Goal: Task Accomplishment & Management: Complete application form

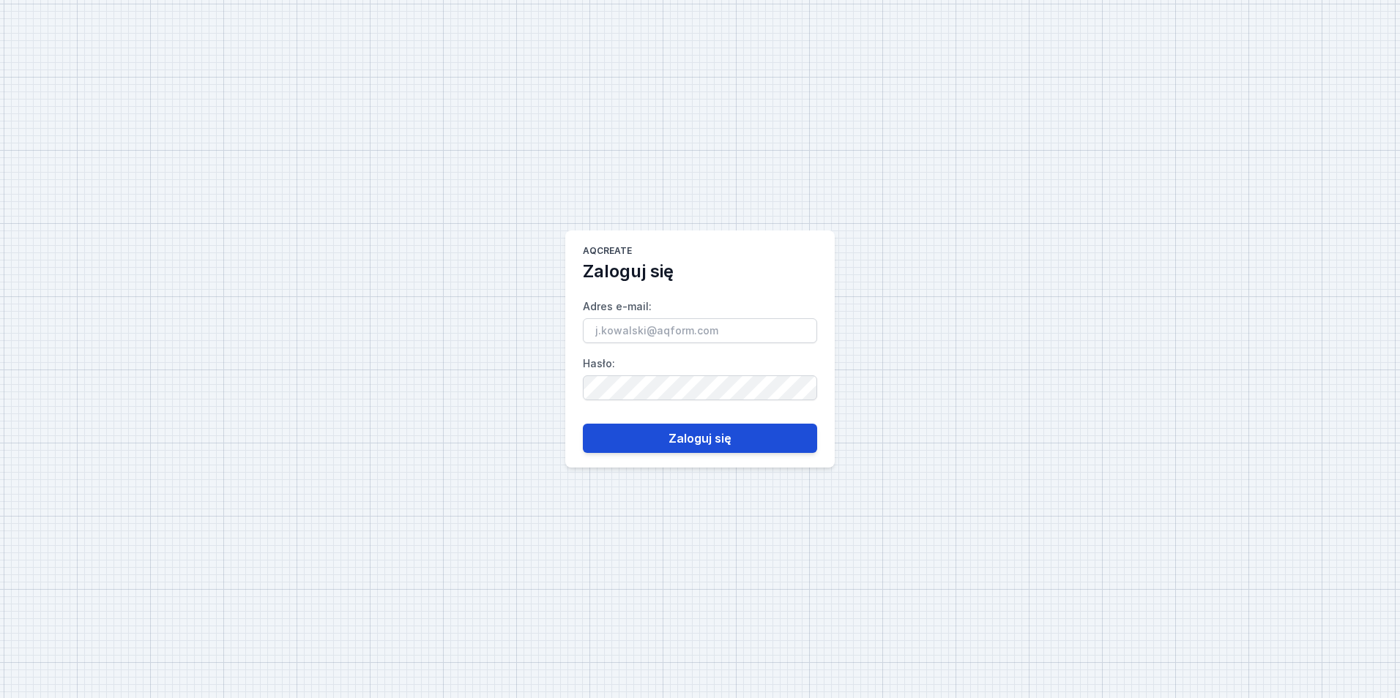
type input "[EMAIL_ADDRESS][PERSON_NAME][DOMAIN_NAME]"
click at [709, 431] on button "Zaloguj się" at bounding box center [700, 438] width 234 height 29
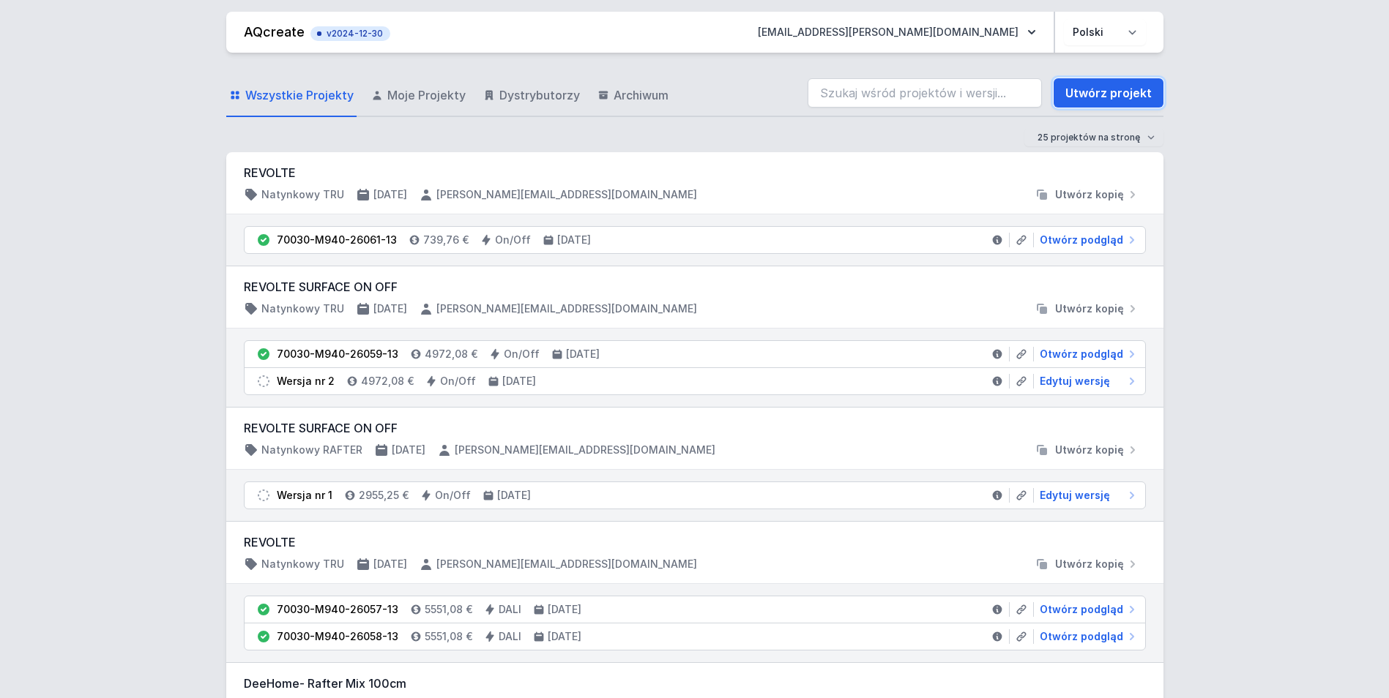
click at [1075, 101] on link "Utwórz projekt" at bounding box center [1108, 92] width 110 height 29
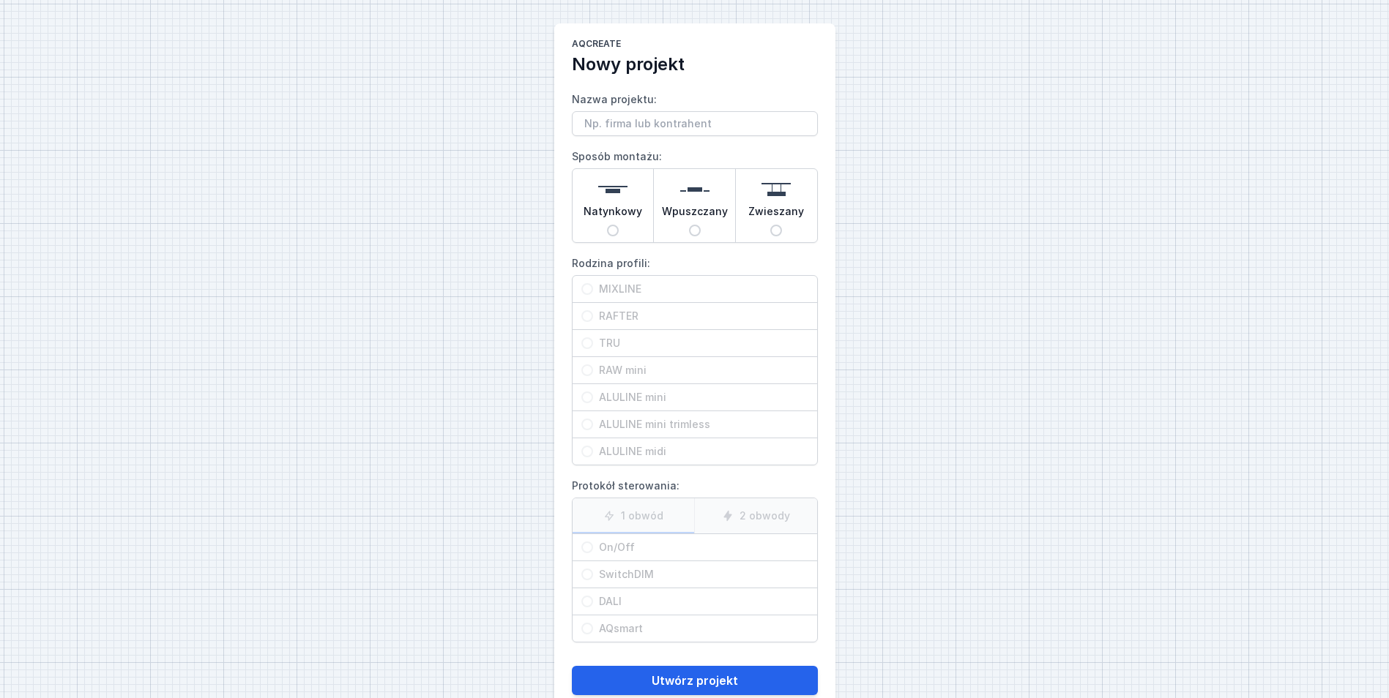
click at [718, 126] on input "Nazwa projektu:" at bounding box center [695, 123] width 246 height 25
type input "Of29787v1"
click at [622, 202] on img at bounding box center [612, 189] width 29 height 29
click at [619, 225] on input "Natynkowy" at bounding box center [613, 231] width 12 height 12
radio input "true"
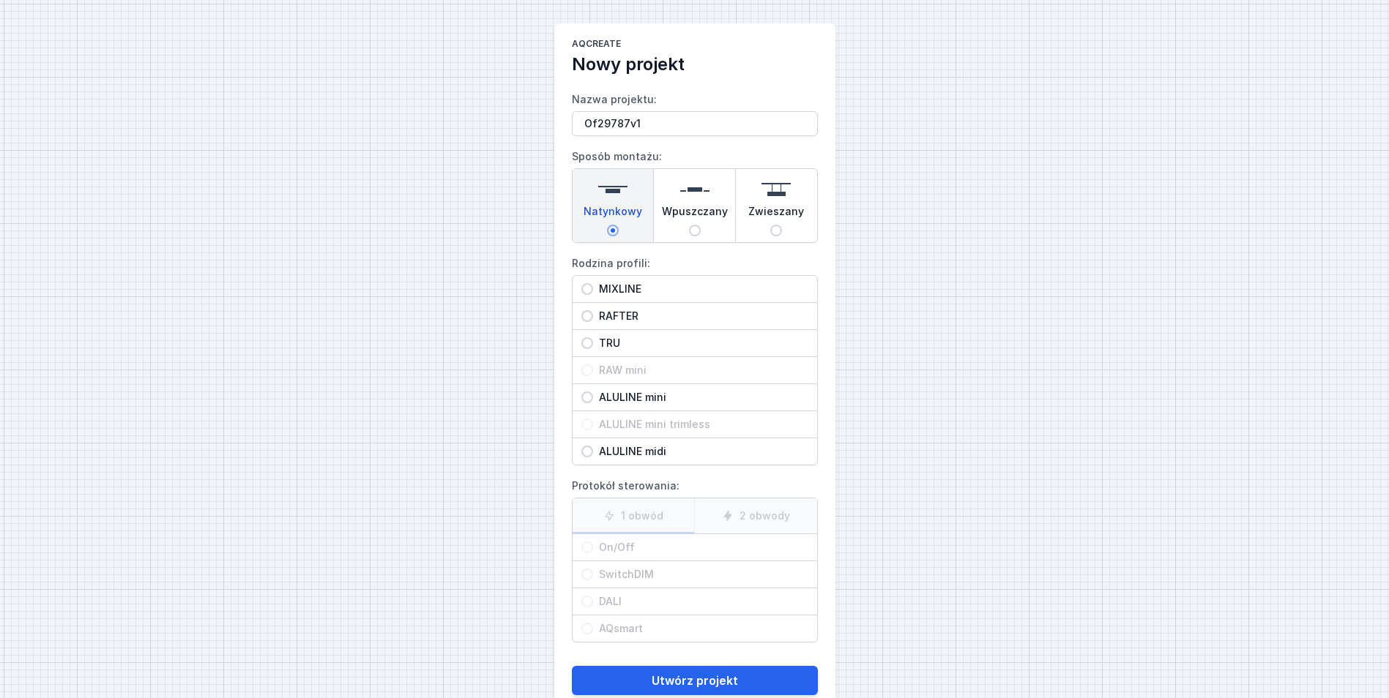
click at [632, 294] on span "MIXLINE" at bounding box center [700, 289] width 215 height 15
click at [593, 294] on input "MIXLINE" at bounding box center [587, 289] width 12 height 12
radio input "true"
click at [640, 600] on span "DALI" at bounding box center [700, 601] width 215 height 15
click at [593, 600] on input "DALI" at bounding box center [587, 602] width 12 height 12
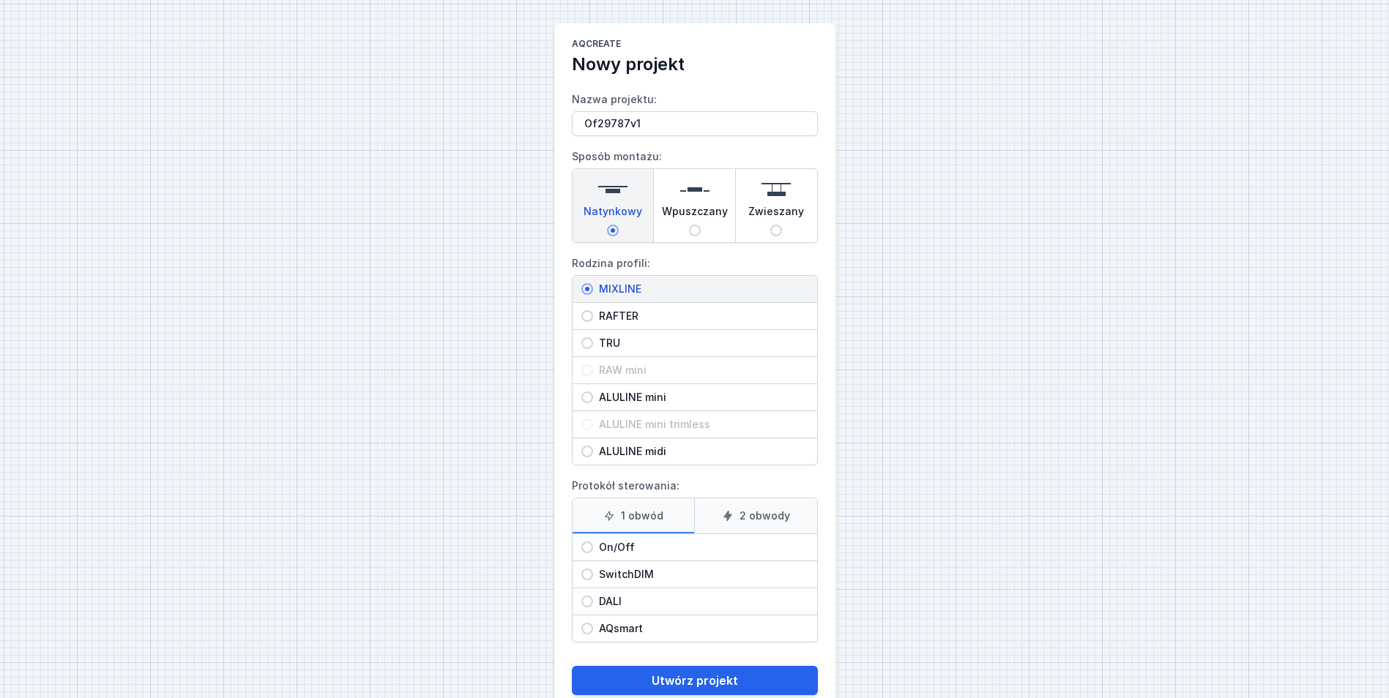
radio input "true"
click at [737, 671] on button "Utwórz projekt" at bounding box center [695, 680] width 246 height 29
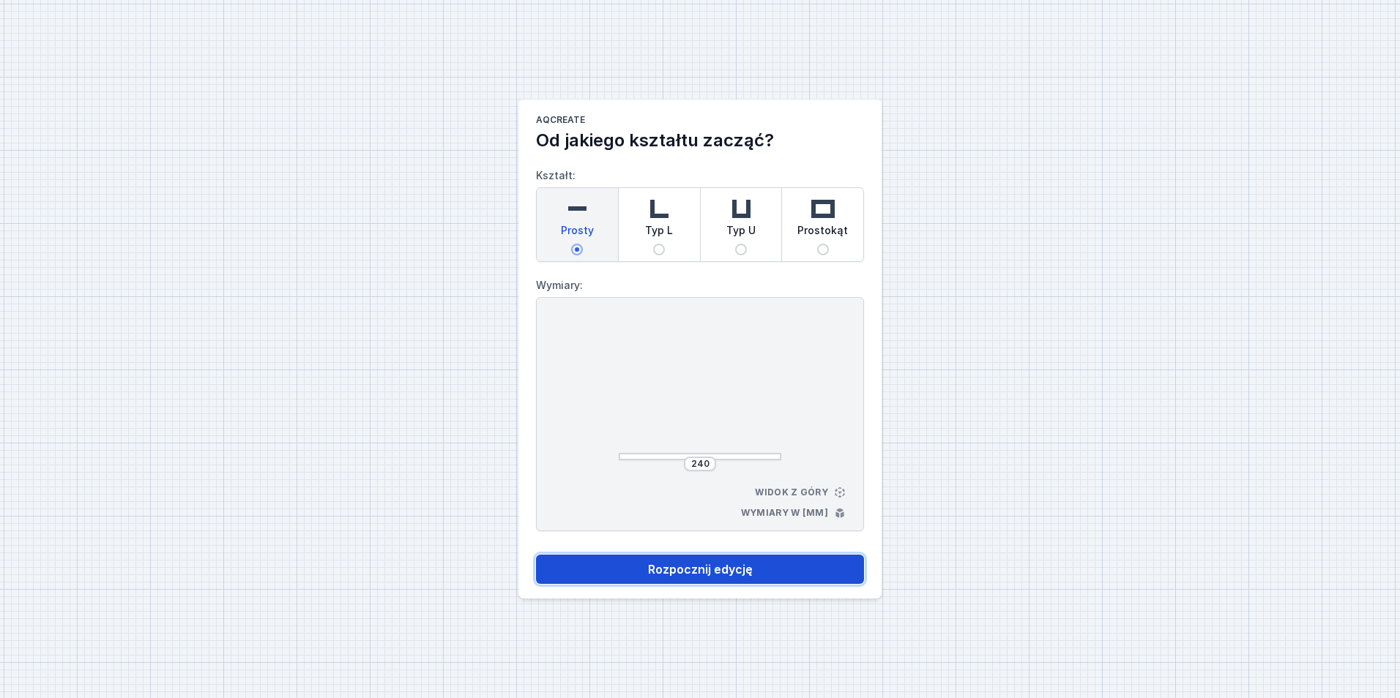
click at [718, 571] on button "Rozpocznij edycję" at bounding box center [700, 569] width 328 height 29
select select "4"
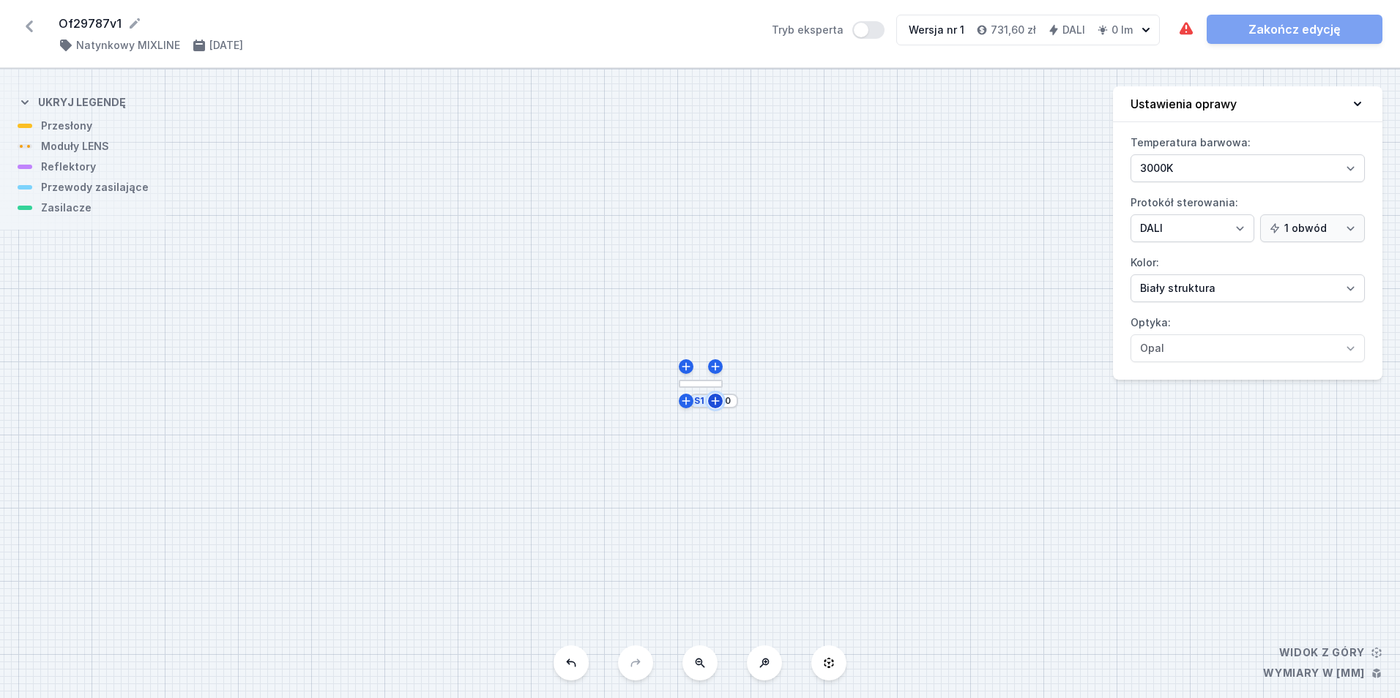
click at [719, 402] on icon at bounding box center [715, 401] width 12 height 12
click at [714, 368] on input "252" at bounding box center [719, 363] width 23 height 12
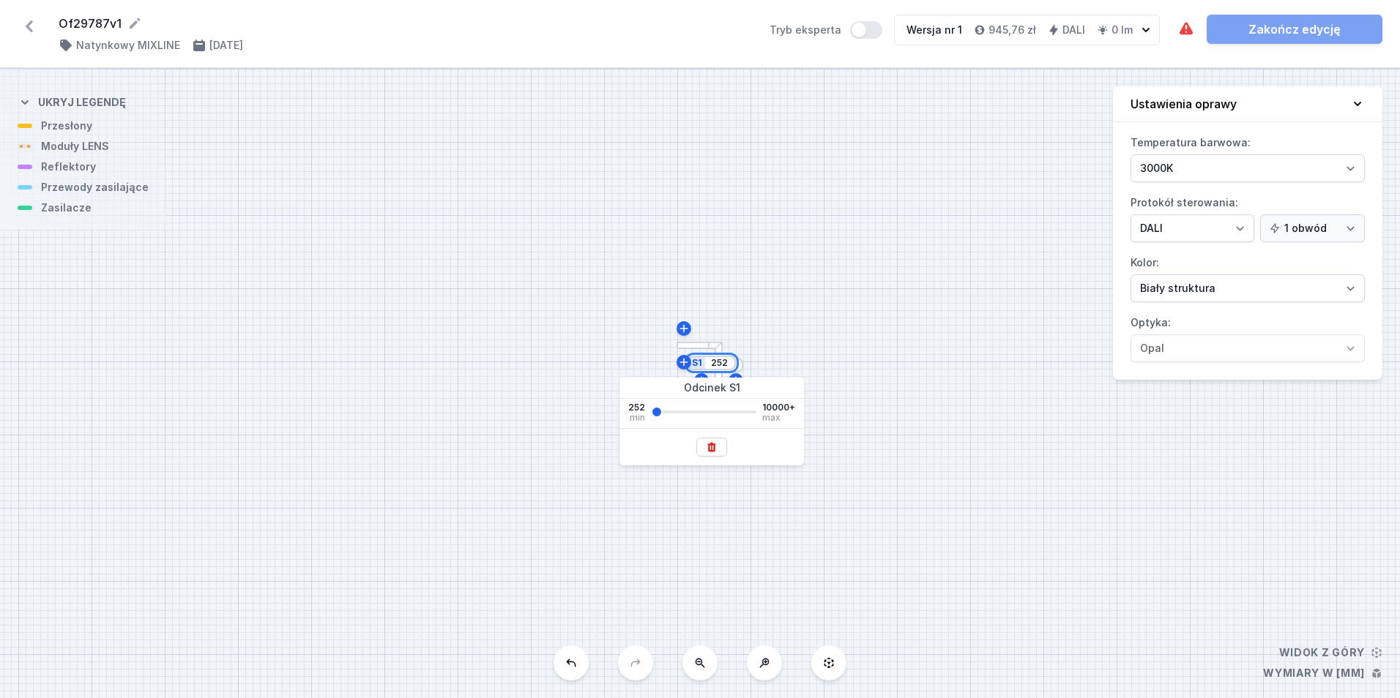
click at [714, 368] on input "252" at bounding box center [719, 363] width 23 height 12
type input "4000"
click at [707, 237] on div "S2 252 S1 4000" at bounding box center [700, 384] width 1400 height 630
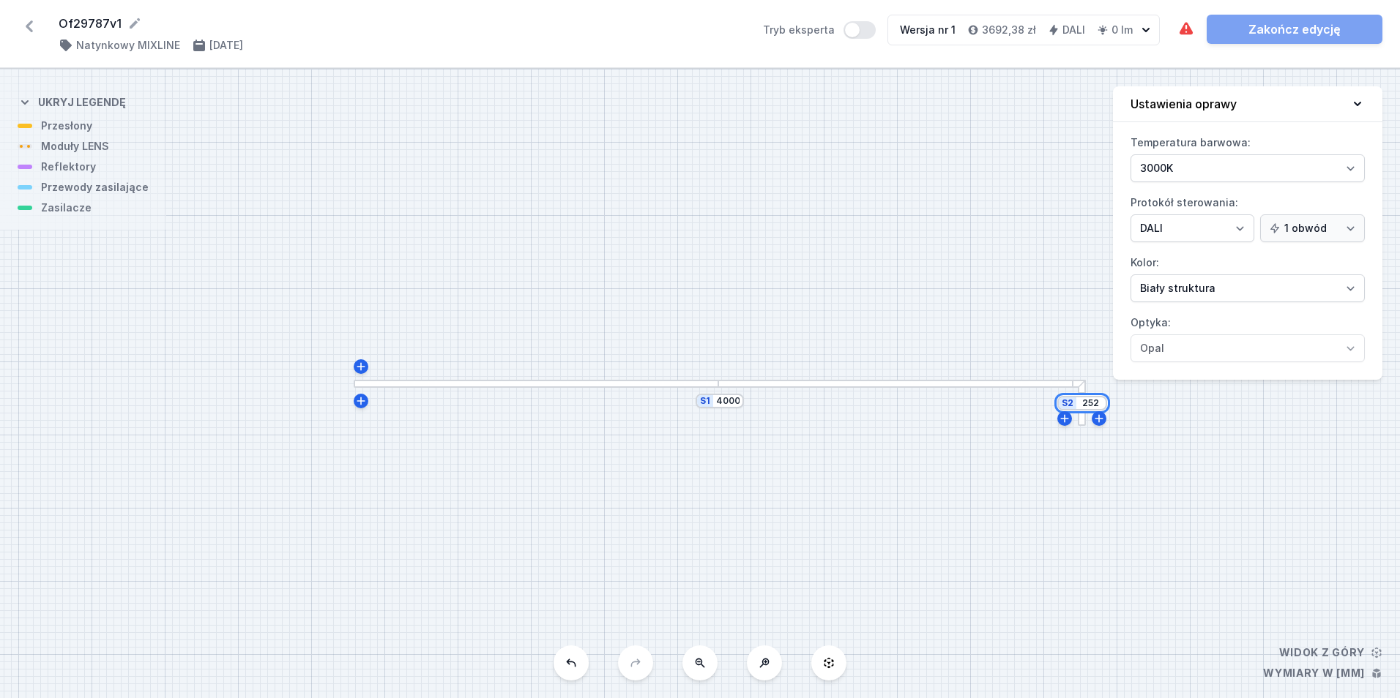
click at [1093, 406] on input "252" at bounding box center [1090, 404] width 23 height 12
type input "2000"
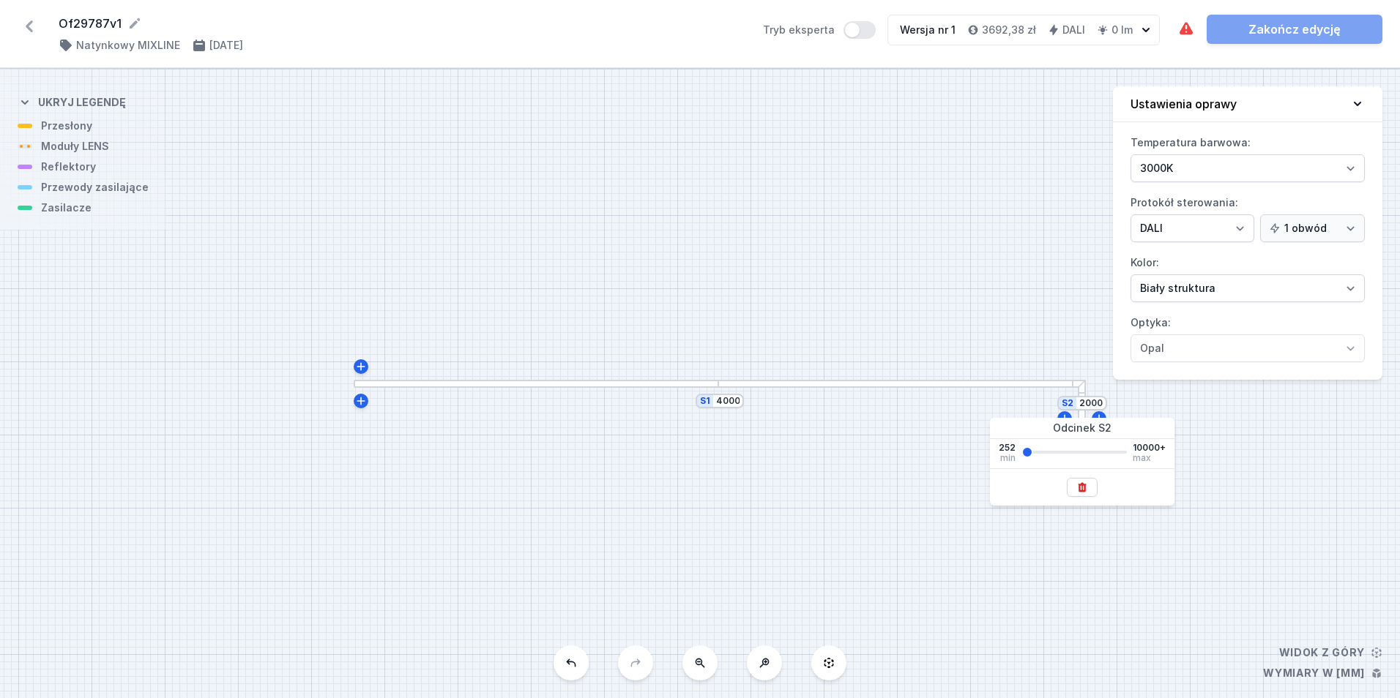
click at [967, 321] on div "S2 2000 S1 4000" at bounding box center [700, 384] width 1400 height 630
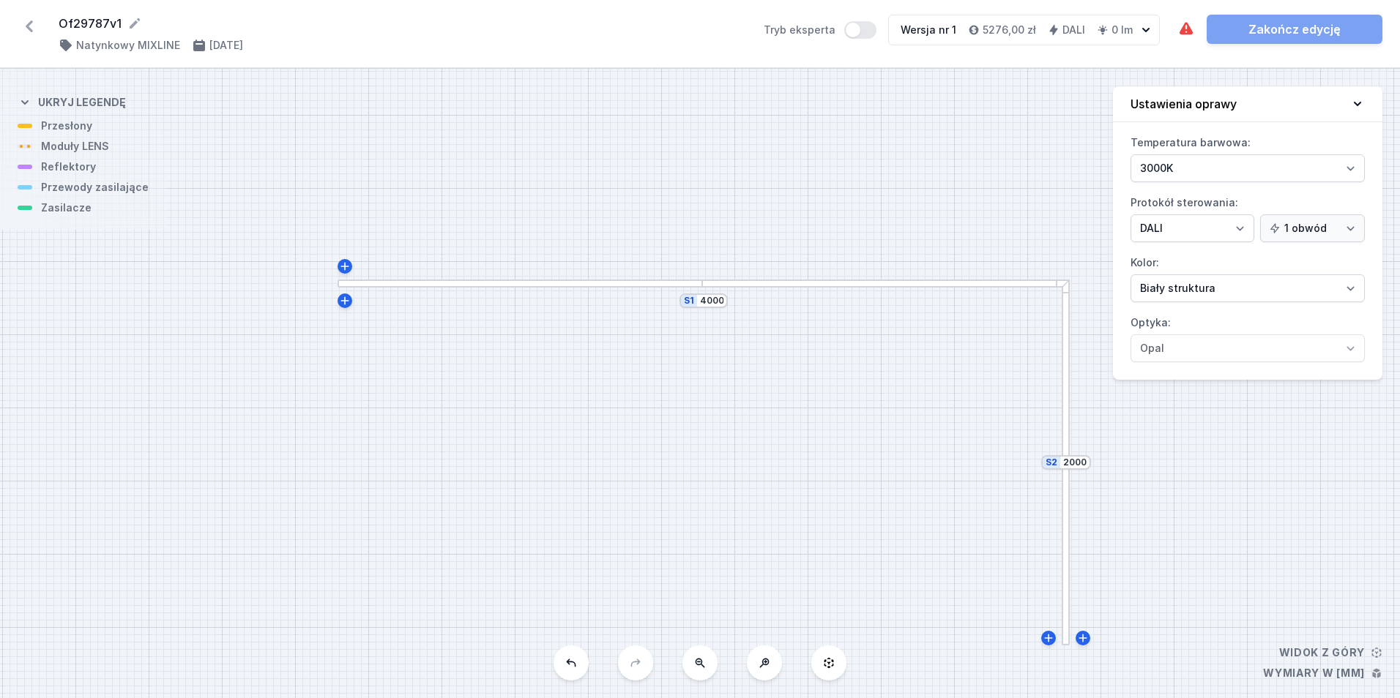
drag, startPoint x: 641, startPoint y: 274, endPoint x: 627, endPoint y: 187, distance: 87.5
click at [627, 187] on div "S2 2000 S1 4000" at bounding box center [700, 384] width 1400 height 630
click at [491, 283] on div at bounding box center [519, 284] width 365 height 8
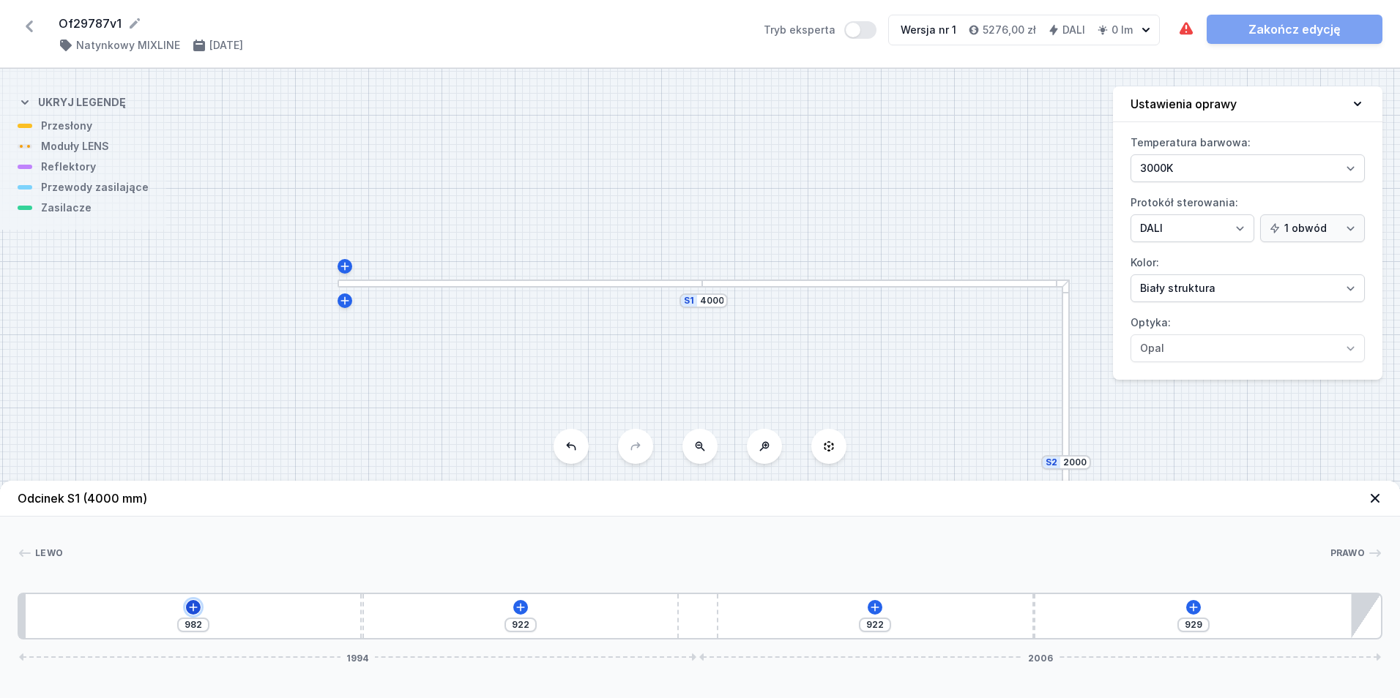
click at [192, 607] on icon at bounding box center [193, 608] width 12 height 12
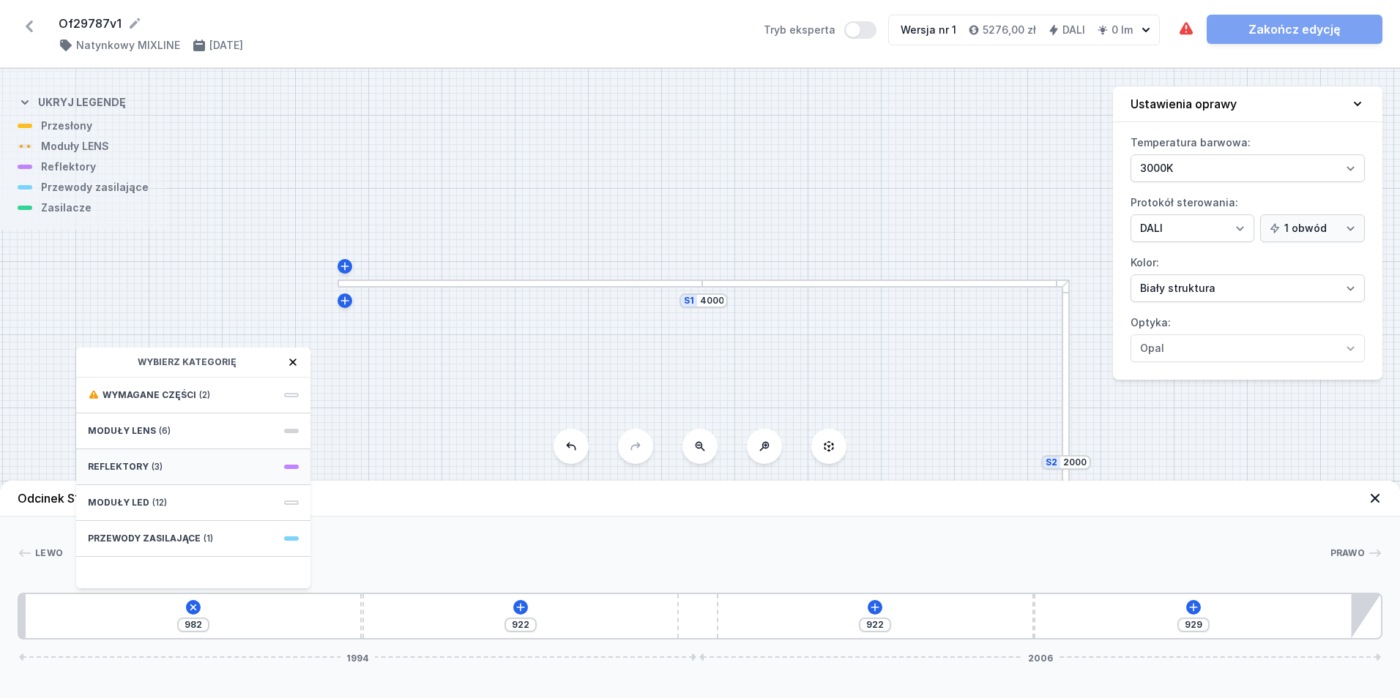
click at [162, 460] on div "Reflektory (3)" at bounding box center [193, 468] width 234 height 36
click at [288, 359] on icon at bounding box center [293, 363] width 12 height 12
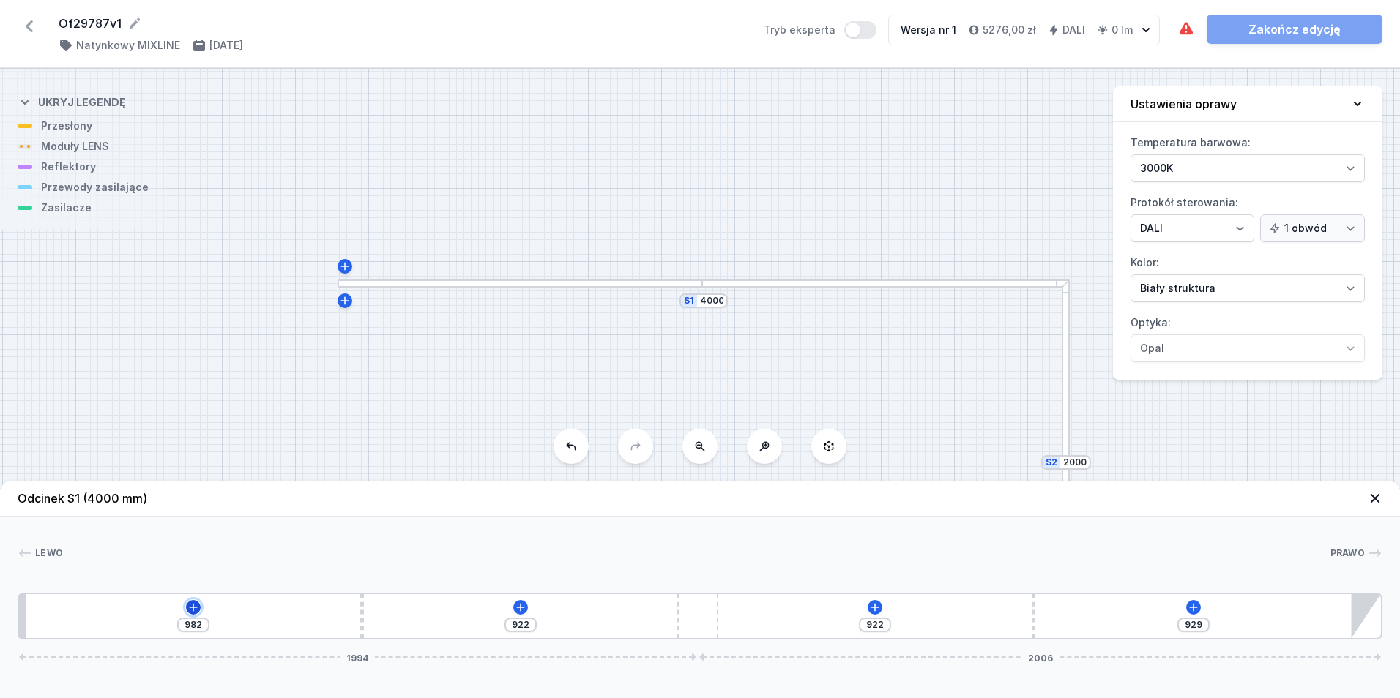
click at [193, 601] on button at bounding box center [193, 607] width 15 height 15
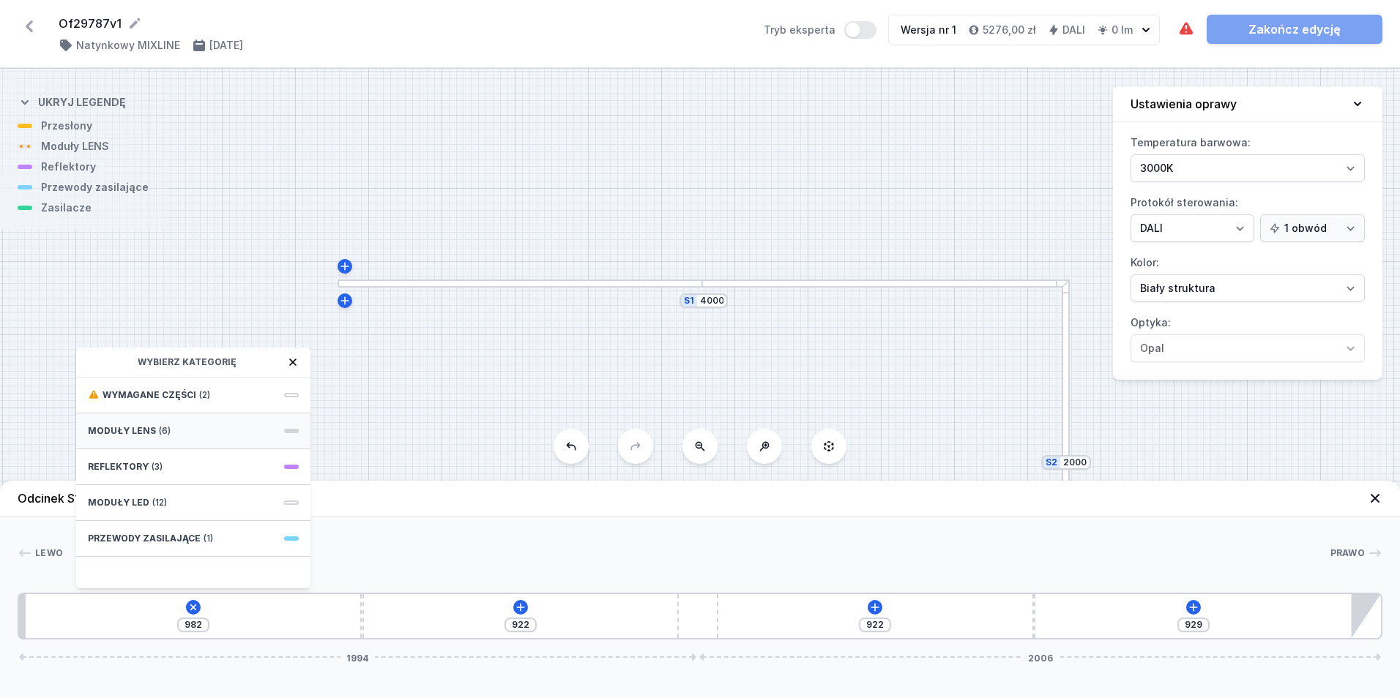
click at [195, 433] on div "Moduły LENS (6)" at bounding box center [193, 432] width 234 height 36
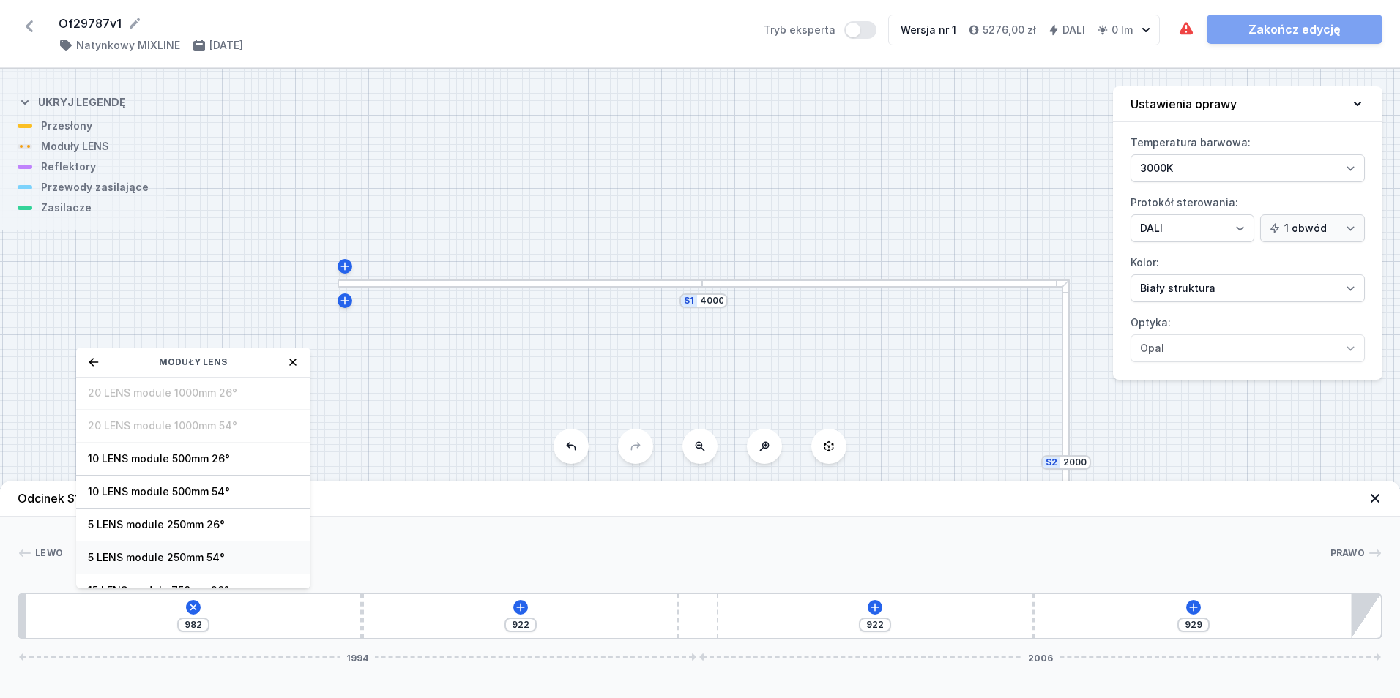
scroll to position [53, 0]
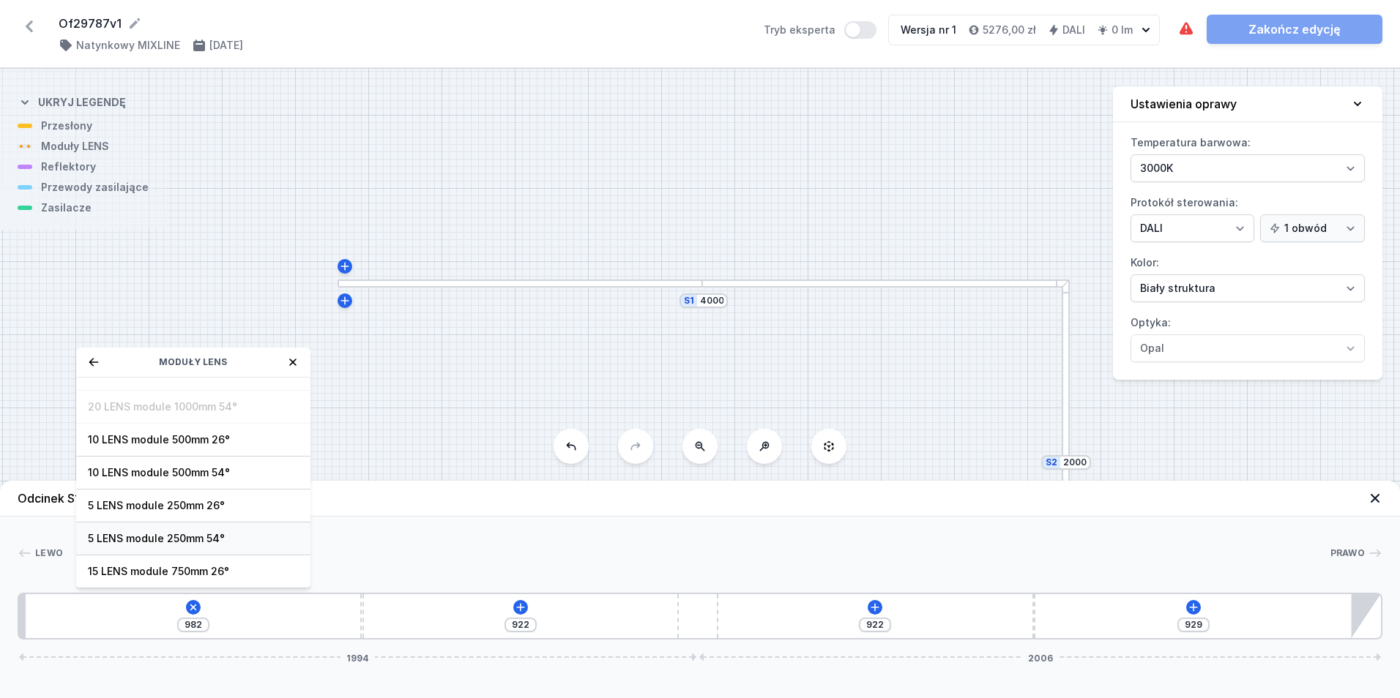
click at [221, 541] on span "5 LENS module 250mm 54°" at bounding box center [193, 539] width 211 height 15
type input "732"
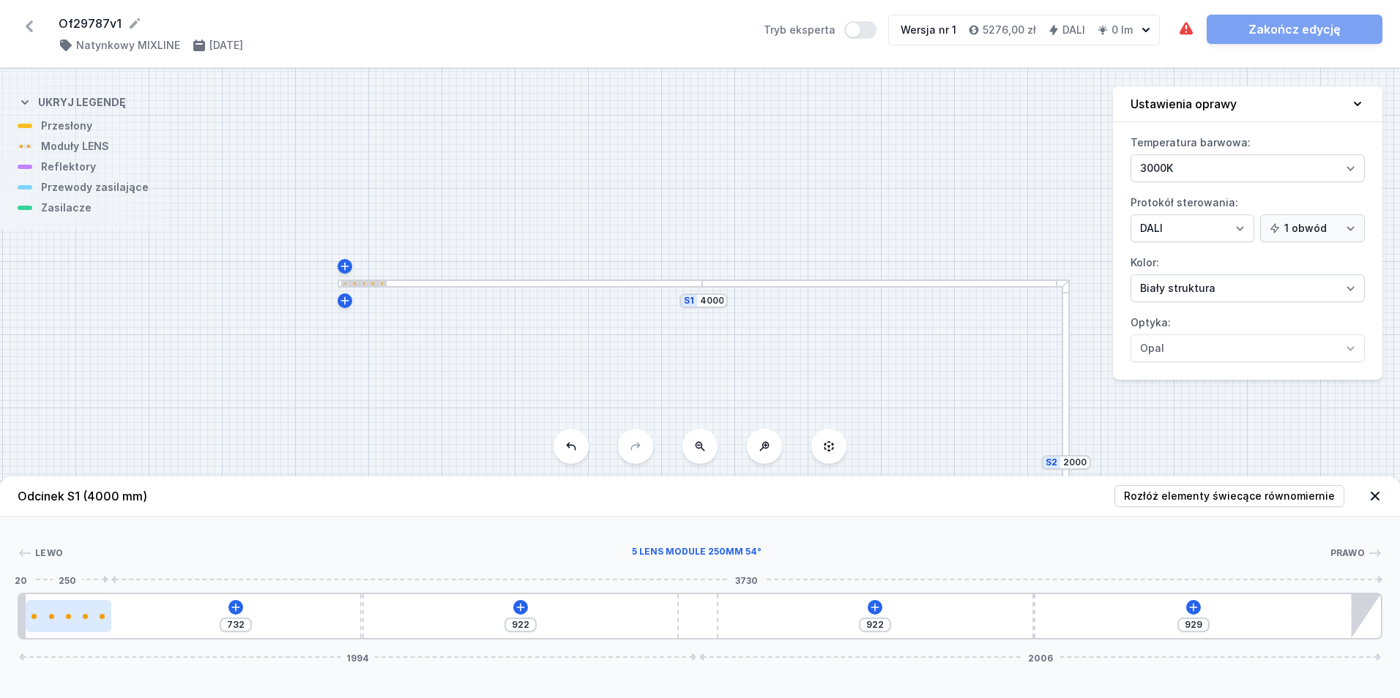
click at [67, 604] on div at bounding box center [68, 616] width 85 height 32
select select "1516"
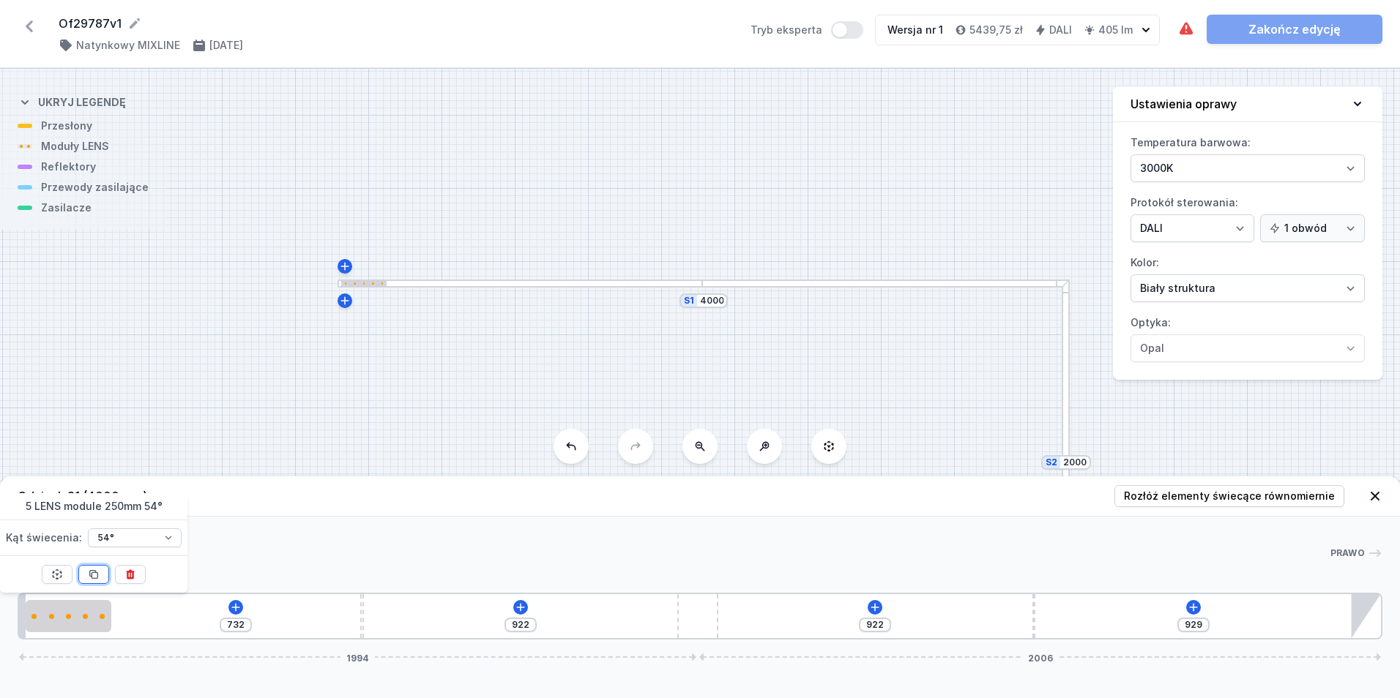
click at [94, 569] on icon at bounding box center [94, 575] width 12 height 12
click at [92, 573] on icon at bounding box center [94, 575] width 8 height 8
type input "232"
click at [92, 569] on icon at bounding box center [94, 575] width 12 height 12
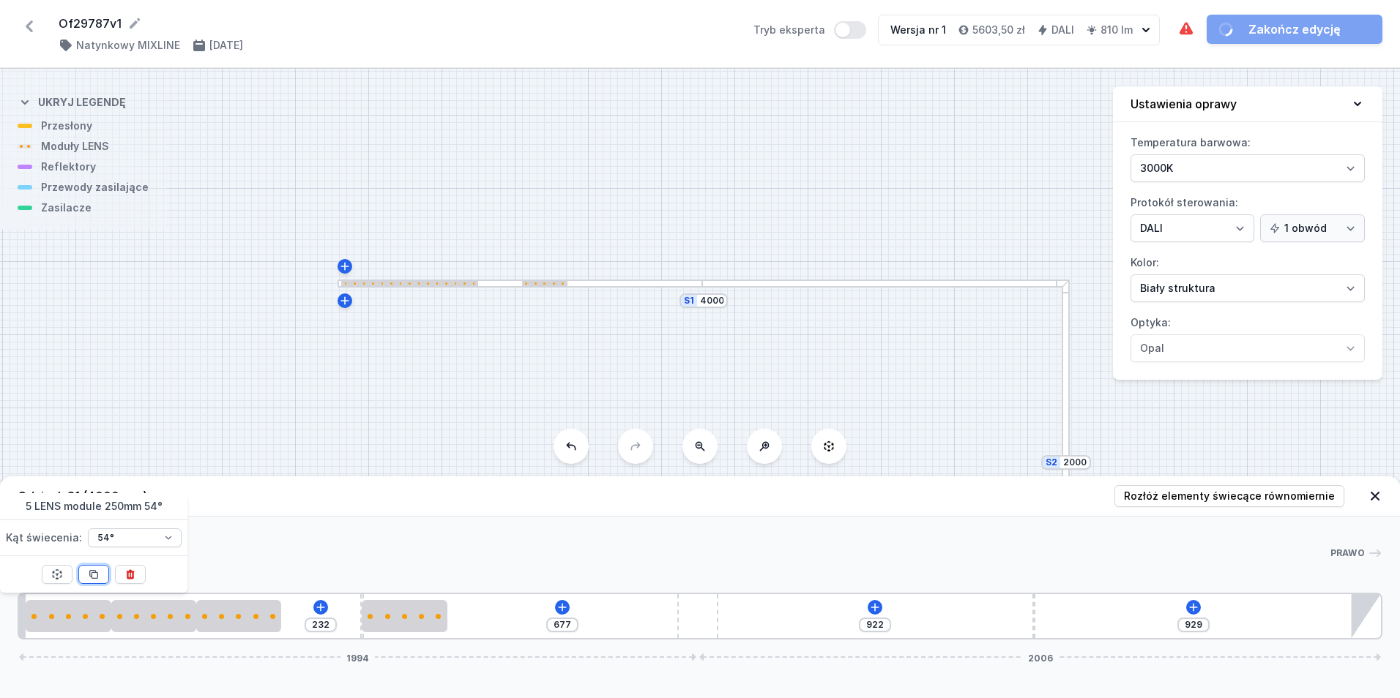
click at [91, 569] on icon at bounding box center [94, 575] width 12 height 12
type input "427"
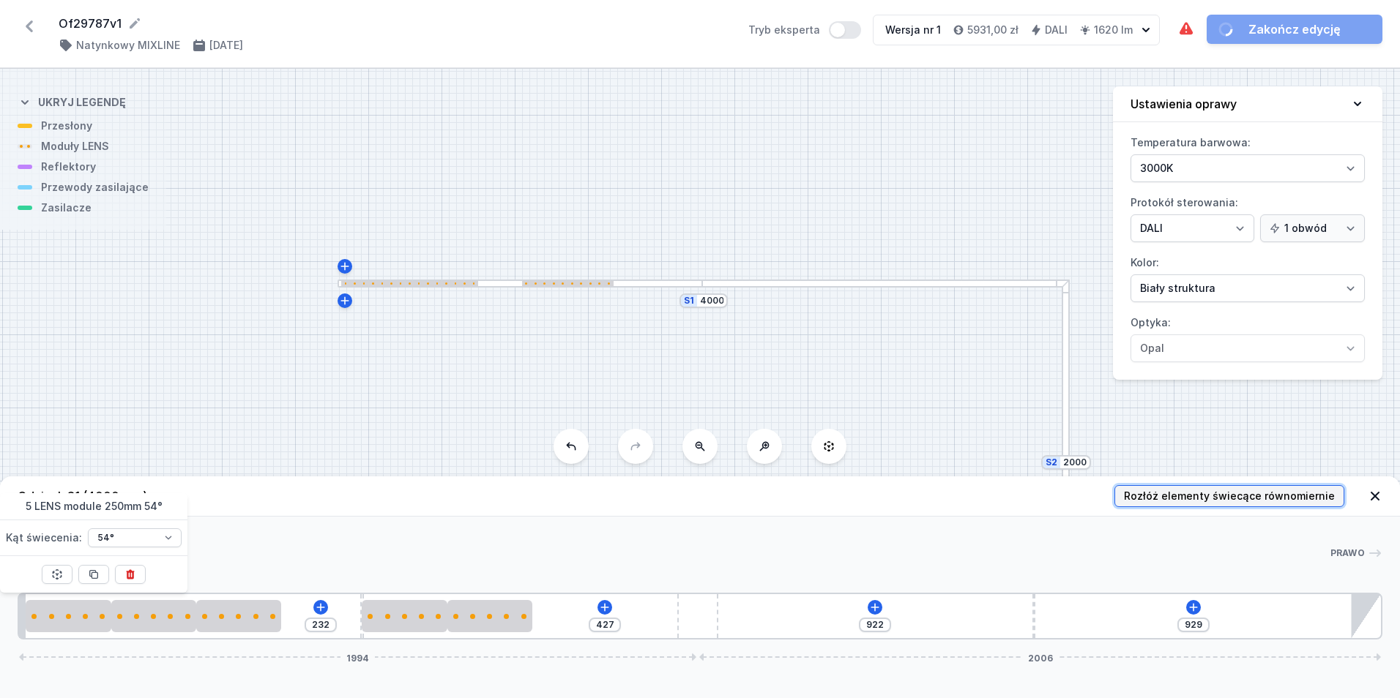
click at [1238, 486] on button "Rozłóż elementy świecące równomiernie" at bounding box center [1229, 496] width 230 height 22
type input "294"
type input "144"
type input "375"
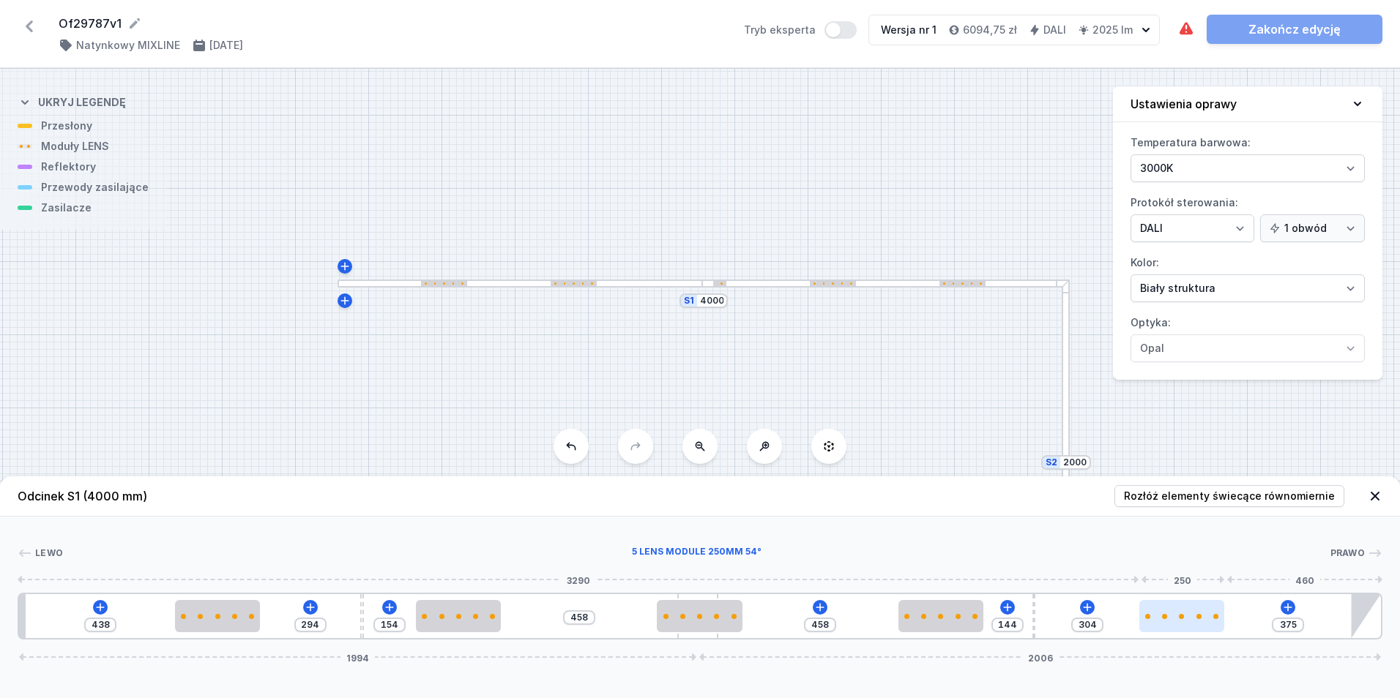
click at [1177, 616] on div at bounding box center [1181, 616] width 85 height 5
select select "1516"
type input "427"
type input "252"
type input "429"
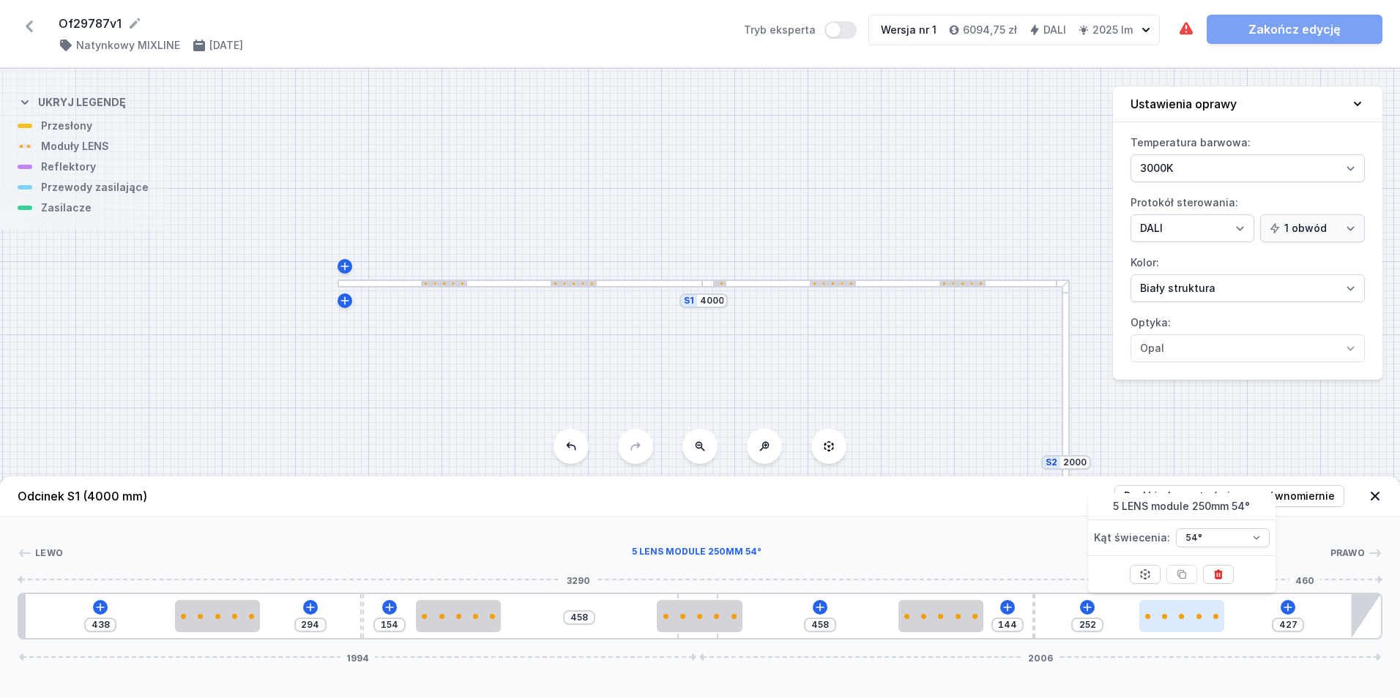
type input "250"
type input "435"
type input "244"
type input "444"
type input "235"
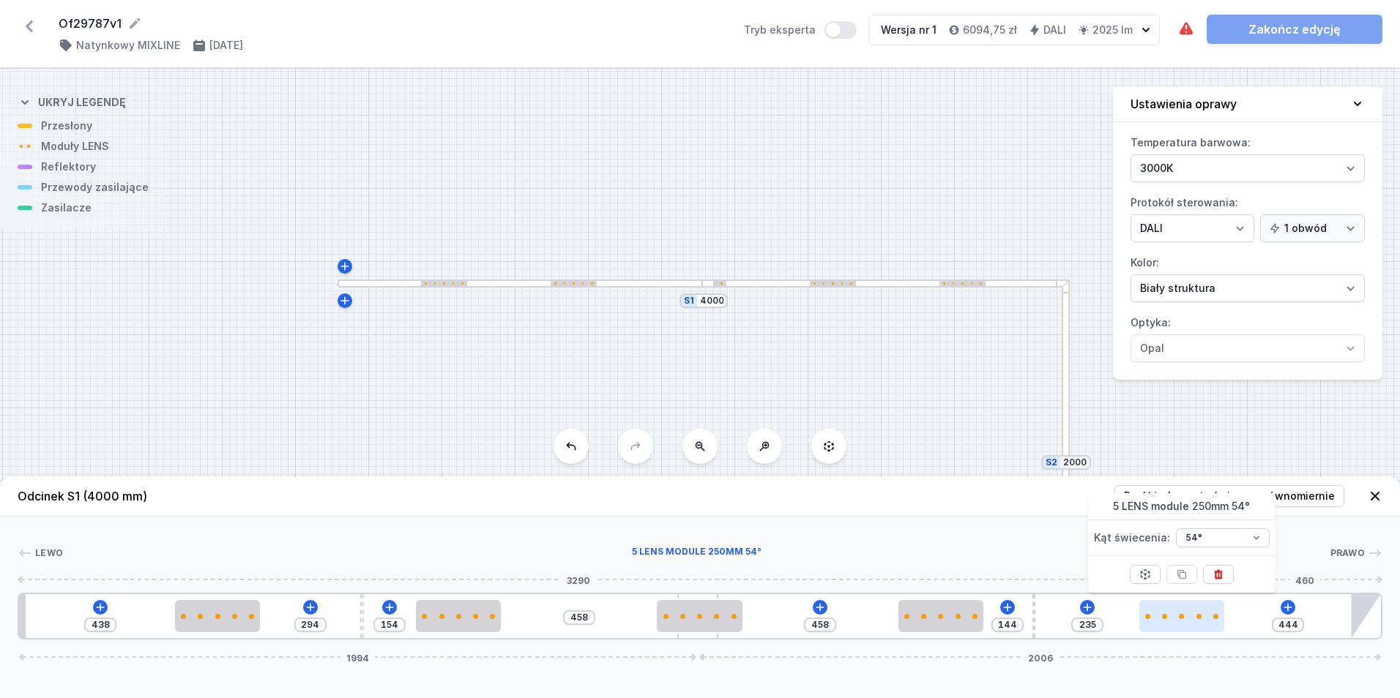
type input "465"
type input "214"
type input "490"
type input "189"
type input "509"
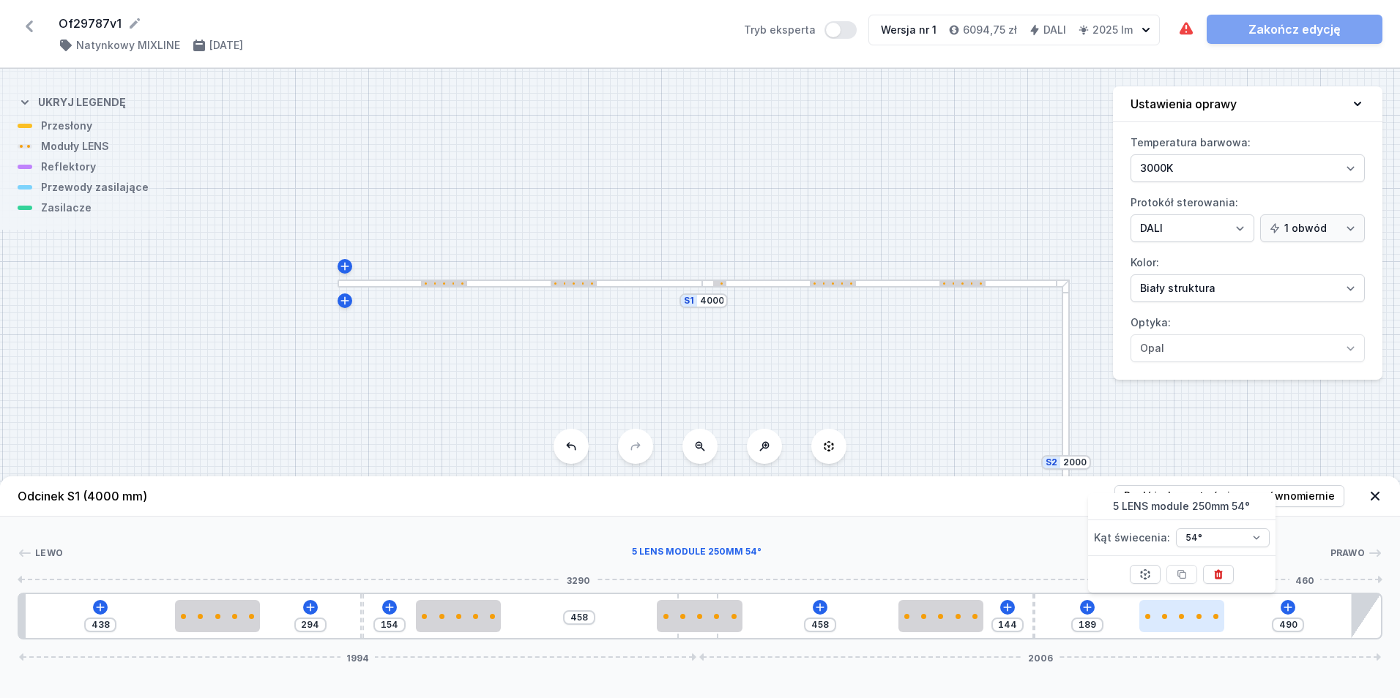
type input "170"
type input "524"
type input "155"
type input "543"
type input "136"
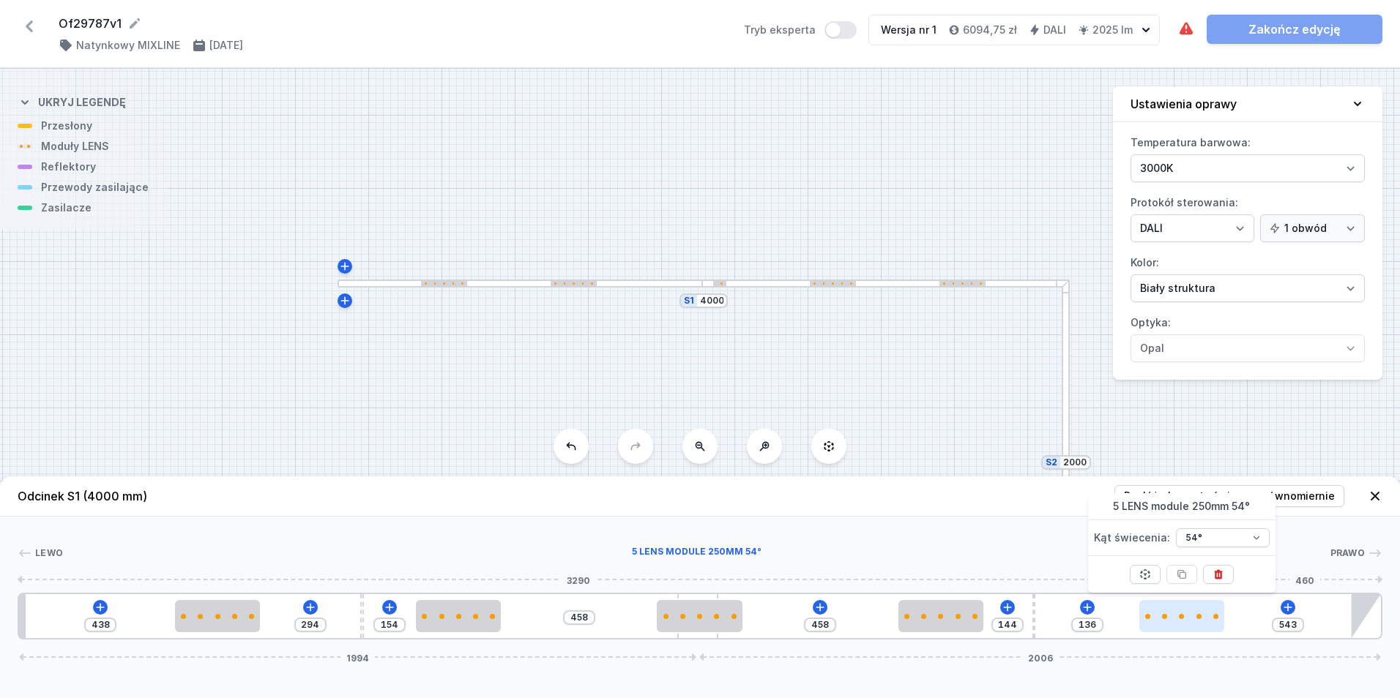
type input "556"
type input "123"
type input "567"
type input "112"
type input "571"
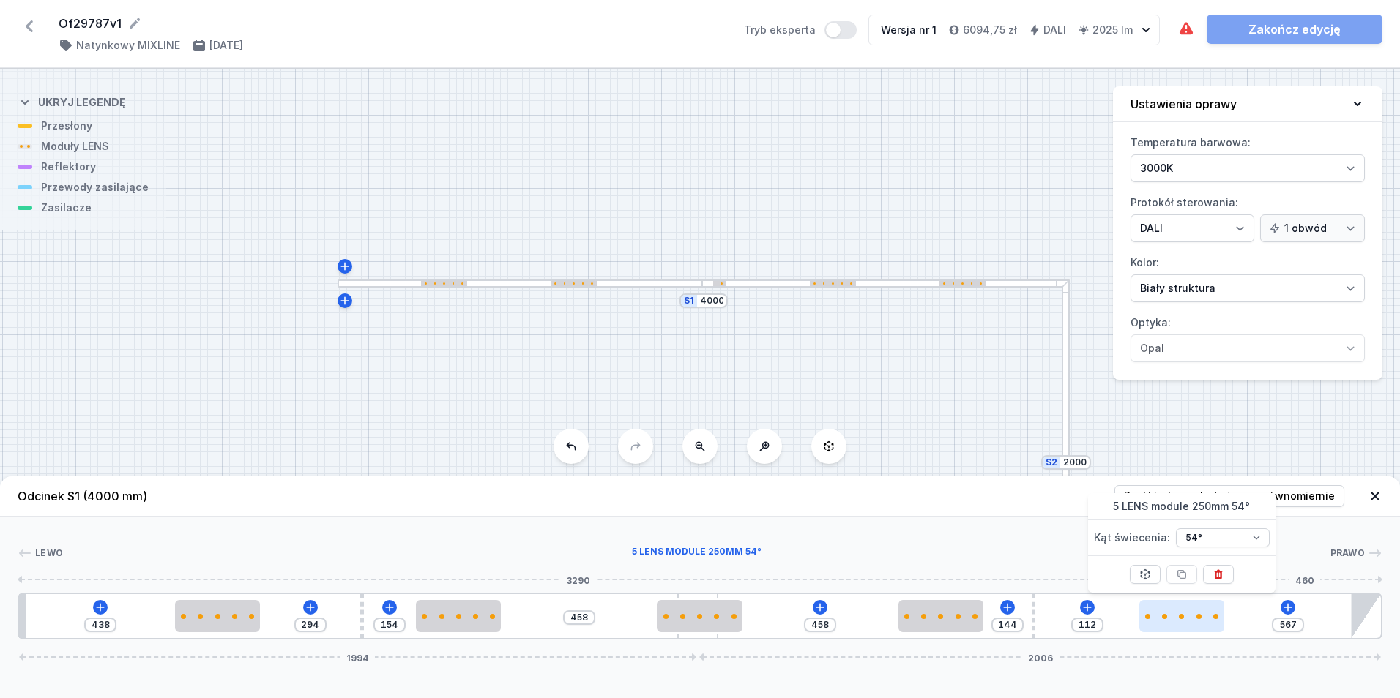
type input "108"
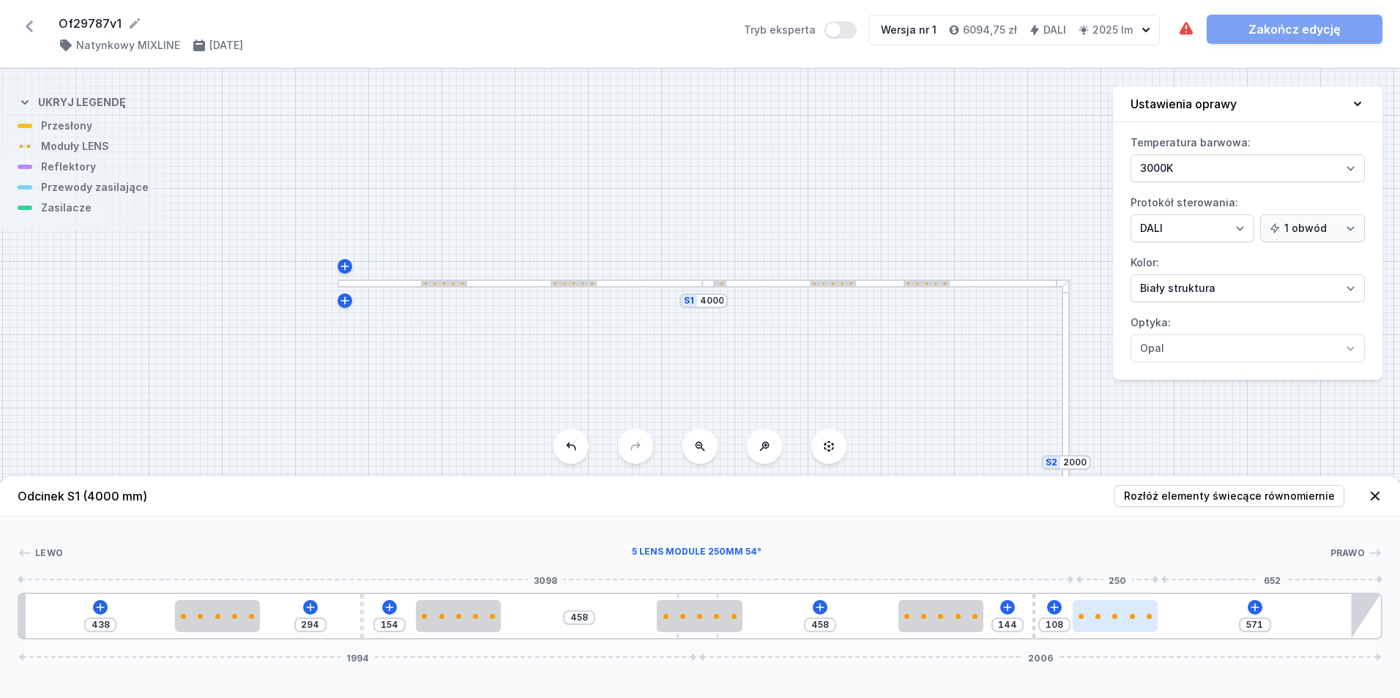
drag, startPoint x: 1172, startPoint y: 613, endPoint x: 1122, endPoint y: 620, distance: 51.0
click at [1122, 621] on div at bounding box center [1115, 616] width 85 height 32
click at [1118, 613] on div at bounding box center [1115, 616] width 85 height 32
select select "1516"
click at [1241, 567] on div "Lewo Prawo 1 2 3 2 4 2 2 3 2 5 438 294 154 458 458 144 108 571 1994 2006 458 25…" at bounding box center [700, 578] width 1400 height 123
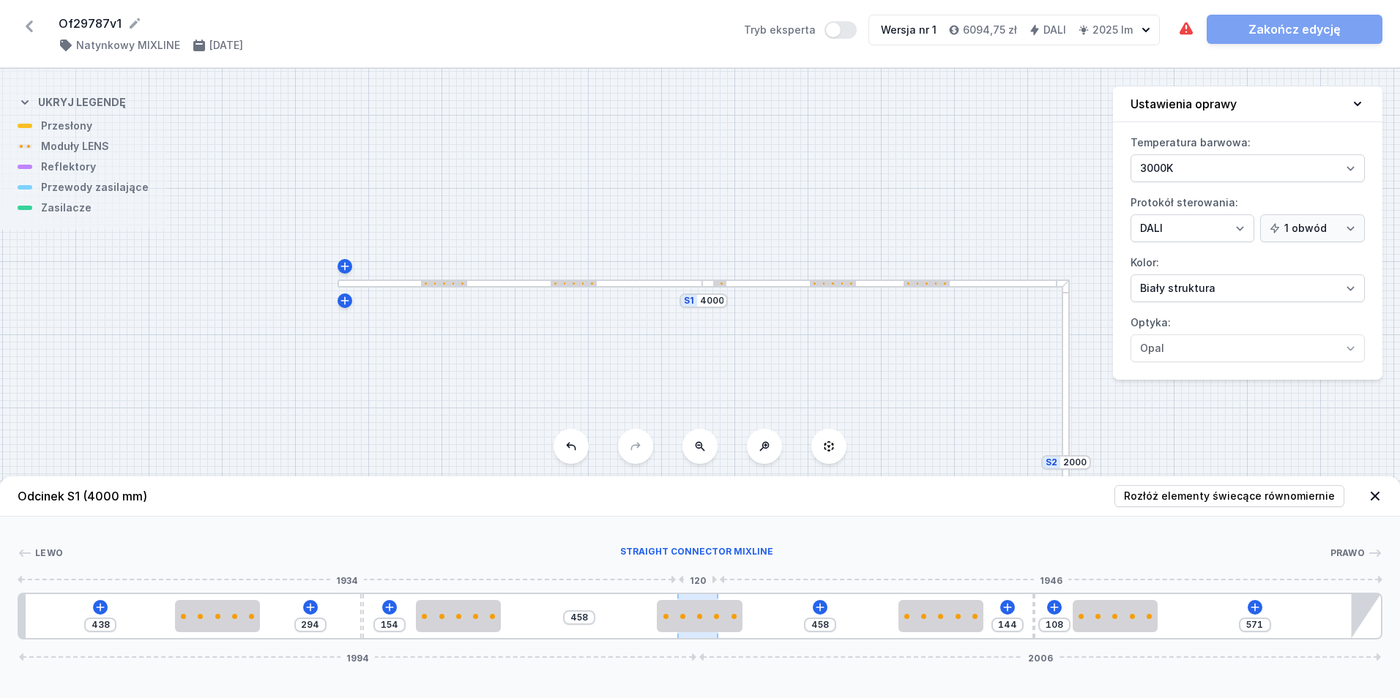
type input "662"
type input "367"
type input "690"
type input "339"
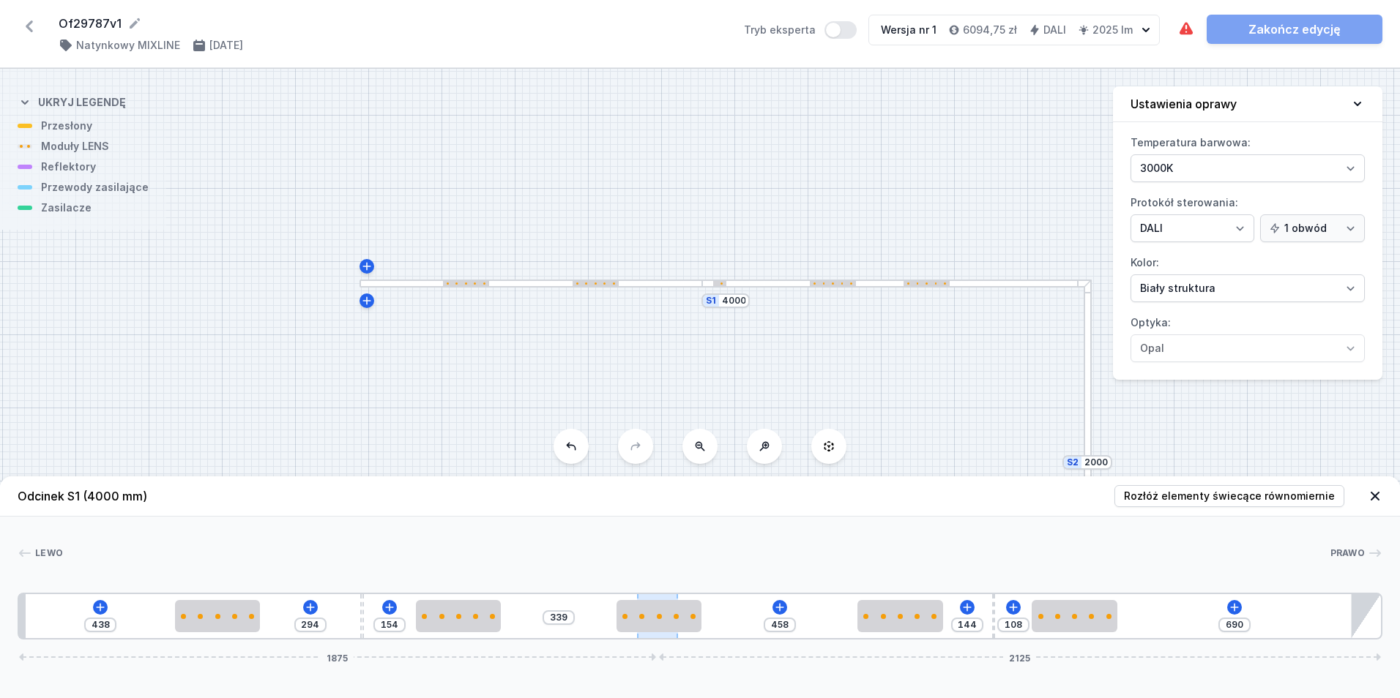
type input "717"
type input "312"
type input "741"
type input "288"
type input "762"
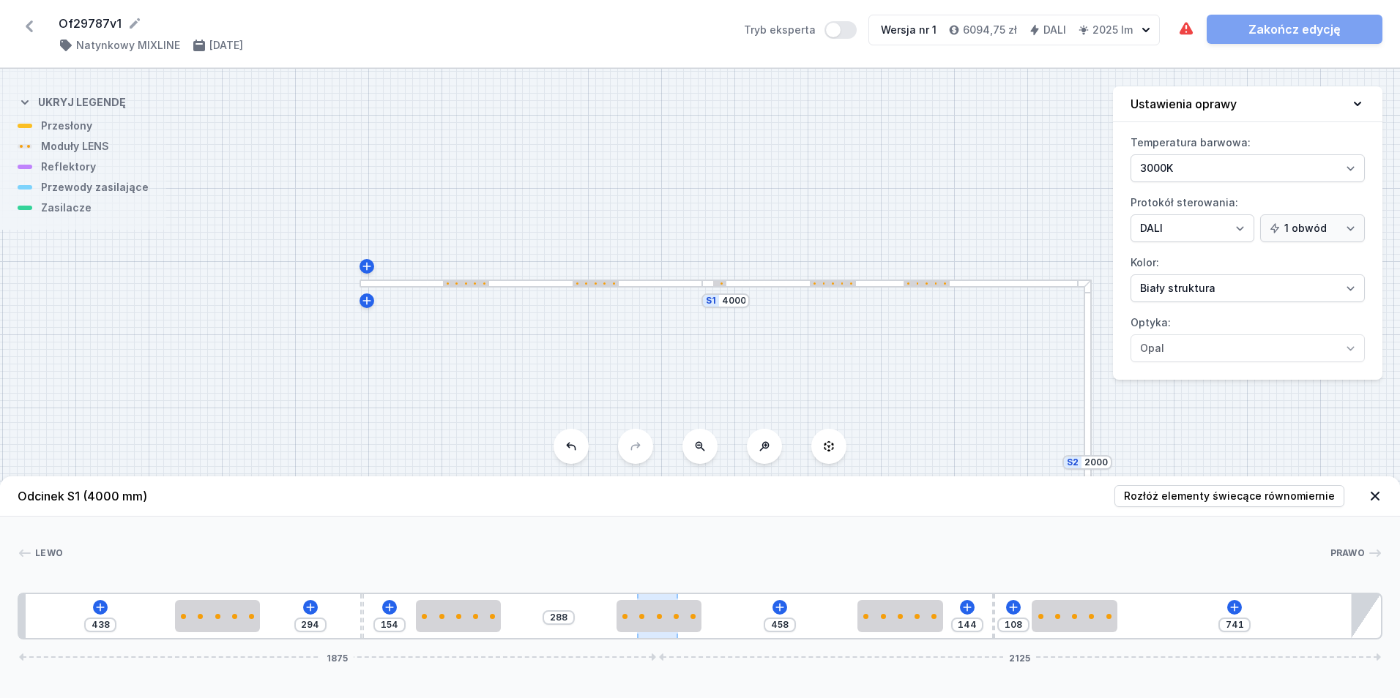
type input "267"
type input "772"
type input "257"
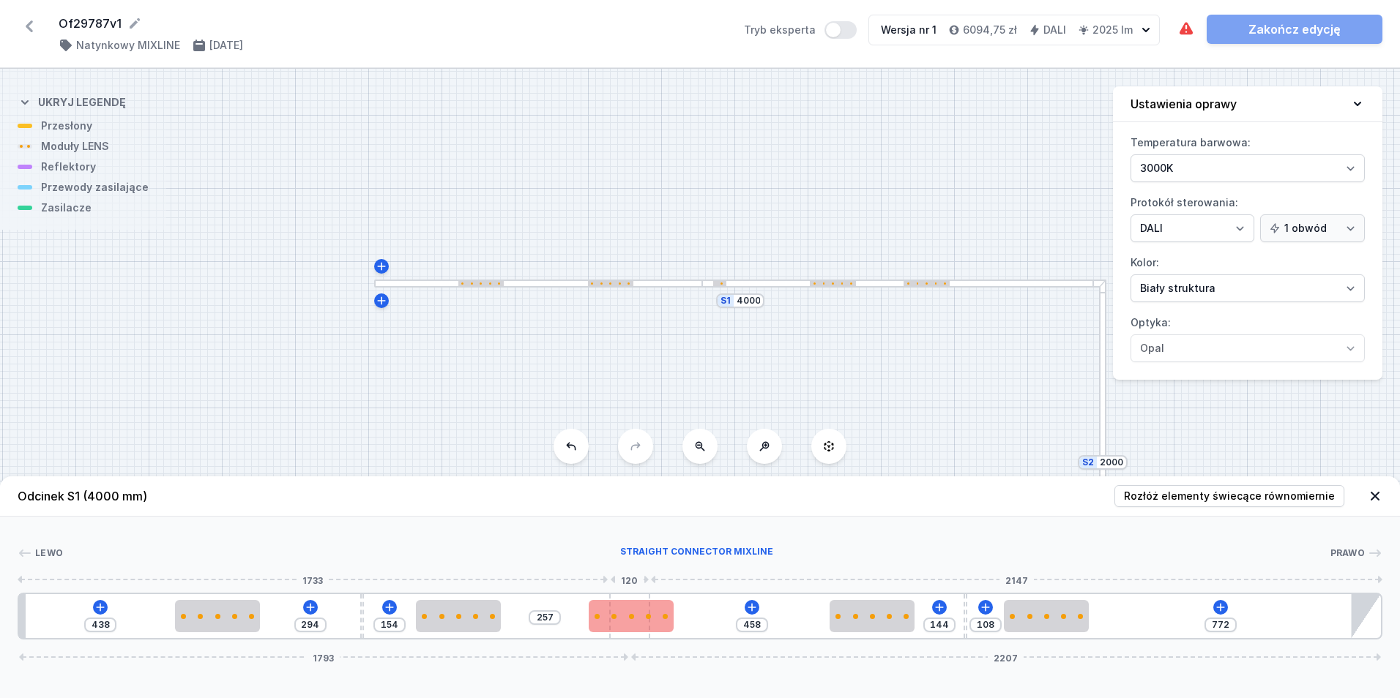
drag, startPoint x: 690, startPoint y: 635, endPoint x: 668, endPoint y: 630, distance: 22.7
click at [621, 633] on div at bounding box center [629, 616] width 41 height 44
click at [1070, 616] on div at bounding box center [1046, 616] width 85 height 5
select select "1516"
type input "67"
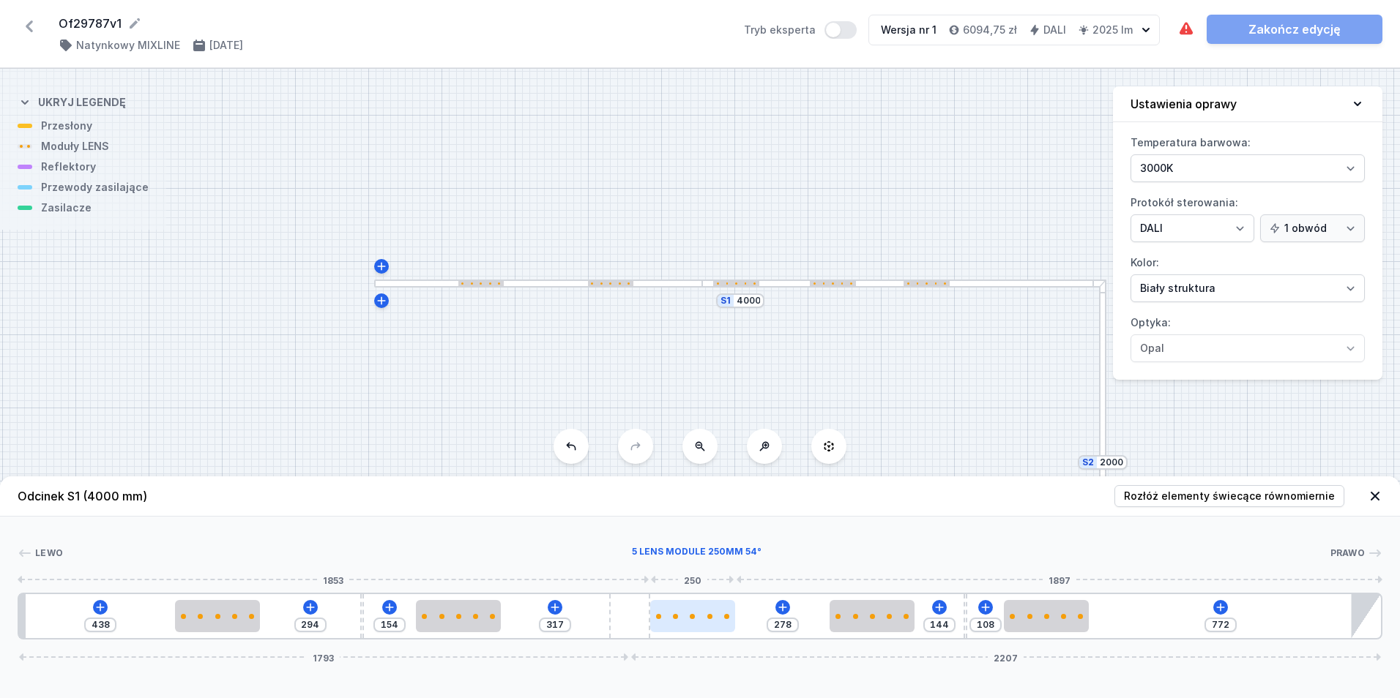
type input "227"
drag, startPoint x: 619, startPoint y: 623, endPoint x: 693, endPoint y: 622, distance: 73.2
click at [1055, 614] on div at bounding box center [1046, 616] width 85 height 5
select select "1516"
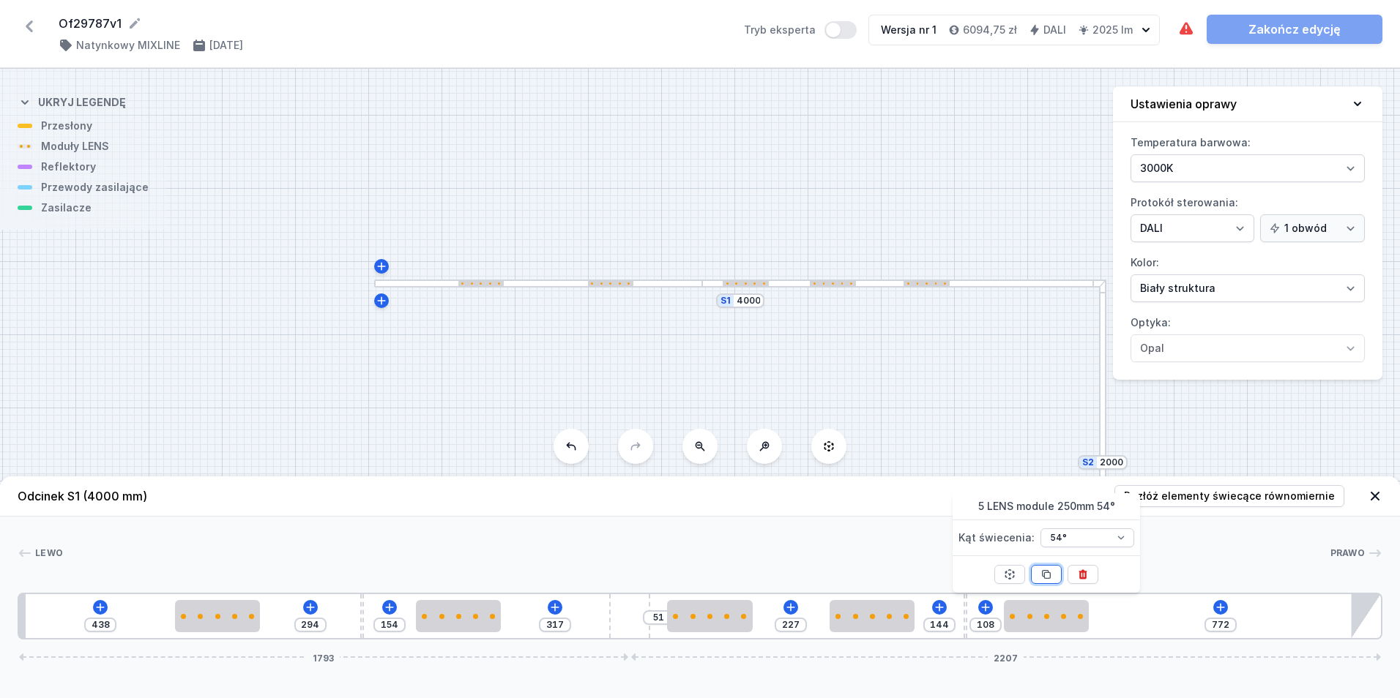
click at [1040, 576] on button at bounding box center [1046, 574] width 31 height 19
type input "522"
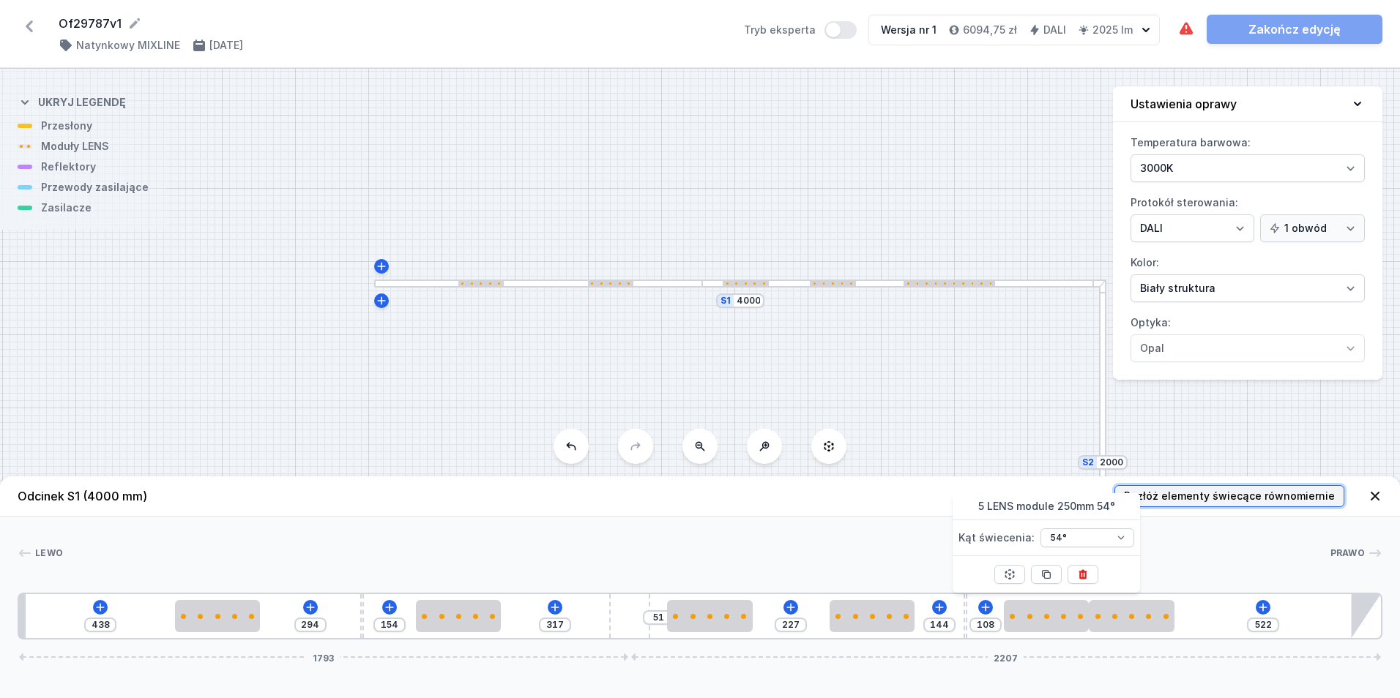
click at [1198, 501] on span "Rozłóż elementy świecące równomiernie" at bounding box center [1229, 496] width 211 height 15
type input "347"
type input "273"
type input "357"
type input "325"
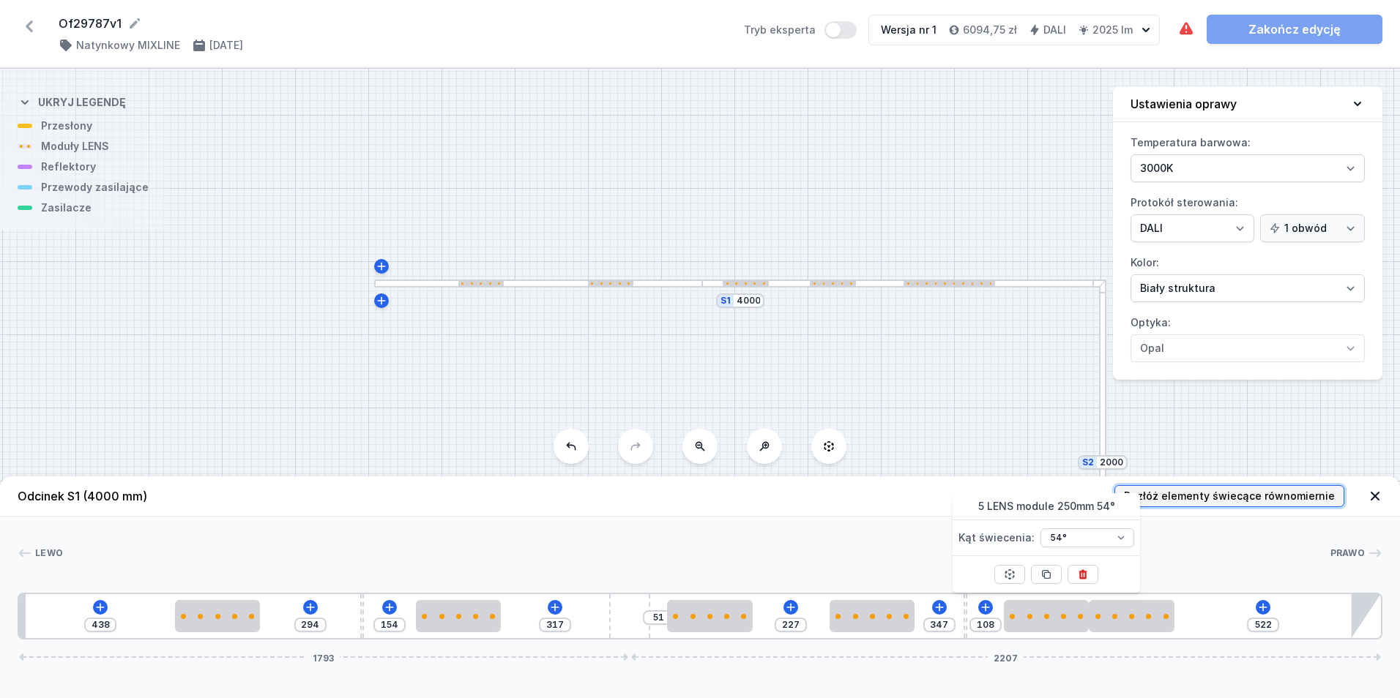
type input "337"
type input "357"
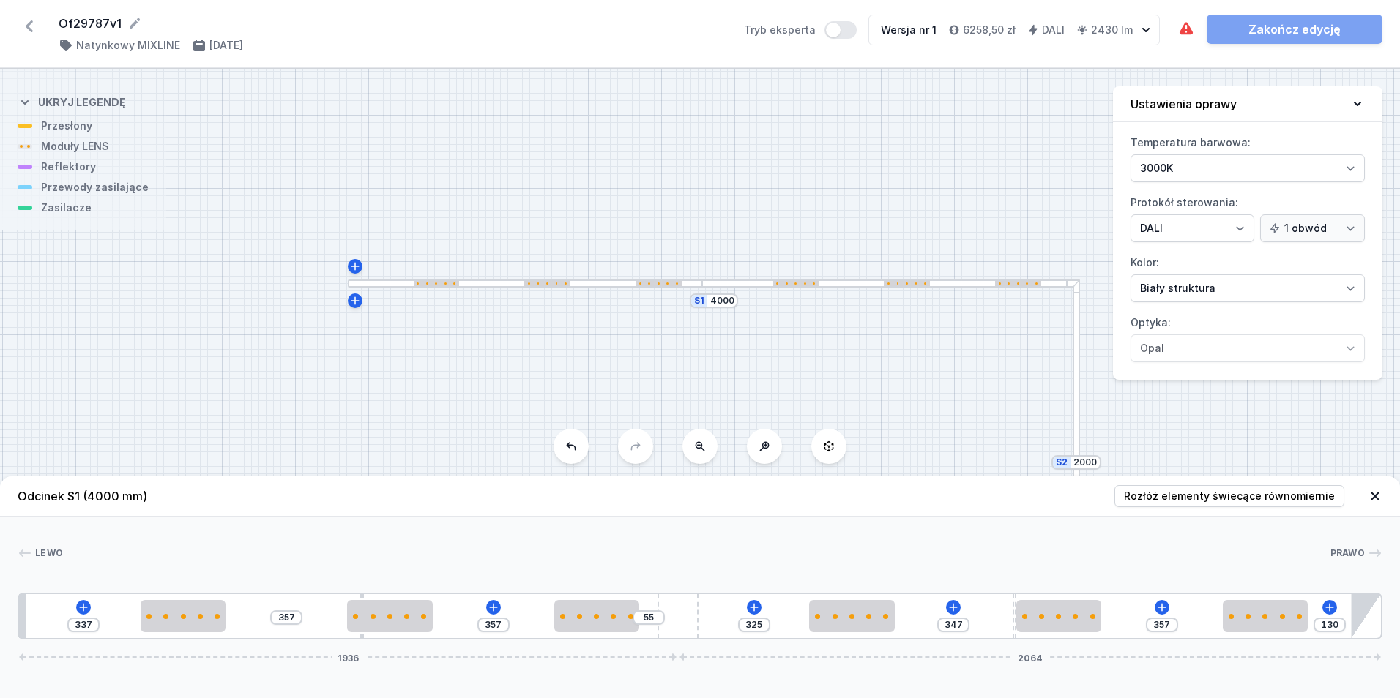
type input "137"
type input "48"
type input "145"
type input "40"
type input "152"
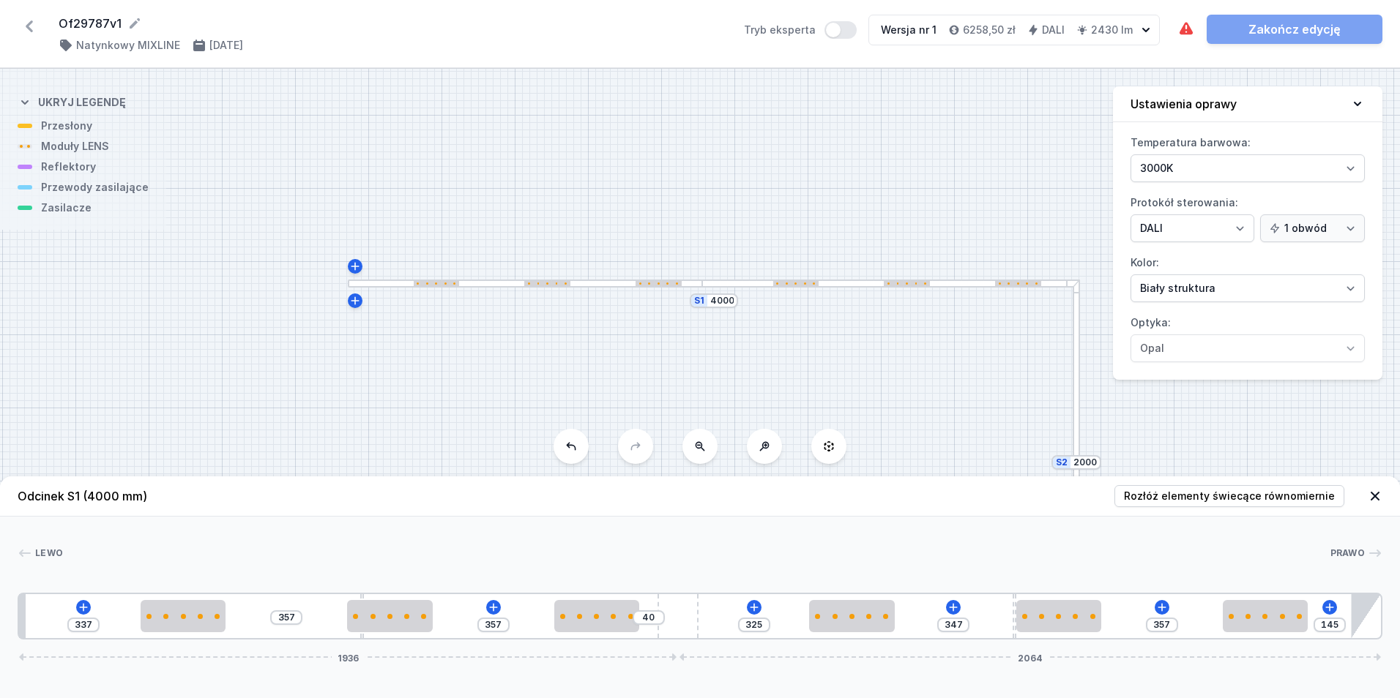
type input "33"
type input "154"
type input "31"
type input "156"
type input "29"
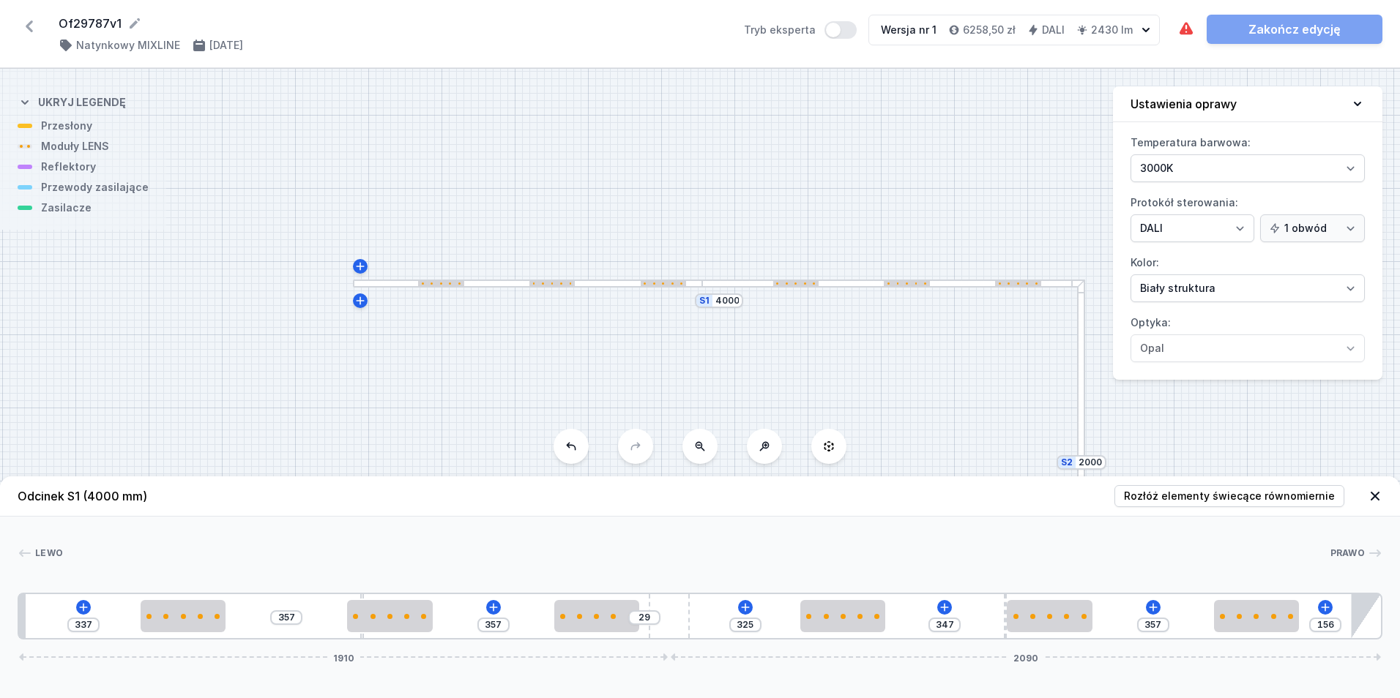
type input "160"
type input "25"
type input "162"
type input "23"
type input "164"
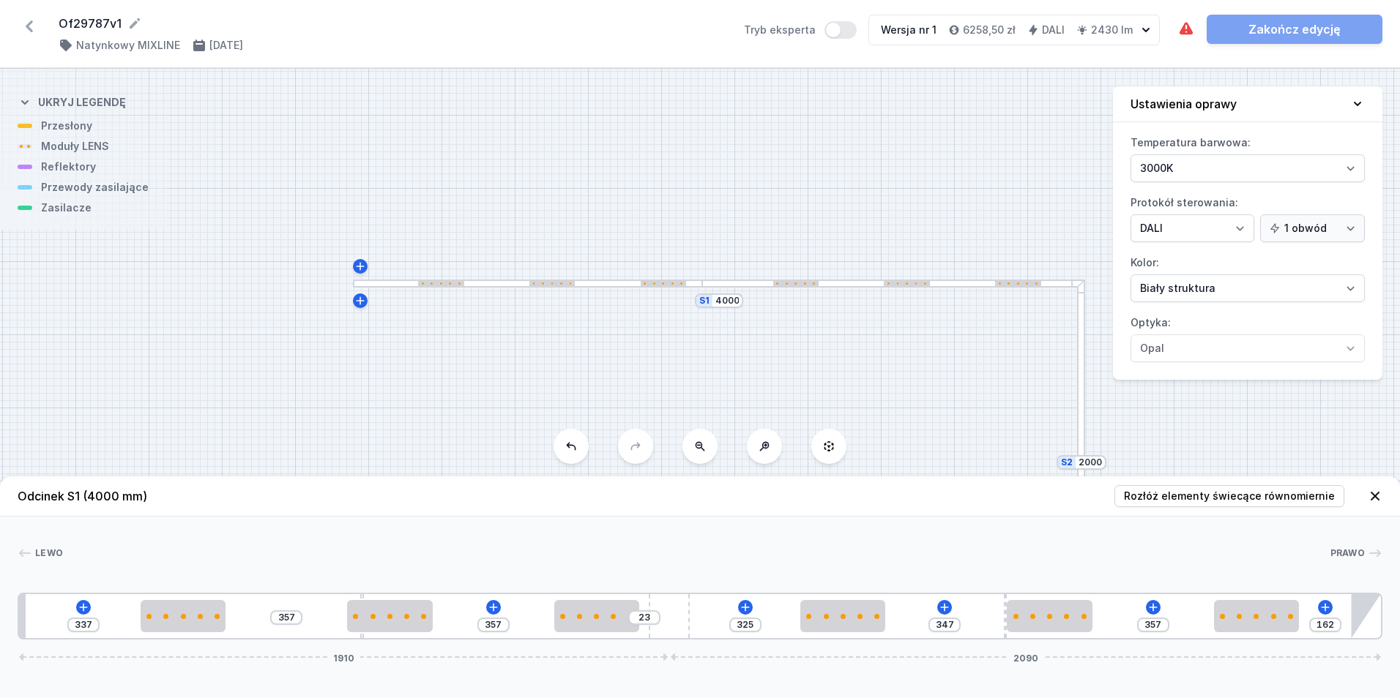
type input "21"
type input "166"
type input "19"
type input "169"
type input "16"
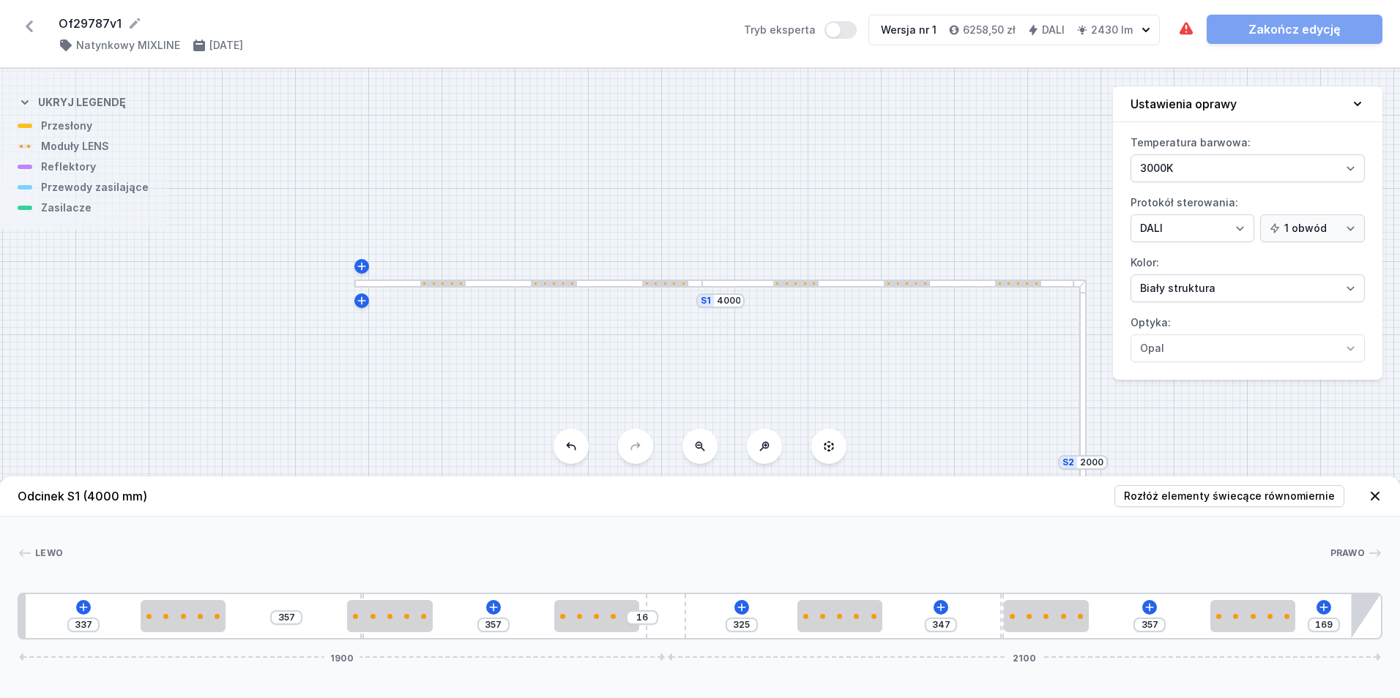
type input "171"
type input "14"
type input "173"
type input "12"
type input "175"
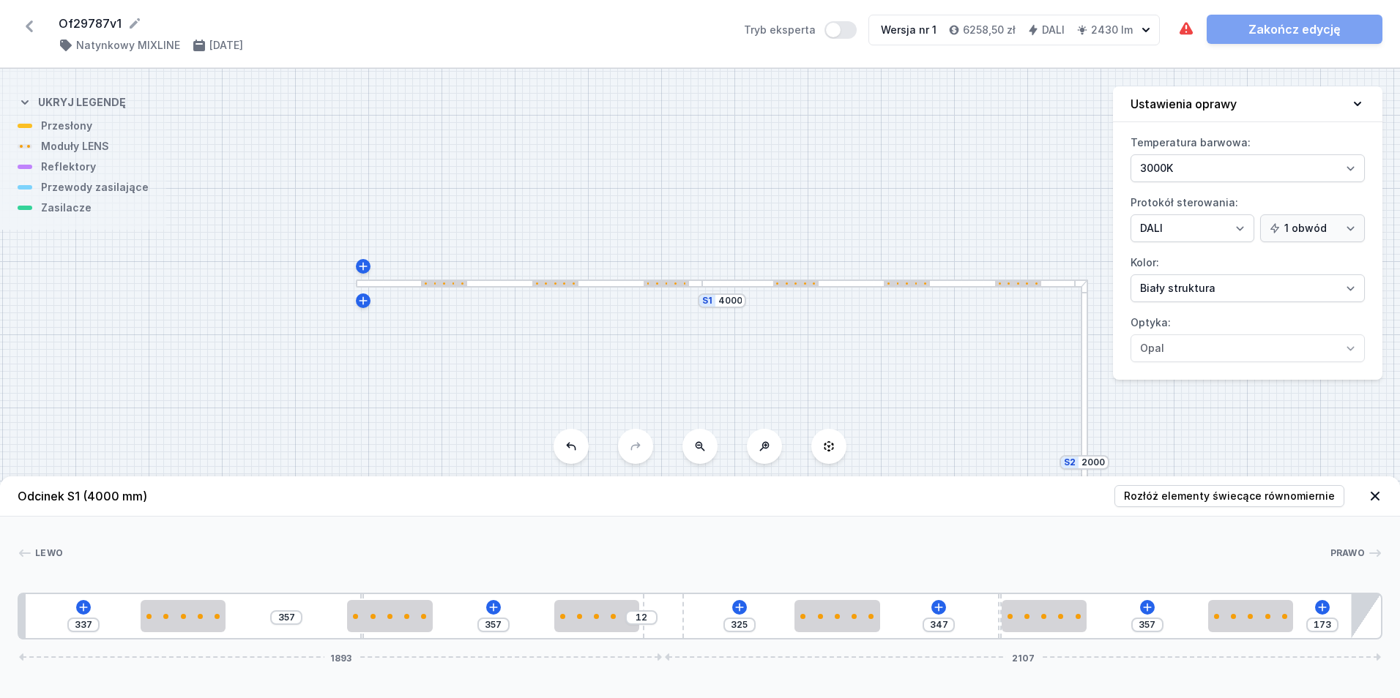
type input "10"
drag, startPoint x: 644, startPoint y: 633, endPoint x: 708, endPoint y: 630, distance: 63.7
click at [708, 630] on div "337 357 357 10 325 347 357 175 1891 2109" at bounding box center [700, 616] width 1365 height 47
click at [1262, 491] on span "Rozłóż elementy świecące równomiernie" at bounding box center [1229, 496] width 211 height 15
type input "273"
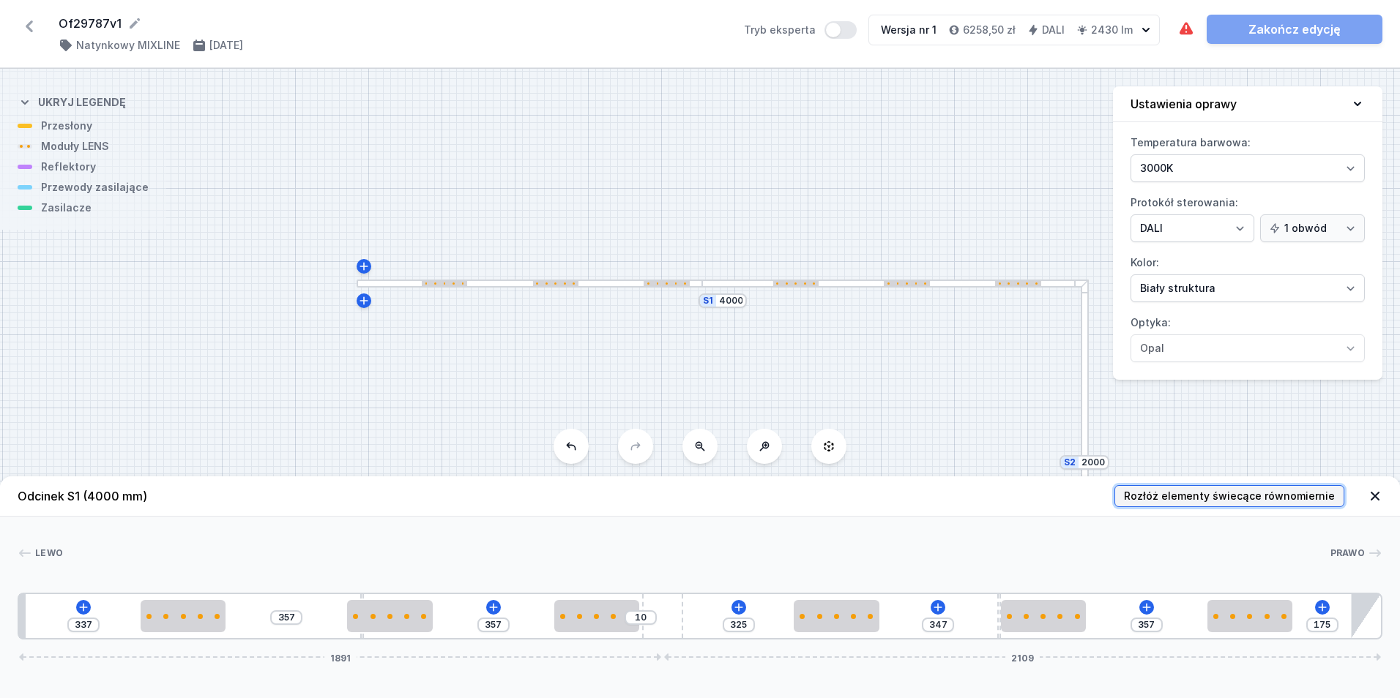
type input "227"
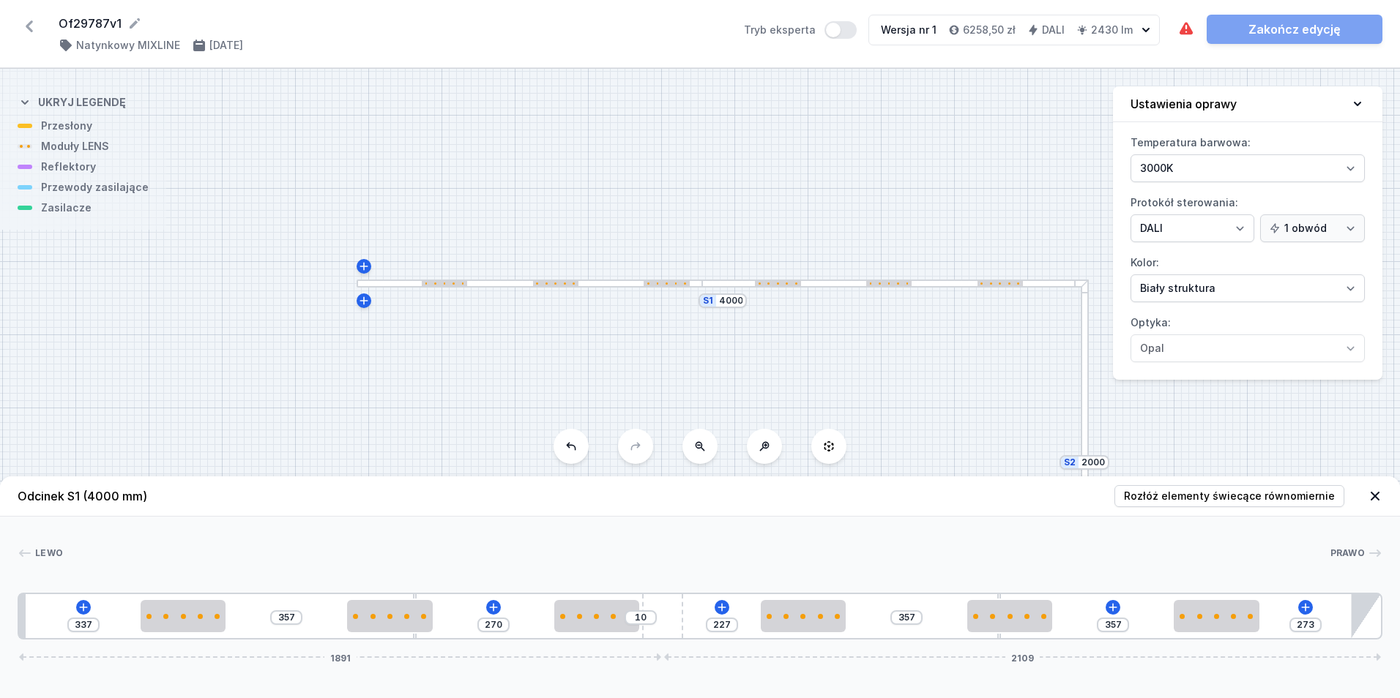
type input "251"
drag, startPoint x: 360, startPoint y: 637, endPoint x: 480, endPoint y: 644, distance: 120.3
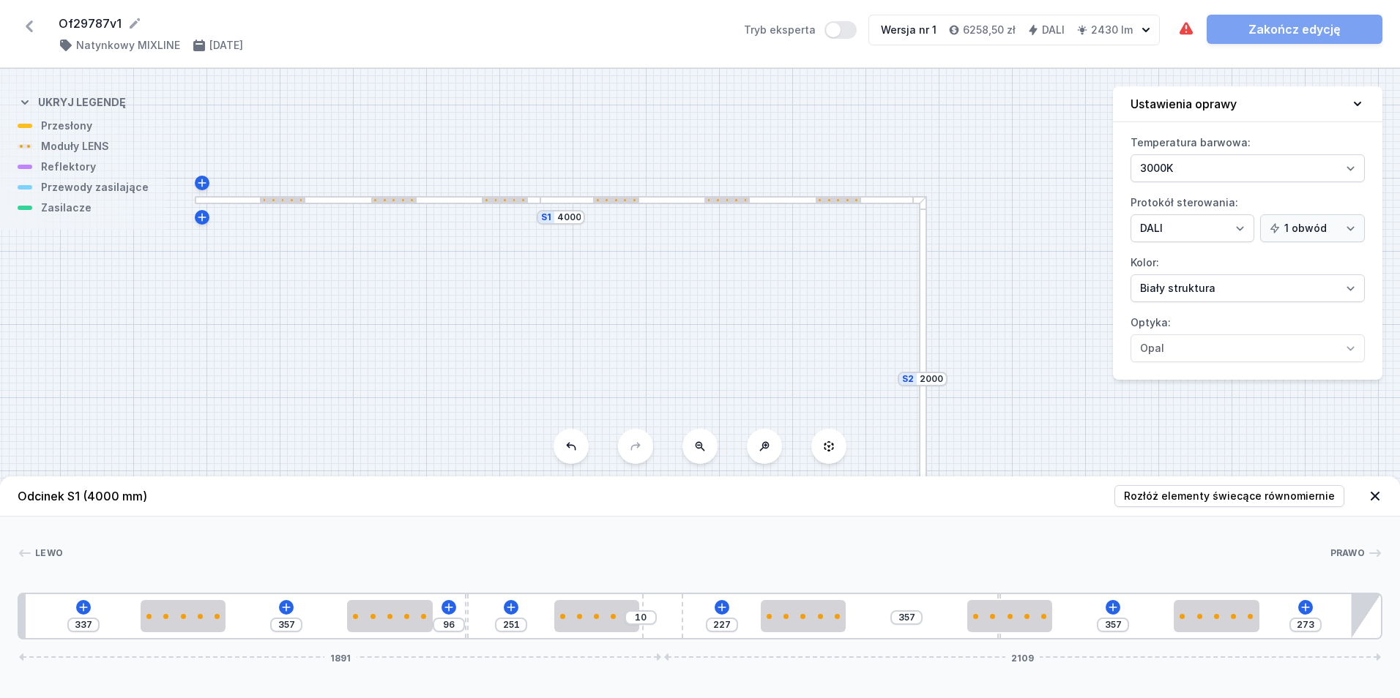
drag, startPoint x: 861, startPoint y: 384, endPoint x: 706, endPoint y: 283, distance: 185.0
click at [703, 288] on div "S2 2000 S1 4000" at bounding box center [700, 384] width 1400 height 630
click at [927, 289] on div at bounding box center [924, 365] width 8 height 366
type input "969"
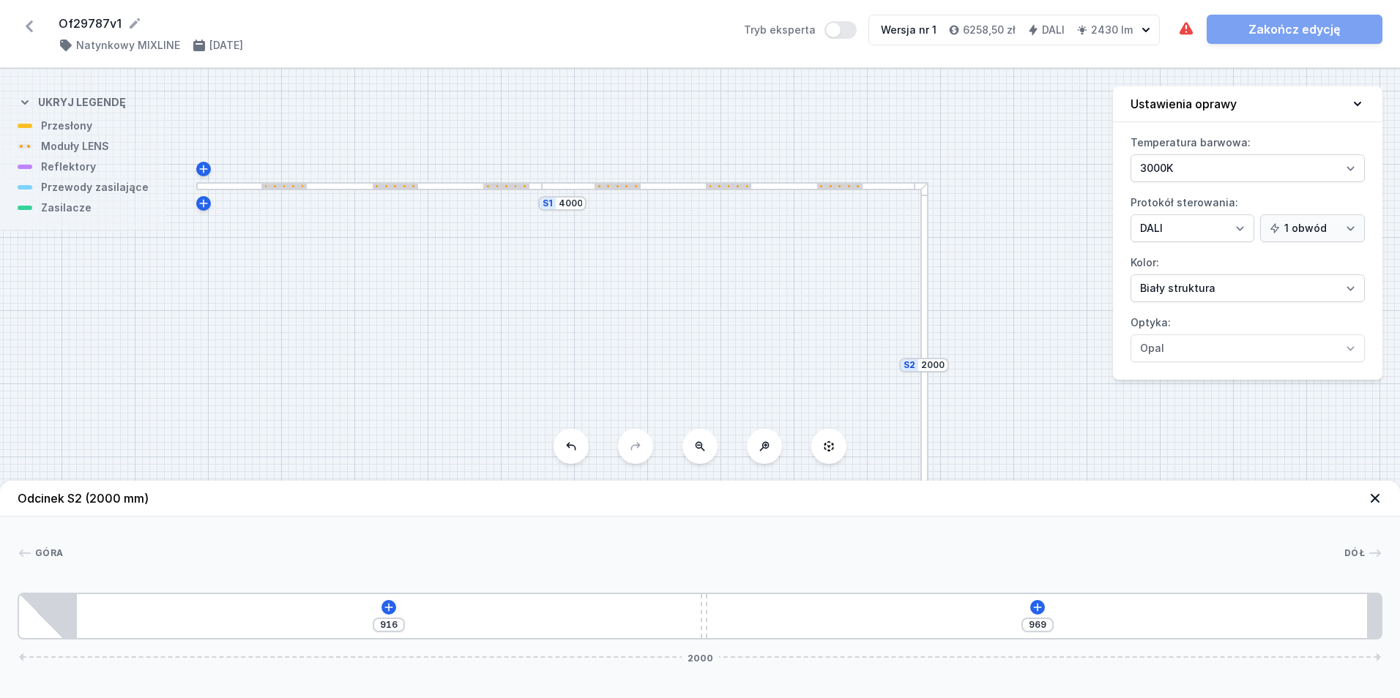
drag, startPoint x: 816, startPoint y: 325, endPoint x: 806, endPoint y: 242, distance: 83.4
click at [806, 243] on div "S2 2000 S1 4000" at bounding box center [700, 384] width 1400 height 630
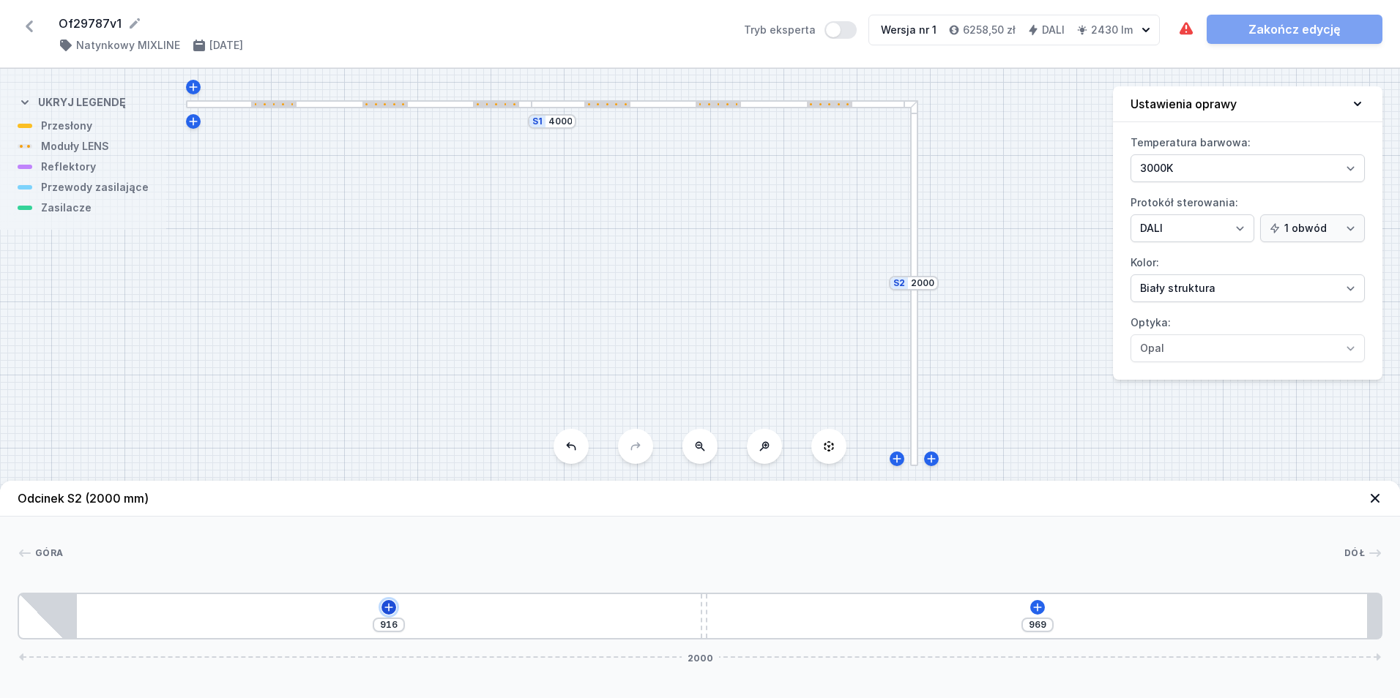
click at [391, 605] on icon at bounding box center [389, 608] width 12 height 12
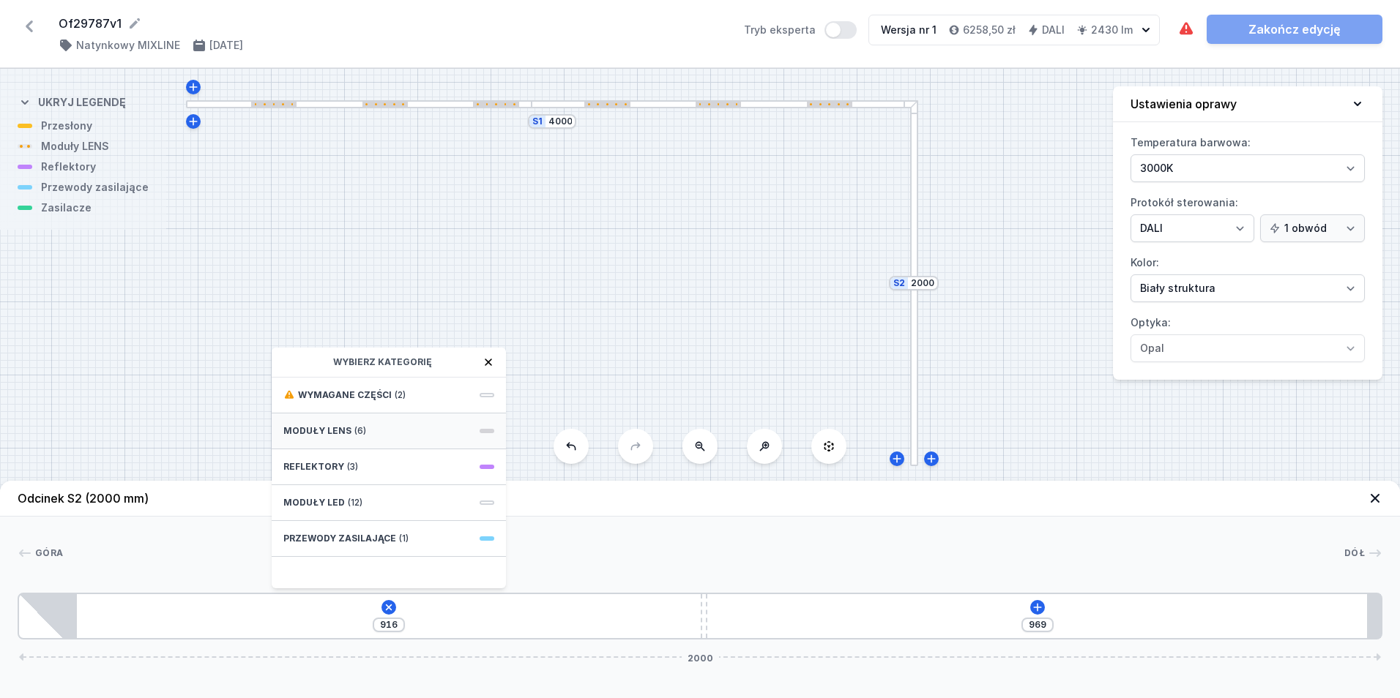
click at [368, 430] on div "Moduły LENS (6)" at bounding box center [389, 432] width 234 height 36
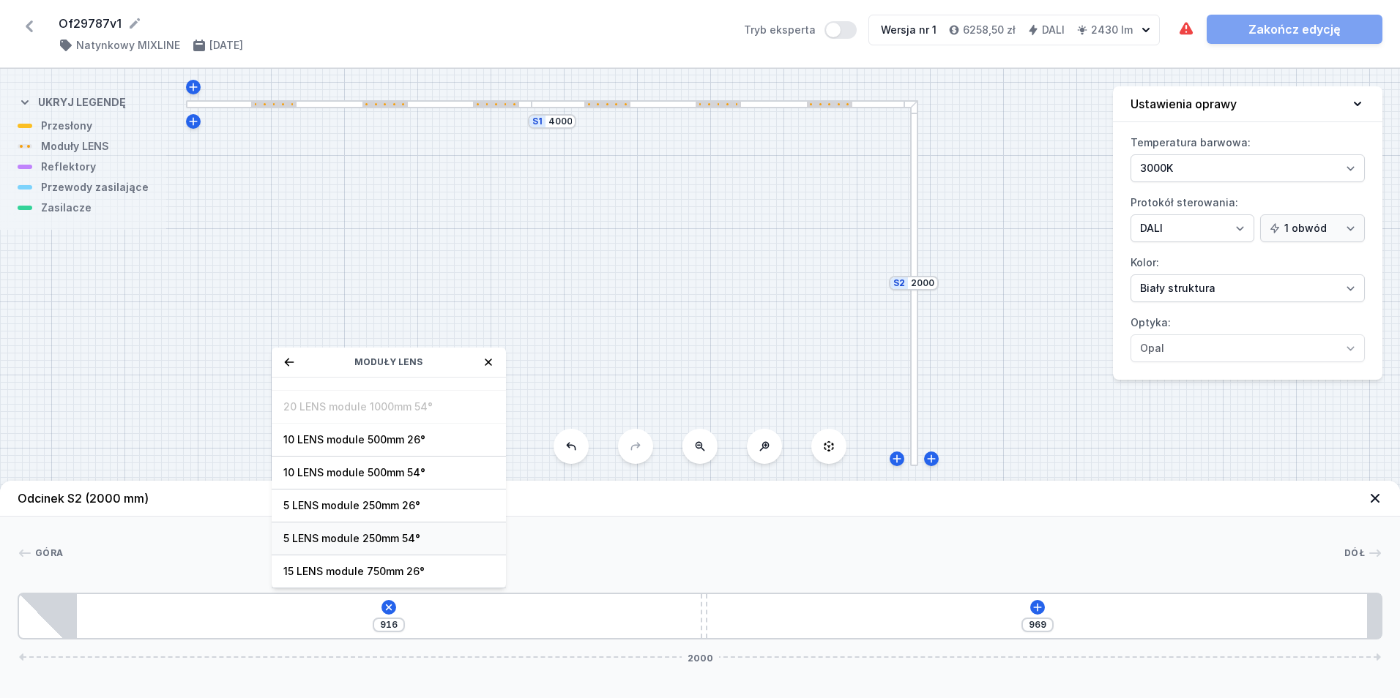
click at [414, 534] on span "5 LENS module 250mm 54°" at bounding box center [388, 539] width 211 height 15
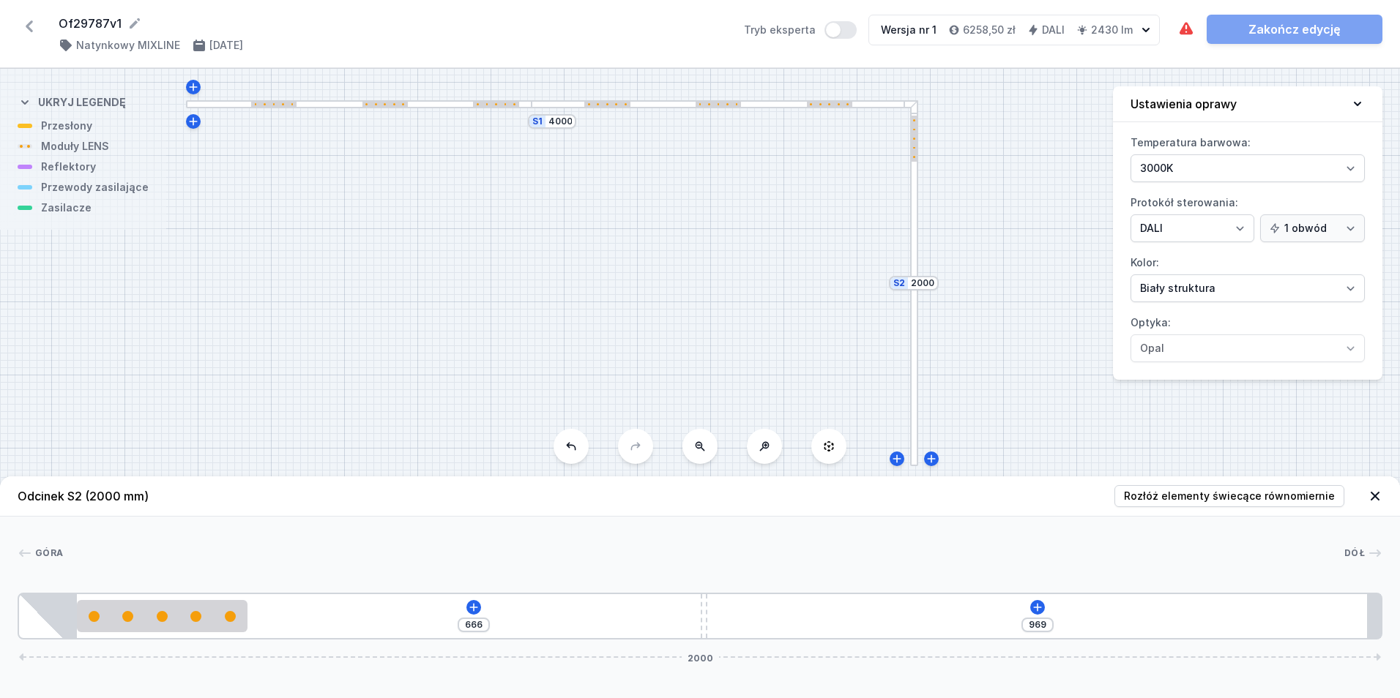
type input "666"
click at [221, 622] on div at bounding box center [162, 616] width 171 height 32
select select "1516"
click at [160, 578] on icon at bounding box center [162, 575] width 8 height 8
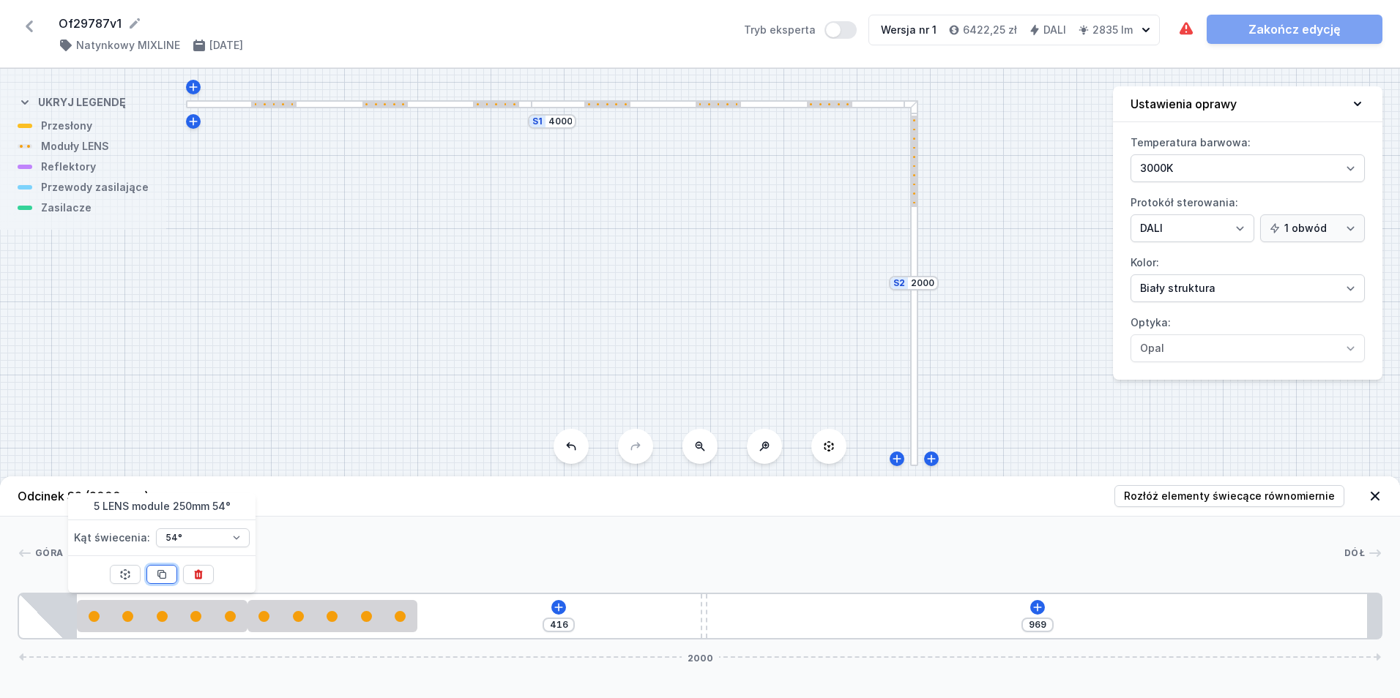
click at [160, 578] on icon at bounding box center [162, 575] width 8 height 8
type input "166"
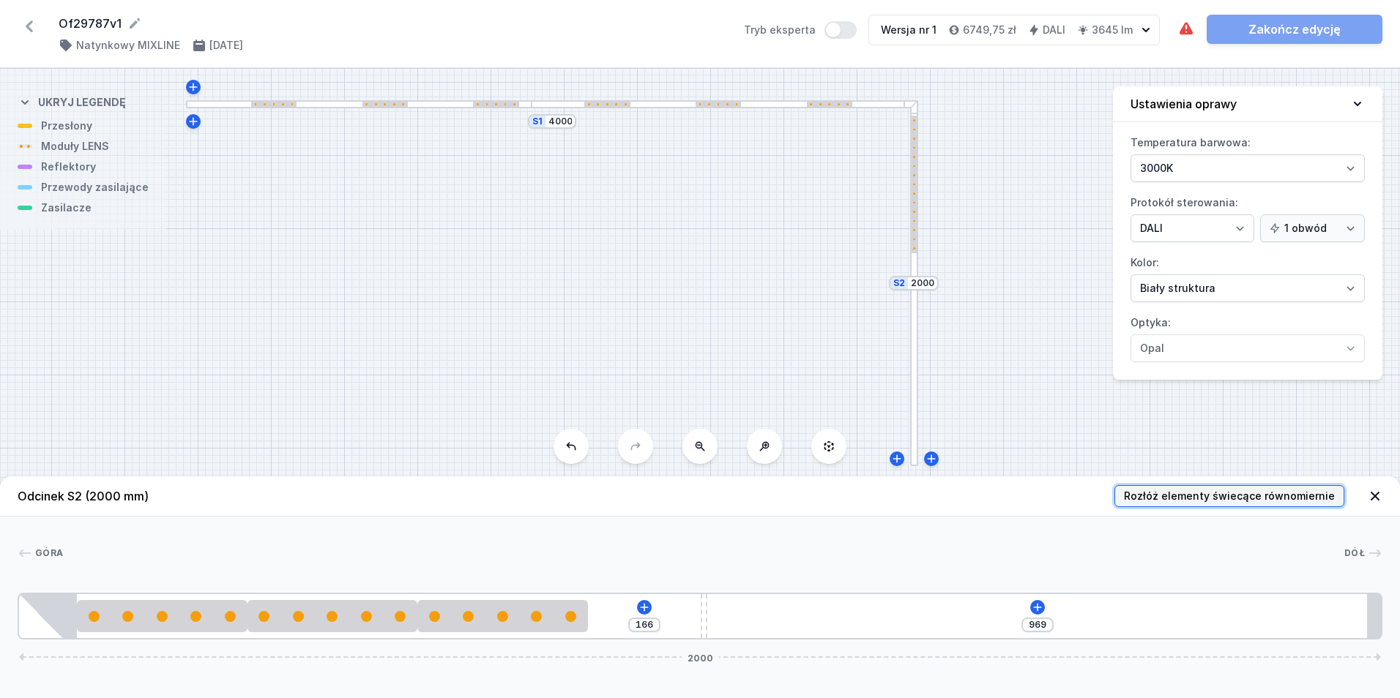
click at [1167, 494] on span "Rozłóż elementy świecące równomiernie" at bounding box center [1229, 496] width 211 height 15
type input "291"
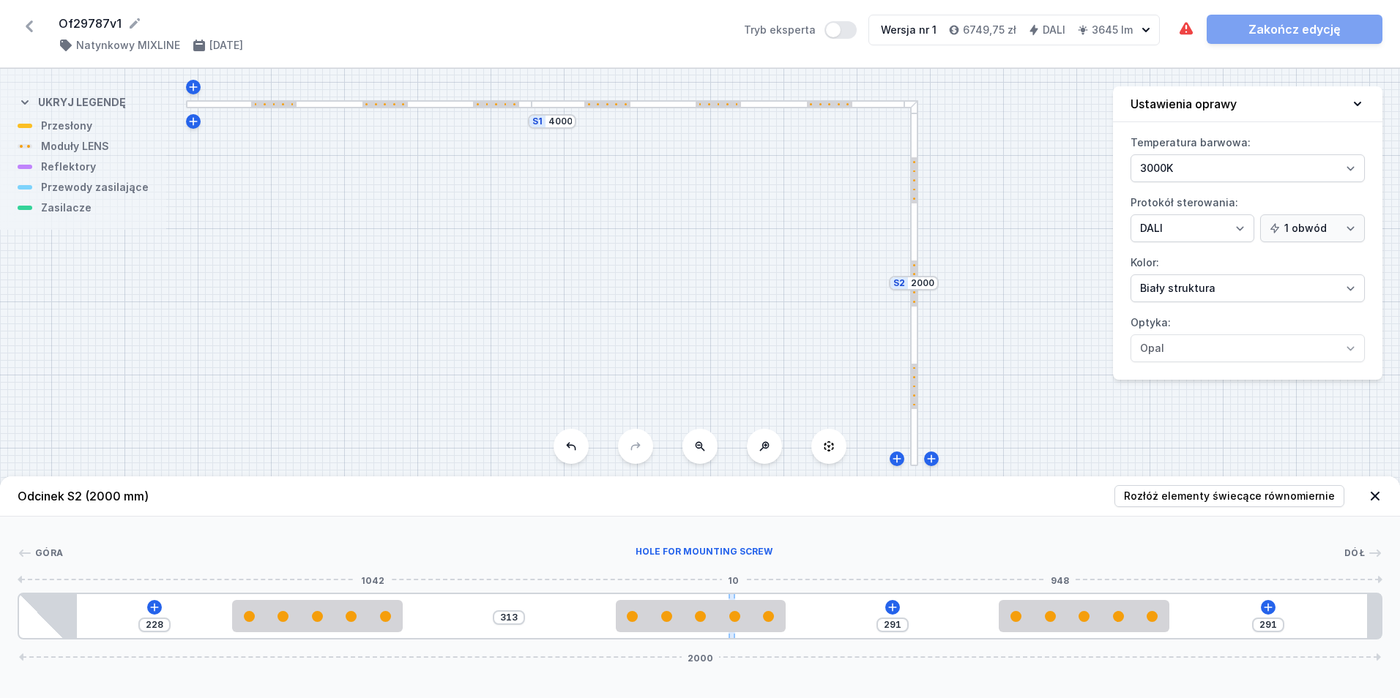
type input "290"
drag, startPoint x: 704, startPoint y: 635, endPoint x: 791, endPoint y: 630, distance: 87.3
type input "290"
type input "251"
type input "287"
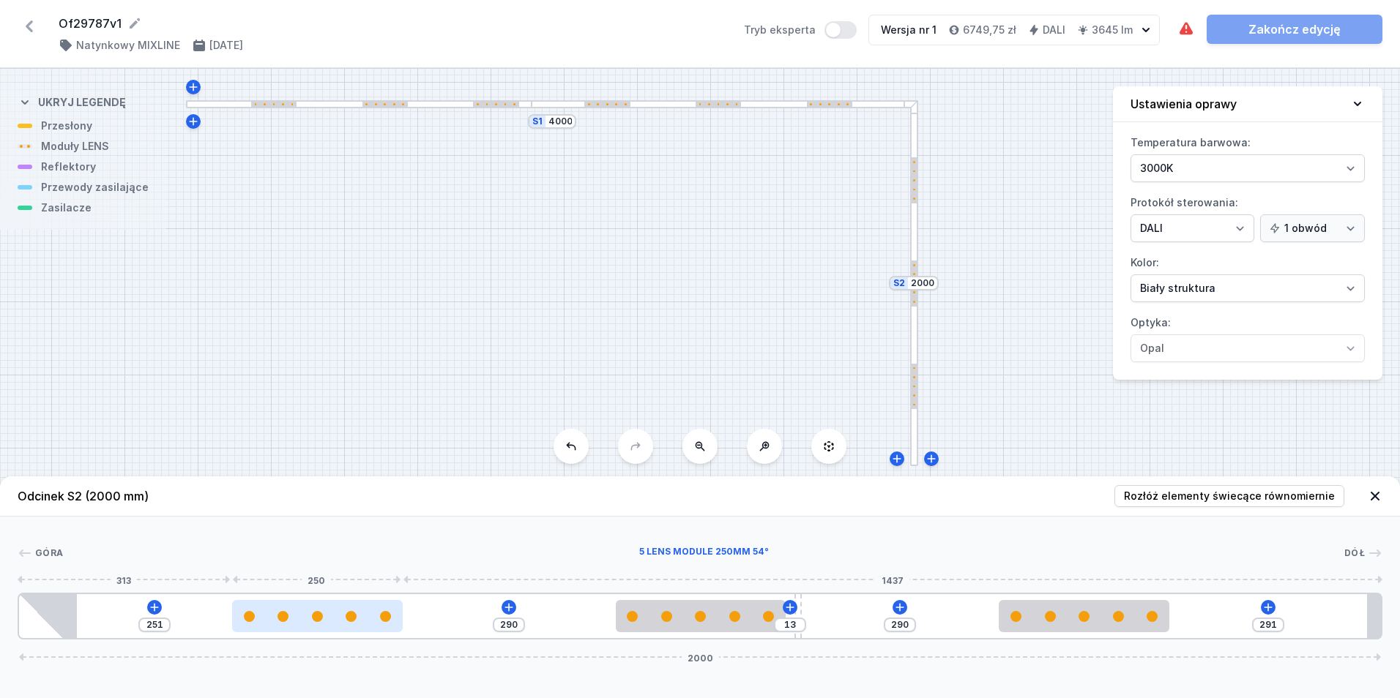
type input "254"
type input "282"
type input "259"
type input "280"
type input "261"
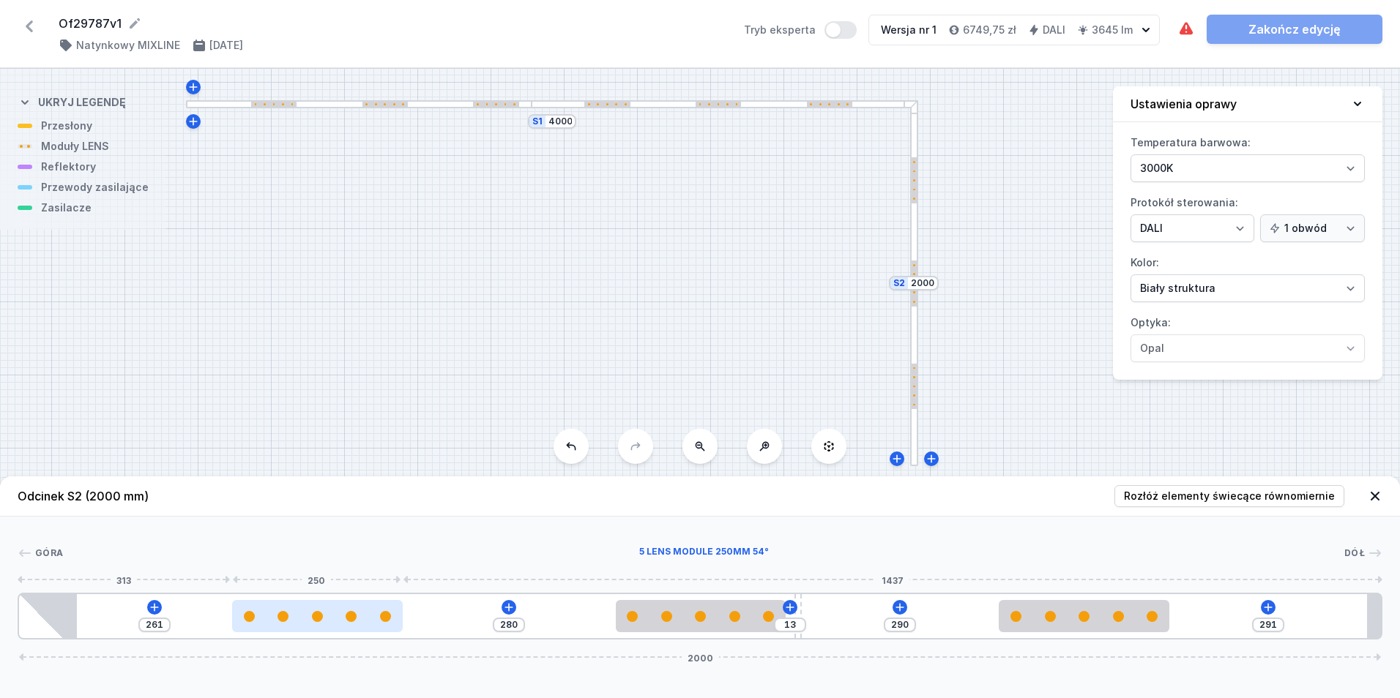
type input "279"
type input "262"
type input "277"
type input "264"
type input "276"
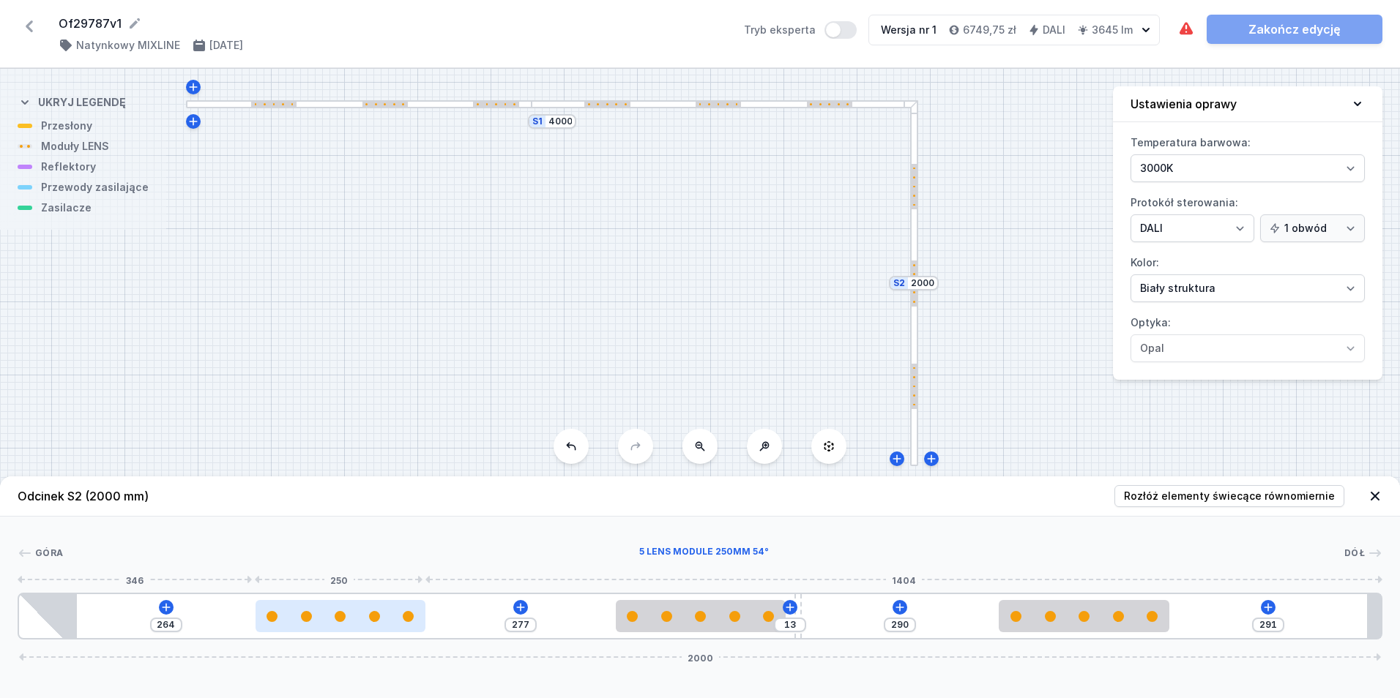
type input "265"
type input "275"
type input "266"
type input "273"
type input "268"
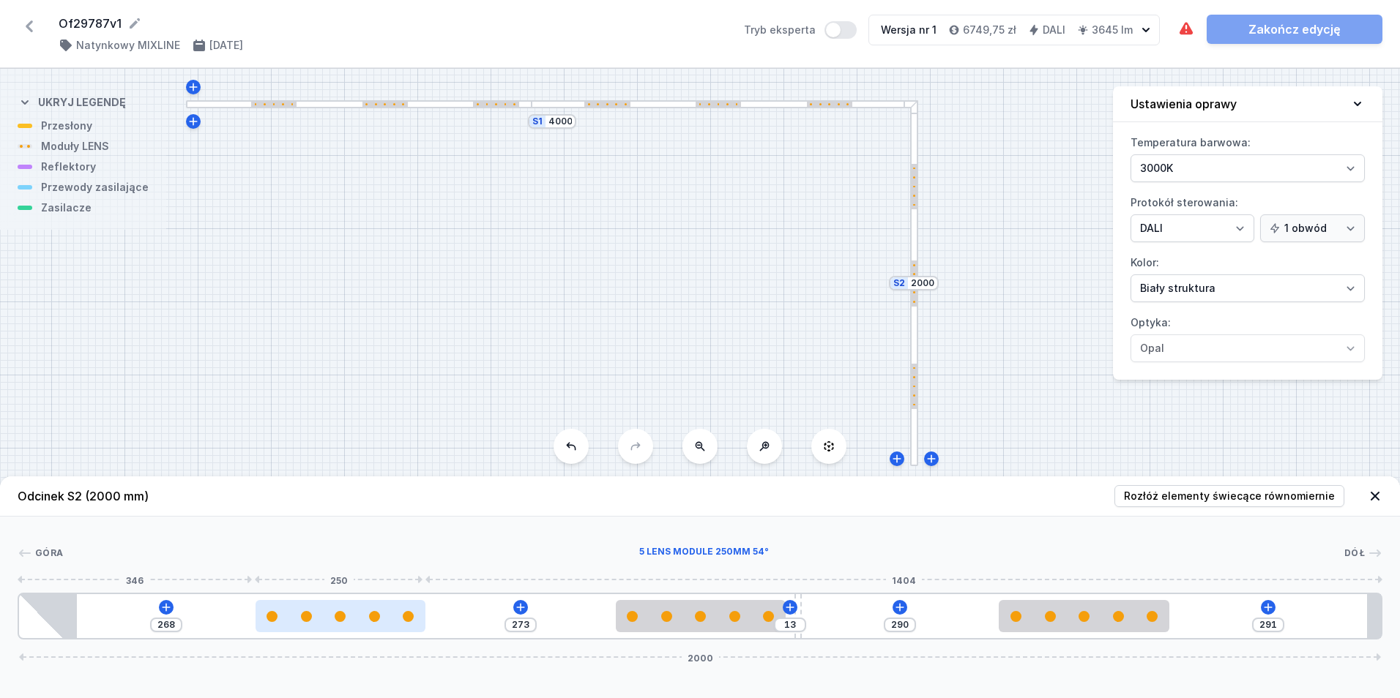
type input "271"
type input "270"
type input "271"
type input "269"
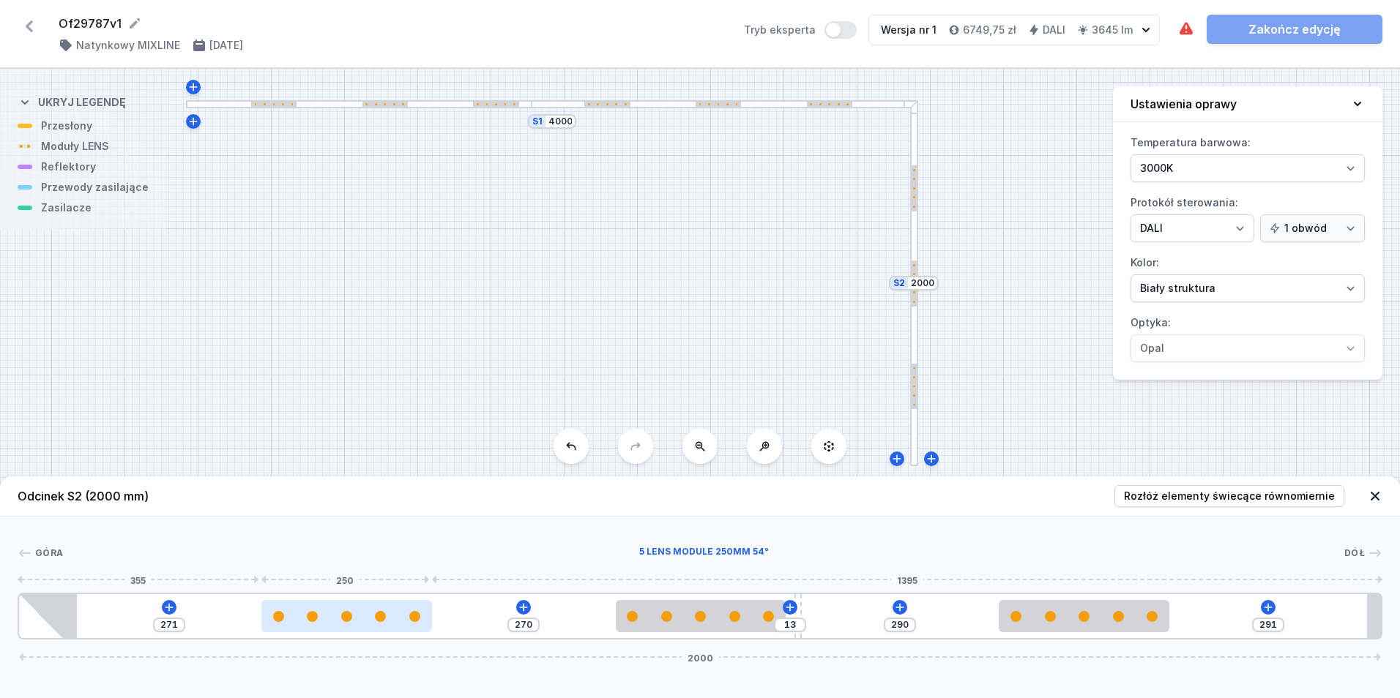
type input "272"
type input "268"
type input "273"
type input "266"
type input "275"
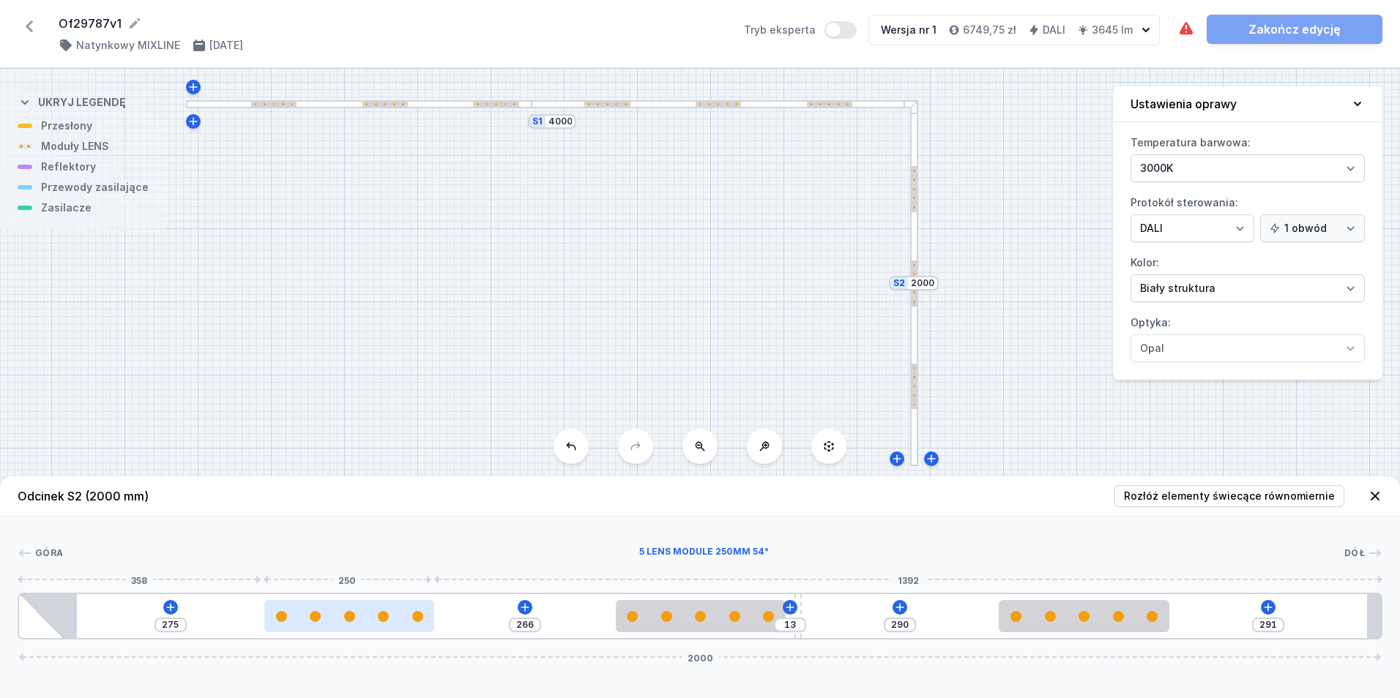
type input "267"
type input "274"
type input "266"
type input "275"
type input "265"
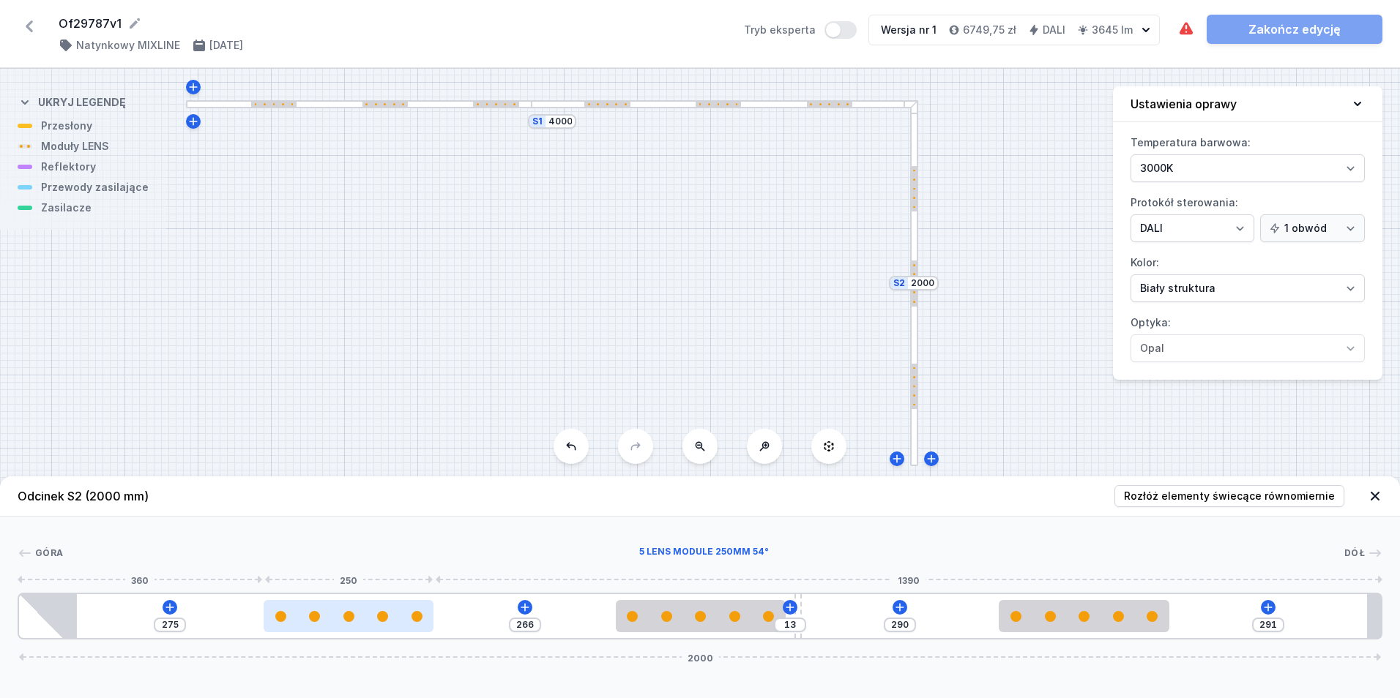
type input "276"
type input "264"
type input "277"
type input "265"
type input "276"
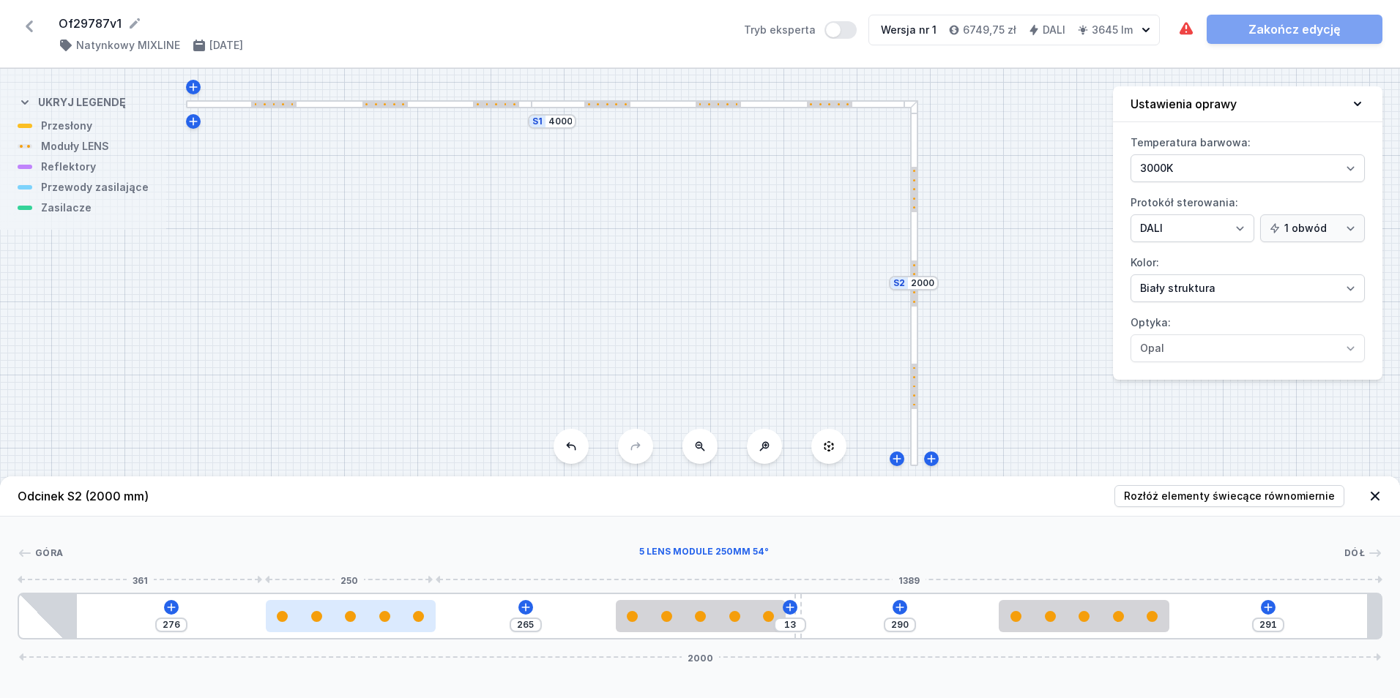
type input "267"
type input "274"
type input "268"
type input "273"
type input "269"
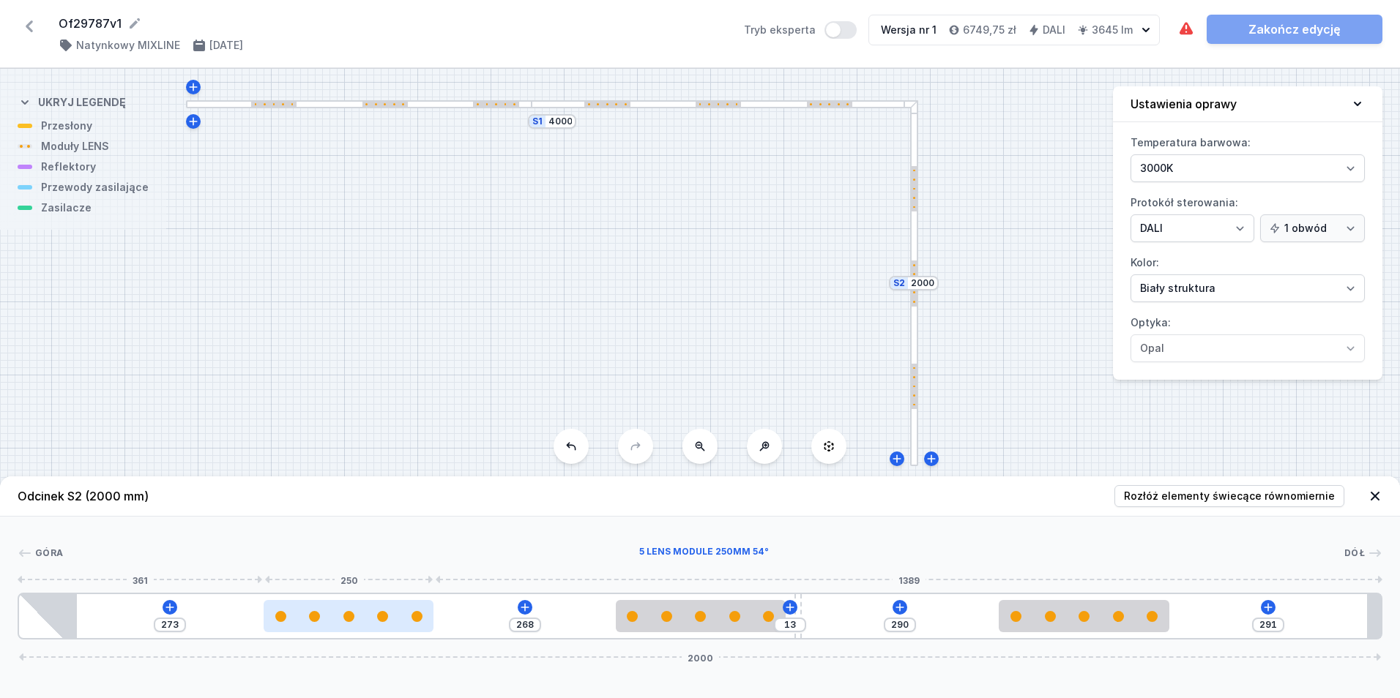
type input "272"
drag, startPoint x: 272, startPoint y: 615, endPoint x: 287, endPoint y: 622, distance: 16.1
click at [287, 622] on div at bounding box center [347, 616] width 171 height 11
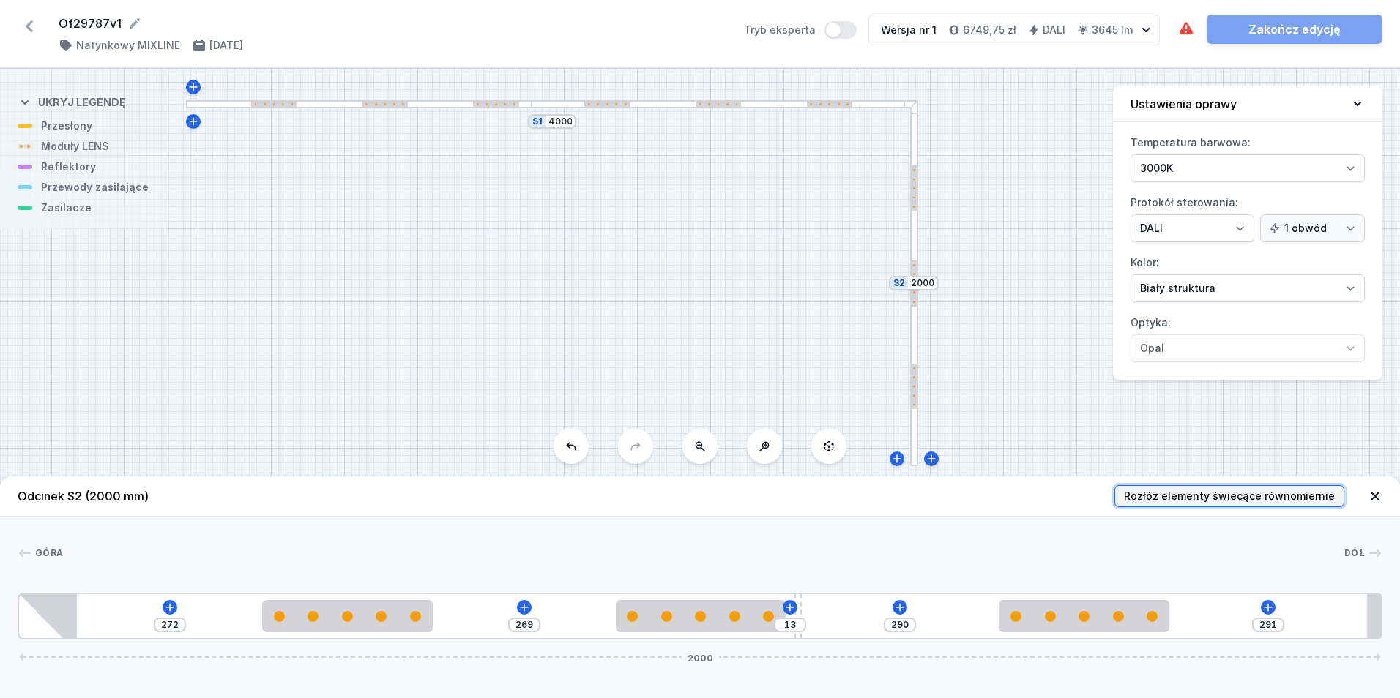
click at [1285, 497] on span "Rozłóż elementy świecące równomiernie" at bounding box center [1229, 496] width 211 height 15
type input "313"
type input "228"
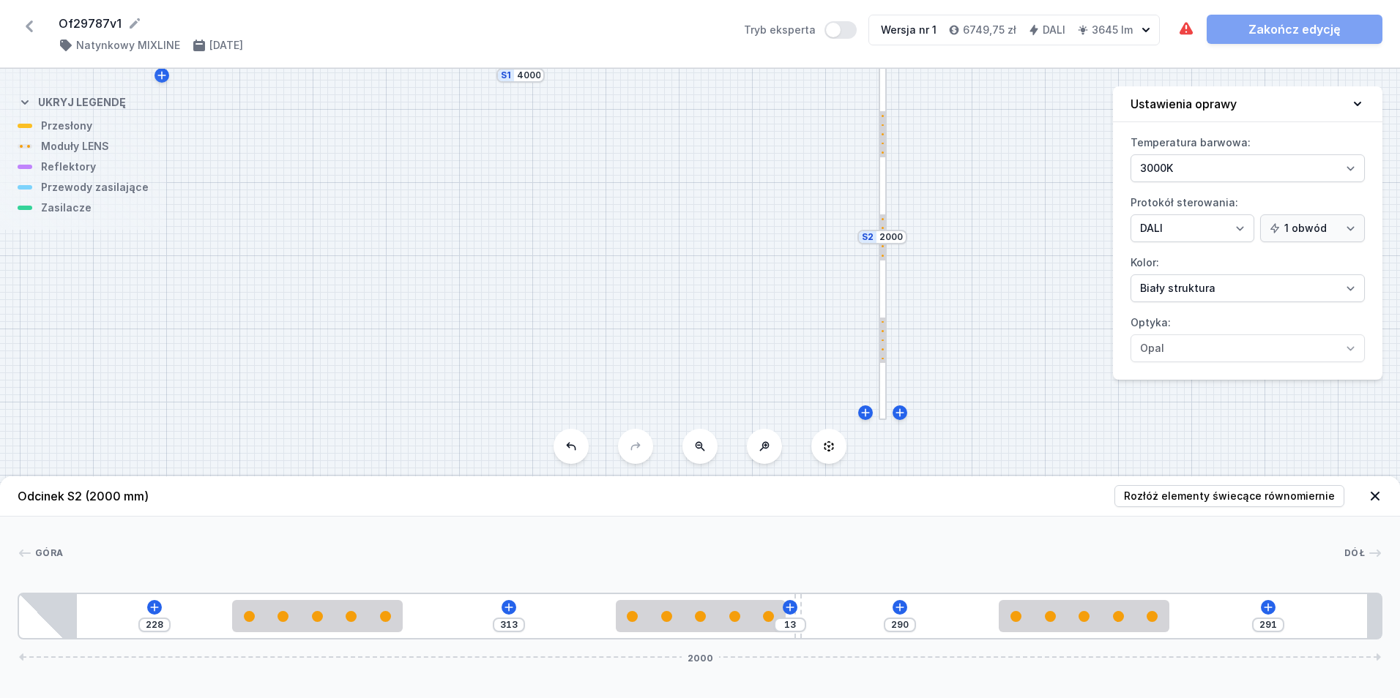
drag, startPoint x: 699, startPoint y: 329, endPoint x: 668, endPoint y: 283, distance: 55.8
click at [668, 283] on div "S2 2000 S1 4000" at bounding box center [700, 384] width 1400 height 630
type input "284"
type input "257"
type input "277"
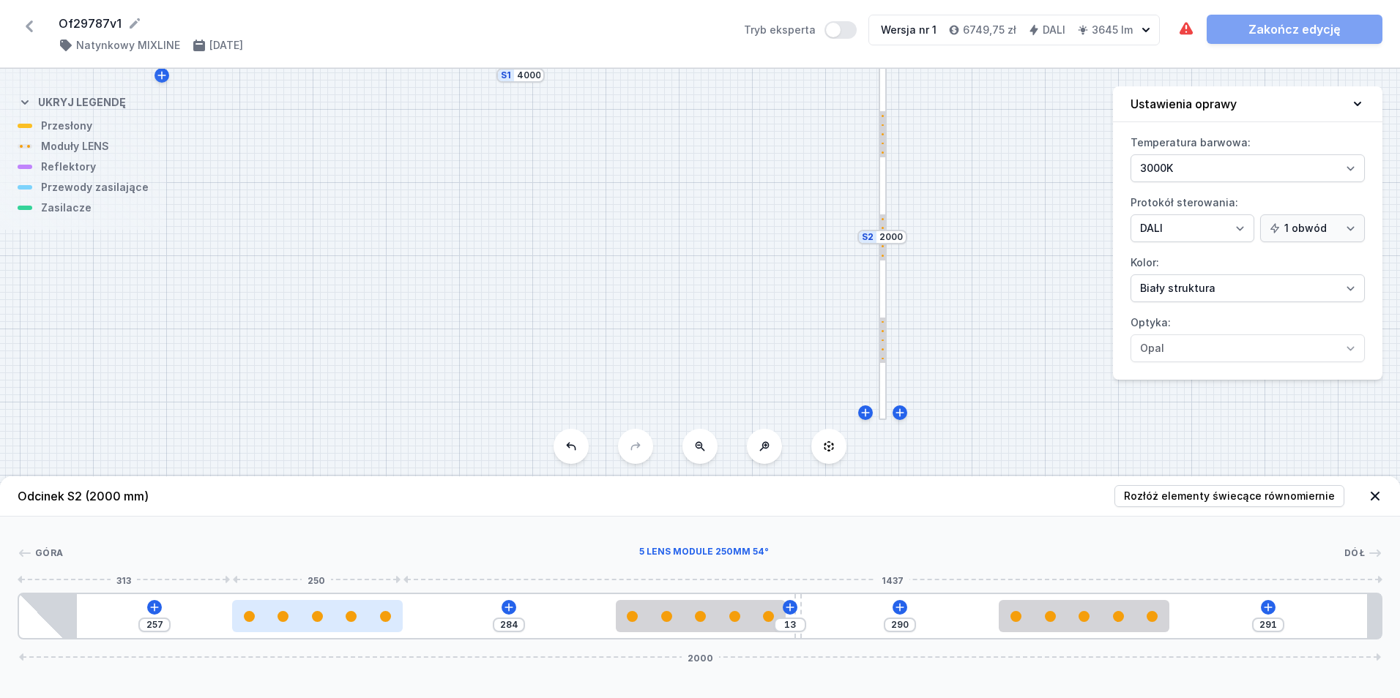
type input "264"
type input "274"
type input "267"
type input "270"
type input "271"
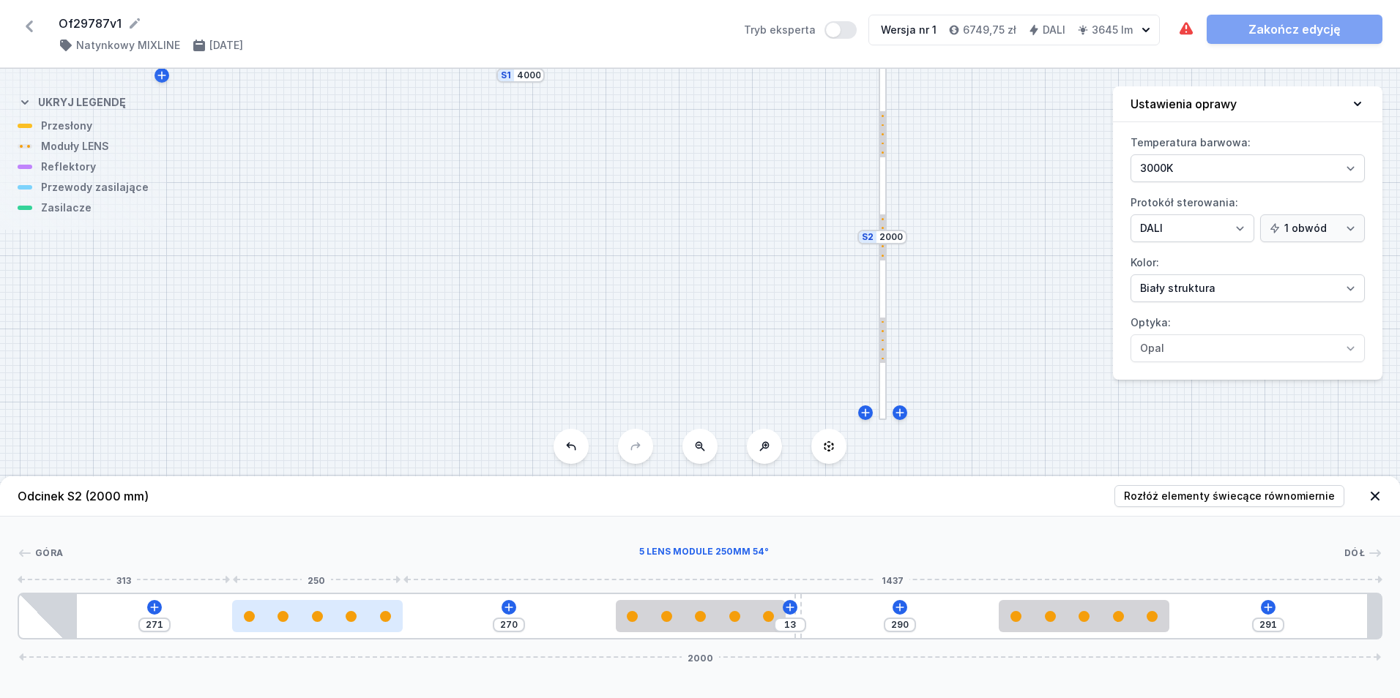
type input "266"
type input "275"
type input "264"
type input "277"
type input "263"
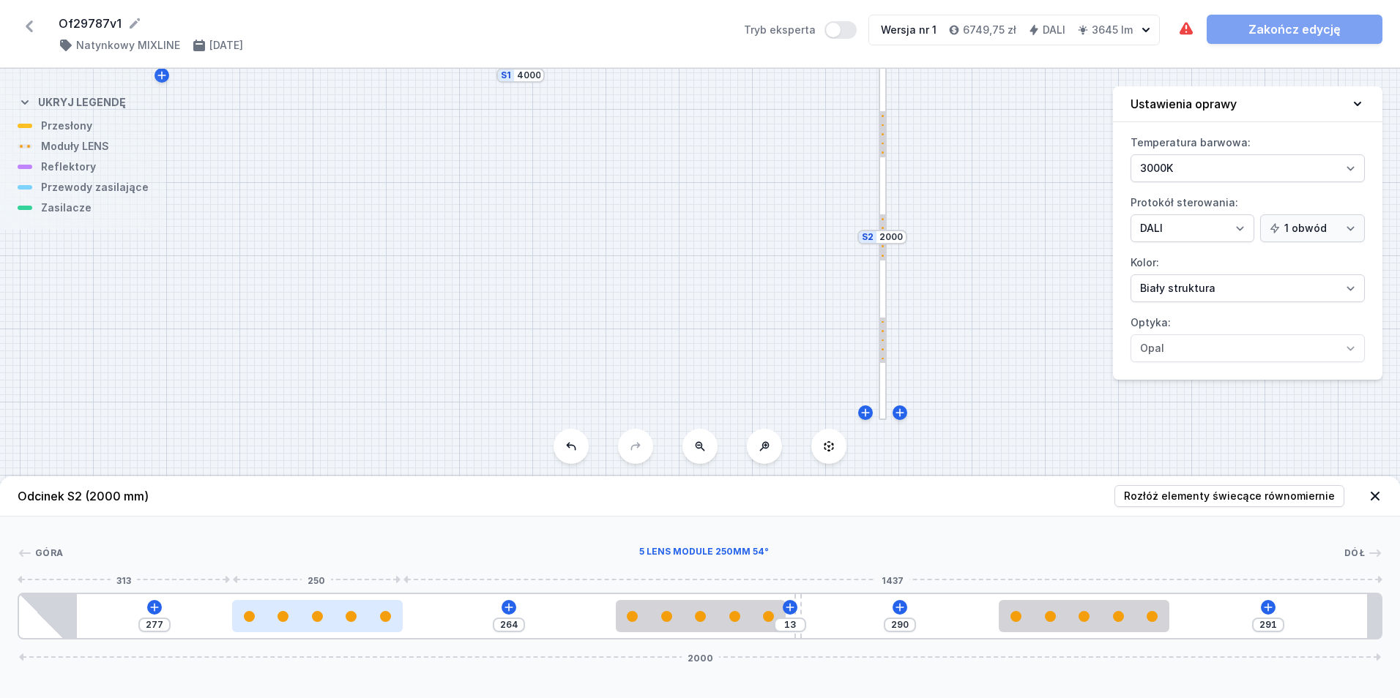
type input "278"
type input "262"
type input "279"
type input "259"
type input "282"
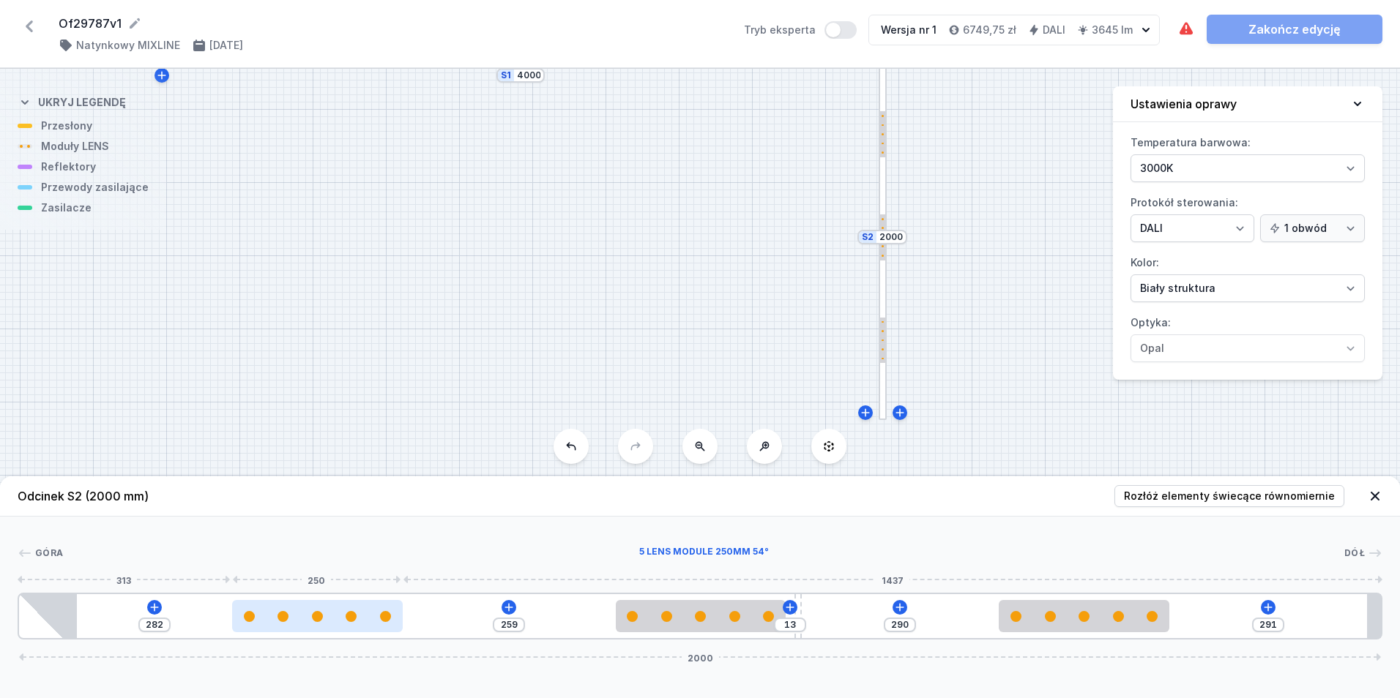
type input "258"
type input "283"
type input "256"
type input "285"
type input "255"
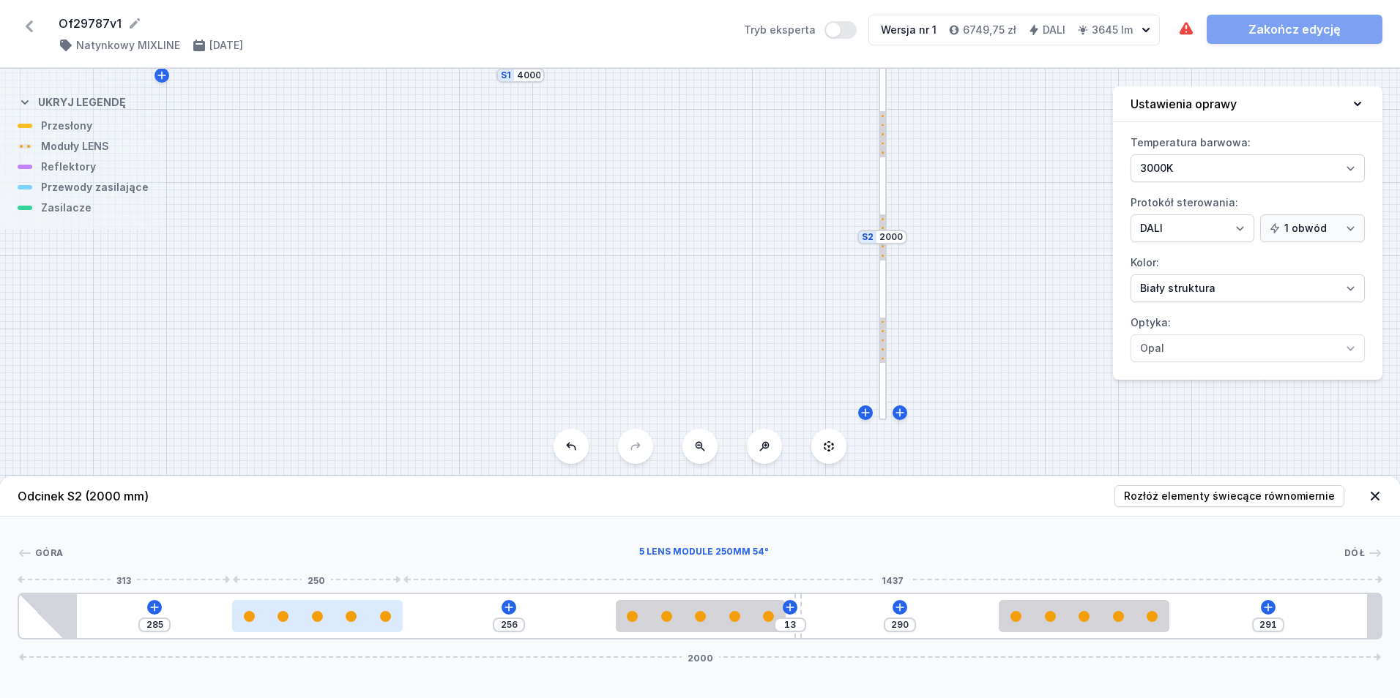
type input "286"
type input "254"
type input "287"
type input "255"
type input "286"
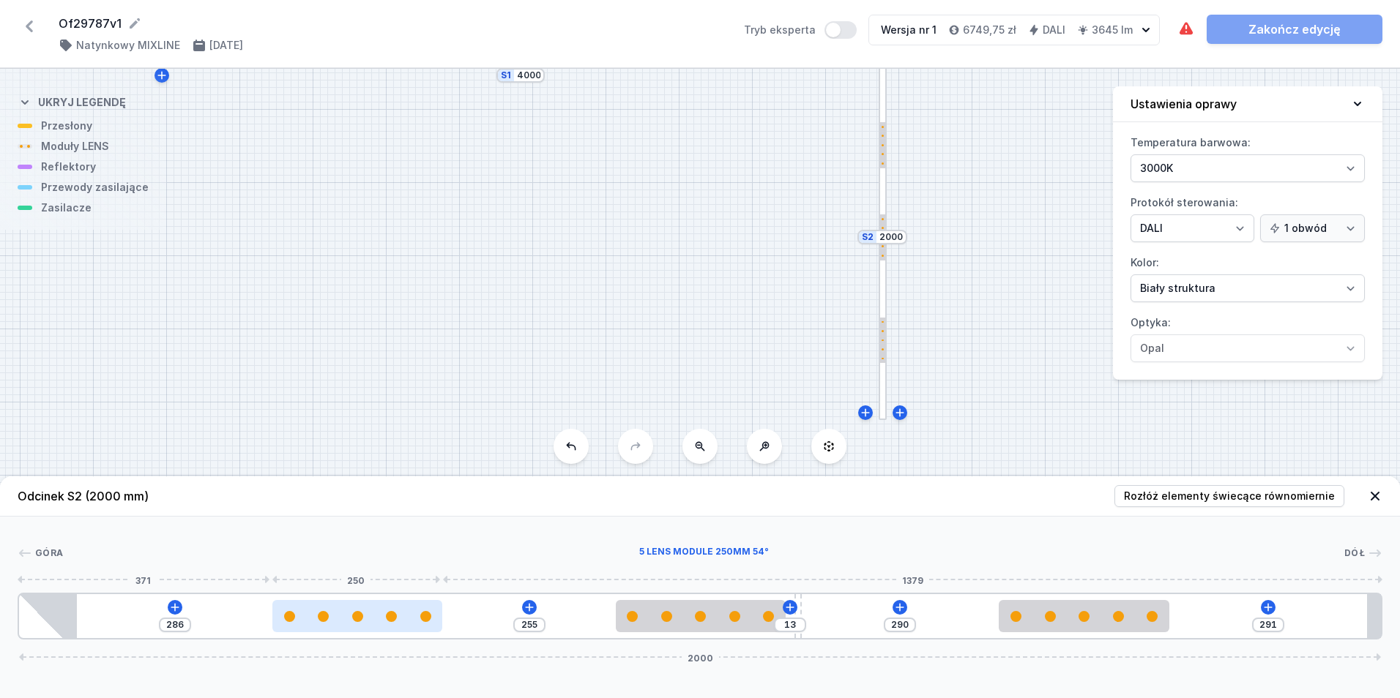
type input "256"
type input "285"
type input "257"
type input "284"
type input "258"
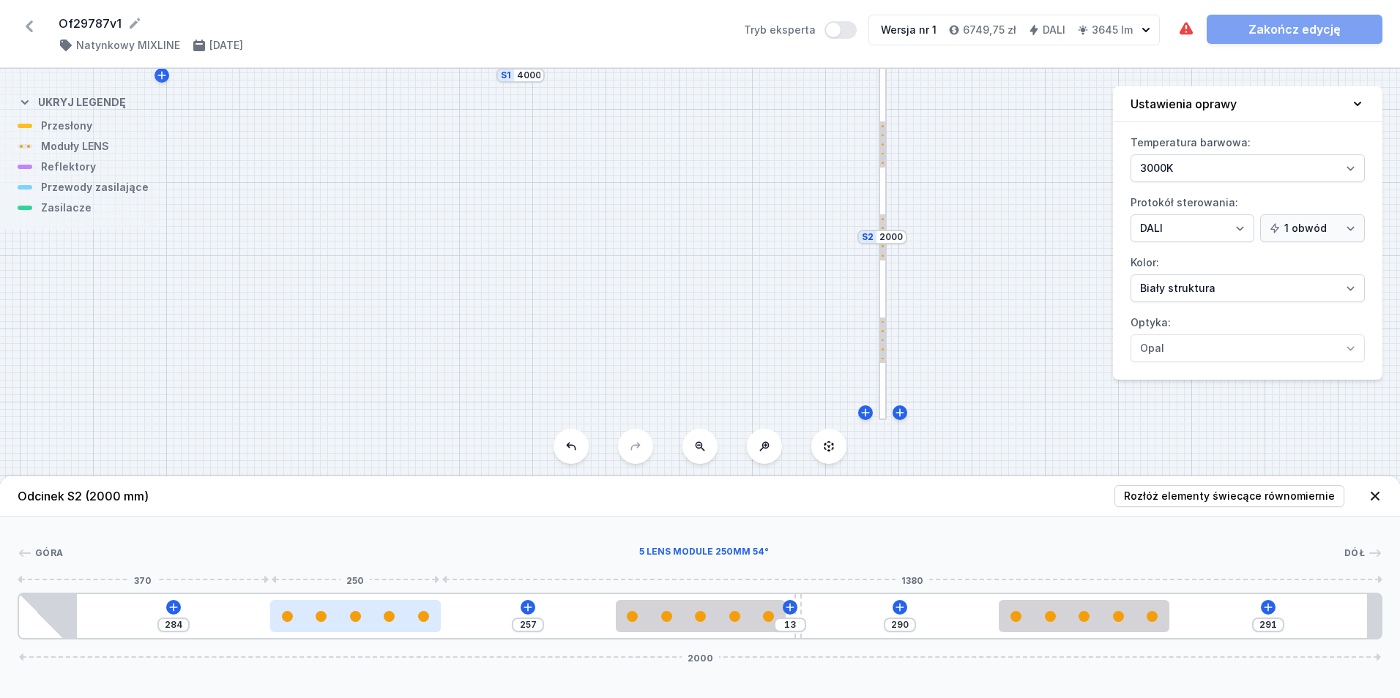
type input "283"
type input "259"
type input "282"
type input "261"
type input "280"
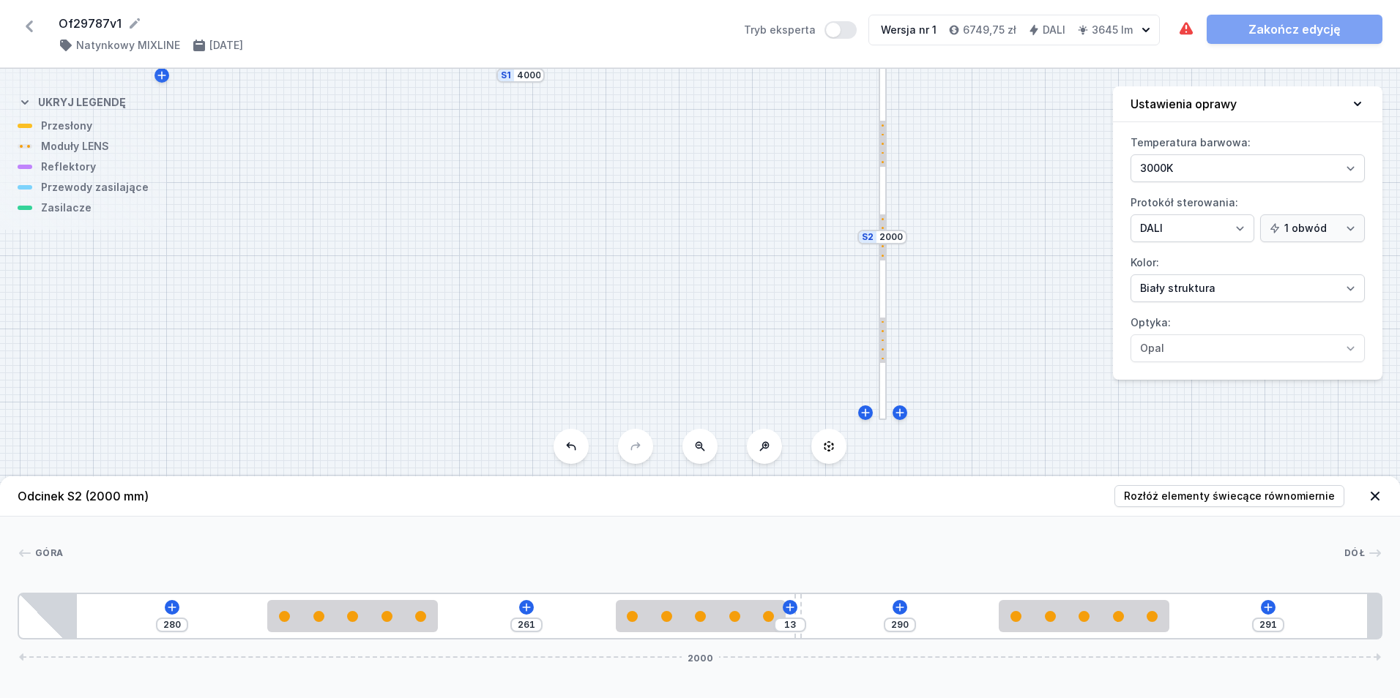
type input "262"
type input "279"
type input "263"
type input "278"
type input "264"
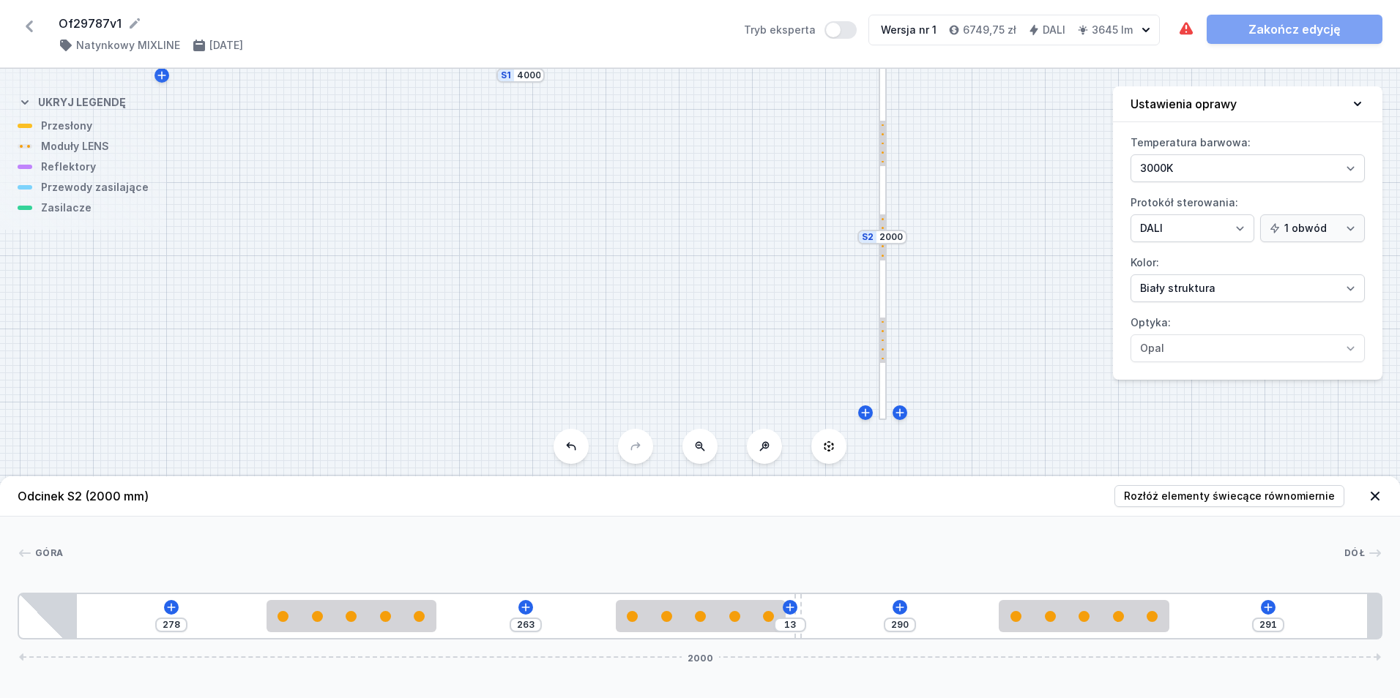
type input "277"
type input "266"
type input "275"
type input "267"
type input "274"
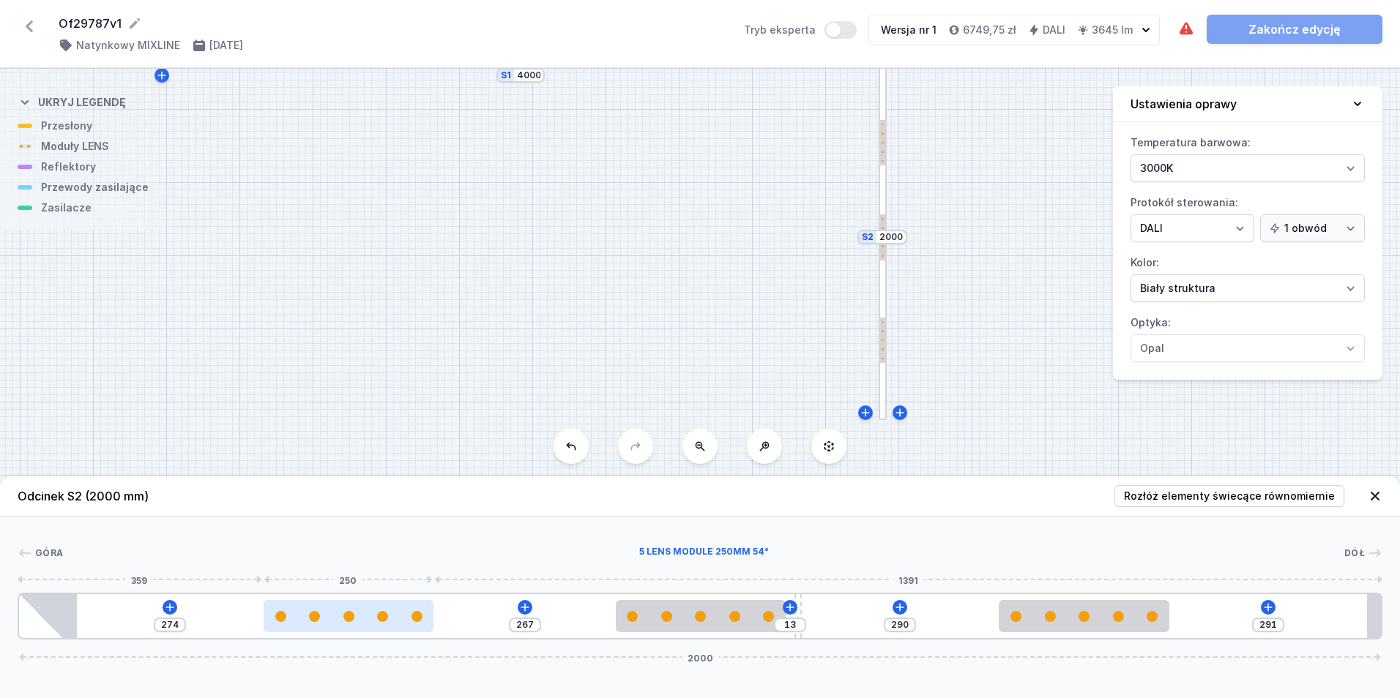
type input "268"
type input "273"
type input "270"
type input "271"
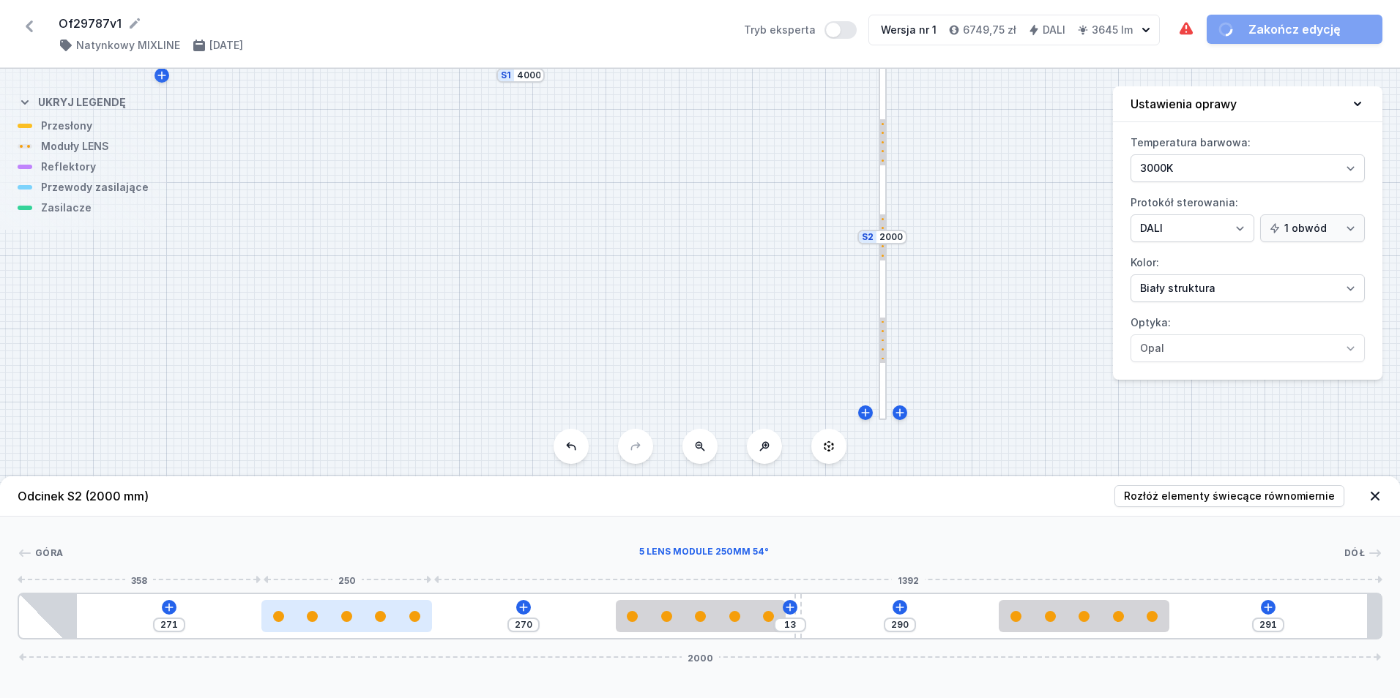
type input "270"
drag, startPoint x: 273, startPoint y: 622, endPoint x: 288, endPoint y: 629, distance: 16.1
click at [288, 629] on div at bounding box center [347, 616] width 171 height 32
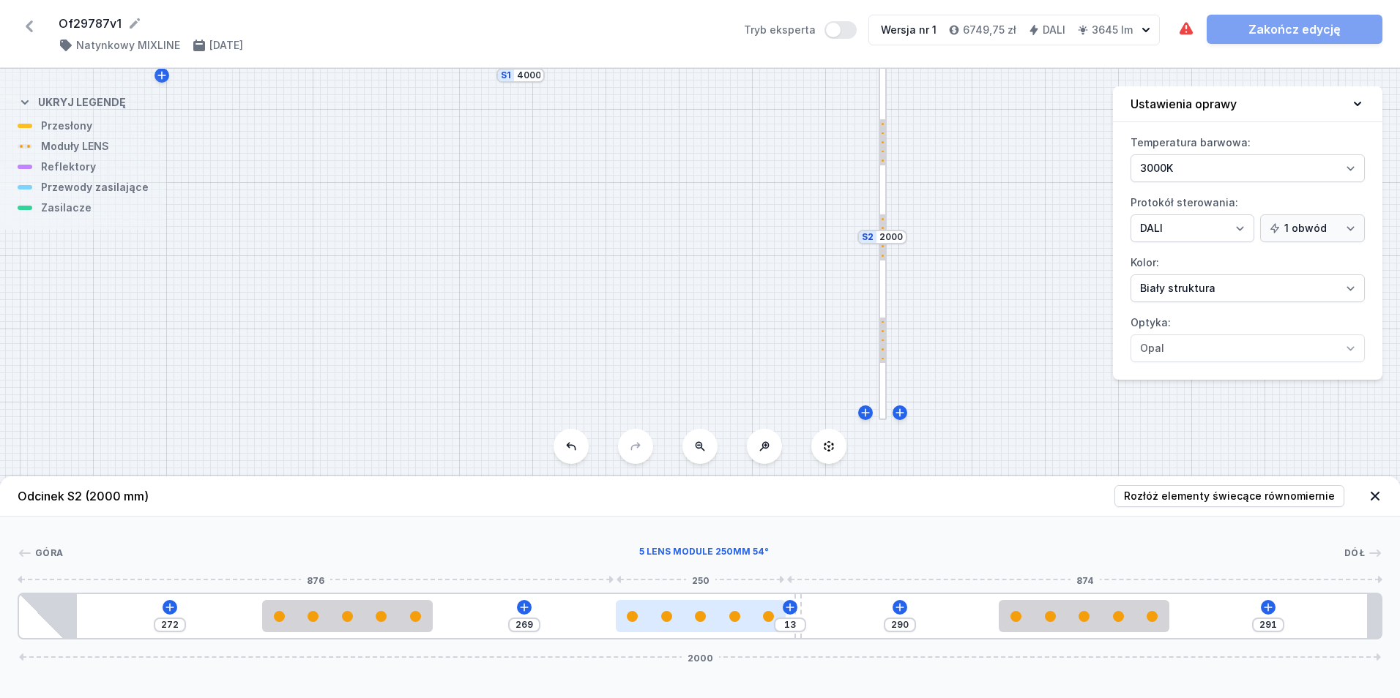
drag, startPoint x: 701, startPoint y: 633, endPoint x: 723, endPoint y: 627, distance: 23.3
click at [723, 627] on div "272 269 13 290 291 2000" at bounding box center [700, 616] width 1365 height 47
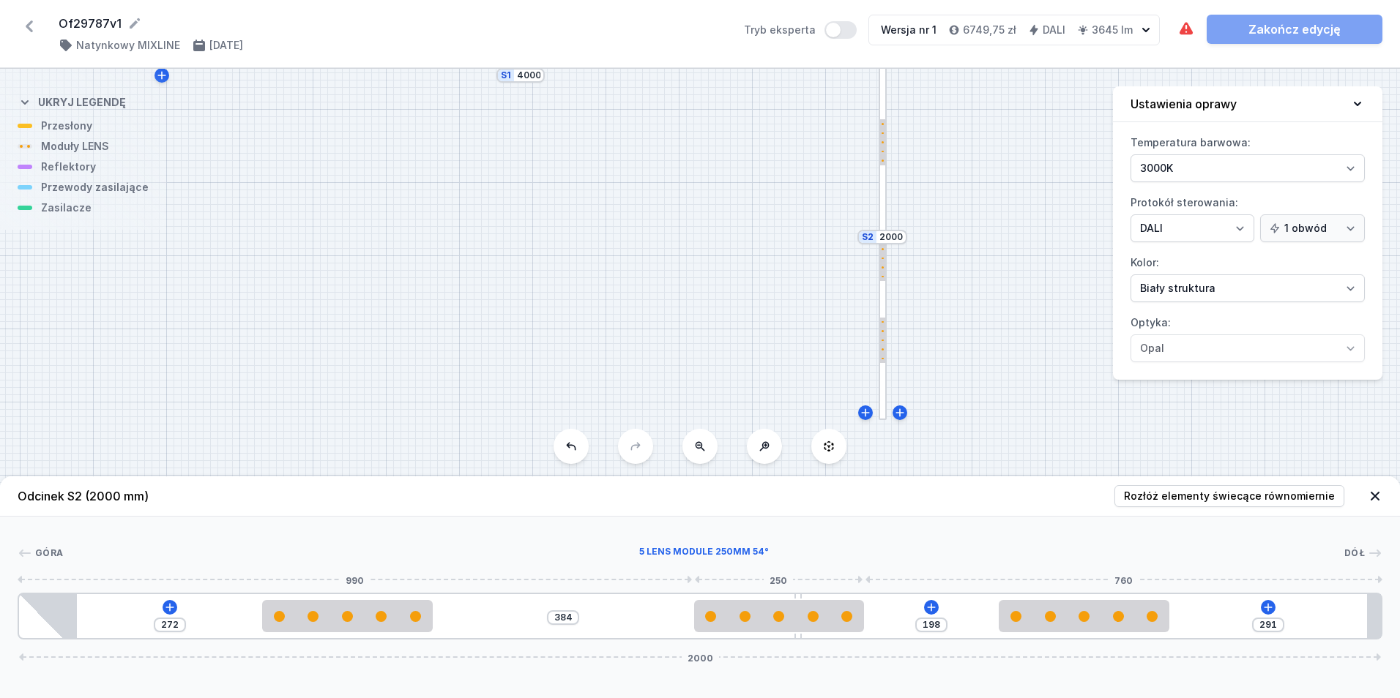
drag, startPoint x: 720, startPoint y: 627, endPoint x: 795, endPoint y: 627, distance: 75.4
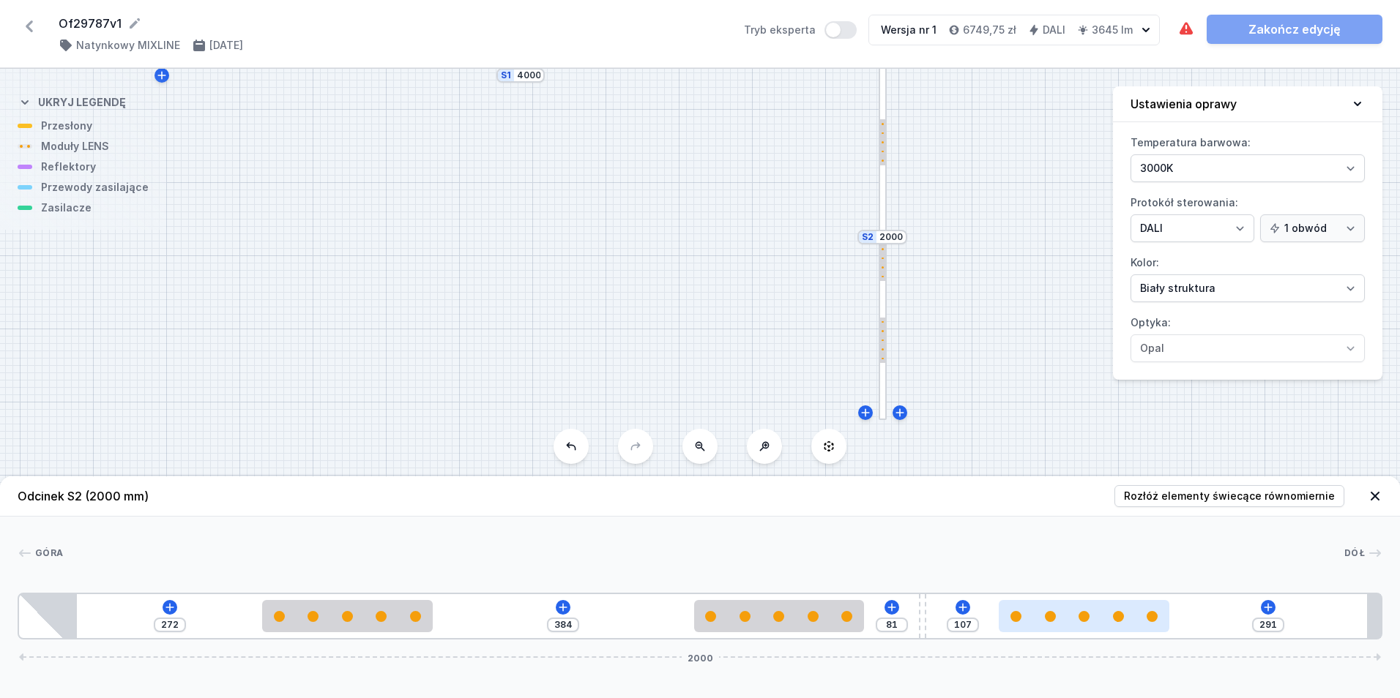
drag, startPoint x: 797, startPoint y: 638, endPoint x: 1161, endPoint y: 628, distance: 364.0
drag, startPoint x: 562, startPoint y: 623, endPoint x: 583, endPoint y: 627, distance: 21.0
click at [583, 627] on div "272 384 81 107 291 2000" at bounding box center [700, 616] width 1365 height 47
drag, startPoint x: 571, startPoint y: 619, endPoint x: 563, endPoint y: 626, distance: 10.4
click at [563, 626] on input "384" at bounding box center [562, 625] width 23 height 12
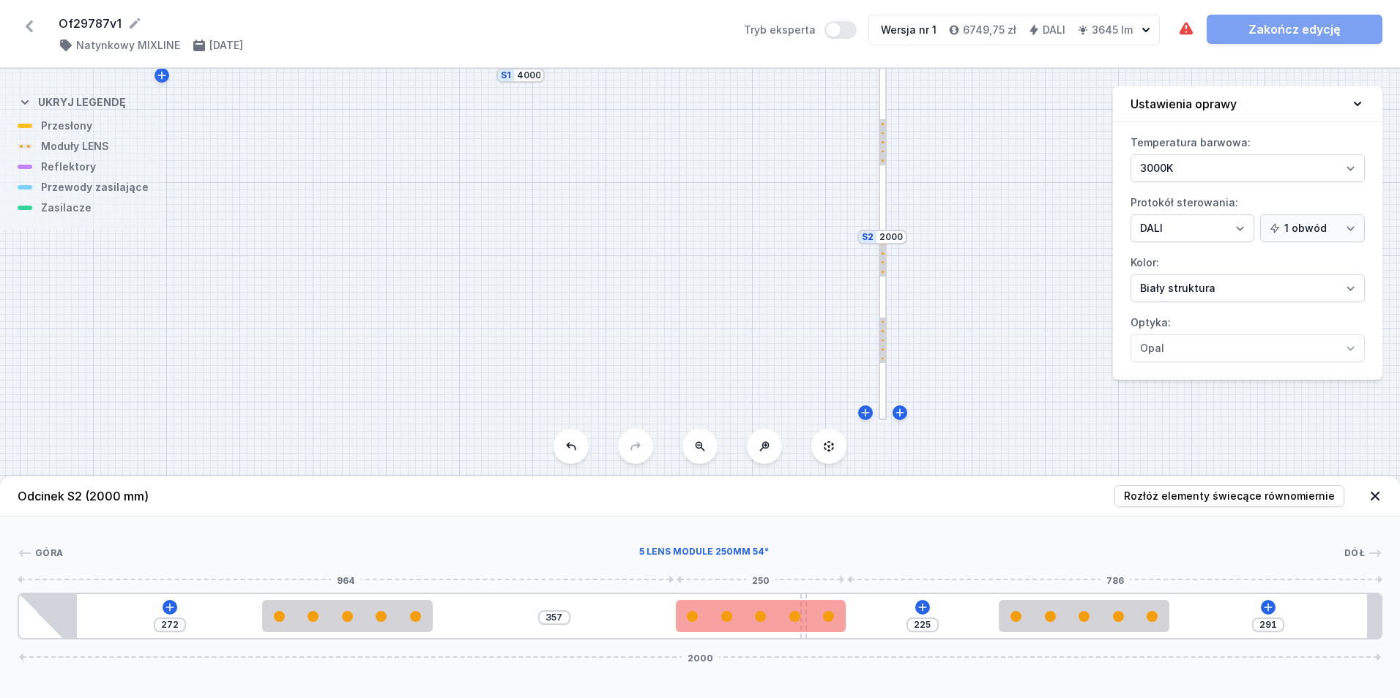
drag, startPoint x: 921, startPoint y: 607, endPoint x: 802, endPoint y: 627, distance: 121.1
click at [802, 627] on div "272 357 225 291 2000" at bounding box center [700, 616] width 1365 height 47
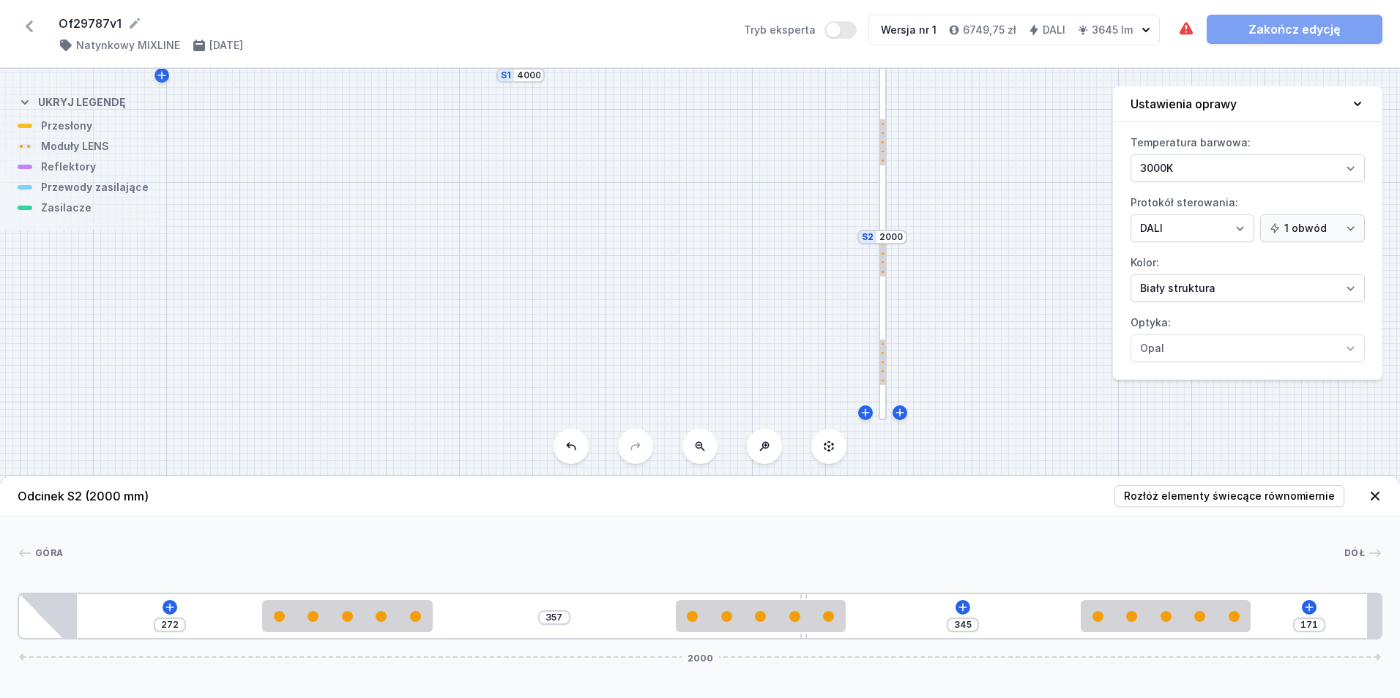
drag, startPoint x: 1094, startPoint y: 630, endPoint x: 1203, endPoint y: 529, distance: 148.1
click at [1185, 638] on div "272 357 345 171 2000" at bounding box center [700, 616] width 1365 height 47
click at [1218, 491] on span "Rozłóż elementy świecące równomiernie" at bounding box center [1229, 496] width 211 height 15
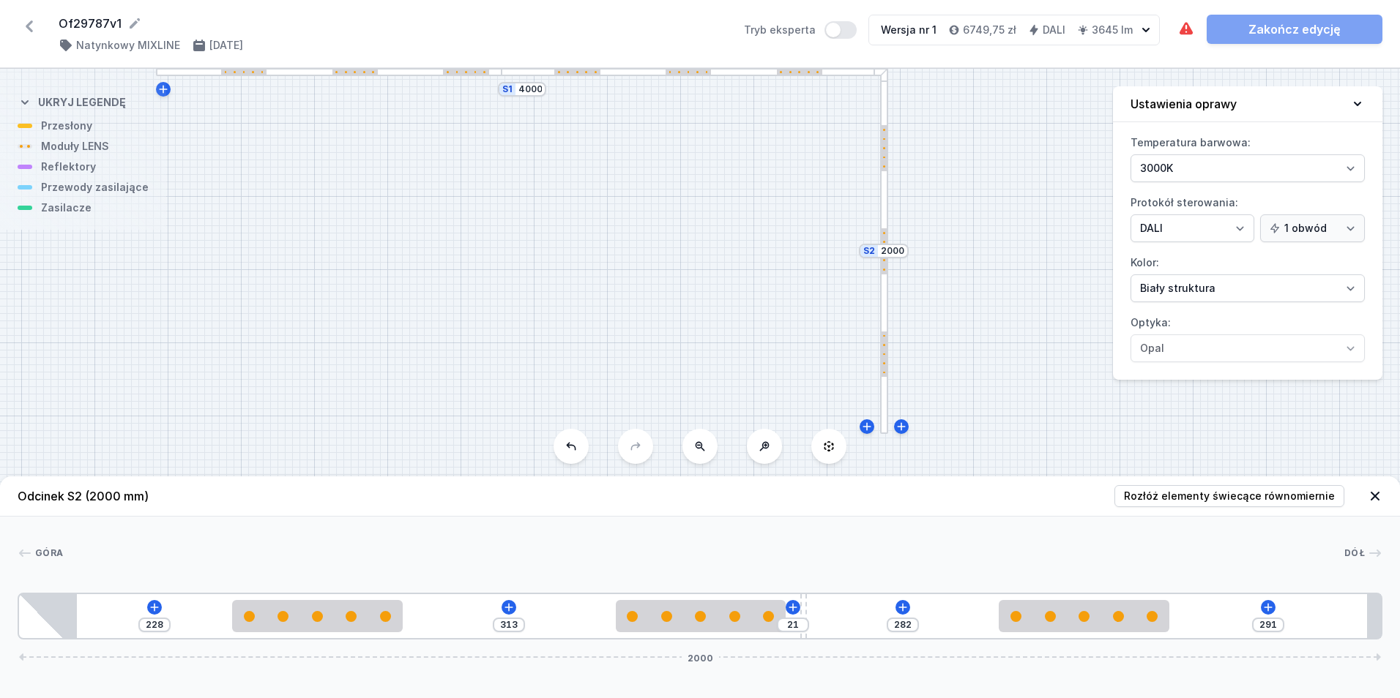
drag, startPoint x: 948, startPoint y: 239, endPoint x: 1104, endPoint y: 378, distance: 209.0
click at [951, 254] on div "S2 2000 S1 4000" at bounding box center [700, 384] width 1400 height 630
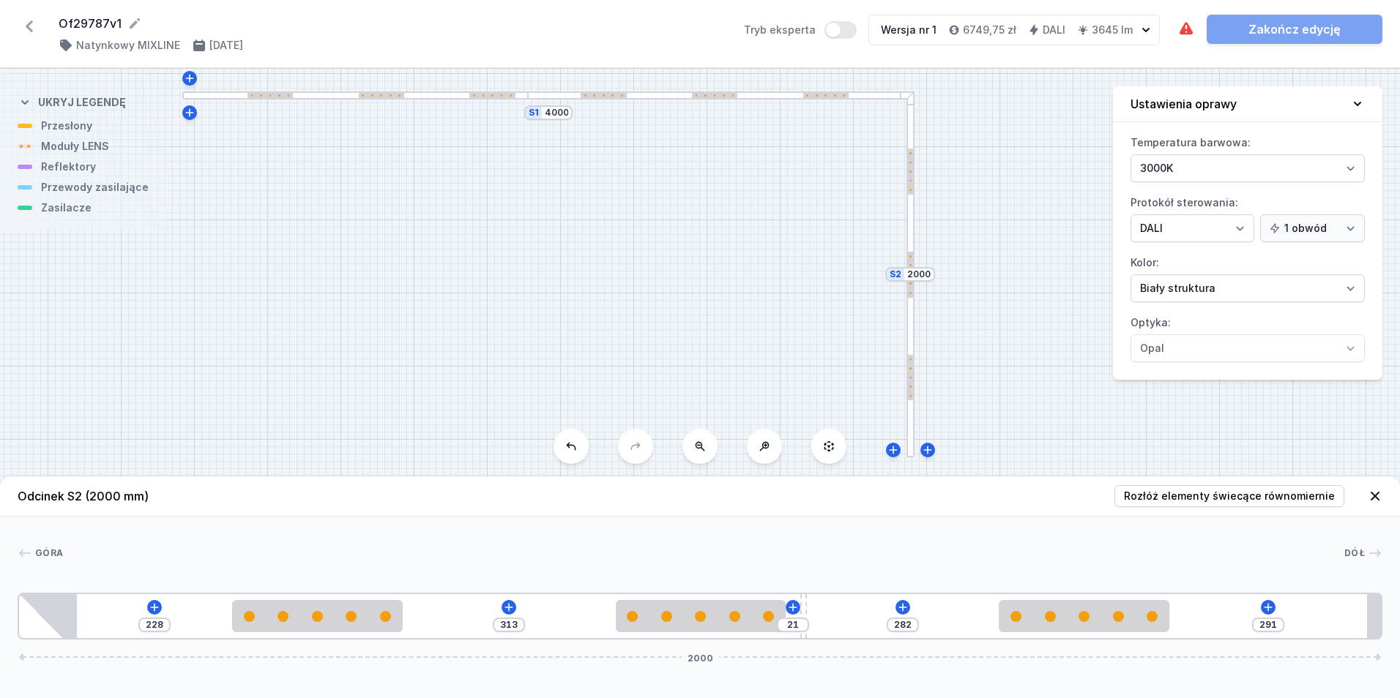
drag, startPoint x: 563, startPoint y: 256, endPoint x: 597, endPoint y: 275, distance: 39.0
click at [588, 280] on div "S2 2000 S1 4000" at bounding box center [700, 384] width 1400 height 630
drag, startPoint x: 803, startPoint y: 637, endPoint x: 772, endPoint y: 644, distance: 32.3
click at [1271, 611] on icon at bounding box center [1268, 608] width 12 height 12
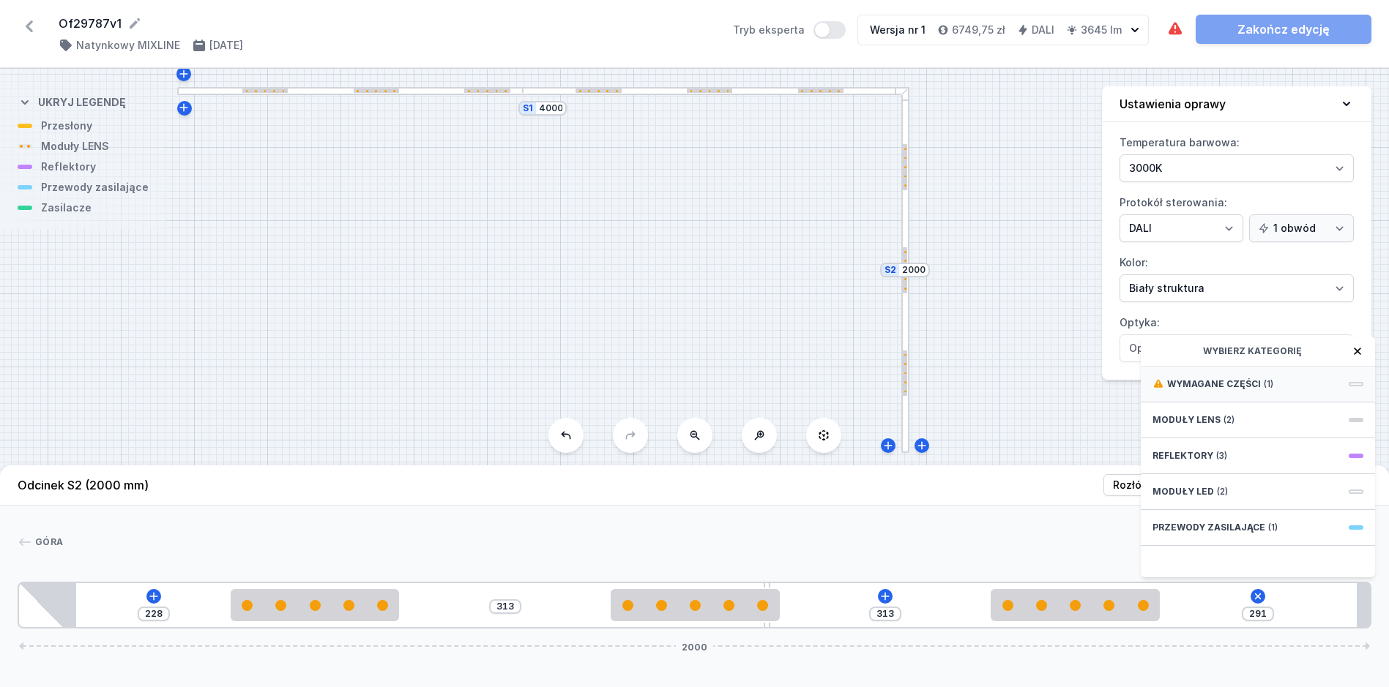
click at [1296, 394] on div "Wymagane części (1)" at bounding box center [1258, 385] width 234 height 36
drag, startPoint x: 1292, startPoint y: 394, endPoint x: 1279, endPoint y: 447, distance: 54.3
click at [1292, 390] on span "Hole for power supply cable" at bounding box center [1257, 383] width 211 height 15
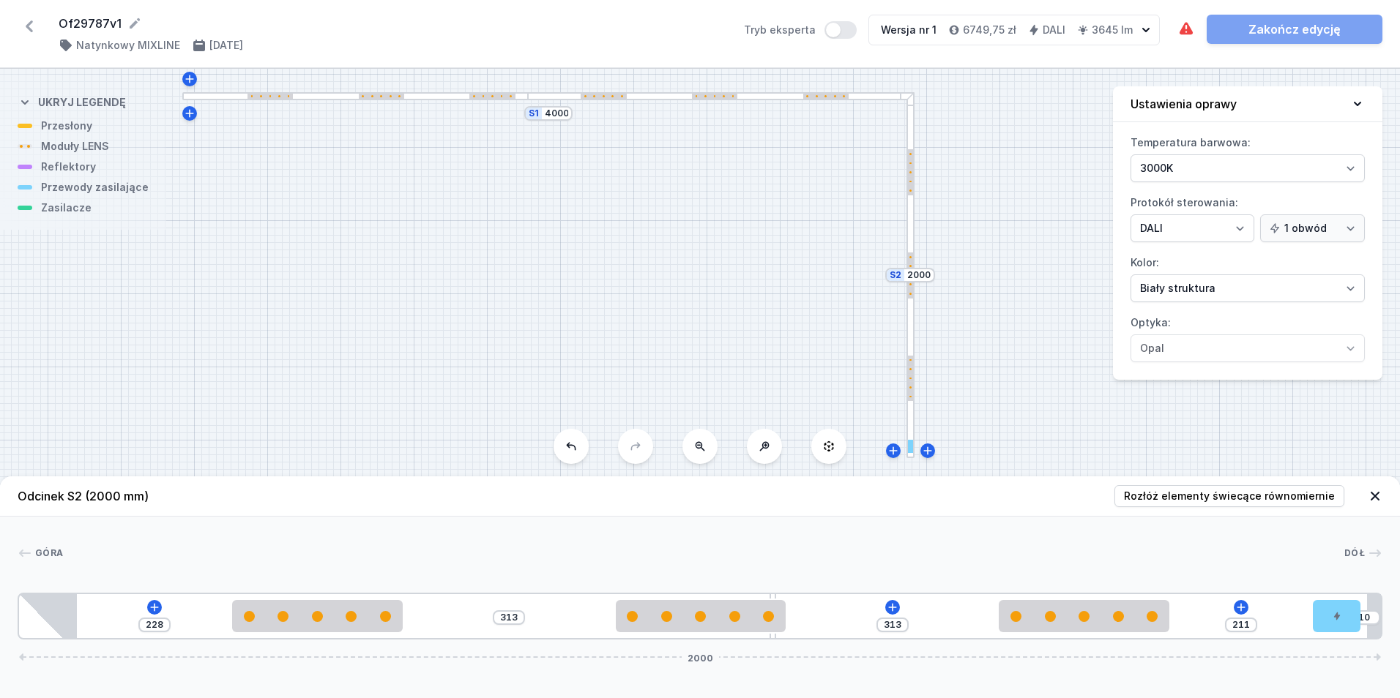
drag, startPoint x: 1201, startPoint y: 616, endPoint x: 1393, endPoint y: 630, distance: 192.3
click at [1393, 630] on div "Góra Dół 1 2 3 2 2 4 5 228 313 313 211 10 2000 313 250 539 10 250 313 250 211 7…" at bounding box center [700, 578] width 1400 height 123
click at [894, 604] on icon at bounding box center [893, 608] width 12 height 12
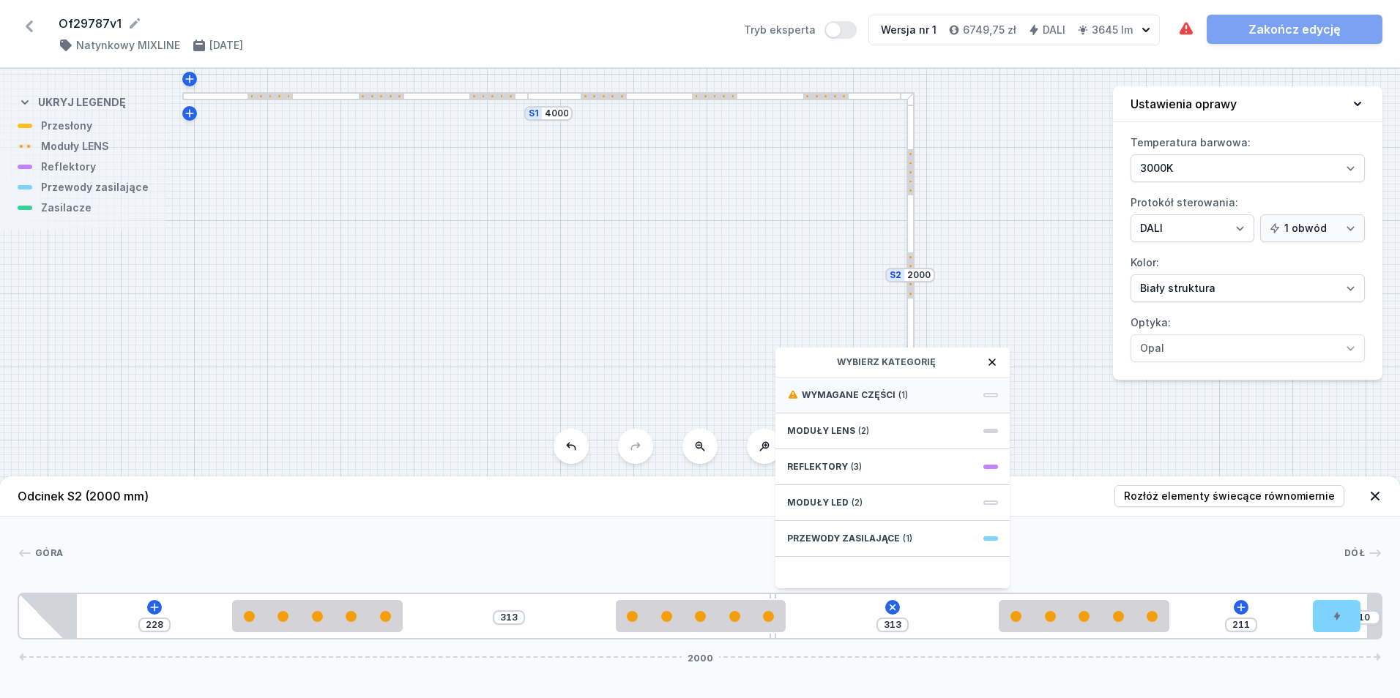
click at [916, 387] on div "Wymagane części (1)" at bounding box center [892, 396] width 234 height 36
click at [912, 386] on div "DALI Driver - up to 75W" at bounding box center [892, 394] width 234 height 33
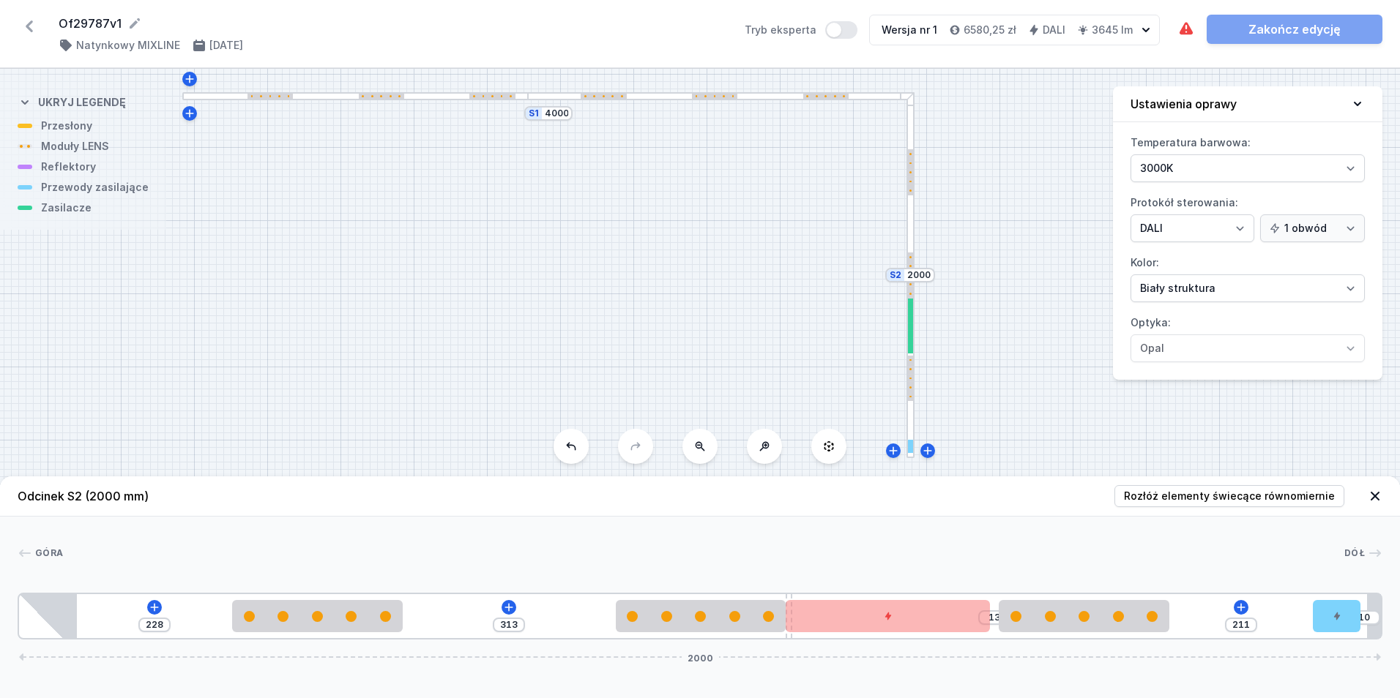
drag, startPoint x: 772, startPoint y: 636, endPoint x: 788, endPoint y: 644, distance: 18.0
drag, startPoint x: 857, startPoint y: 619, endPoint x: 898, endPoint y: 619, distance: 41.0
click at [898, 619] on div at bounding box center [894, 616] width 204 height 32
click at [757, 98] on div at bounding box center [721, 96] width 386 height 8
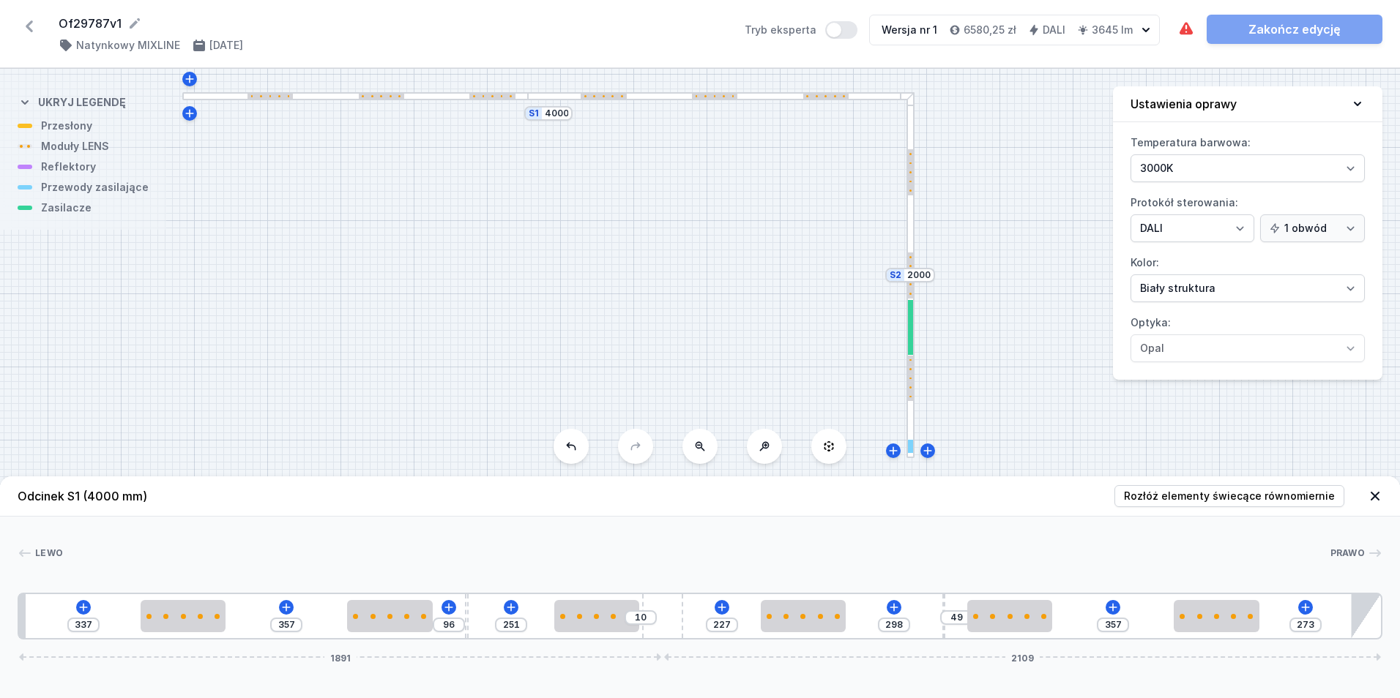
drag, startPoint x: 998, startPoint y: 636, endPoint x: 962, endPoint y: 635, distance: 35.9
click at [962, 635] on div "337 357 96 251 10 227 298 49 357 273 1891 2109" at bounding box center [700, 616] width 1365 height 47
click at [1254, 29] on link "Zakończ edycję" at bounding box center [1295, 29] width 176 height 29
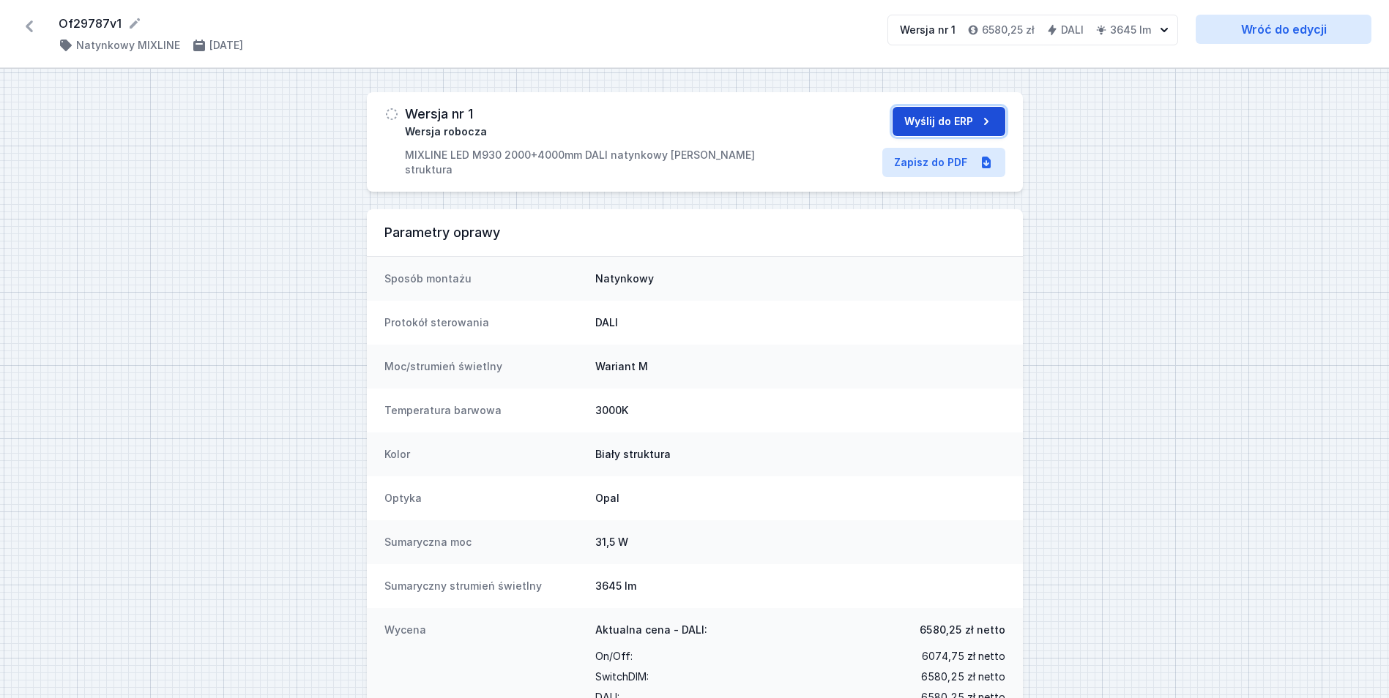
click at [948, 115] on button "Wyślij do ERP" at bounding box center [948, 121] width 113 height 29
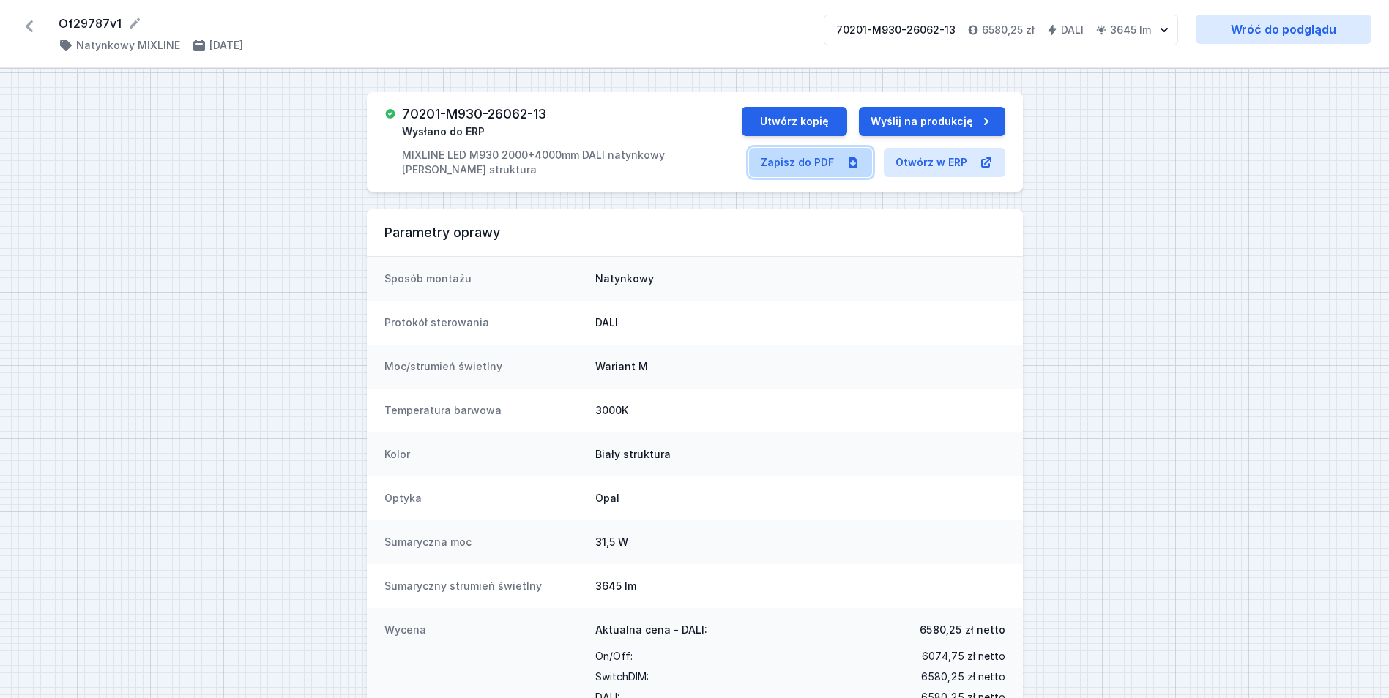
click at [821, 171] on link "Zapisz do PDF" at bounding box center [810, 162] width 123 height 29
click at [510, 114] on h3 "70201-M930-26062-13" at bounding box center [474, 114] width 144 height 15
copy h3 "70201-M930-26062-13"
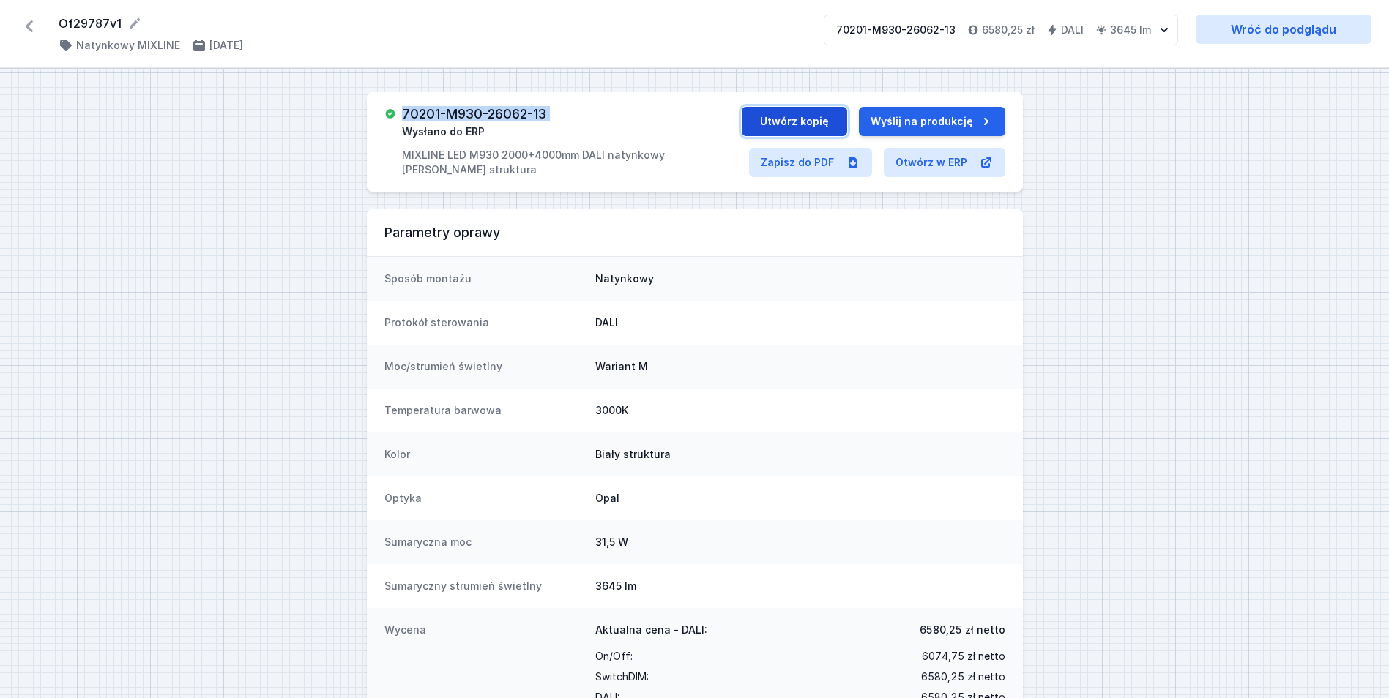
click at [802, 121] on button "Utwórz kopię" at bounding box center [794, 121] width 105 height 29
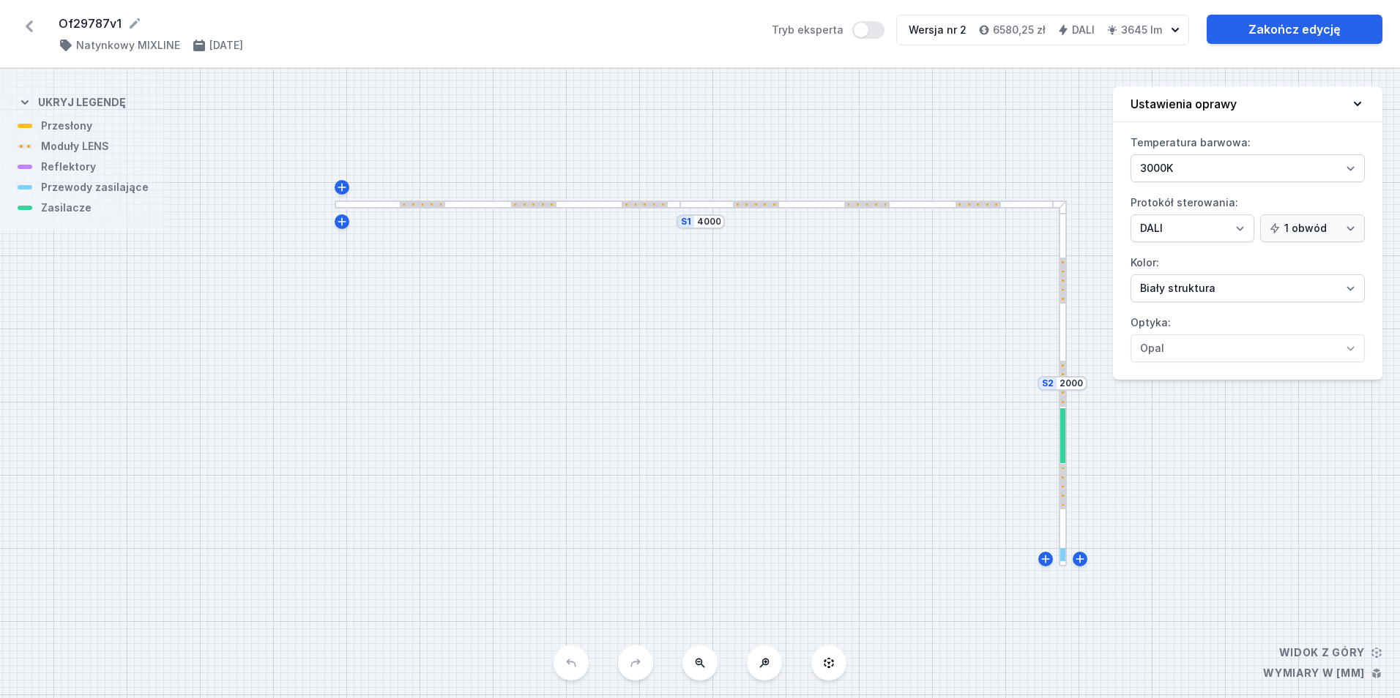
click at [806, 200] on div "S2 2000 S1 4000" at bounding box center [700, 384] width 1400 height 630
click at [802, 203] on div at bounding box center [872, 205] width 386 height 8
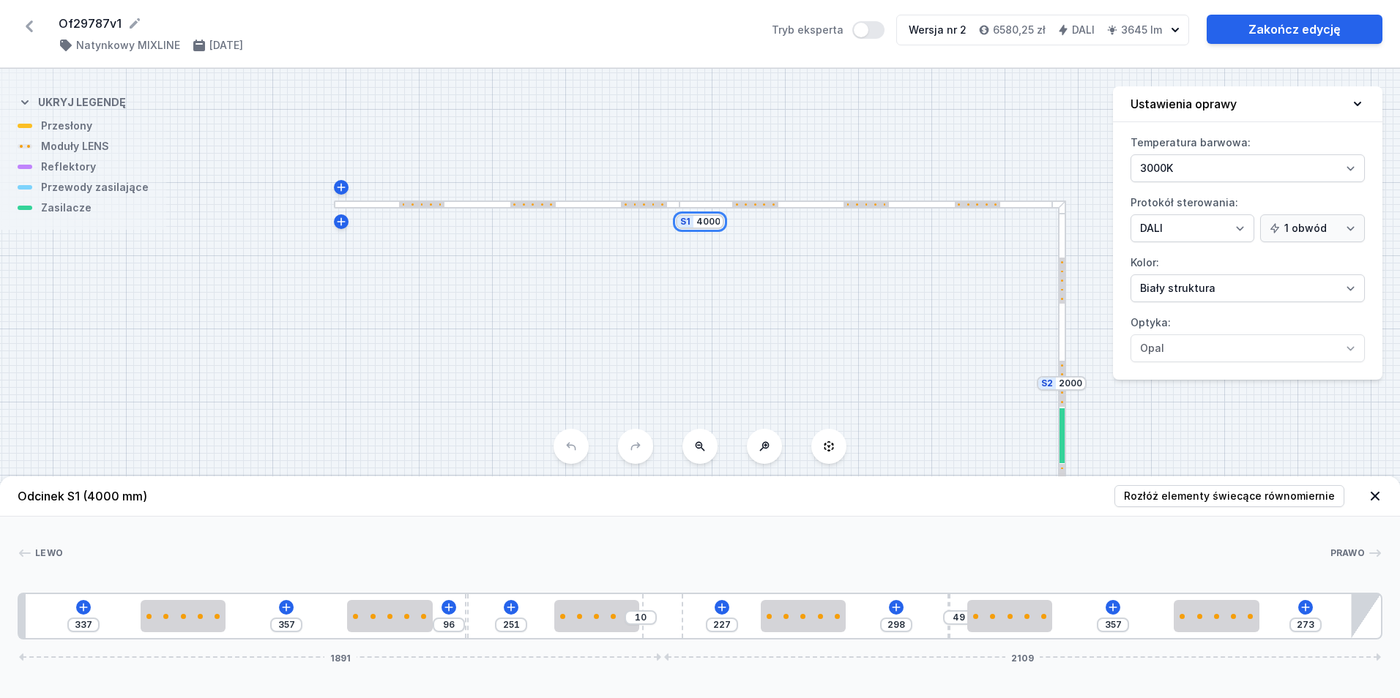
click at [704, 220] on input "4000" at bounding box center [707, 222] width 23 height 12
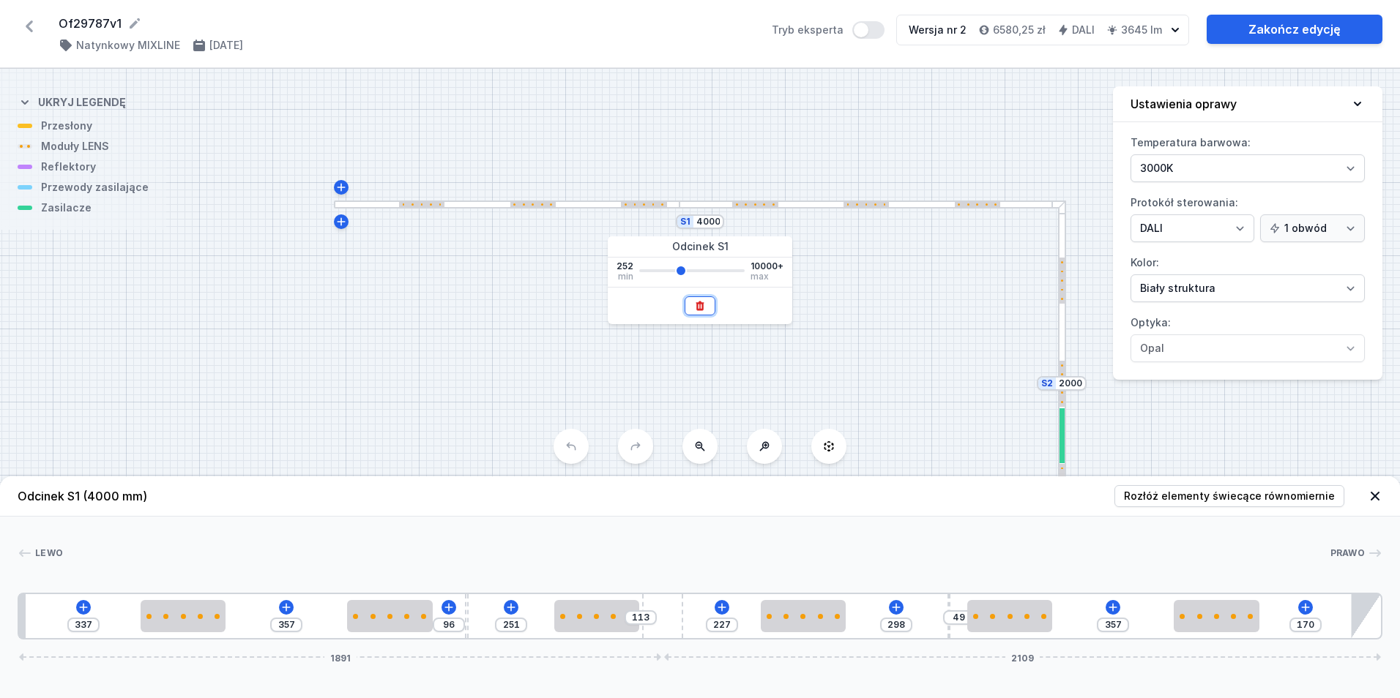
click at [701, 299] on button at bounding box center [700, 306] width 31 height 19
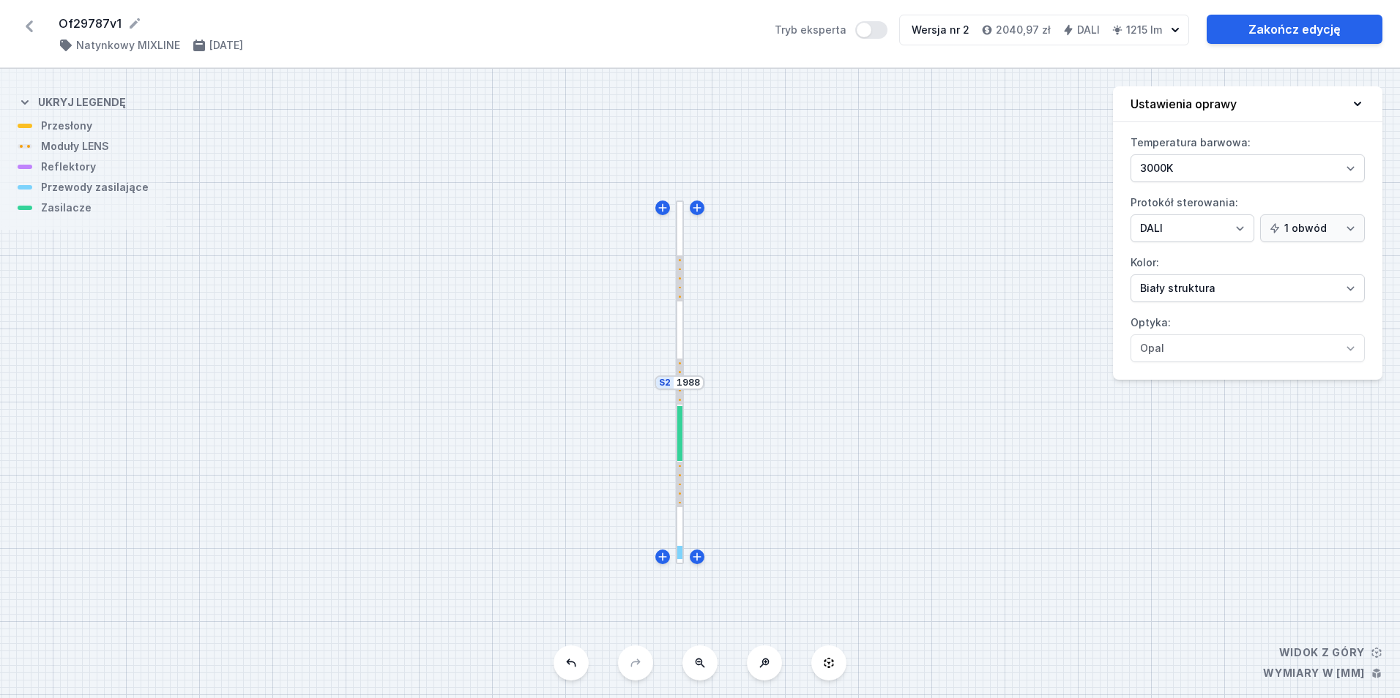
click at [676, 349] on div at bounding box center [680, 383] width 8 height 364
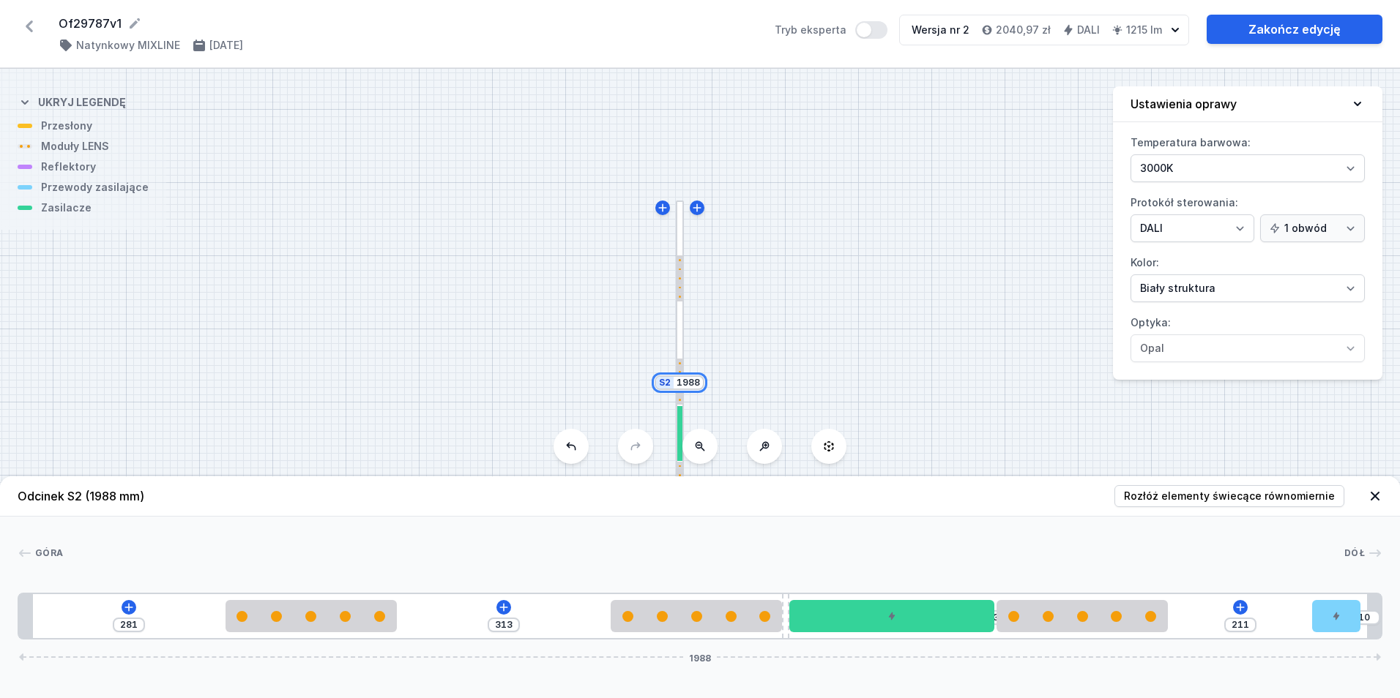
click at [689, 387] on input "1988" at bounding box center [687, 383] width 23 height 12
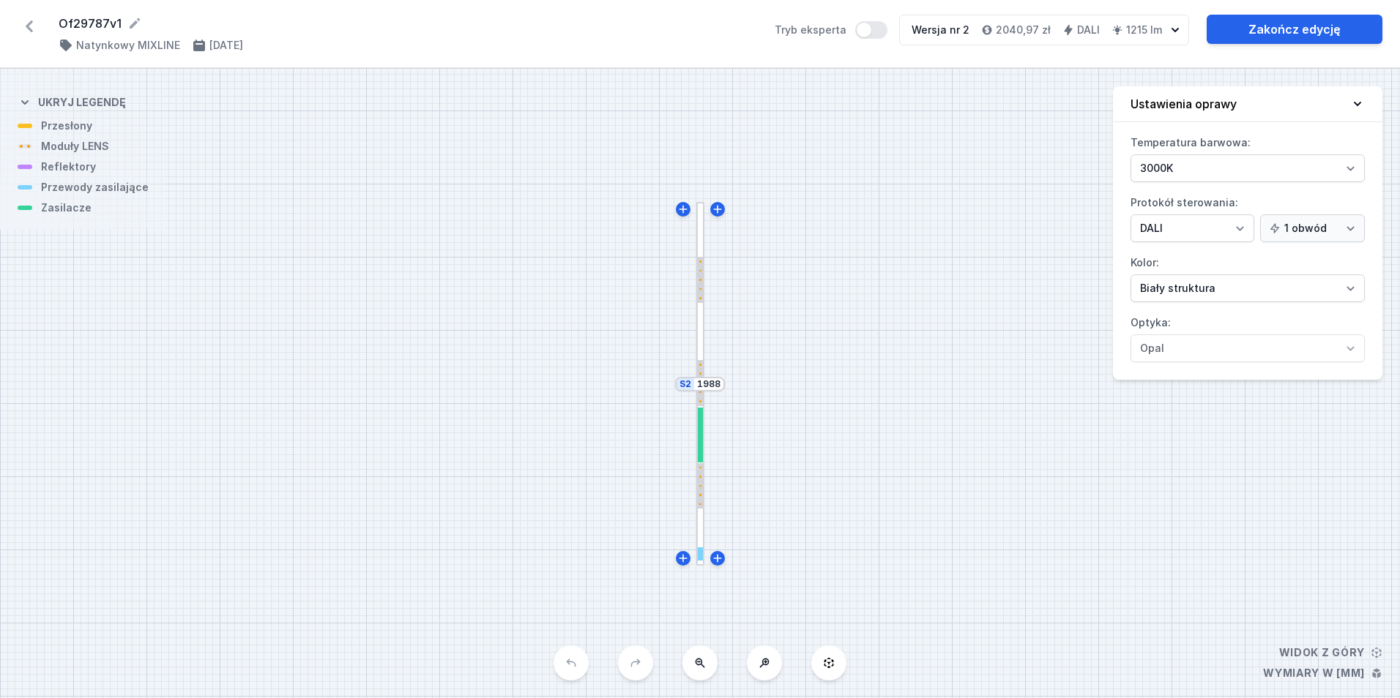
select select "4"
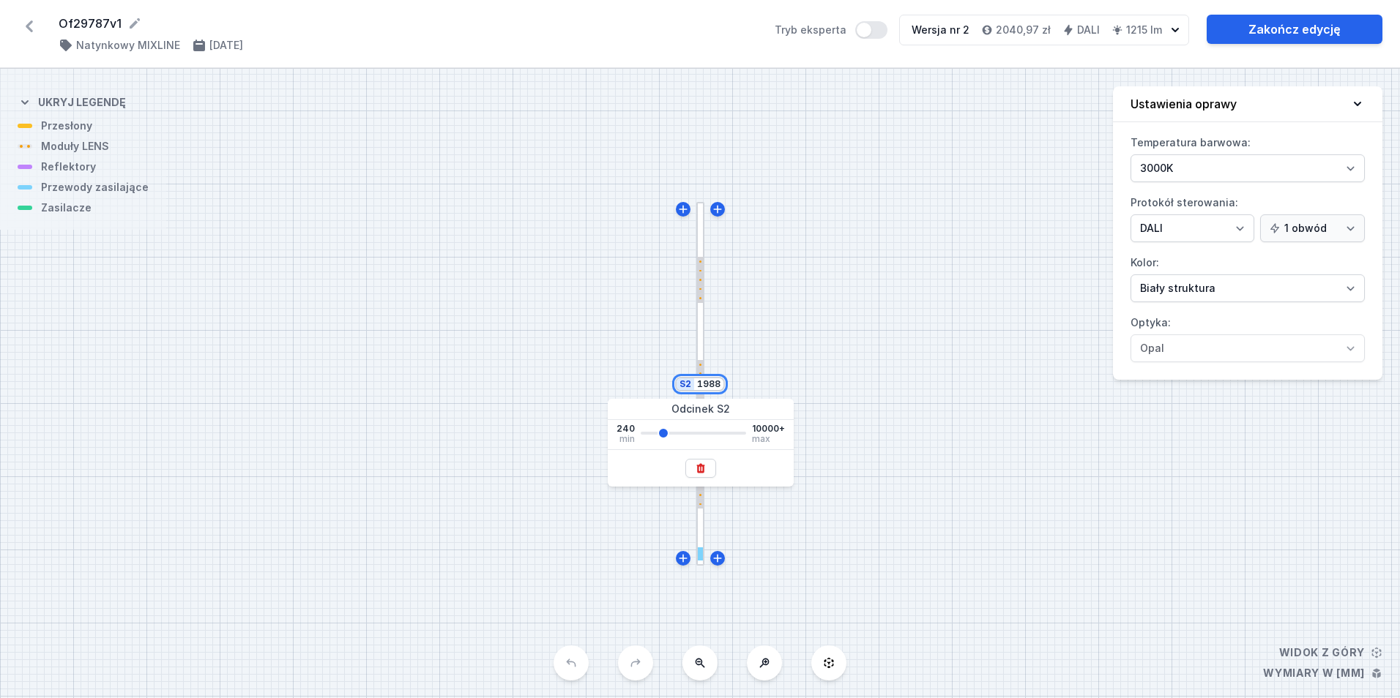
click at [711, 385] on input "1988" at bounding box center [708, 384] width 23 height 12
type input "3000"
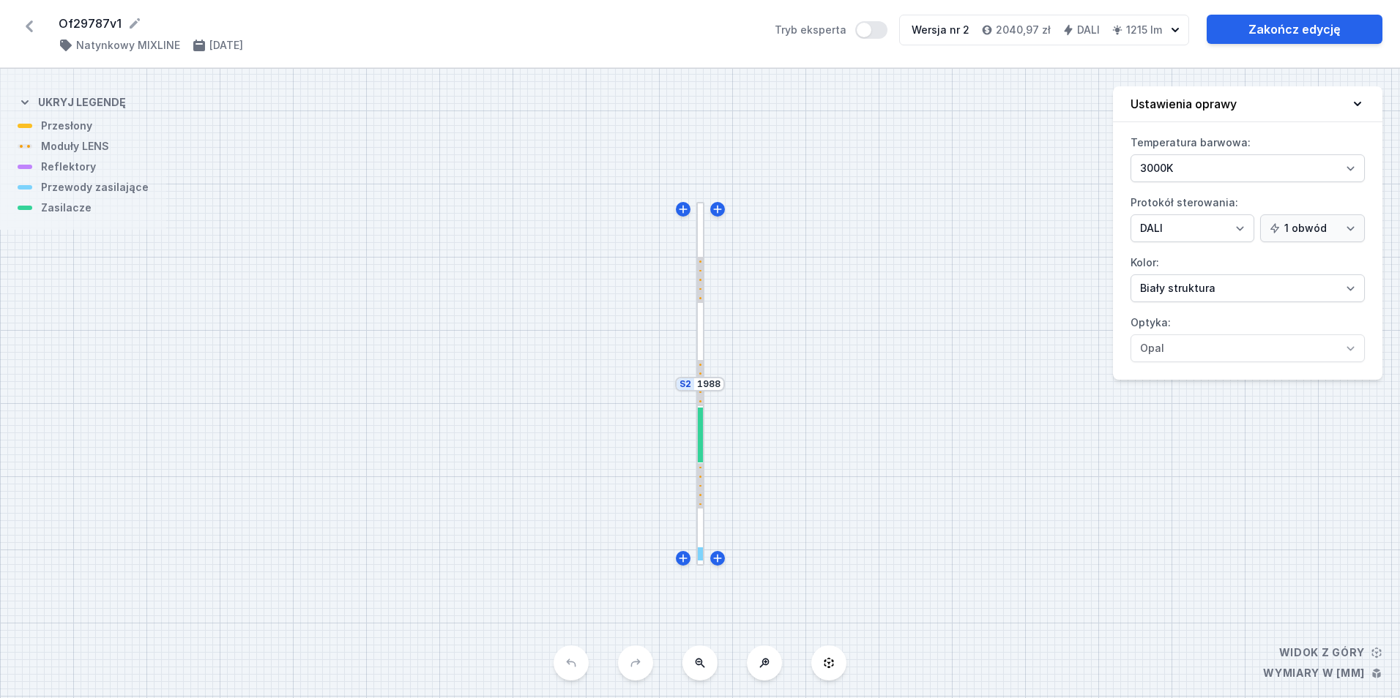
select select "4"
click at [852, 356] on div "S2 1988" at bounding box center [700, 384] width 1400 height 630
click at [706, 379] on input "1988" at bounding box center [708, 384] width 23 height 12
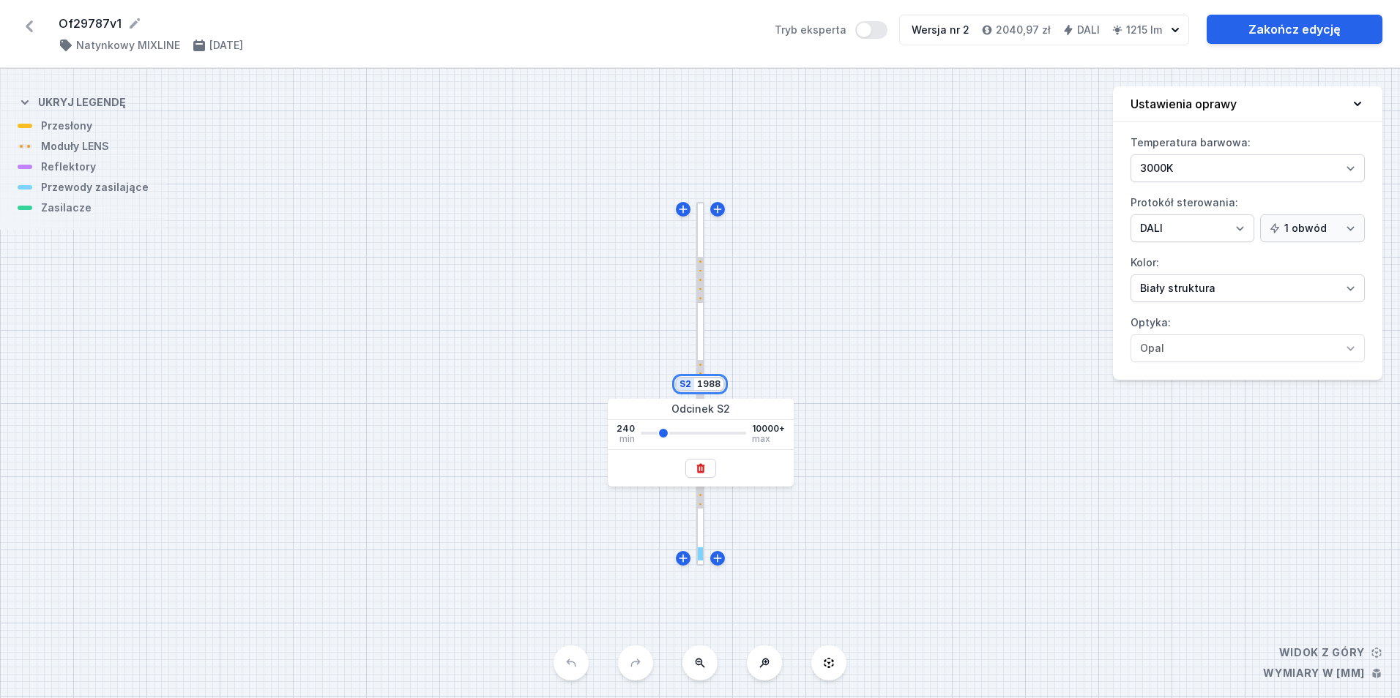
click at [706, 379] on input "1988" at bounding box center [708, 384] width 23 height 12
type input "3000"
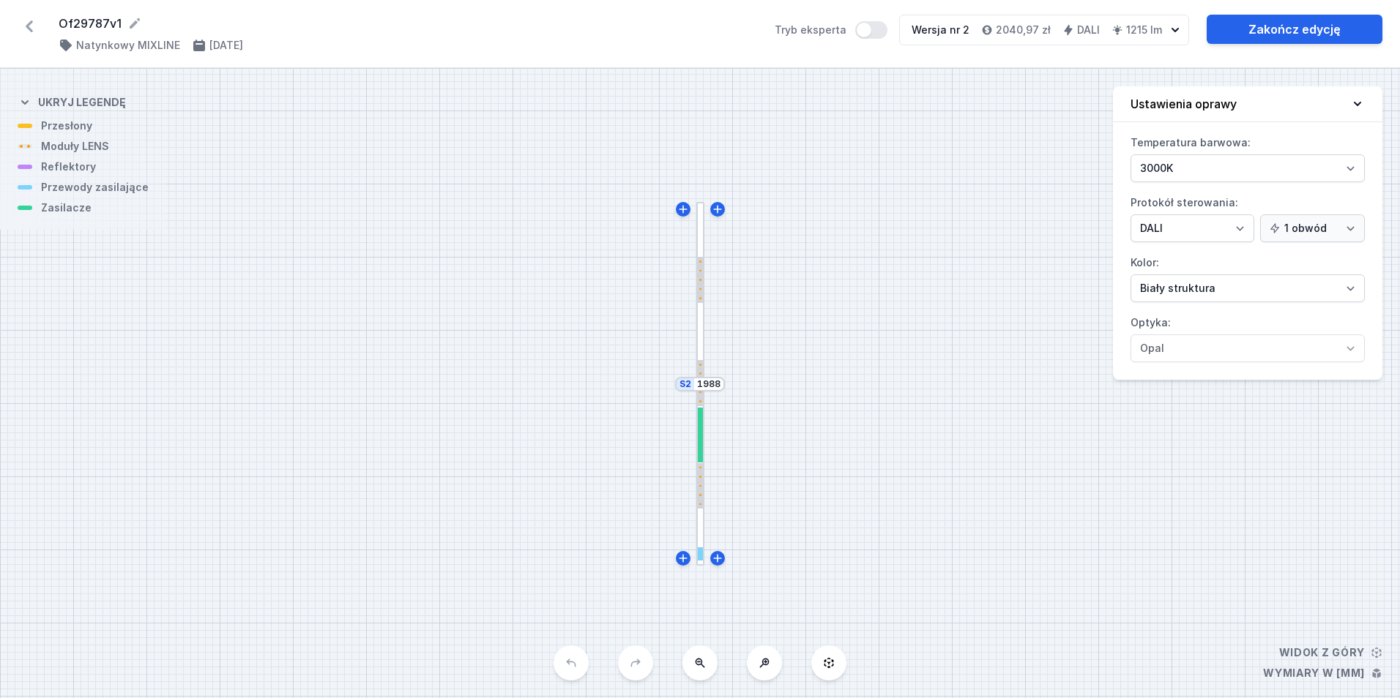
select select "4"
click at [1281, 26] on link "Zakończ edycję" at bounding box center [1295, 29] width 176 height 29
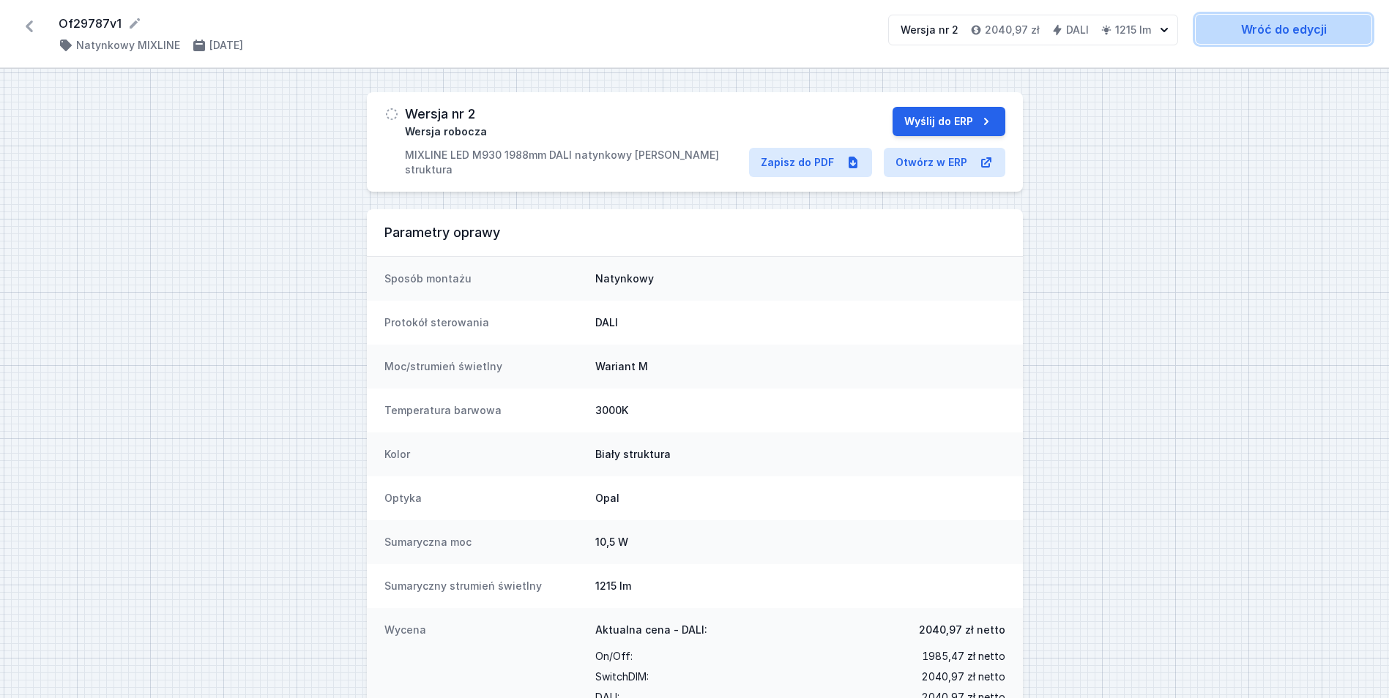
click at [1290, 37] on link "Wróć do edycji" at bounding box center [1284, 29] width 176 height 29
select select "4"
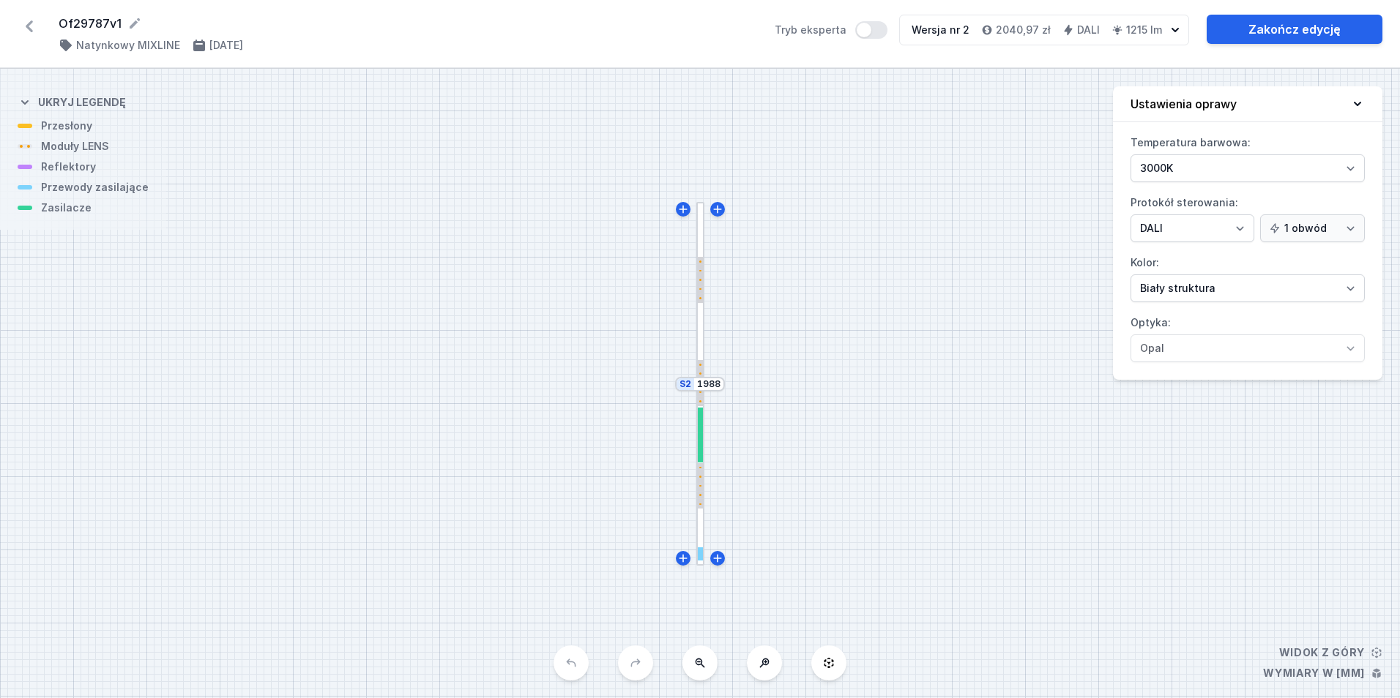
click at [709, 390] on div "S2 1988" at bounding box center [700, 384] width 50 height 15
click at [709, 387] on input "1988" at bounding box center [708, 384] width 23 height 12
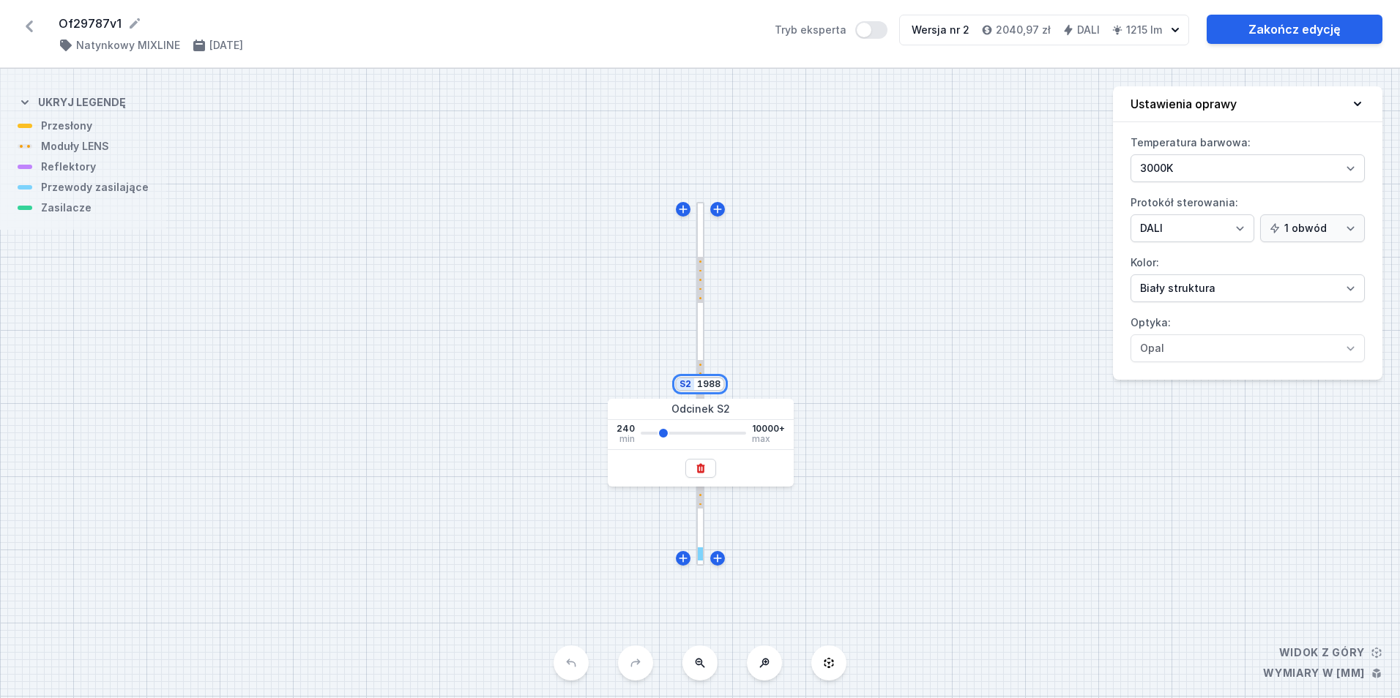
click at [709, 387] on input "1988" at bounding box center [708, 384] width 23 height 12
type input "3000"
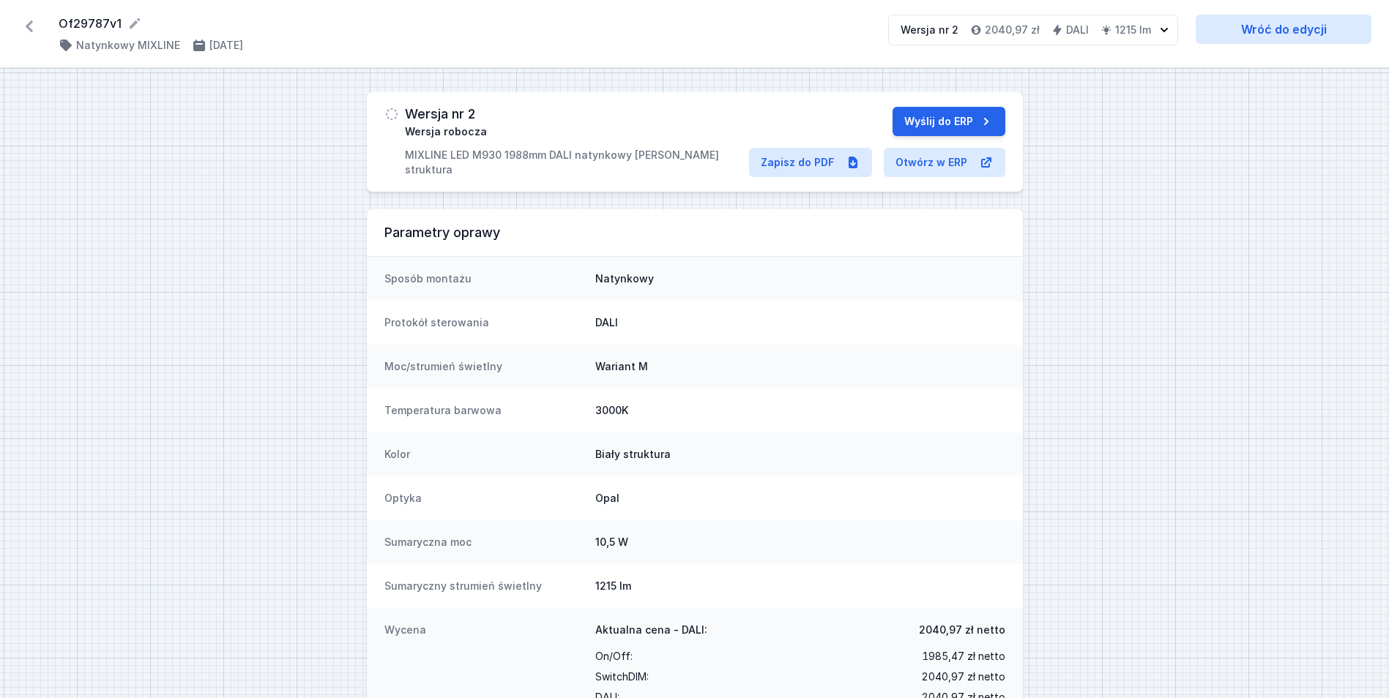
click at [73, 25] on form "Of29787v1" at bounding box center [465, 24] width 812 height 18
copy form "Of29787v1"
click at [34, 26] on icon at bounding box center [29, 26] width 23 height 23
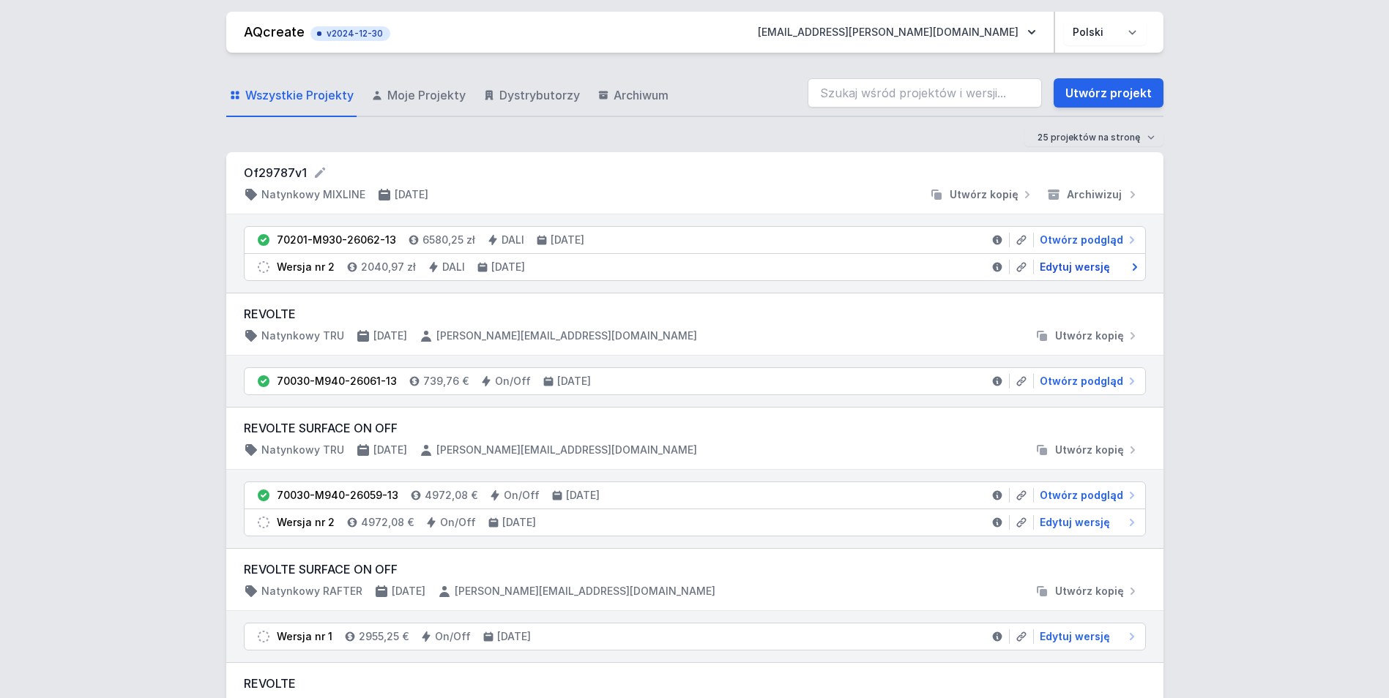
click at [1094, 272] on span "Edytuj wersję" at bounding box center [1075, 267] width 70 height 15
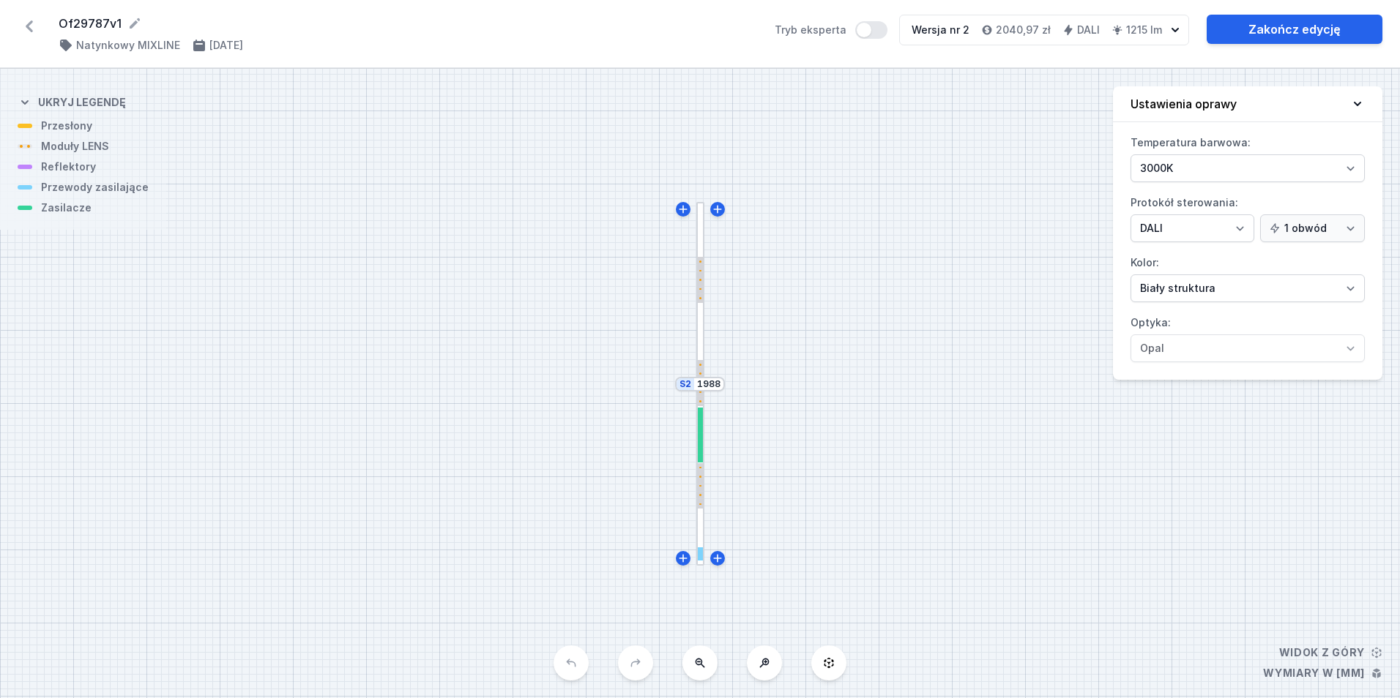
select select "4"
click at [709, 383] on input "1988" at bounding box center [708, 384] width 23 height 12
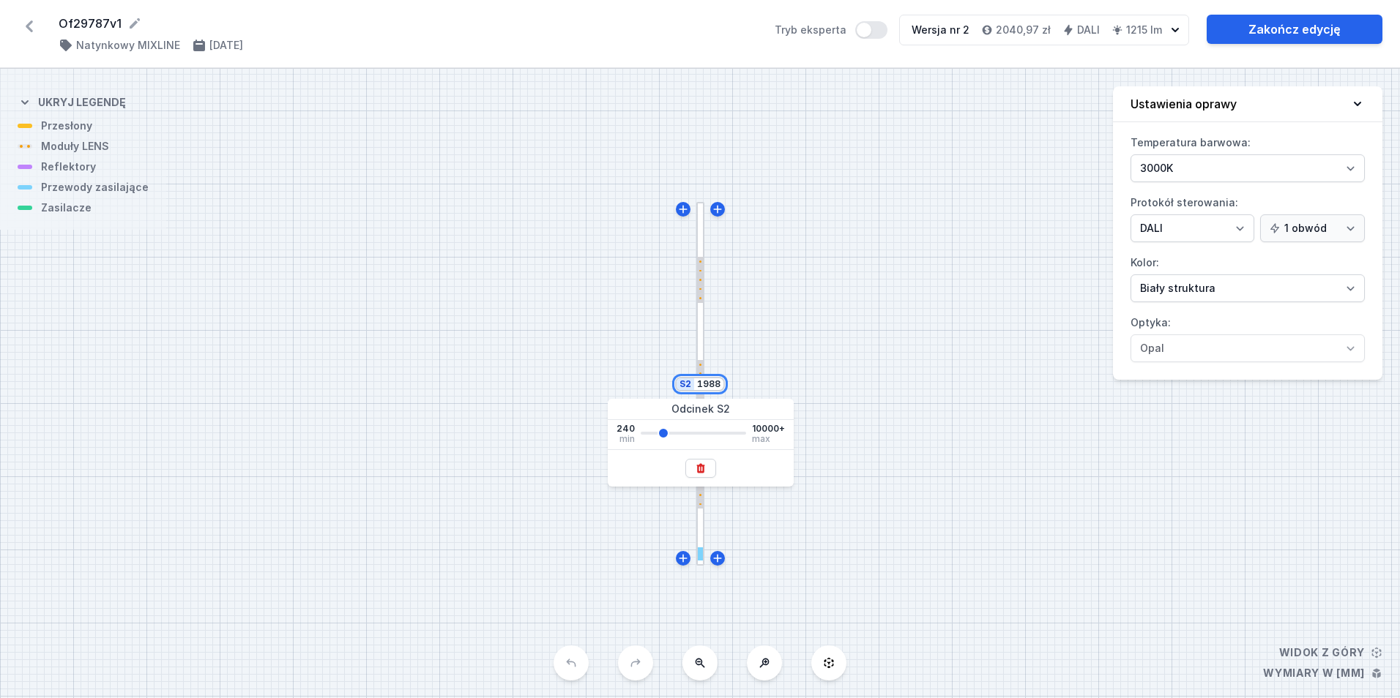
click at [709, 383] on input "1988" at bounding box center [708, 384] width 23 height 12
type input "3000"
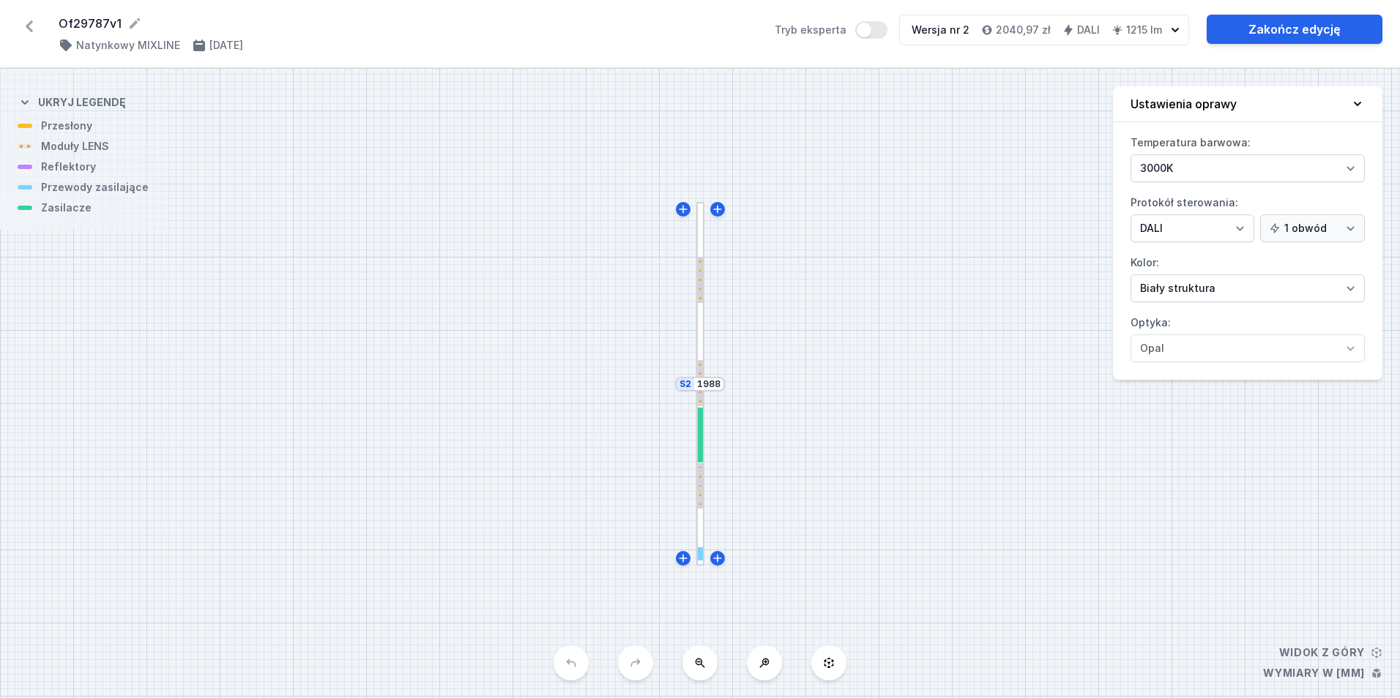
select select "4"
click at [888, 215] on div "S2 1988" at bounding box center [700, 384] width 1400 height 630
click at [34, 26] on icon at bounding box center [29, 26] width 23 height 23
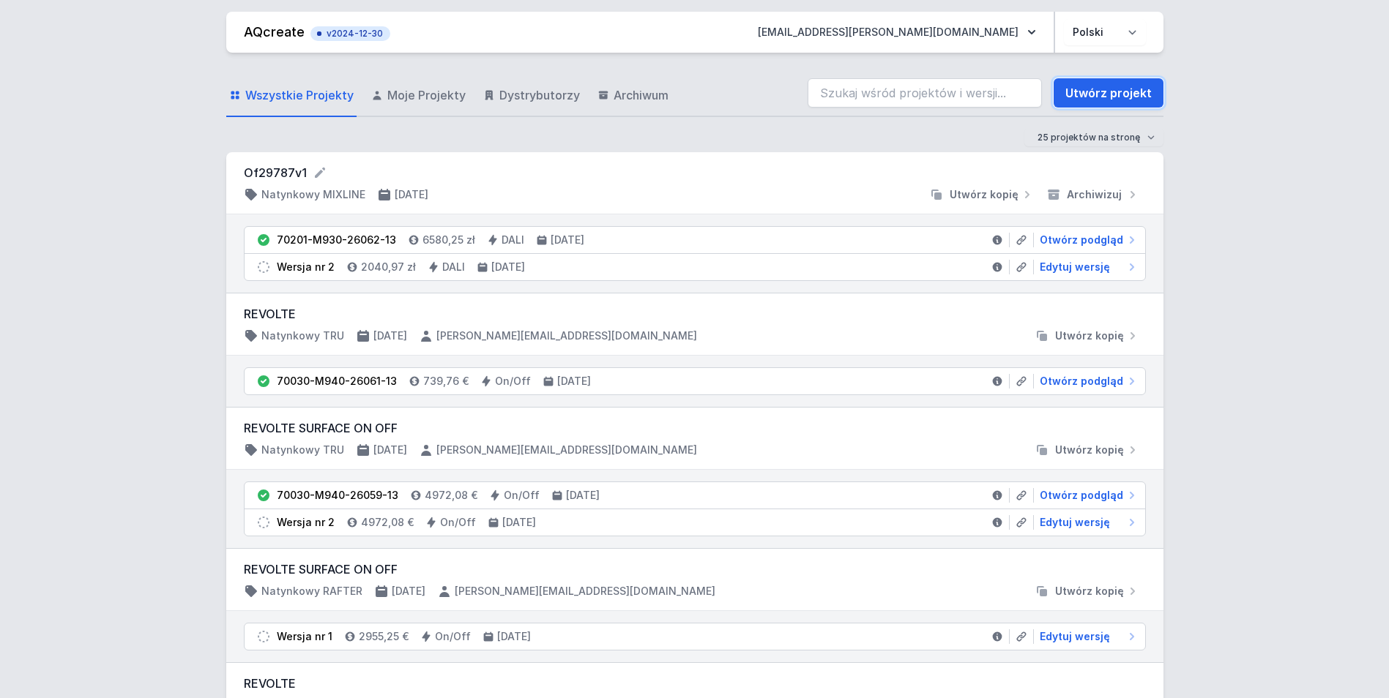
click at [1075, 92] on link "Utwórz projekt" at bounding box center [1108, 92] width 110 height 29
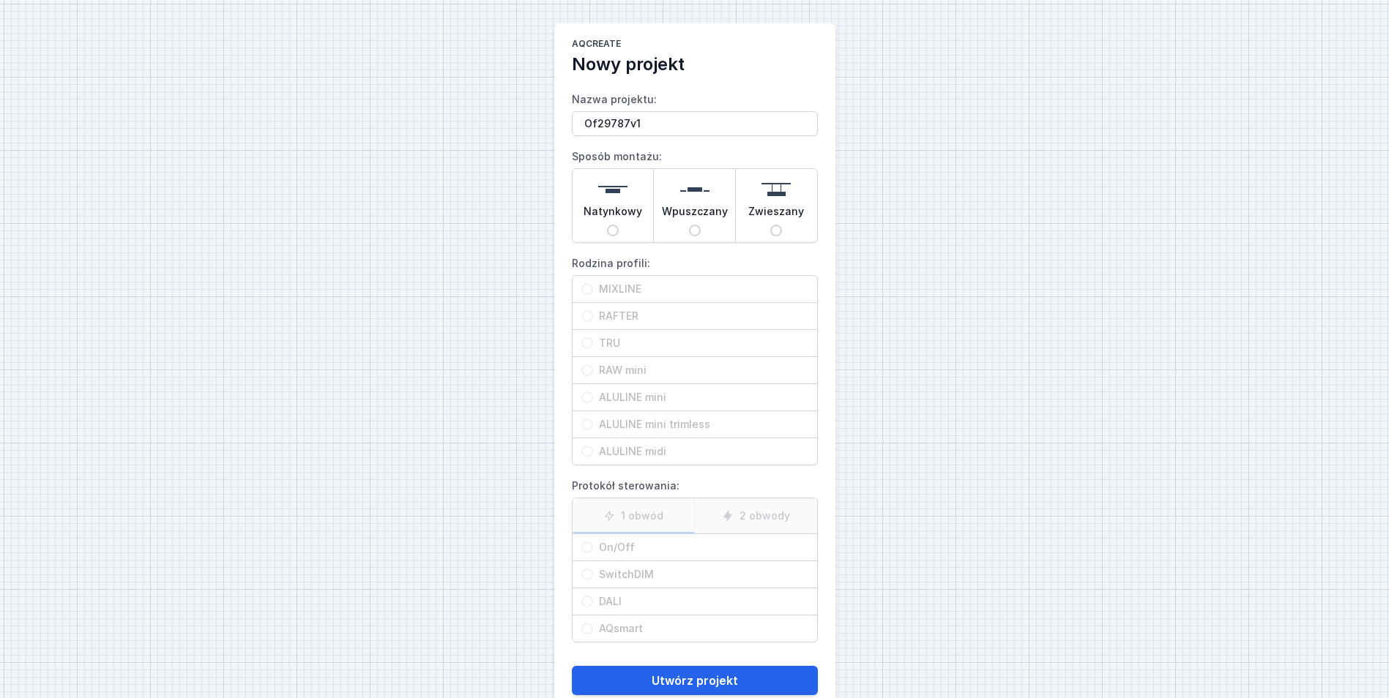
type input "Of29787v1"
click at [607, 200] on img at bounding box center [612, 189] width 29 height 29
click at [607, 225] on input "Natynkowy" at bounding box center [613, 231] width 12 height 12
radio input "true"
drag, startPoint x: 620, startPoint y: 285, endPoint x: 672, endPoint y: 518, distance: 239.3
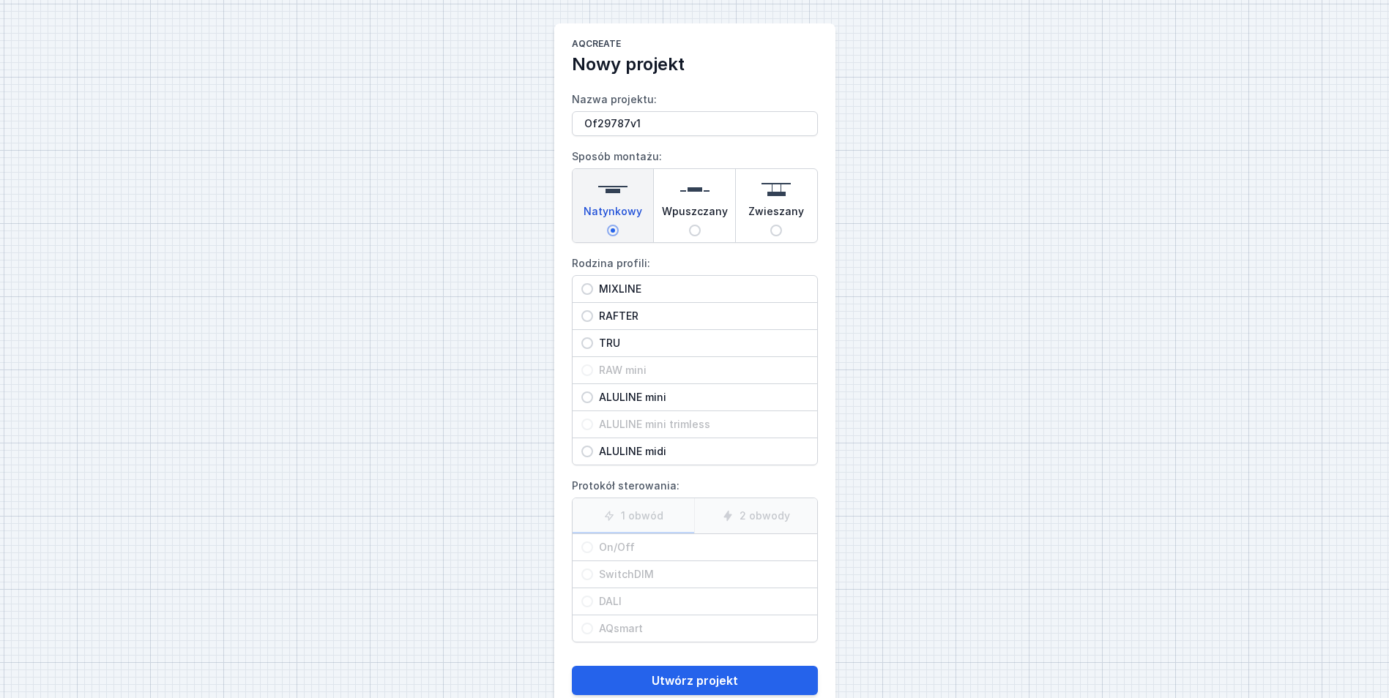
click at [619, 285] on span "MIXLINE" at bounding box center [700, 289] width 215 height 15
click at [593, 285] on input "MIXLINE" at bounding box center [587, 289] width 12 height 12
radio input "true"
click at [656, 546] on span "On/Off" at bounding box center [700, 547] width 215 height 15
click at [593, 546] on input "On/Off" at bounding box center [587, 548] width 12 height 12
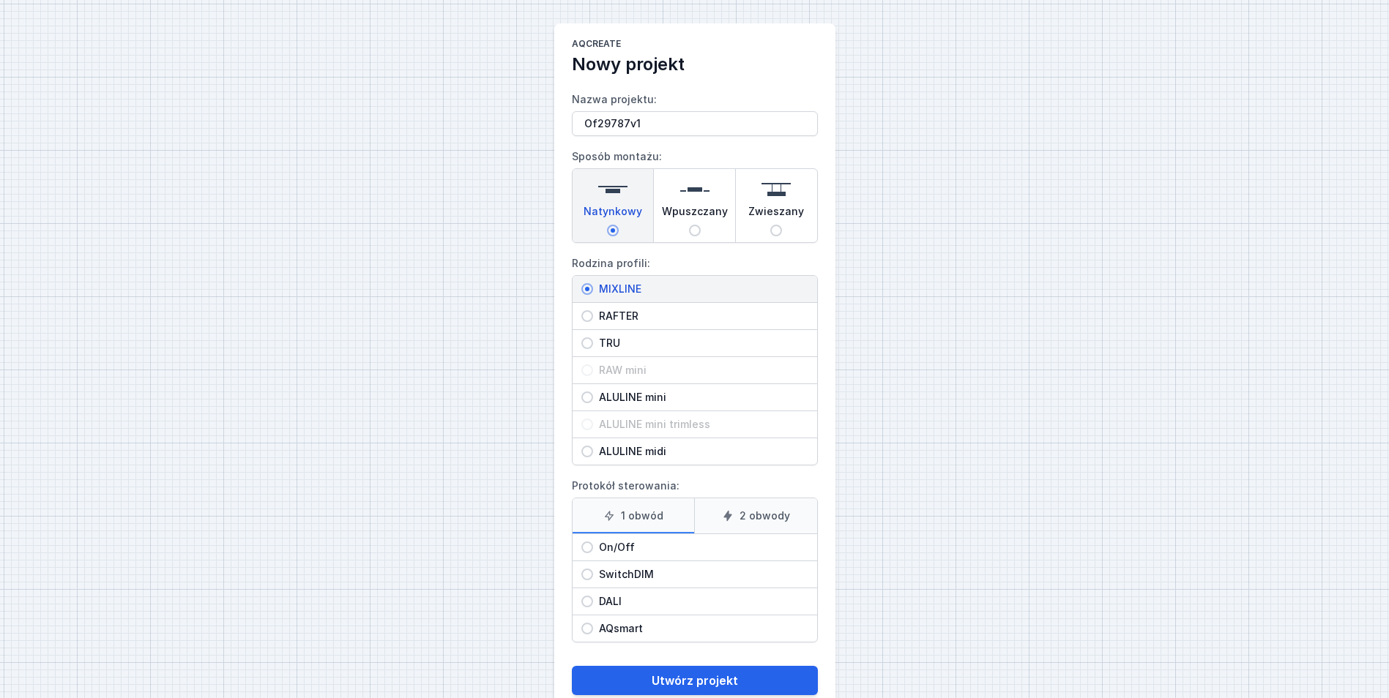
radio input "true"
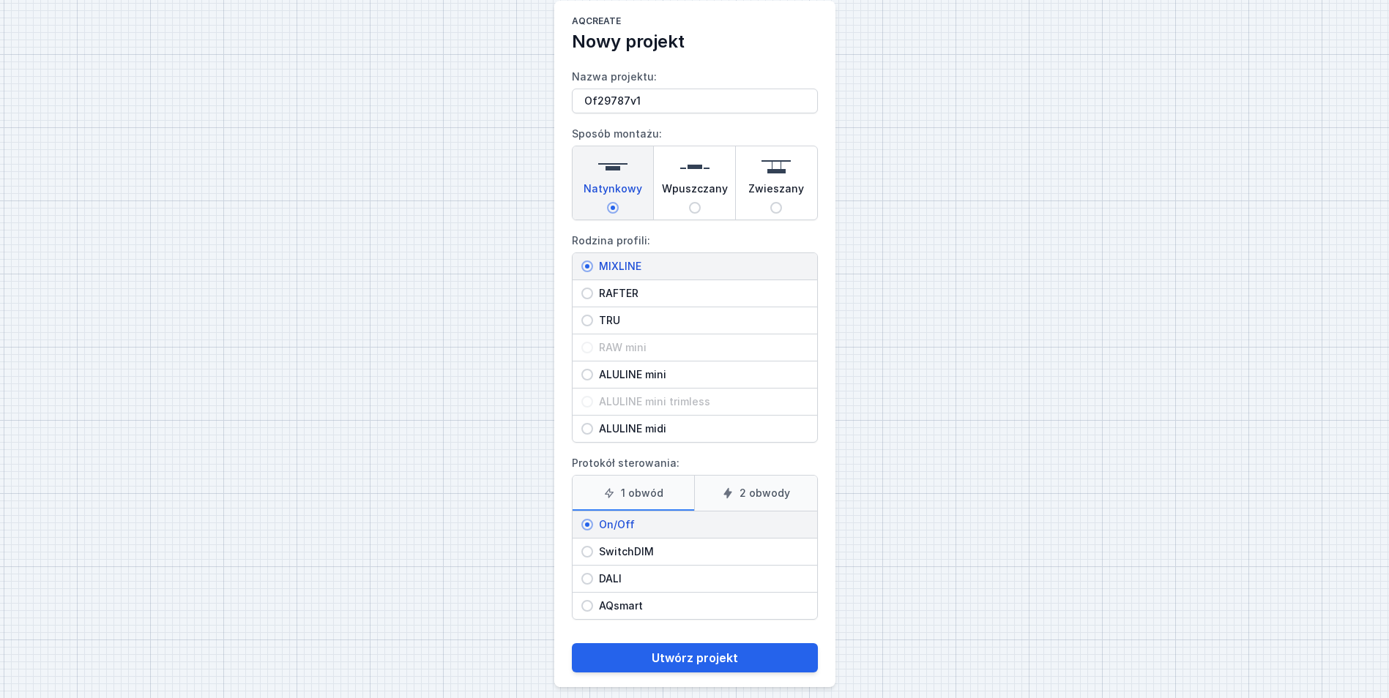
scroll to position [35, 0]
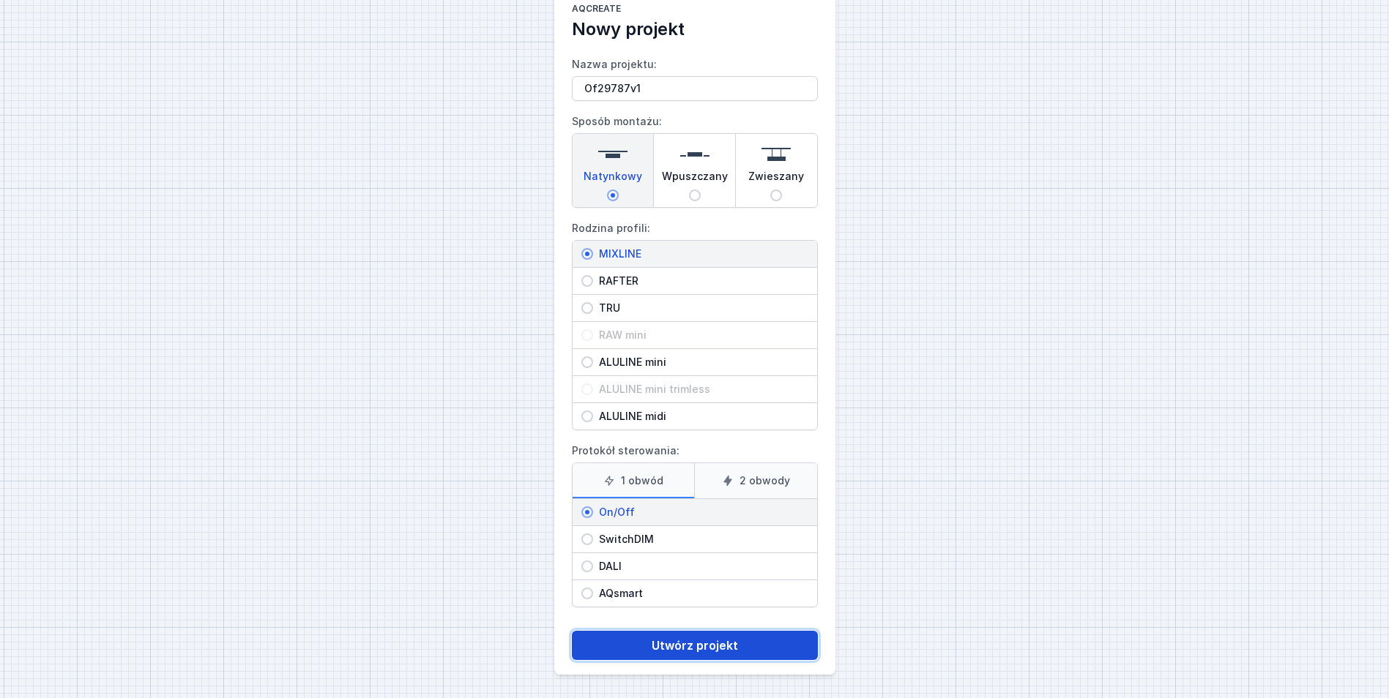
click at [726, 646] on button "Utwórz projekt" at bounding box center [695, 645] width 246 height 29
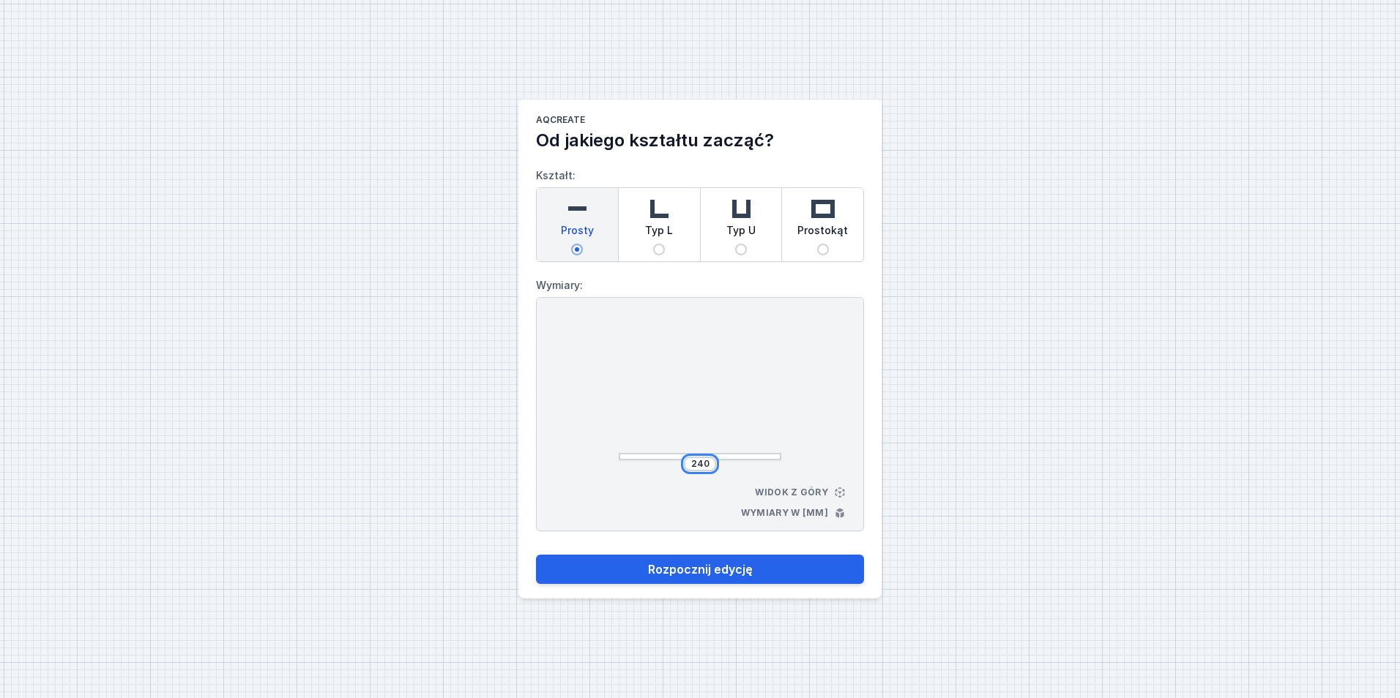
click at [704, 466] on input "240" at bounding box center [699, 464] width 23 height 12
type input "3000"
click at [736, 567] on button "Rozpocznij edycję" at bounding box center [700, 569] width 328 height 29
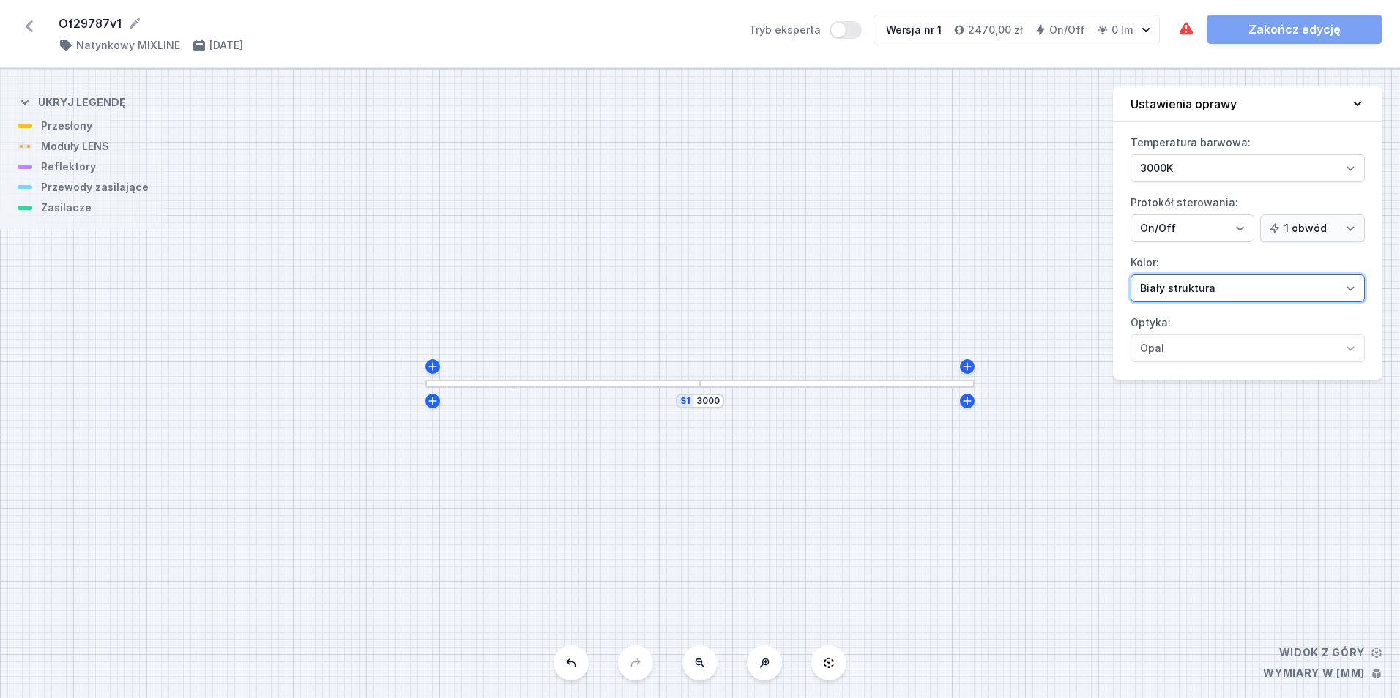
click at [1209, 291] on select "Biały struktura Czarny struktura Złoty struktura Miedziany Szary Inny (z palety…" at bounding box center [1247, 289] width 234 height 28
click at [1130, 275] on select "Biały struktura Czarny struktura Złoty struktura Miedziany Szary Inny (z palety…" at bounding box center [1247, 289] width 234 height 28
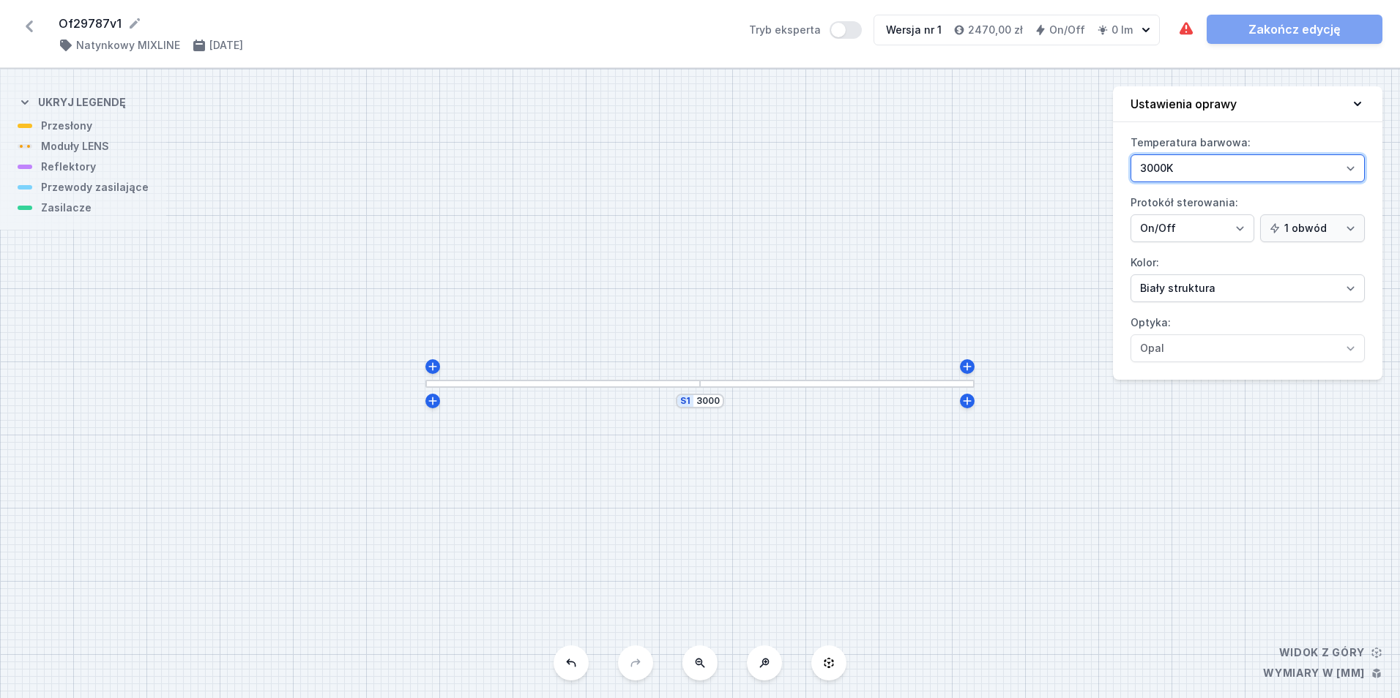
click at [1193, 157] on select "3000K 4000K 2700K" at bounding box center [1247, 168] width 234 height 28
click at [1190, 227] on select "On/Off SwitchDIM DALI AQsmart" at bounding box center [1192, 229] width 124 height 28
select select "4"
click at [1130, 215] on select "On/Off SwitchDIM DALI AQsmart" at bounding box center [1192, 229] width 124 height 28
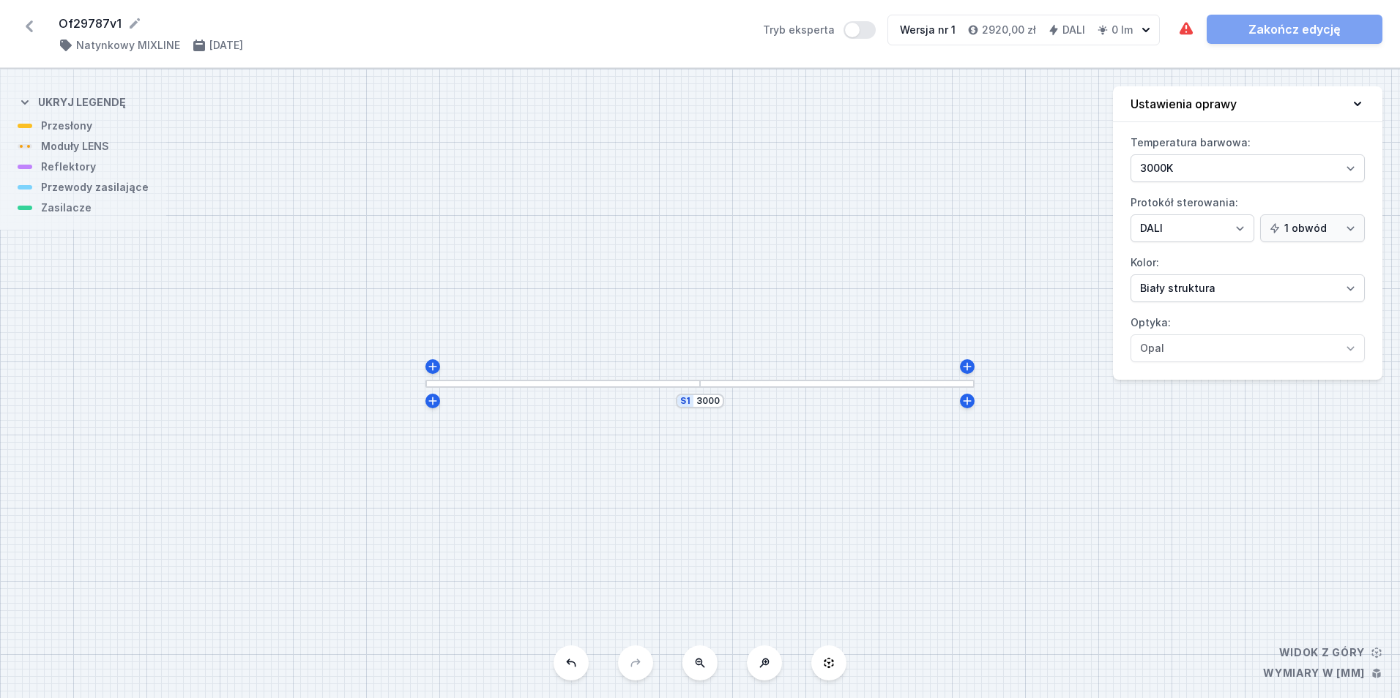
click at [767, 384] on div at bounding box center [837, 384] width 275 height 8
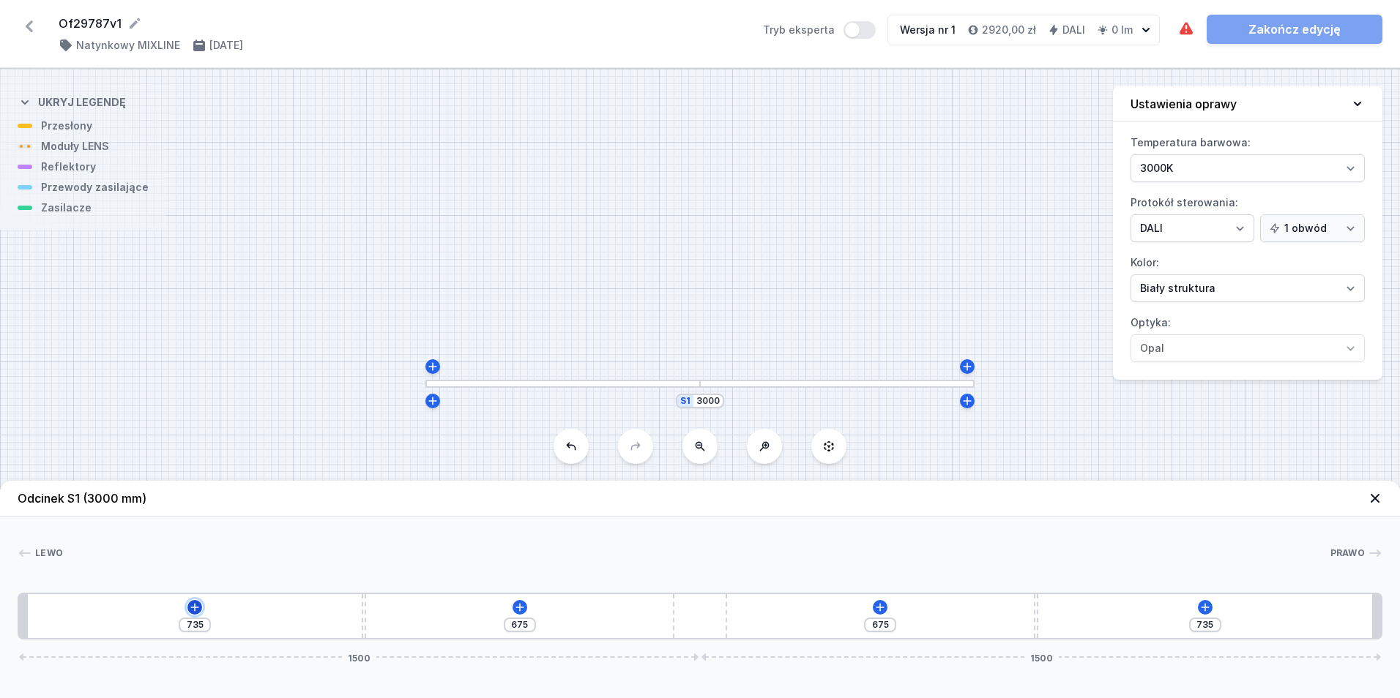
click at [193, 605] on icon at bounding box center [195, 608] width 12 height 12
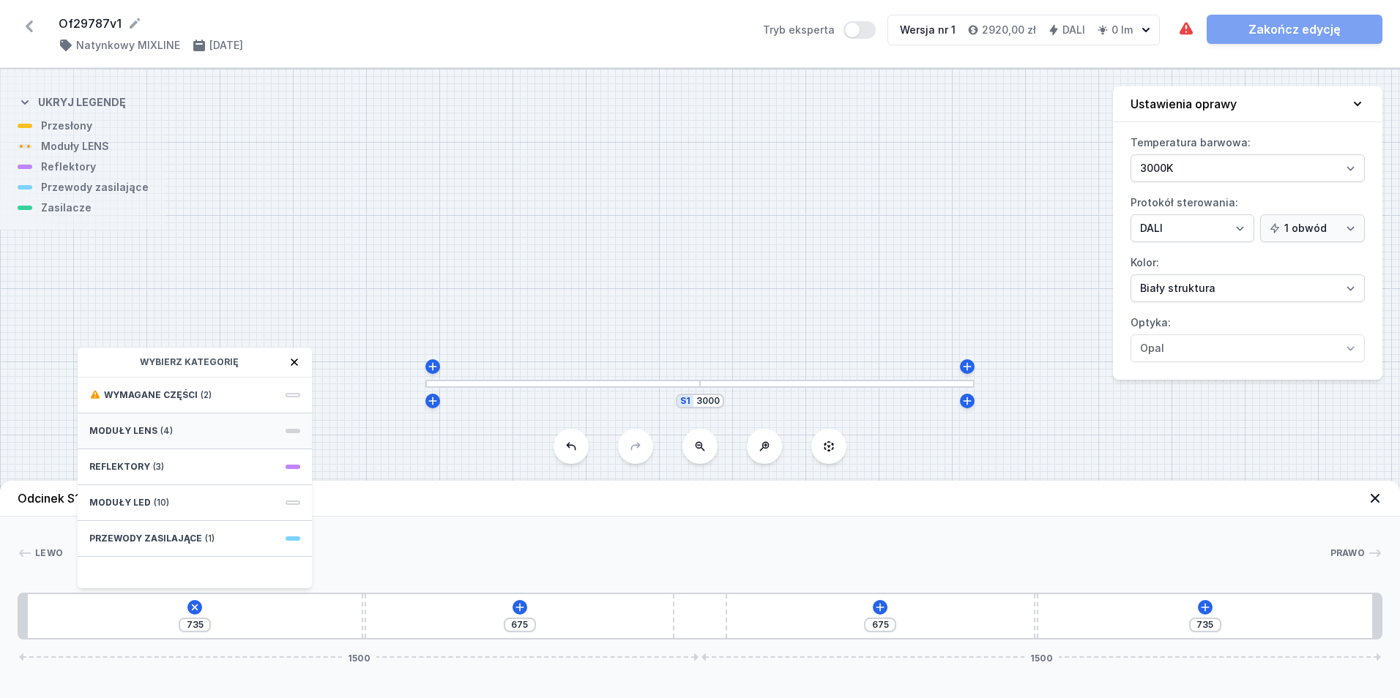
click at [198, 435] on div "Moduły LENS (4)" at bounding box center [195, 432] width 234 height 36
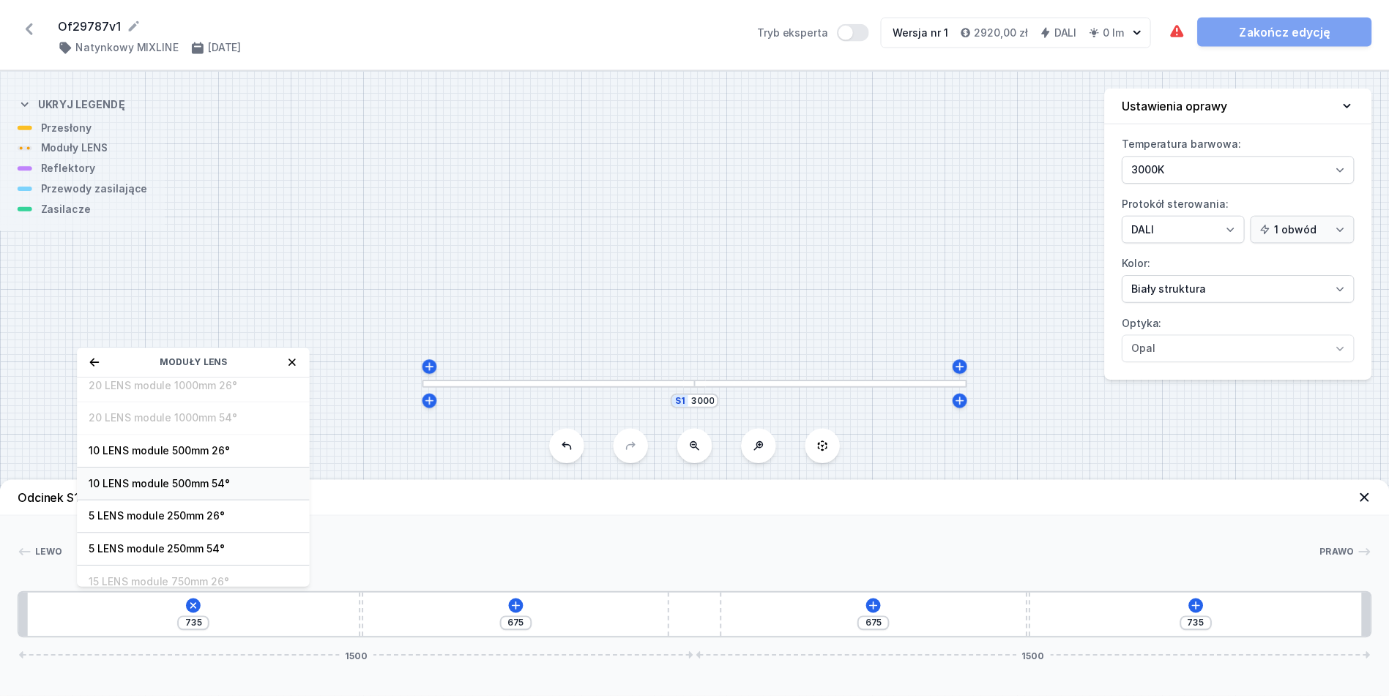
scroll to position [53, 0]
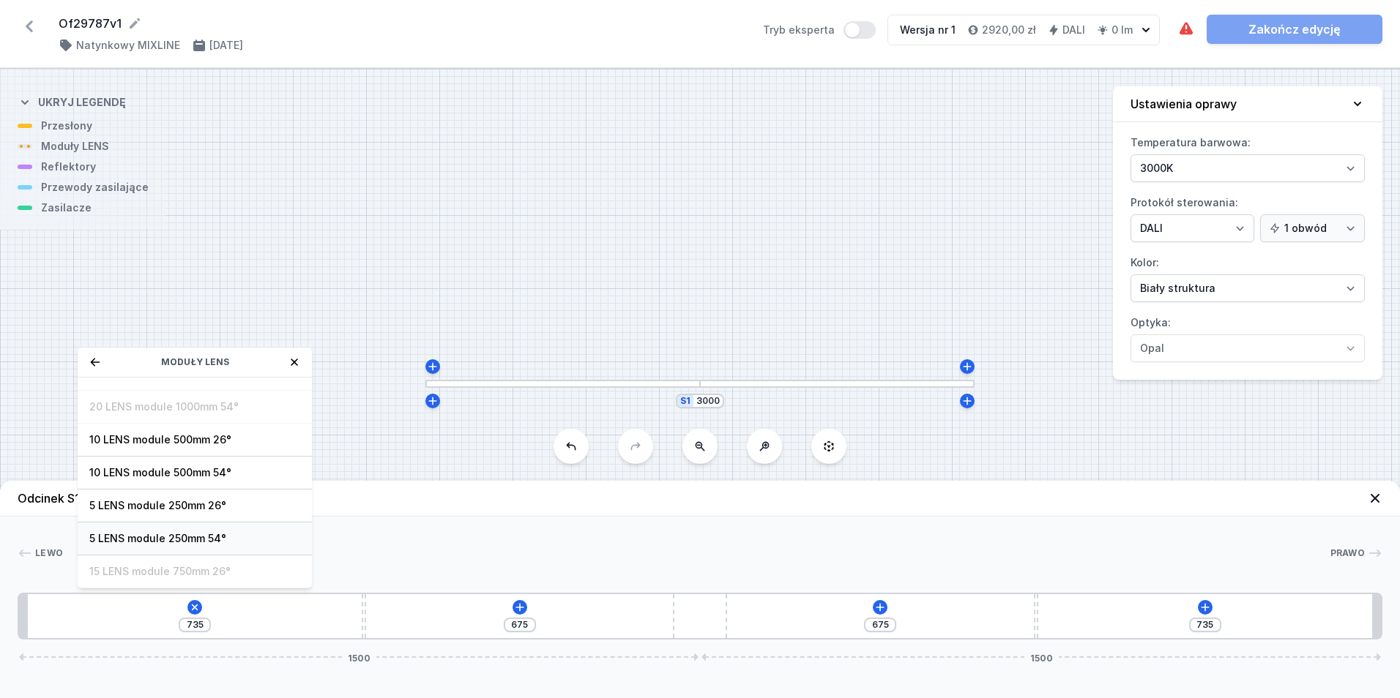
click at [235, 536] on span "5 LENS module 250mm 54°" at bounding box center [194, 539] width 211 height 15
type input "485"
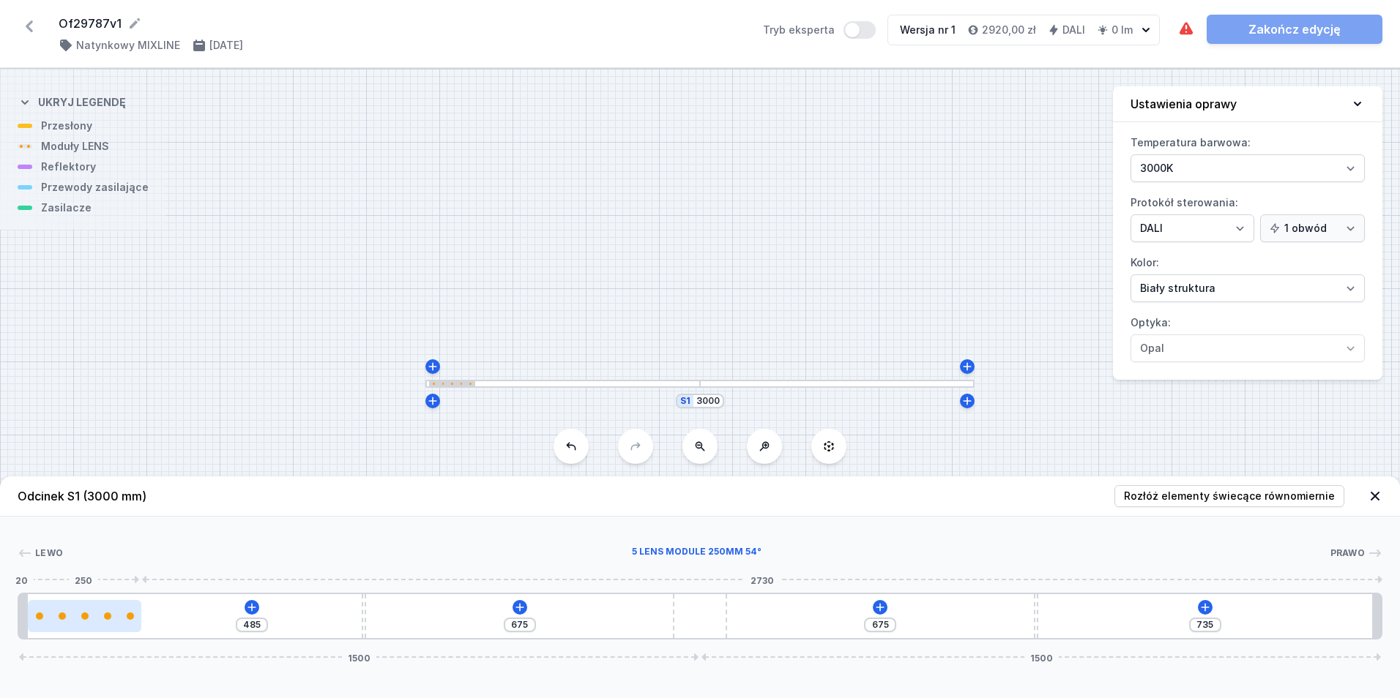
click at [92, 613] on div at bounding box center [84, 616] width 113 height 7
select select "1516"
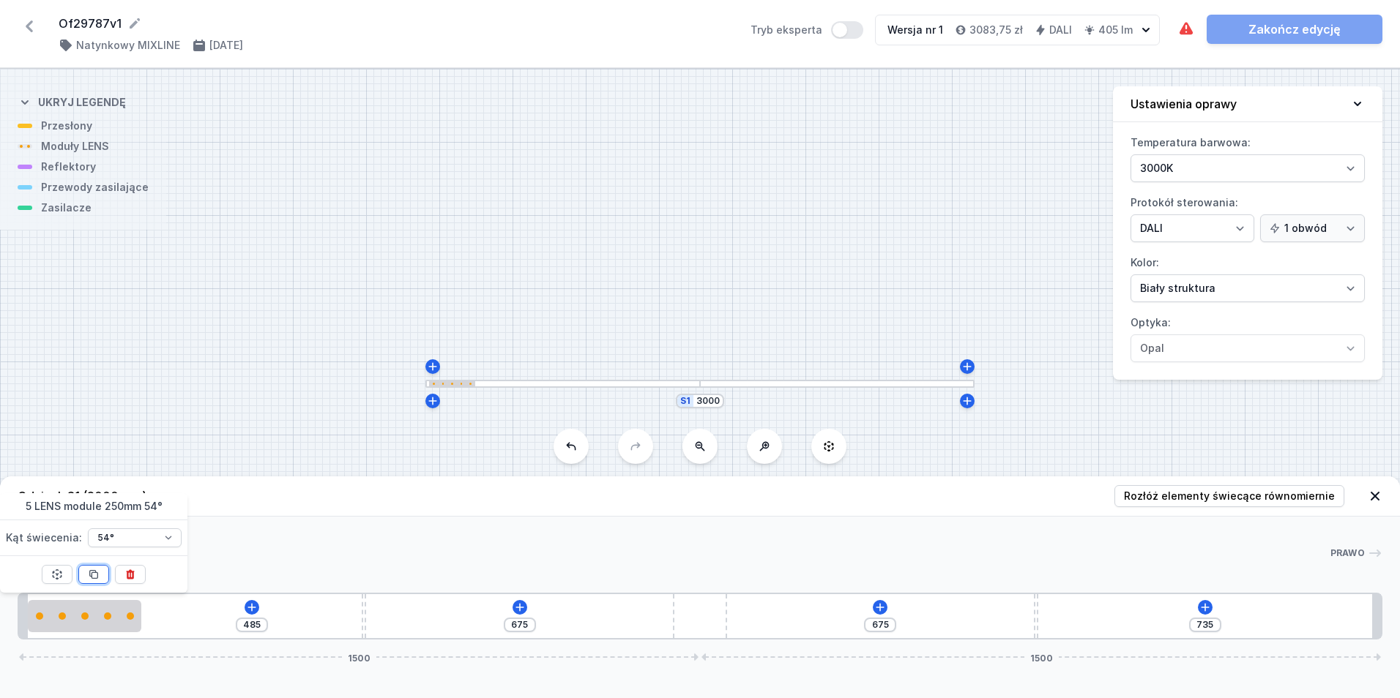
click at [98, 578] on icon at bounding box center [94, 575] width 12 height 12
type input "235"
click at [98, 577] on icon at bounding box center [94, 575] width 8 height 8
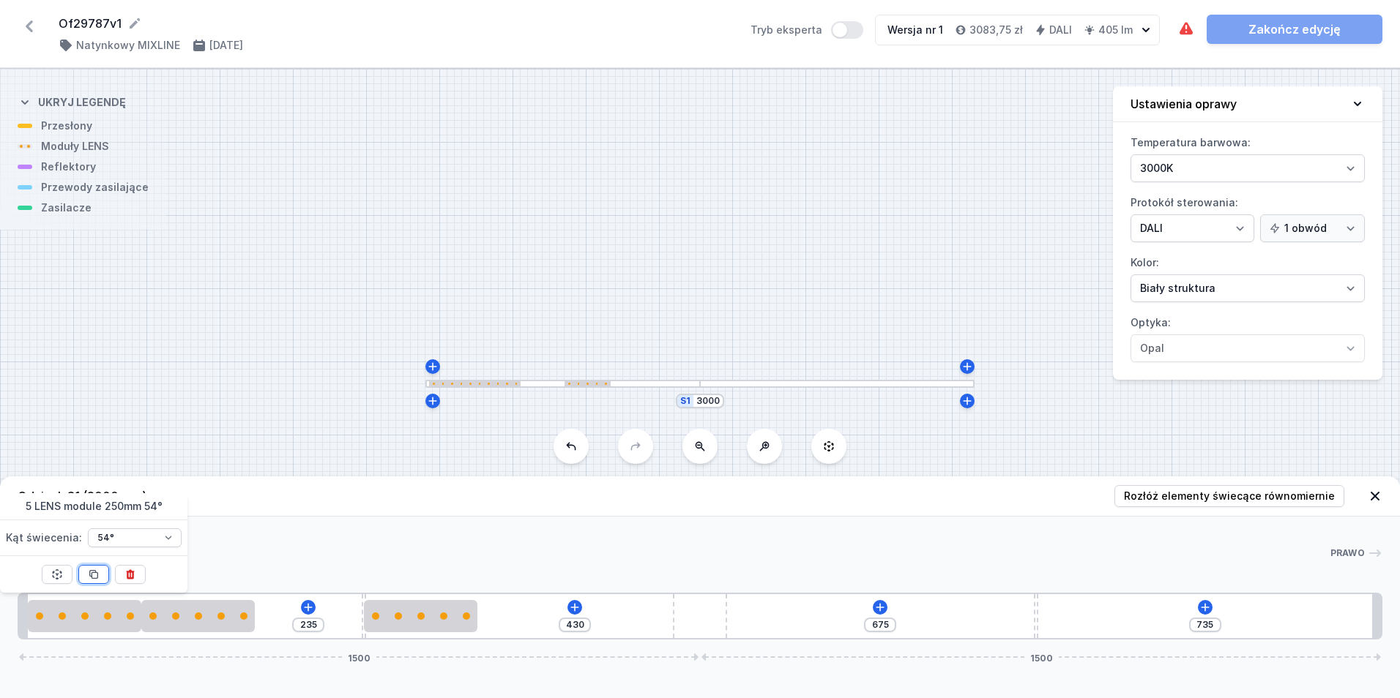
click at [102, 578] on button at bounding box center [93, 574] width 31 height 19
type input "180"
click at [100, 575] on button at bounding box center [93, 574] width 31 height 19
type input "425"
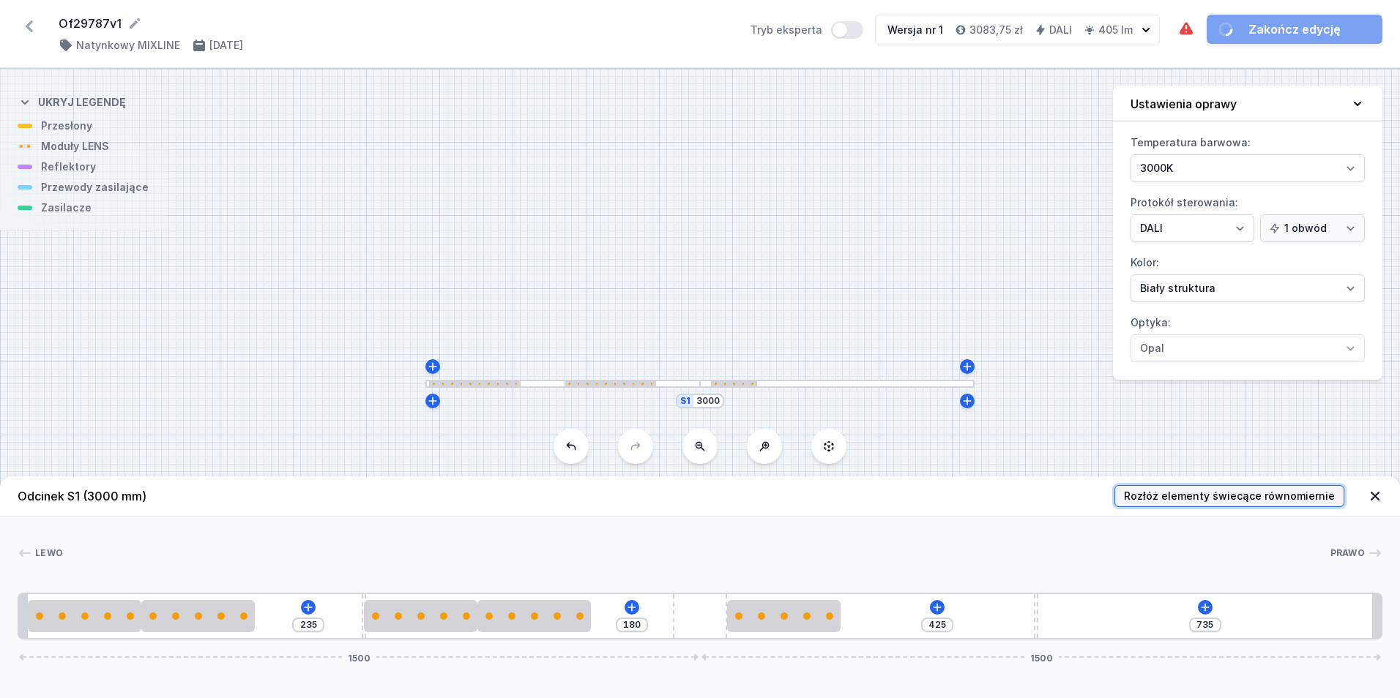
click at [1208, 505] on button "Rozłóż elementy świecące równomiernie" at bounding box center [1229, 496] width 230 height 22
type input "213"
type input "67"
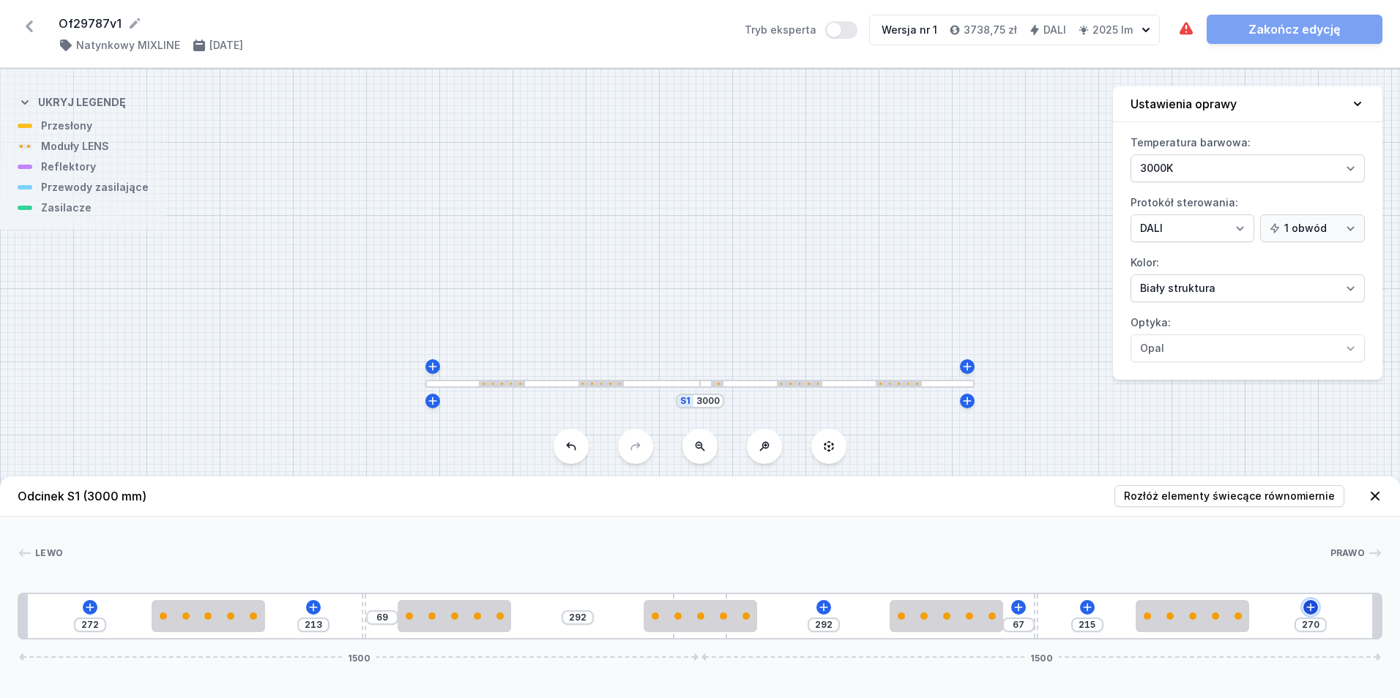
click at [1308, 613] on icon at bounding box center [1311, 608] width 12 height 12
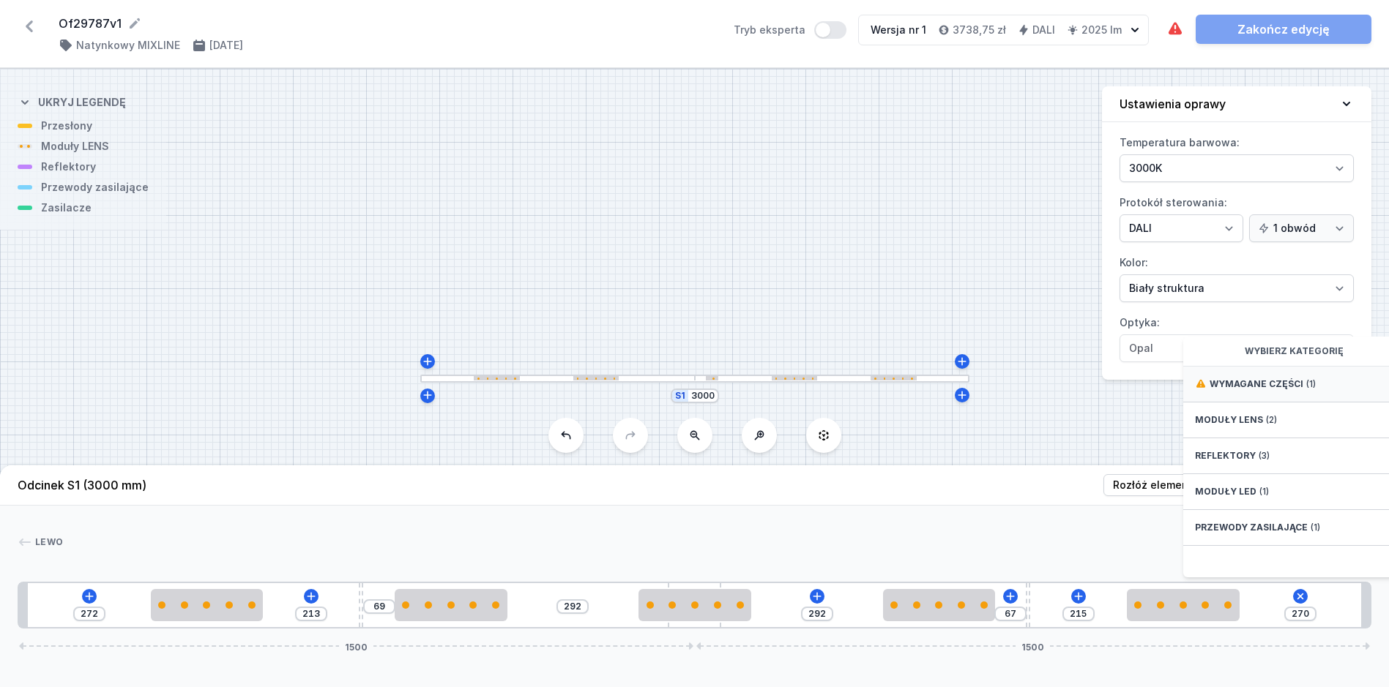
click at [1286, 384] on div "Wymagane części (1)" at bounding box center [1300, 385] width 234 height 36
click at [1286, 384] on div "Hole for power supply cable" at bounding box center [1300, 383] width 234 height 33
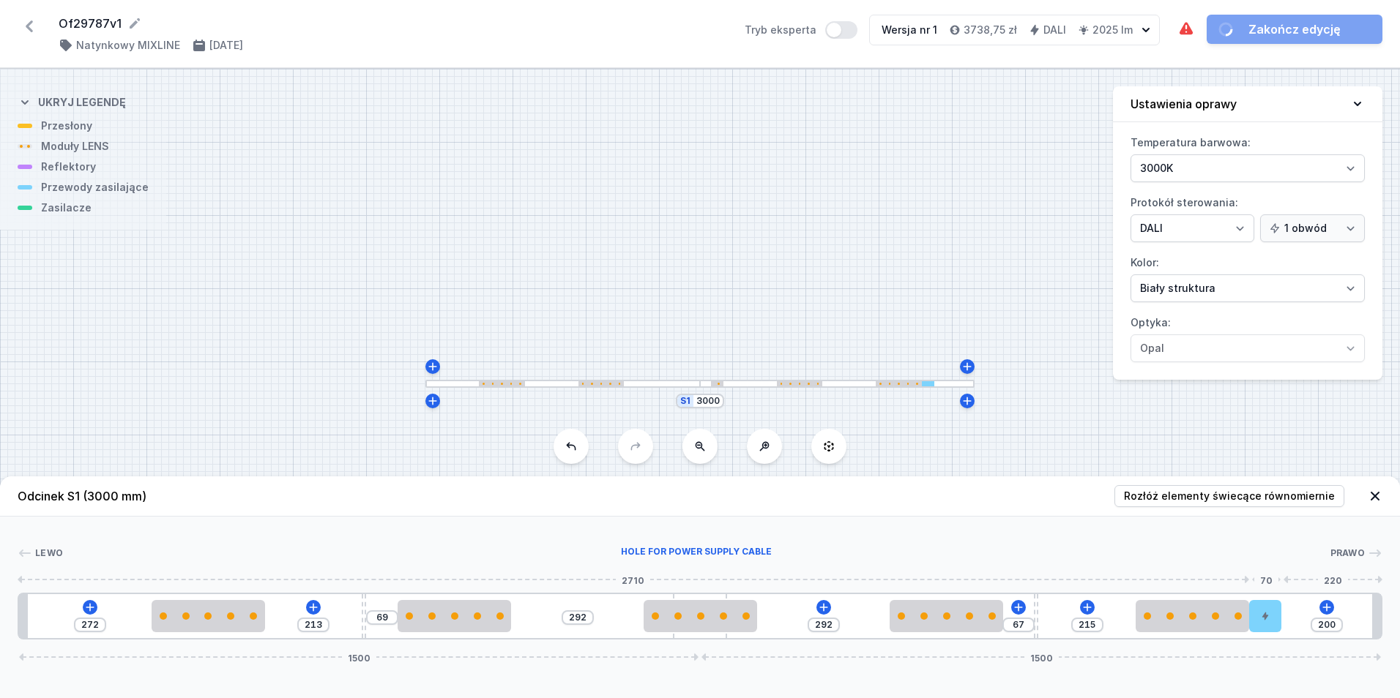
type input "10"
drag, startPoint x: 1362, startPoint y: 616, endPoint x: 1409, endPoint y: 614, distance: 46.2
click at [1399, 614] on html "Of29787v1 ( 11818 /v 1 ) Natynkowy MIXLINE 3.10.2025 Tryb eksperta Wersja nr 1 …" at bounding box center [700, 349] width 1400 height 698
type input "177"
type input "228"
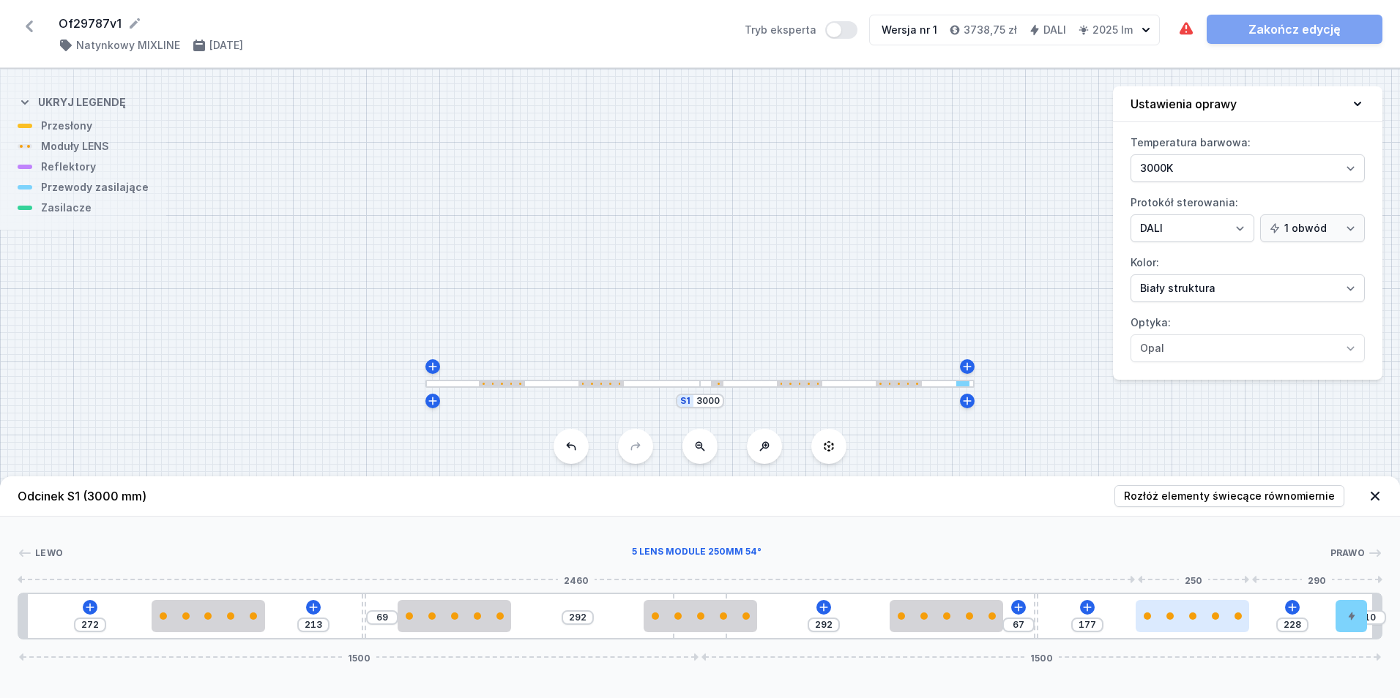
type input "183"
type input "222"
type input "199"
type input "206"
type input "225"
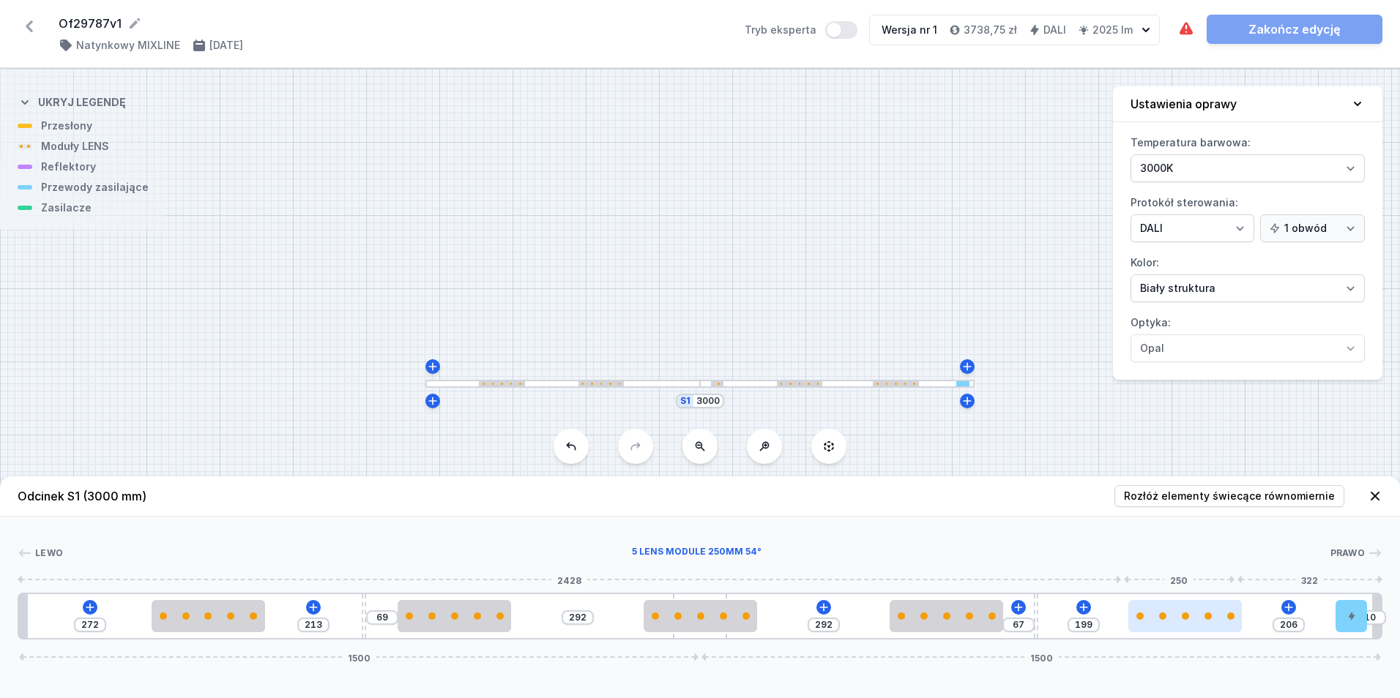
type input "180"
type input "405"
drag, startPoint x: 1220, startPoint y: 624, endPoint x: 1318, endPoint y: 618, distance: 98.3
click at [1318, 618] on div at bounding box center [1278, 616] width 113 height 32
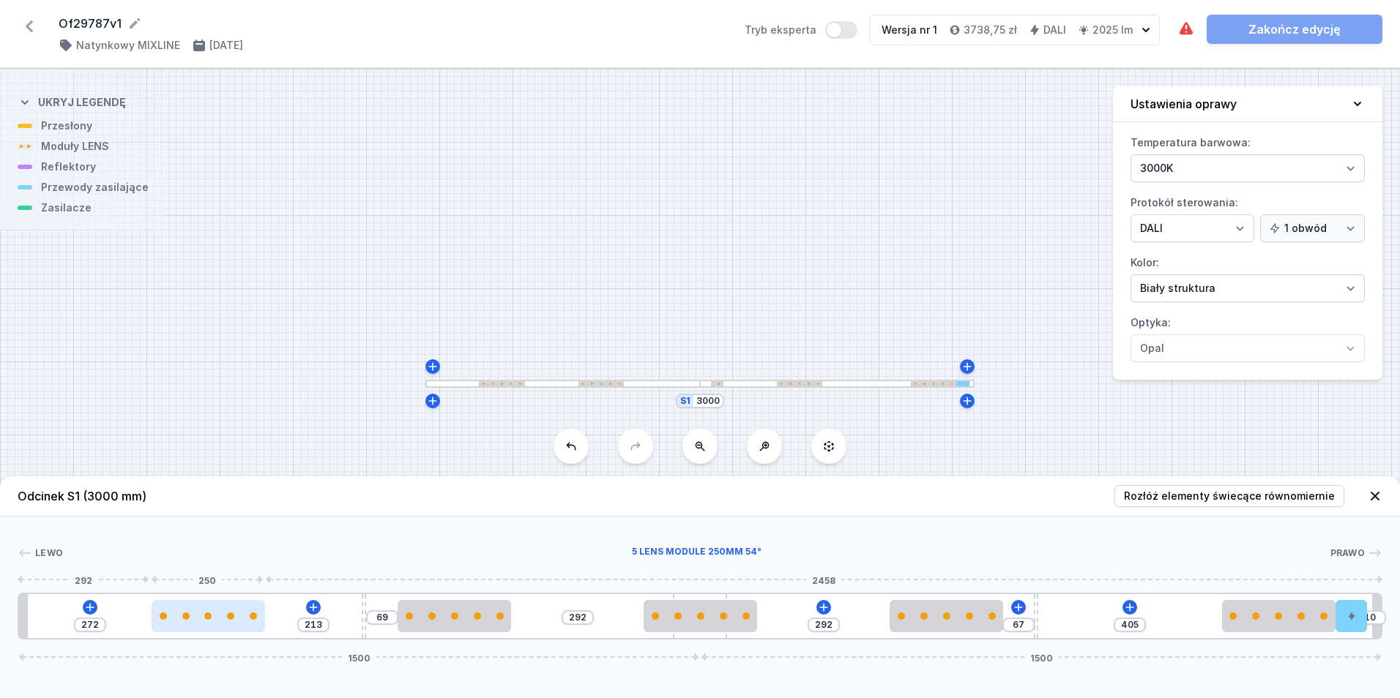
type input "199"
type input "286"
type input "210"
type input "275"
type input "215"
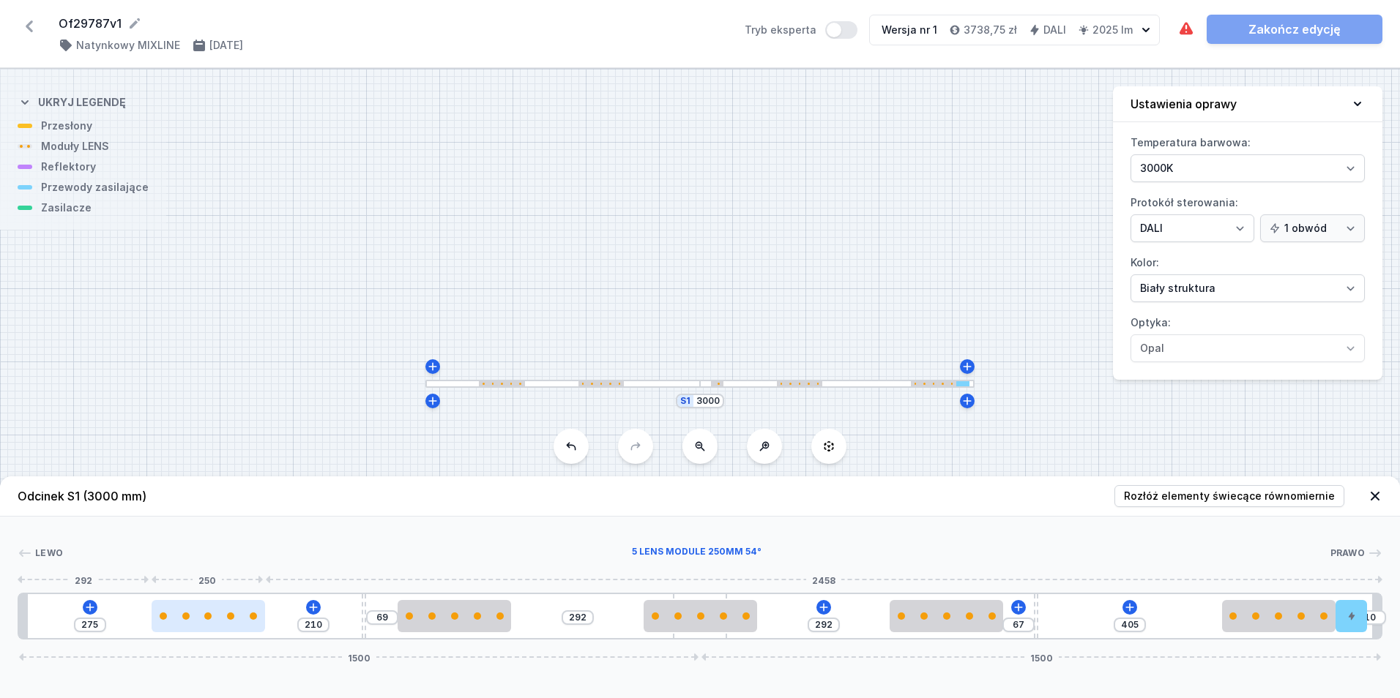
type input "270"
type input "217"
type input "268"
type input "218"
type input "267"
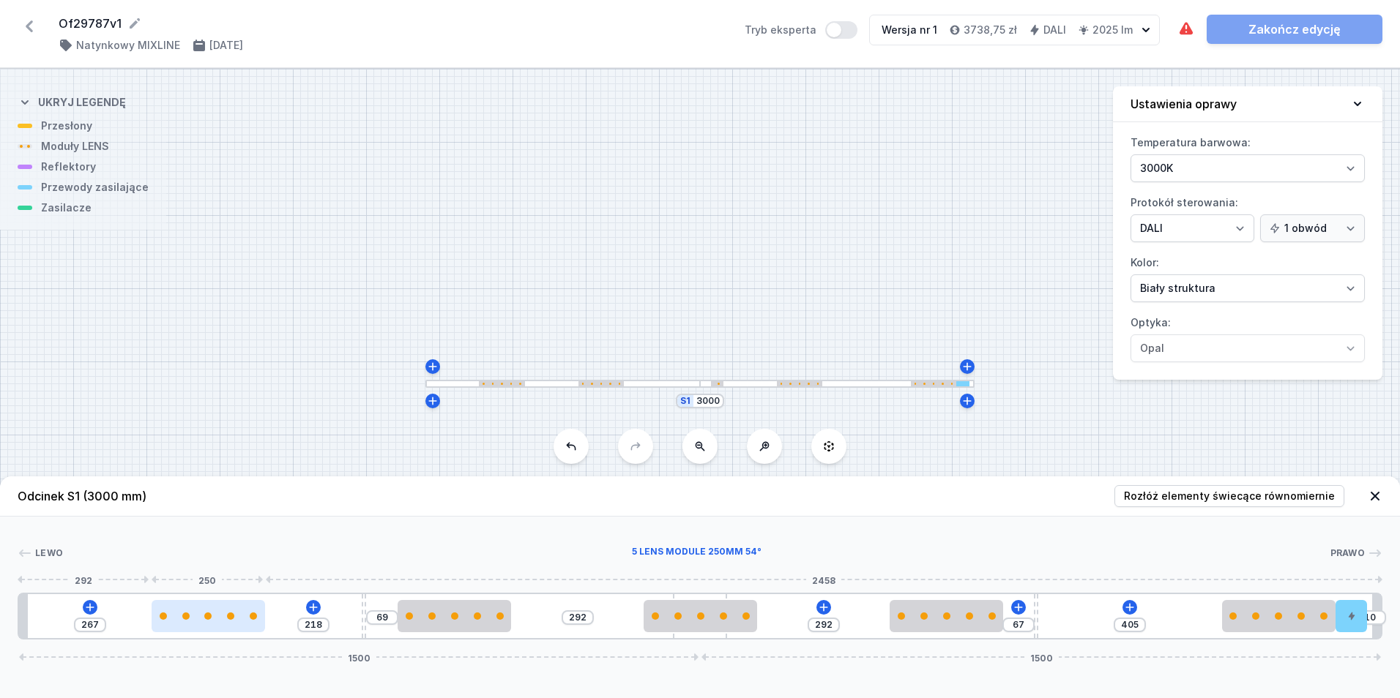
type input "220"
type input "265"
type input "221"
type input "264"
type input "223"
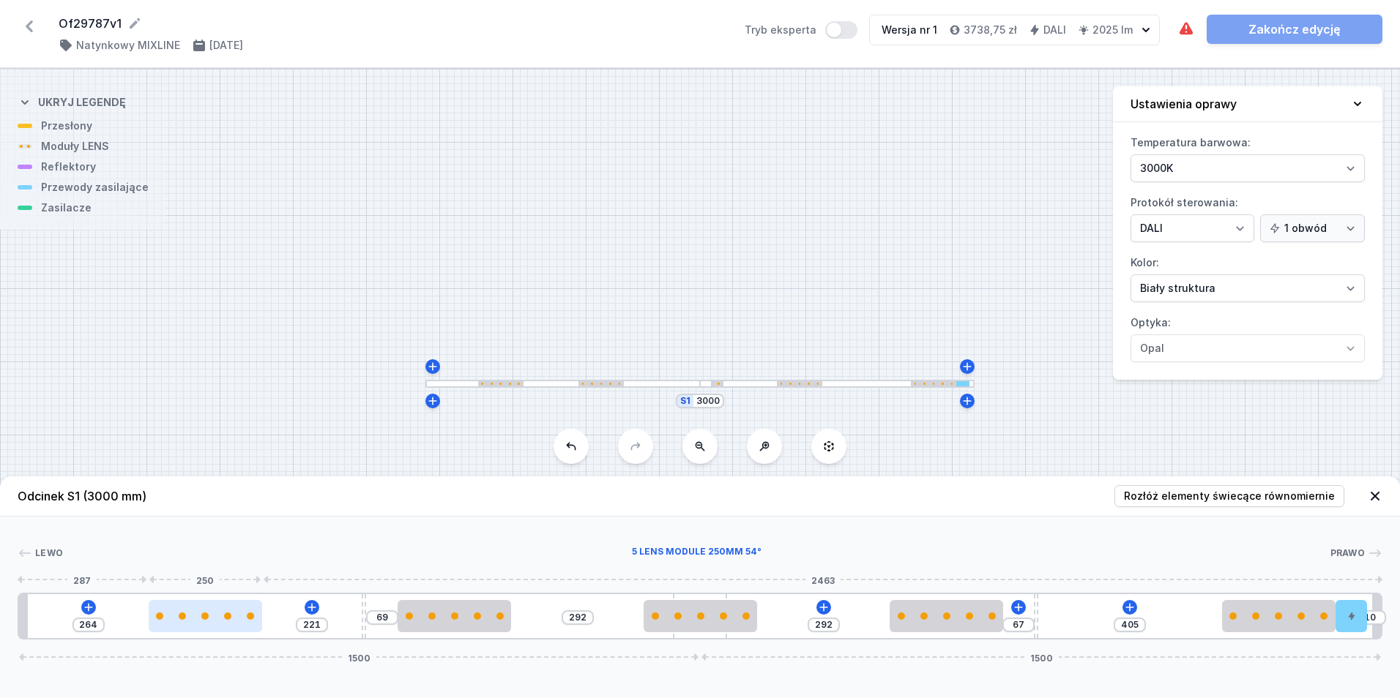
type input "262"
type input "226"
type input "259"
type input "228"
type input "257"
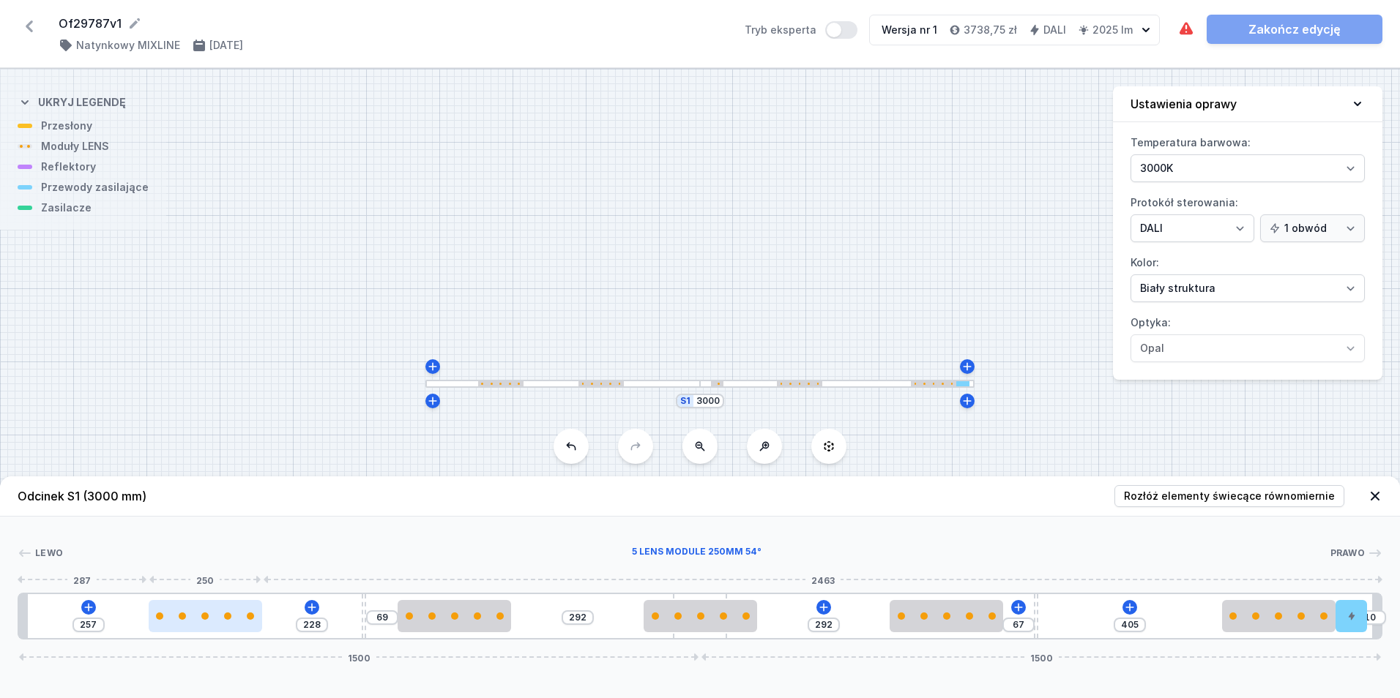
type input "231"
type input "254"
type input "234"
type input "251"
type input "237"
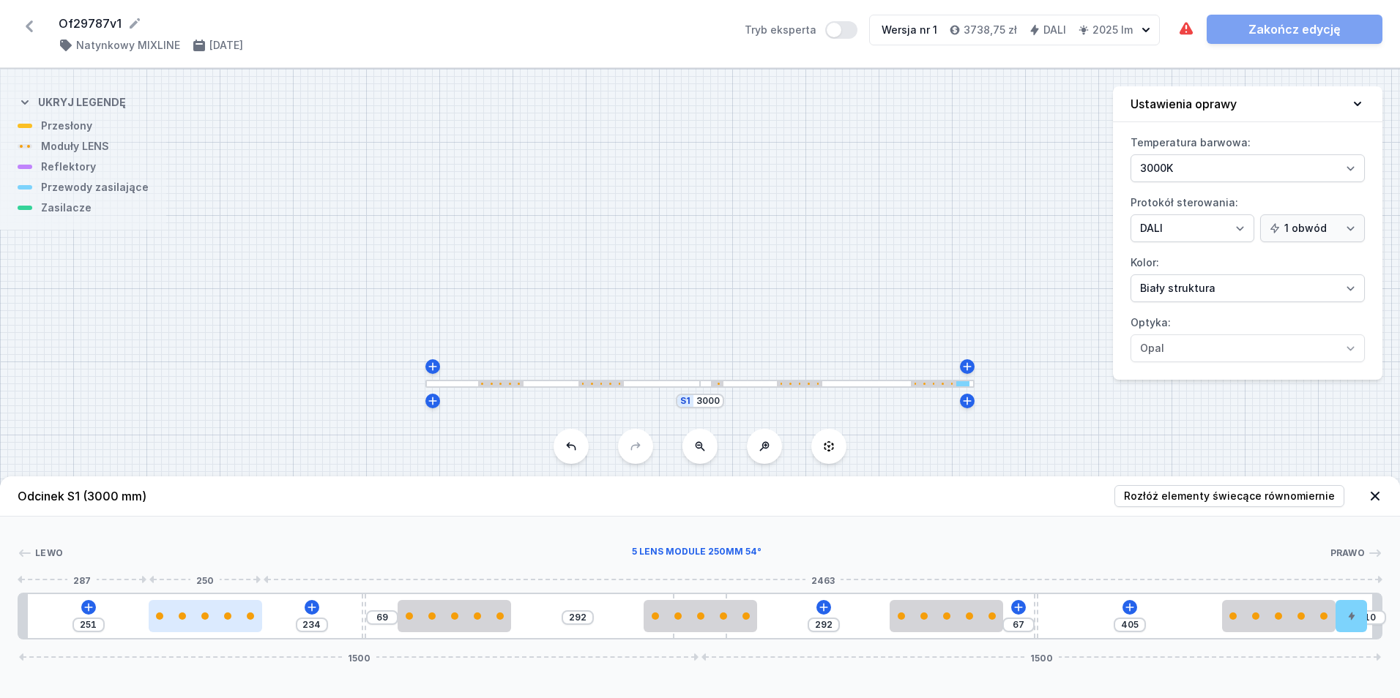
type input "248"
type input "240"
type input "245"
type input "242"
type input "243"
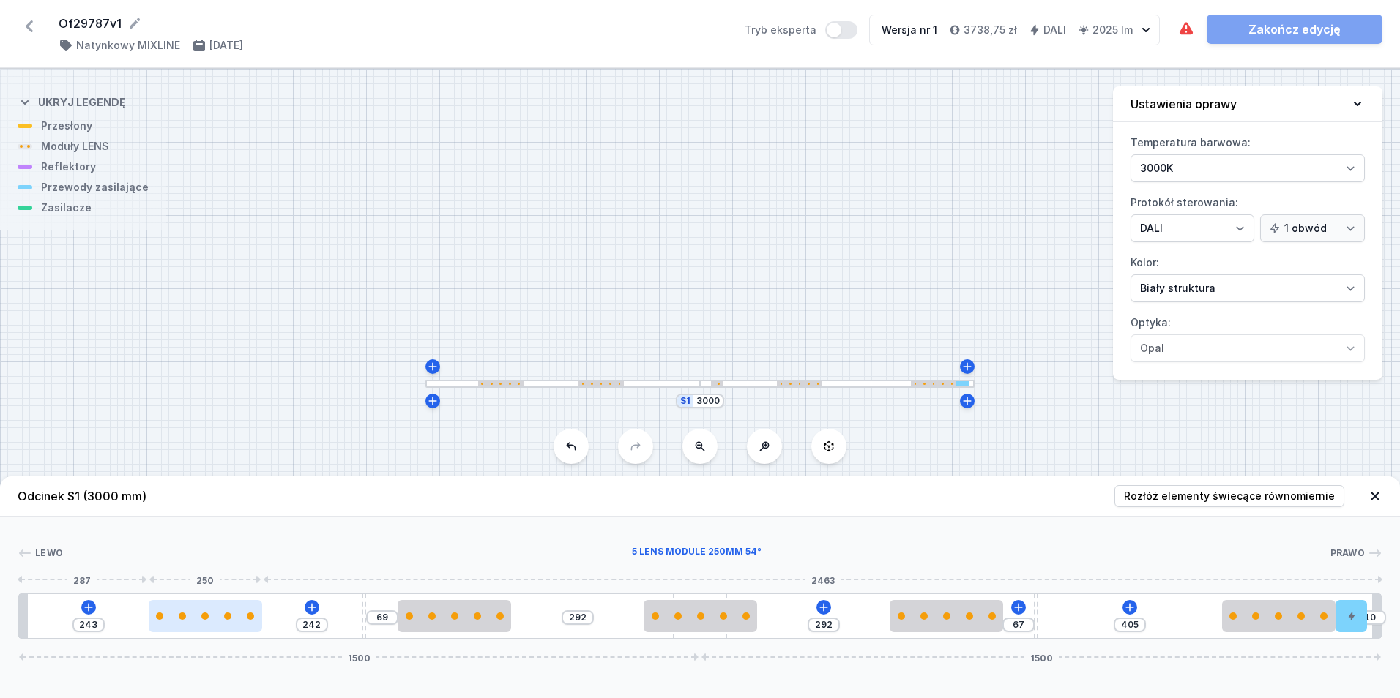
type input "245"
type input "240"
type input "250"
type input "235"
type input "255"
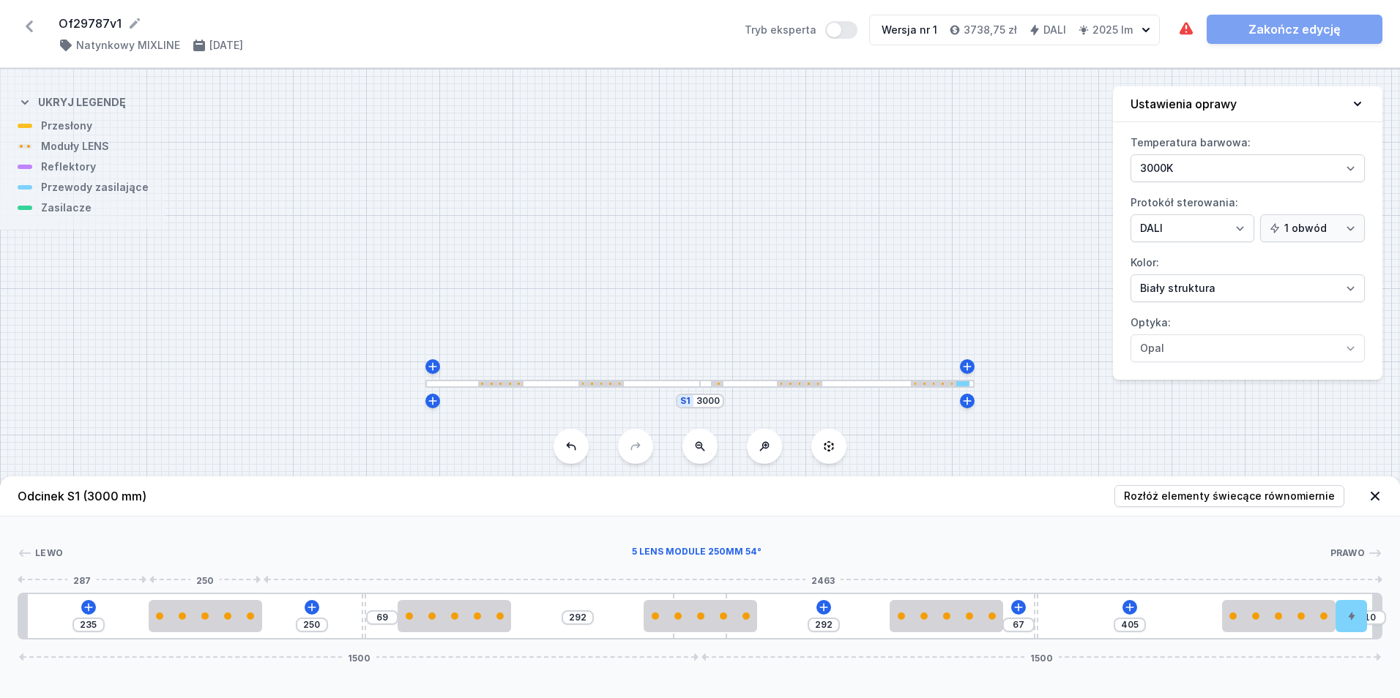
type input "230"
type input "258"
type input "227"
type input "267"
type input "218"
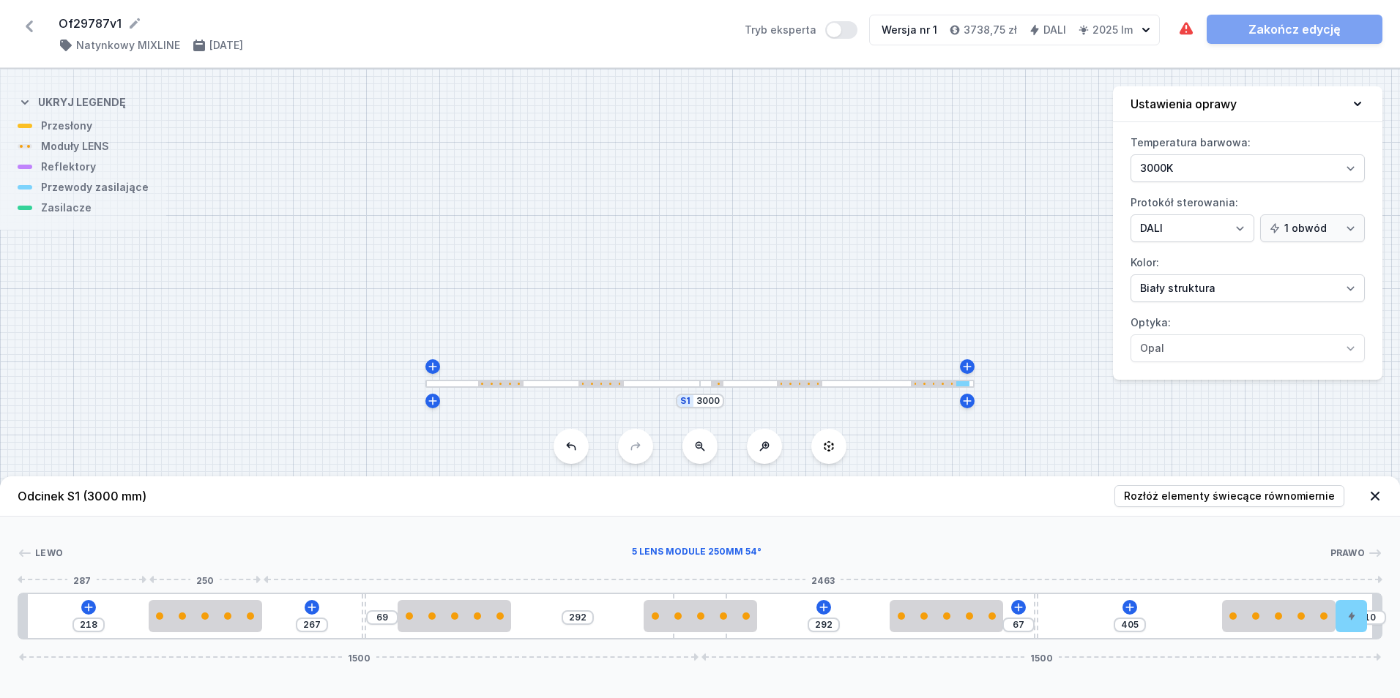
type input "279"
type input "206"
type input "298"
type input "187"
type input "321"
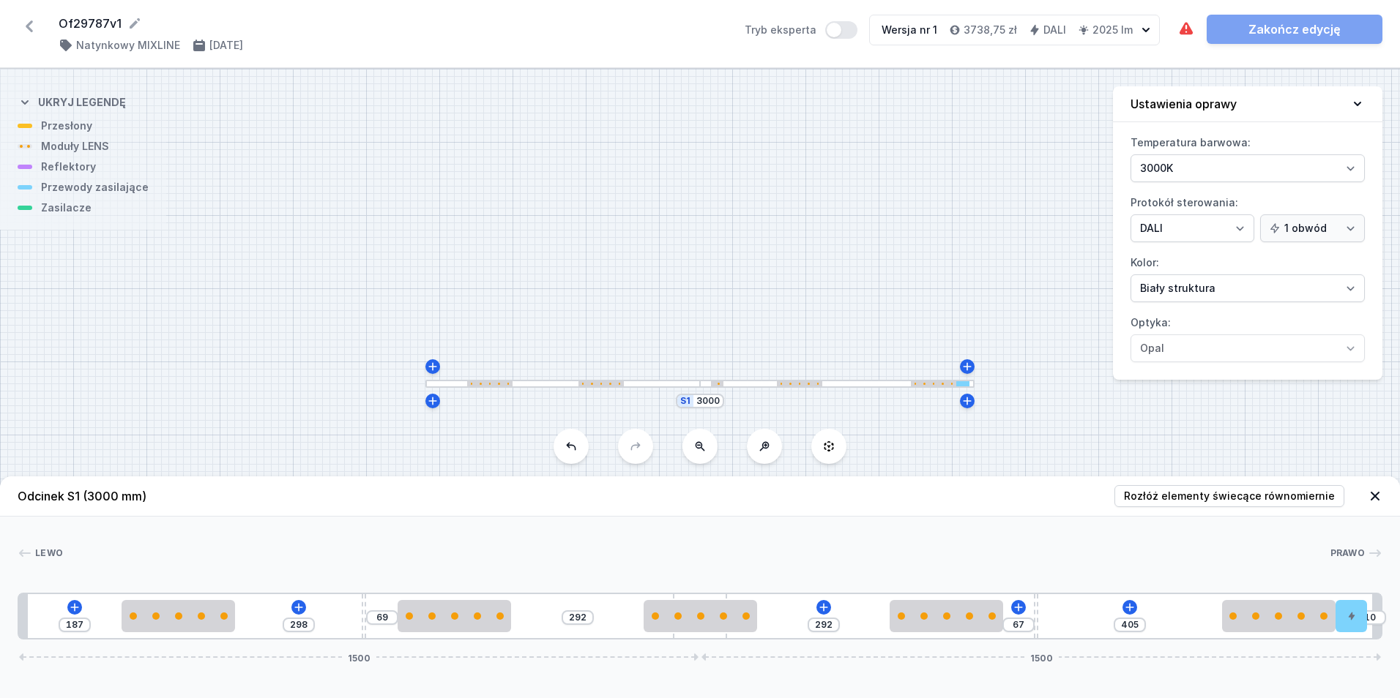
type input "164"
type input "337"
type input "148"
type input "344"
type input "141"
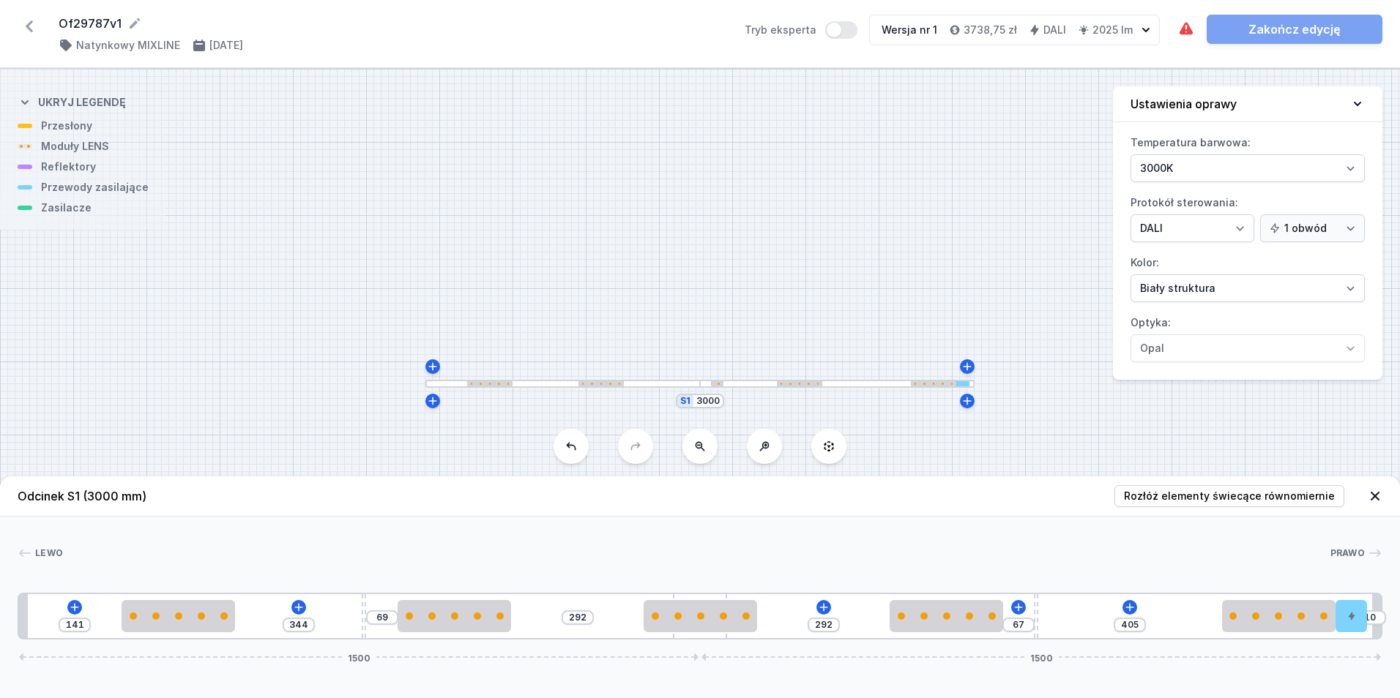
type input "345"
type input "140"
type input "347"
type input "138"
type input "348"
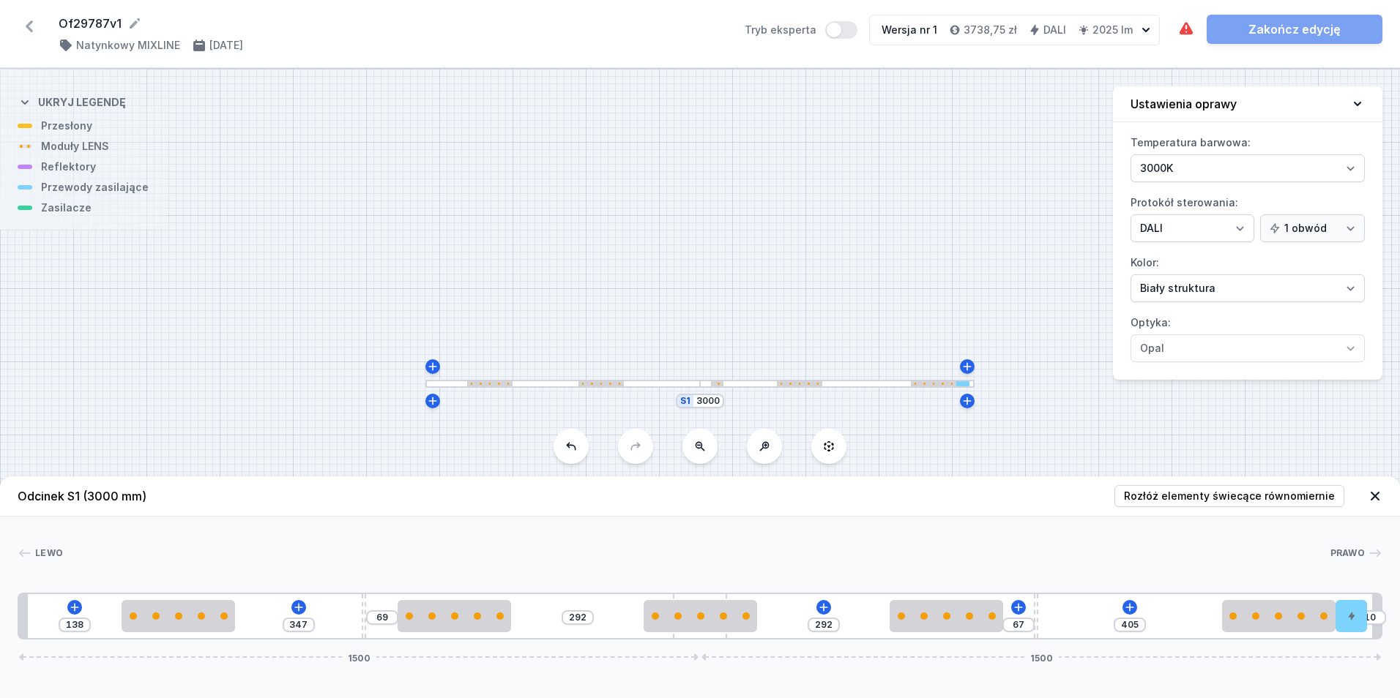
type input "137"
type input "347"
type input "138"
type input "348"
type input "137"
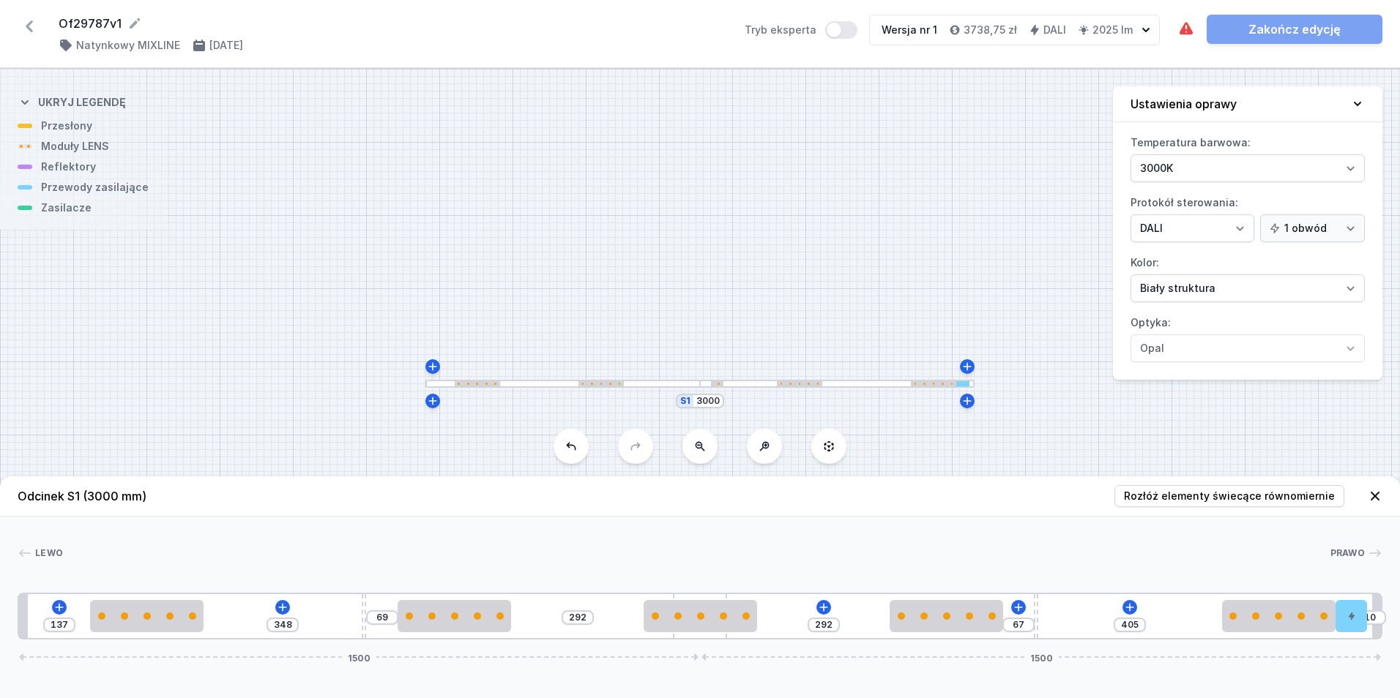
type input "352"
type input "133"
type input "359"
type input "126"
type input "371"
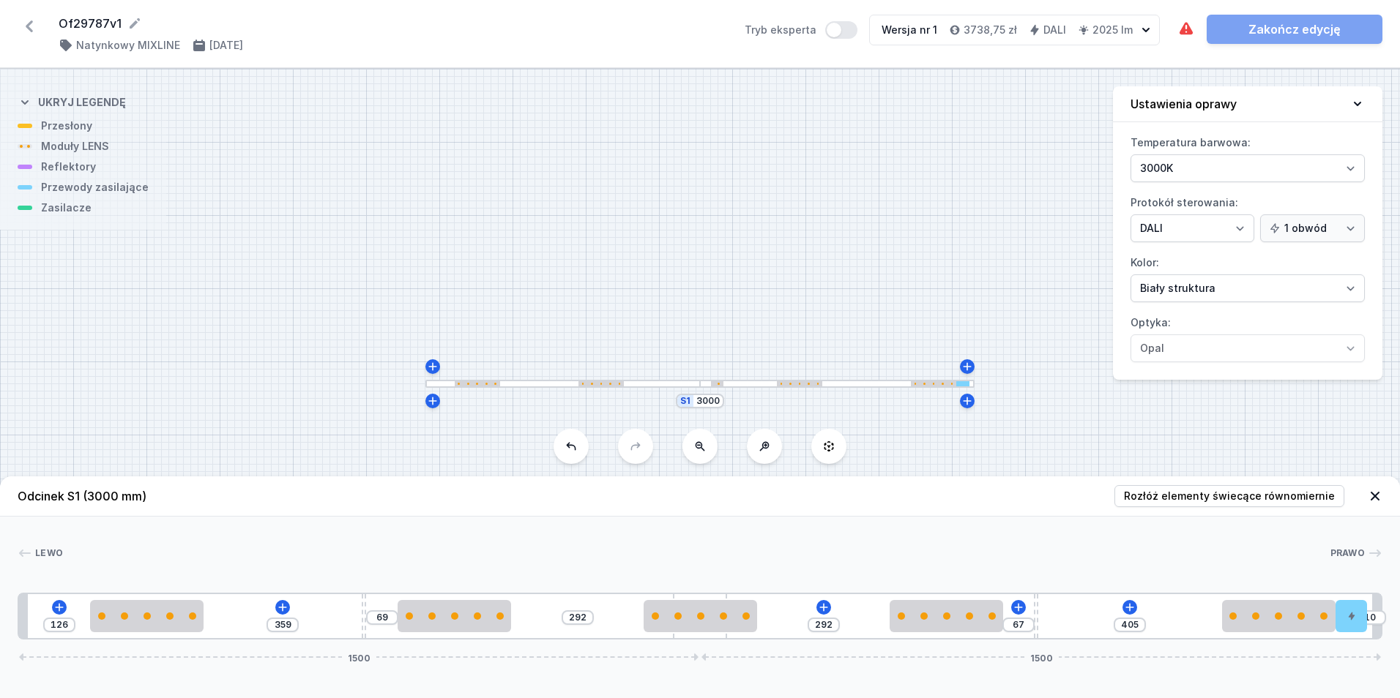
type input "114"
type input "377"
type input "108"
type input "380"
type input "105"
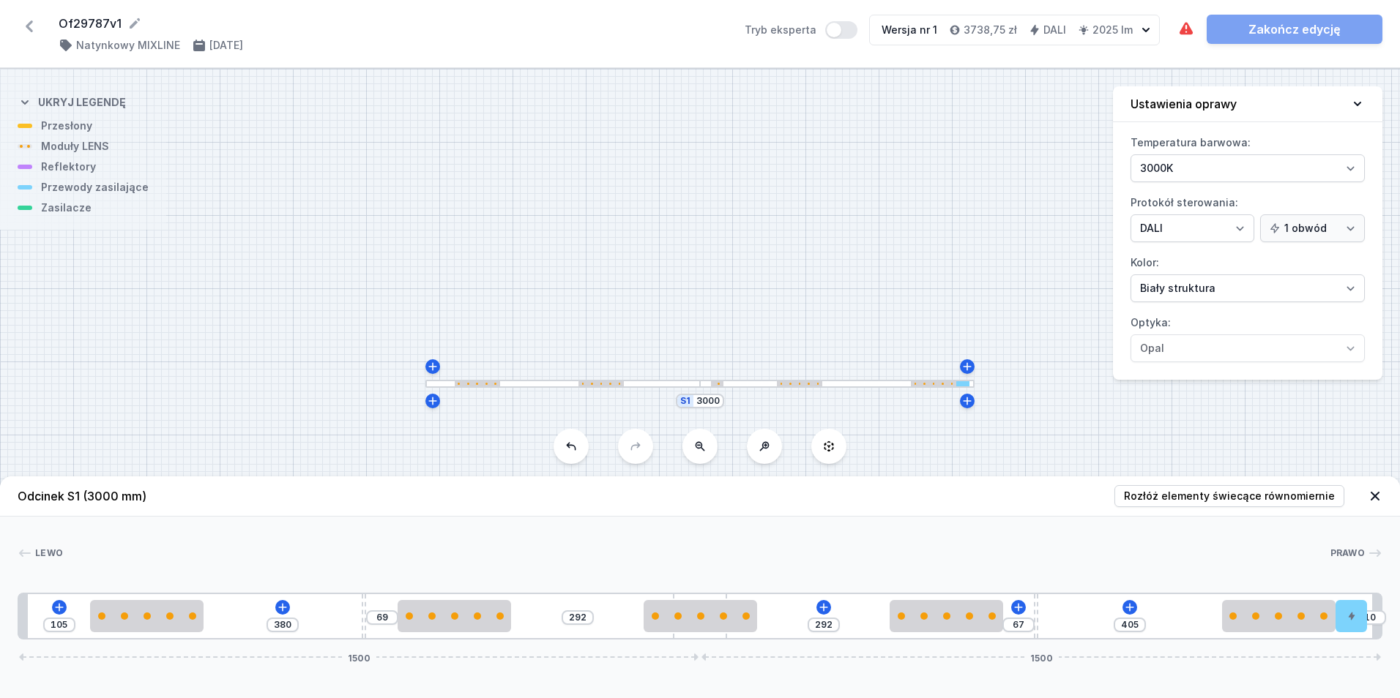
type input "383"
type input "102"
type input "388"
type input "97"
type input "394"
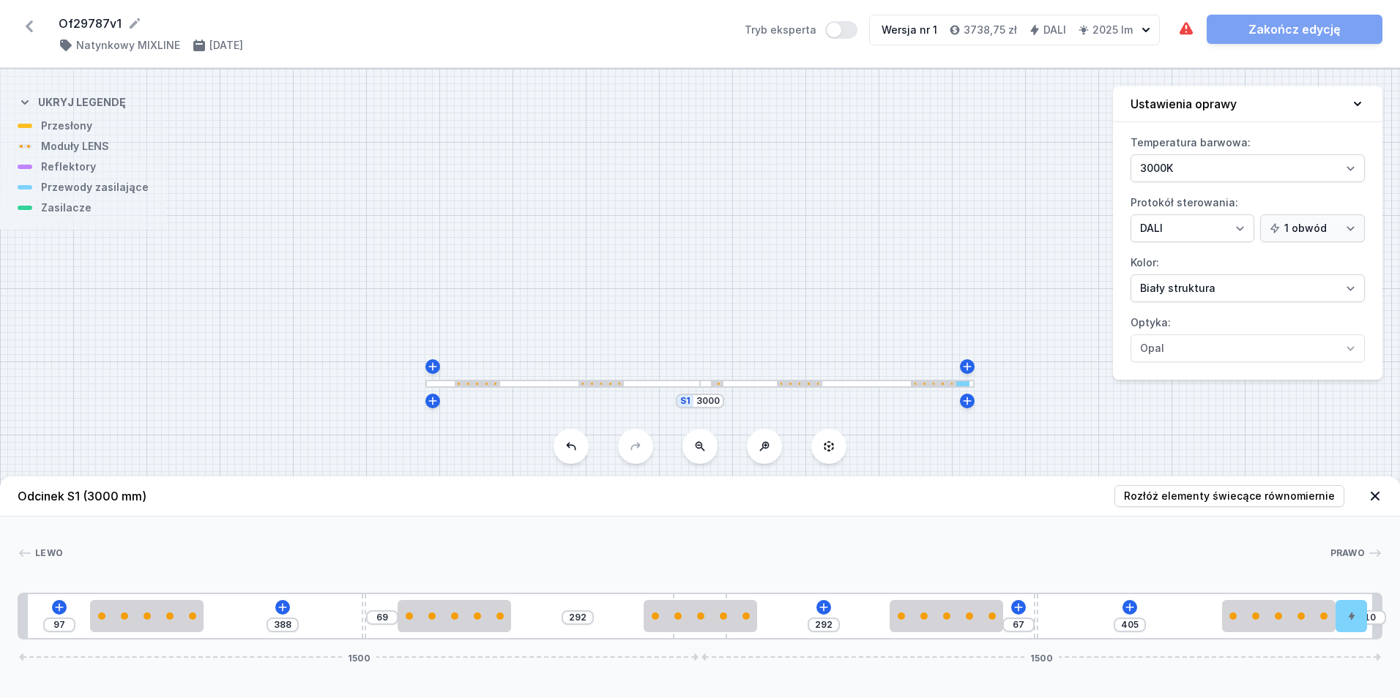
type input "91"
type input "398"
type input "87"
type input "399"
type input "86"
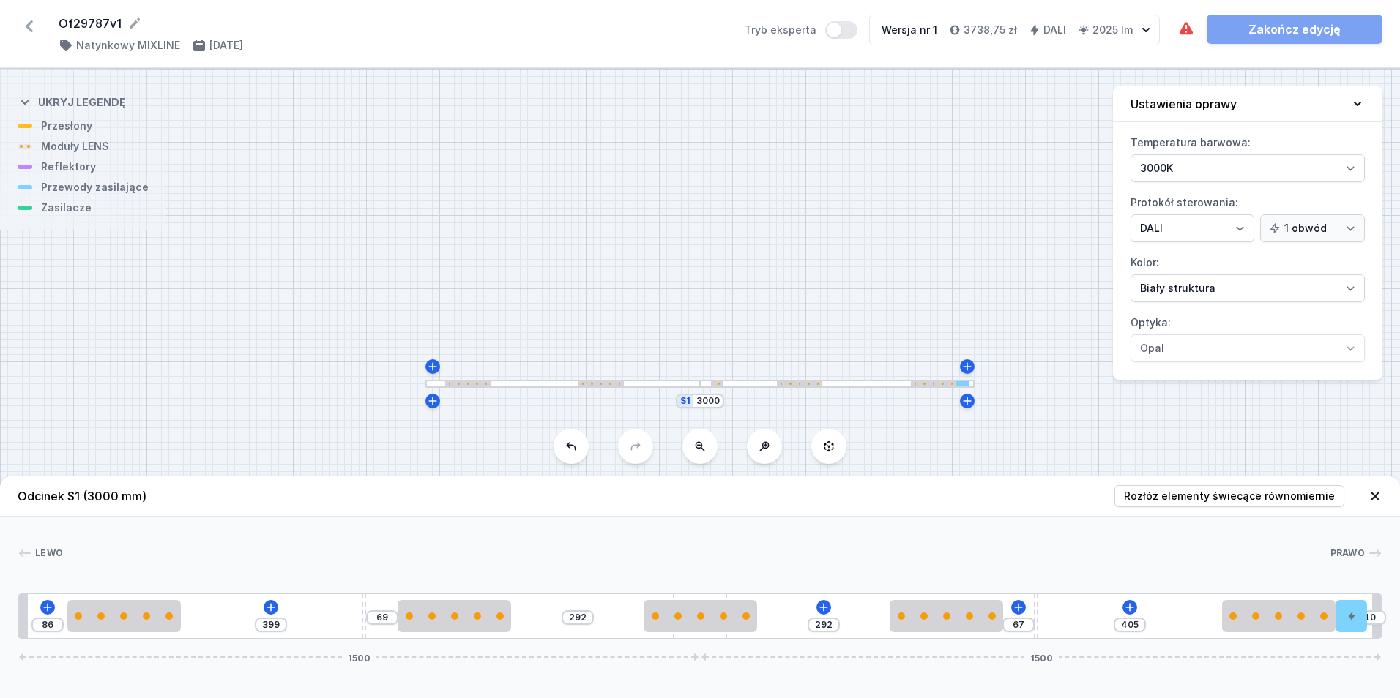
type input "401"
type input "84"
type input "402"
type input "83"
type input "404"
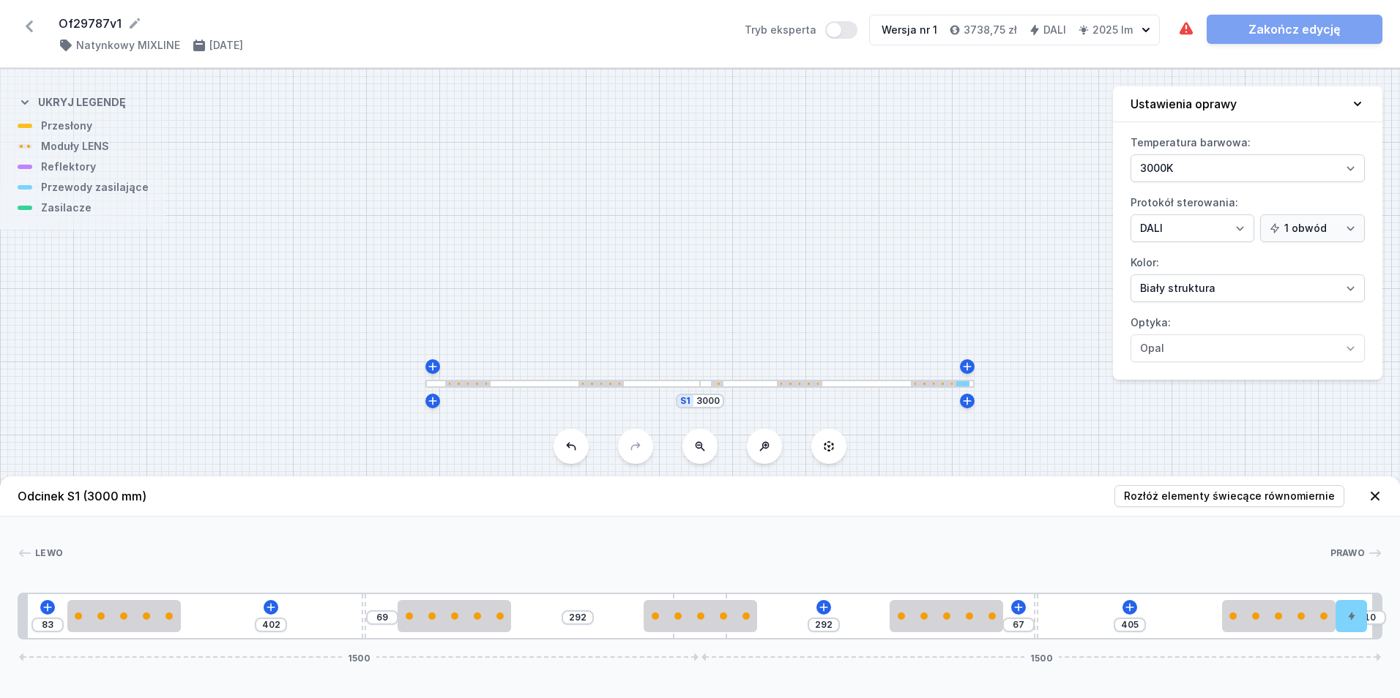
type input "81"
type input "407"
type input "78"
type input "409"
type input "76"
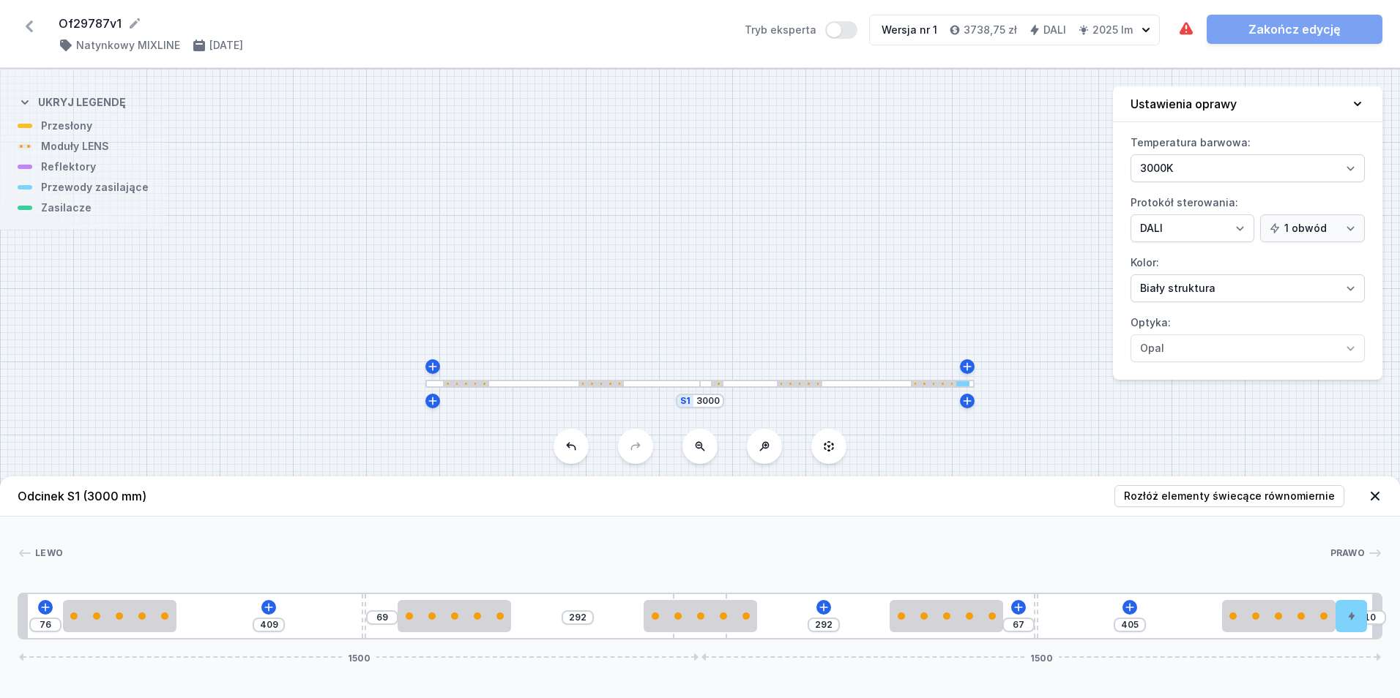
drag, startPoint x: 218, startPoint y: 619, endPoint x: 121, endPoint y: 645, distance: 100.7
click at [121, 645] on div "Odcinek S1 (3000 mm) Rozłóż elementy świecące równomiernie Lewo Prawo 1 2 3 2 4…" at bounding box center [700, 588] width 1400 height 222
drag, startPoint x: 53, startPoint y: 630, endPoint x: 14, endPoint y: 629, distance: 39.5
click at [16, 633] on div "Lewo End cup MIXLINE Prawo 20 2980 1 2 3 2 4 2 2 3 2 5 1 76 409 69 292 292 67 4…" at bounding box center [700, 578] width 1400 height 123
type input "477"
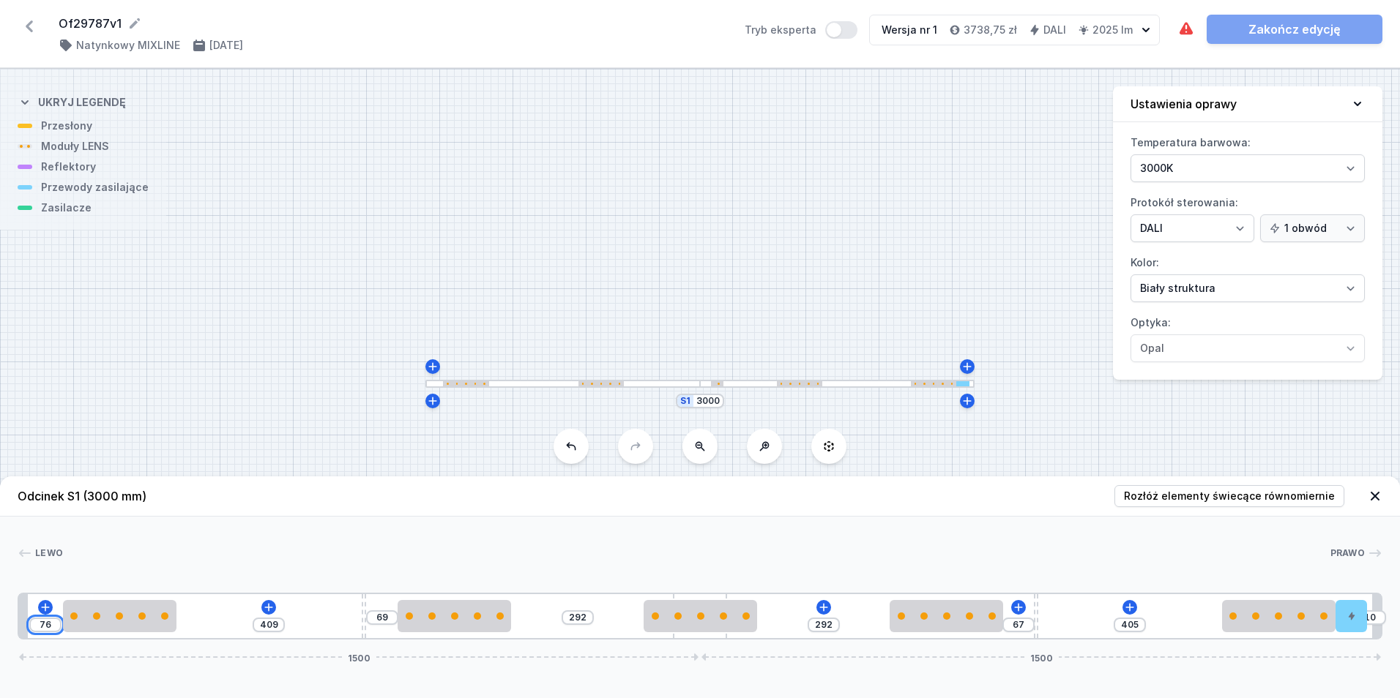
type input "8"
type input "405"
type input "80"
type input "484"
drag, startPoint x: 362, startPoint y: 627, endPoint x: 445, endPoint y: 624, distance: 82.8
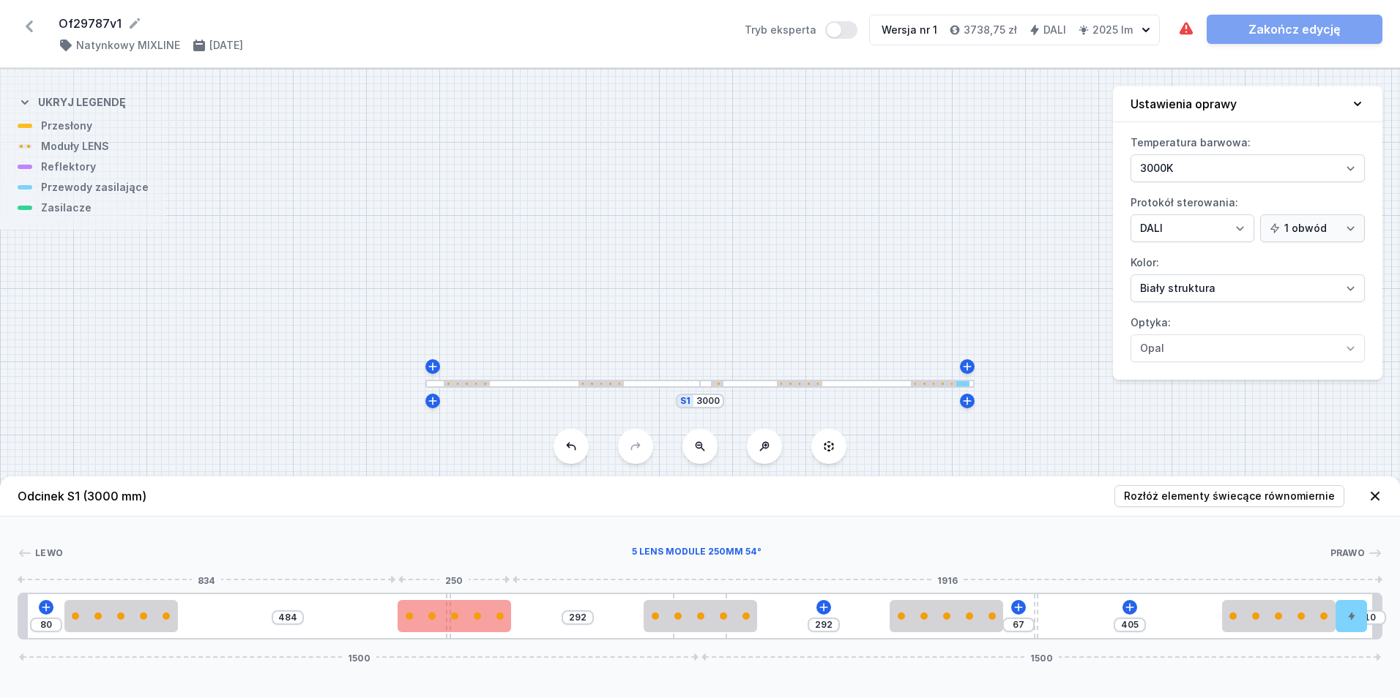
click at [445, 624] on div "80 484 292 292 67 405 10 1500 1500" at bounding box center [700, 616] width 1365 height 47
type input "482"
drag, startPoint x: 1034, startPoint y: 635, endPoint x: 961, endPoint y: 631, distance: 74.1
click at [961, 631] on div "80 484 292 292 482 10 1500 1500" at bounding box center [700, 616] width 1365 height 47
type input "92"
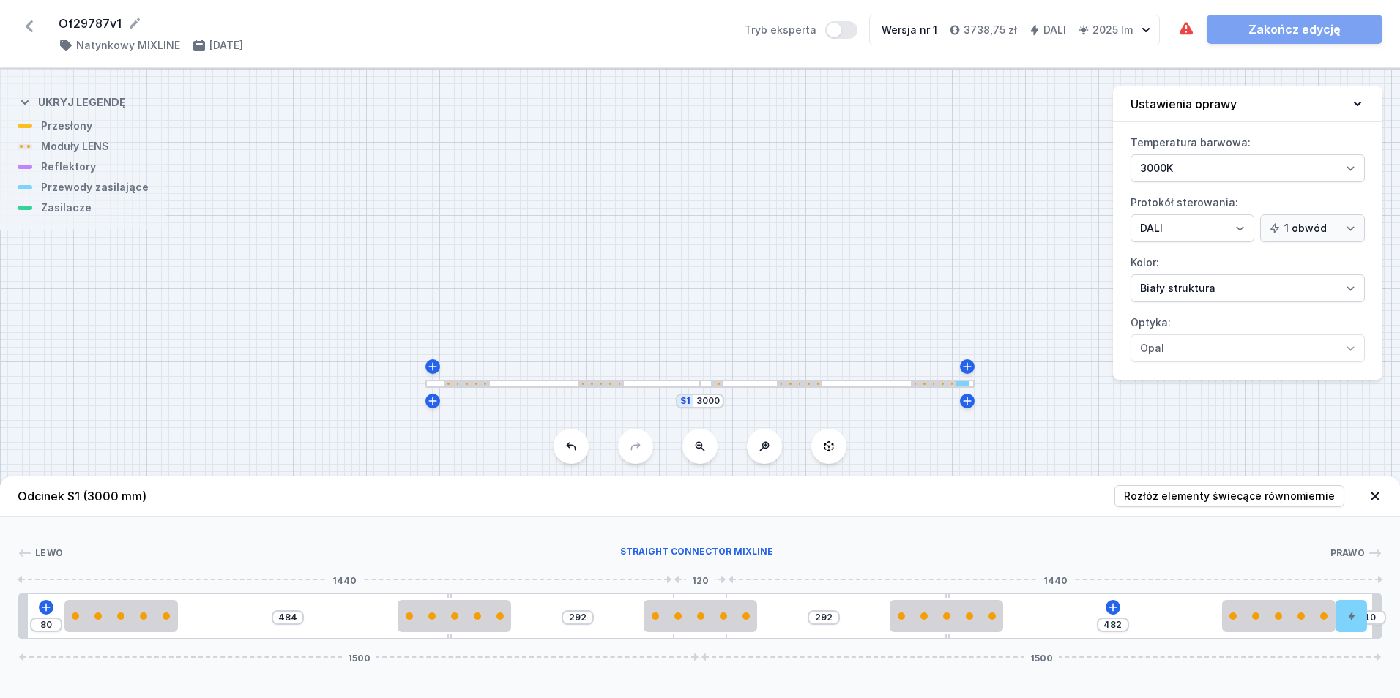
type input "210"
type input "83"
type input "302"
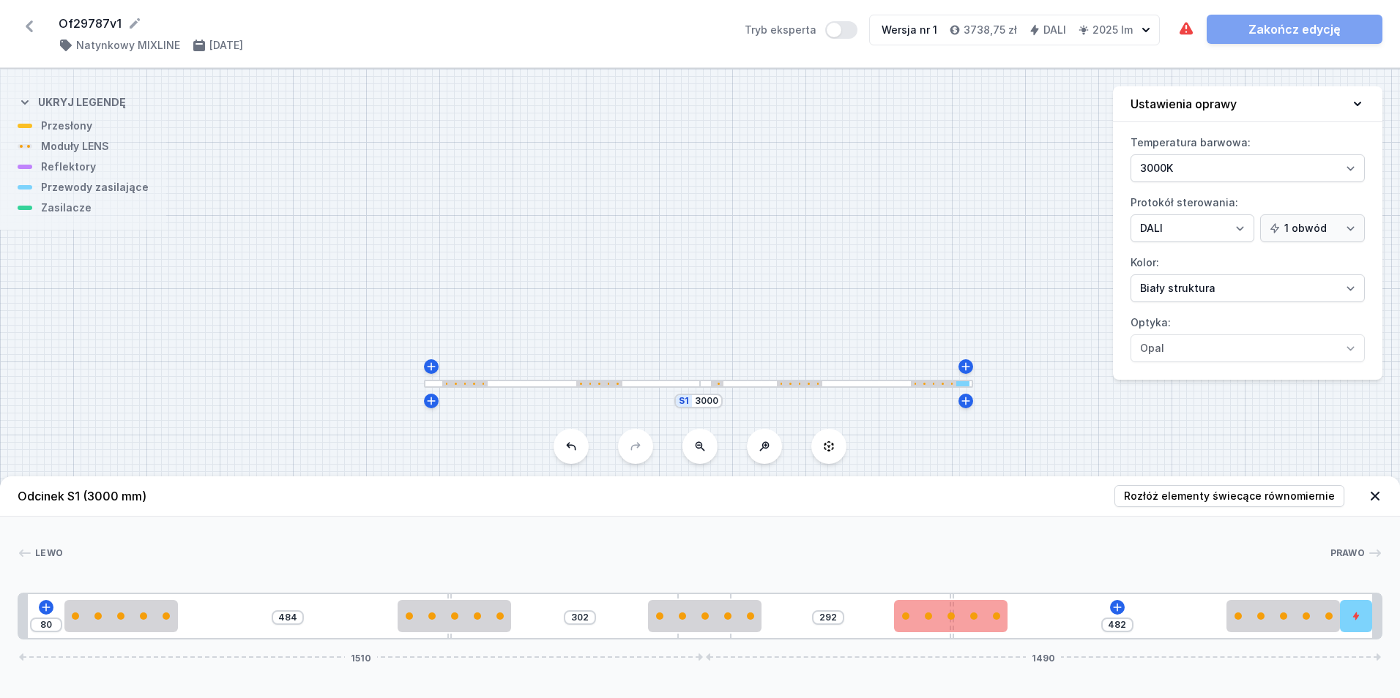
drag, startPoint x: 695, startPoint y: 637, endPoint x: 932, endPoint y: 630, distance: 237.3
click at [834, 632] on div "80 484 302 292 482 1510 1490" at bounding box center [700, 616] width 1365 height 47
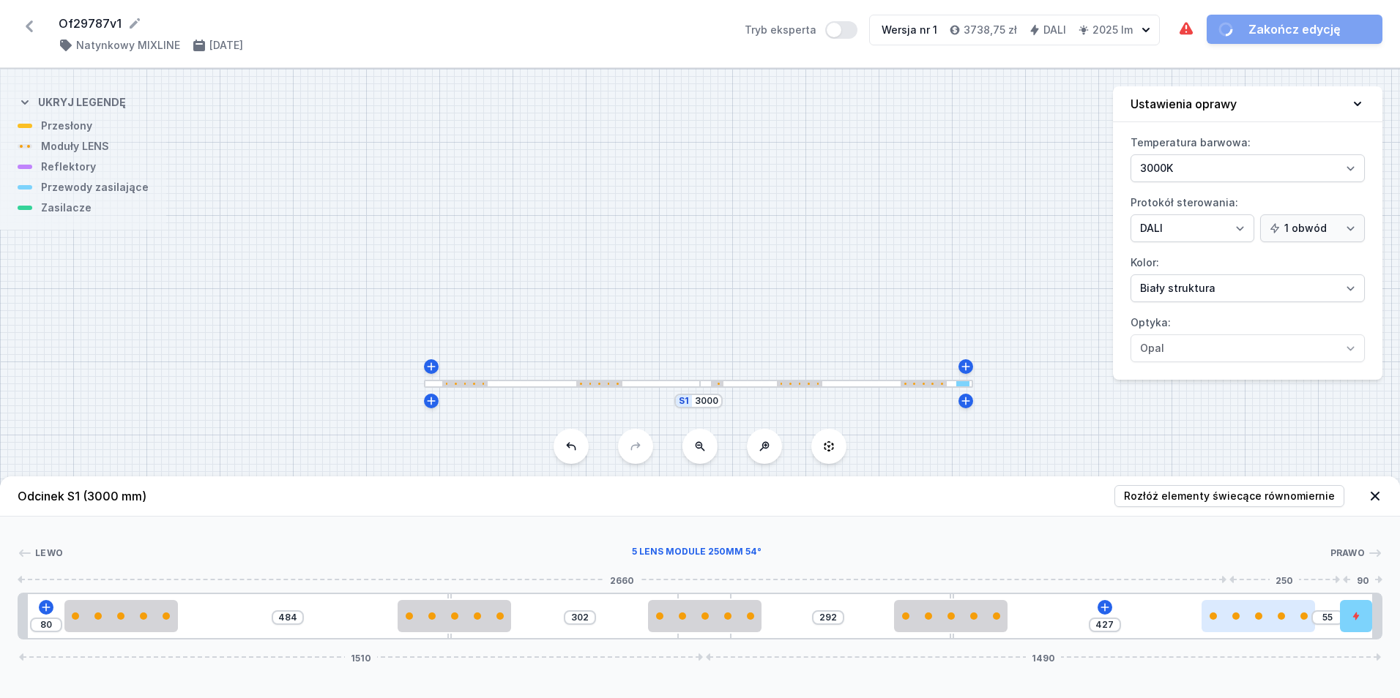
type input "420"
type input "62"
type input "371"
type input "111"
type input "333"
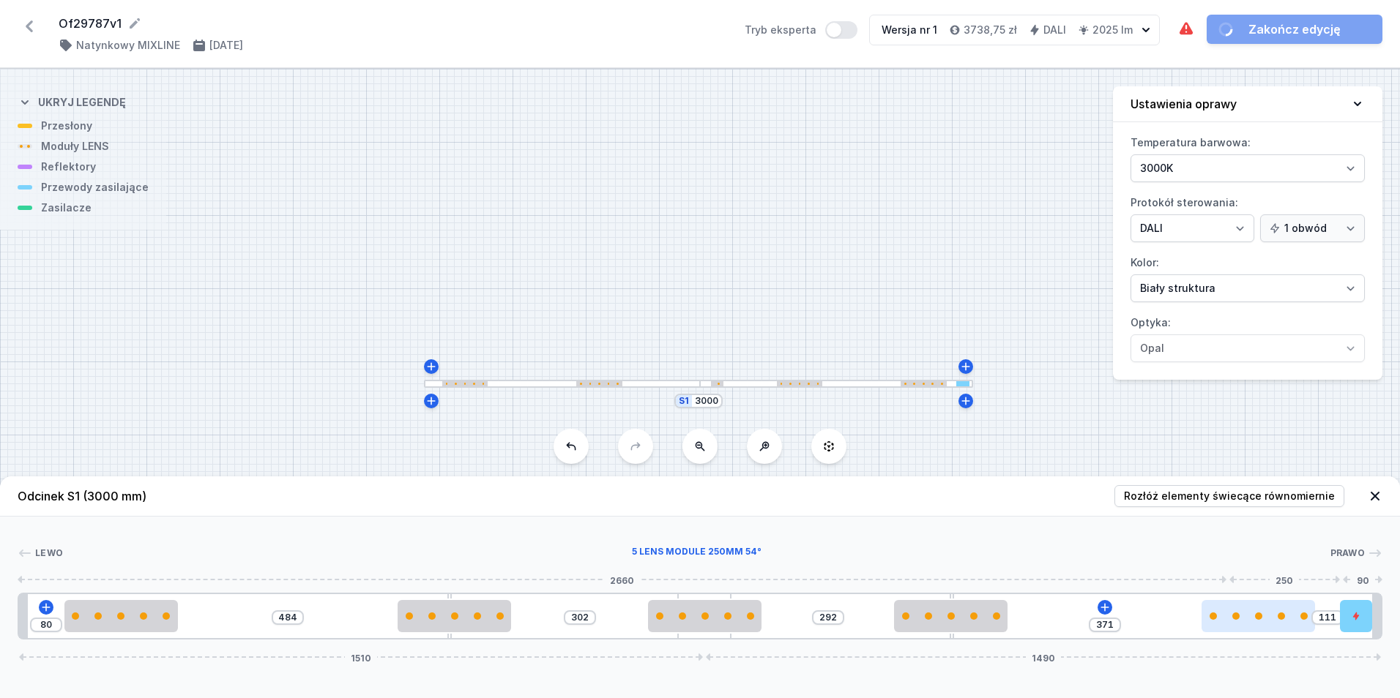
type input "149"
type input "290"
type input "192"
type input "258"
type input "224"
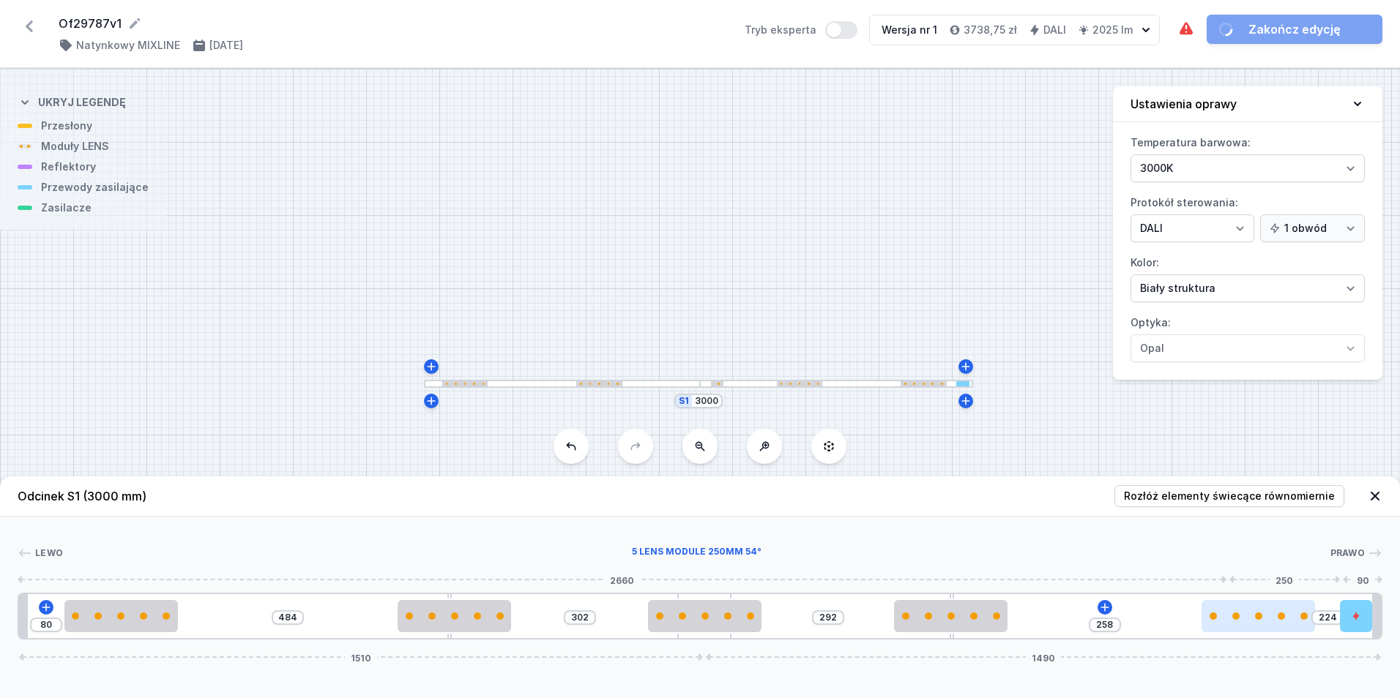
type input "225"
type input "257"
type input "223"
type input "259"
type input "219"
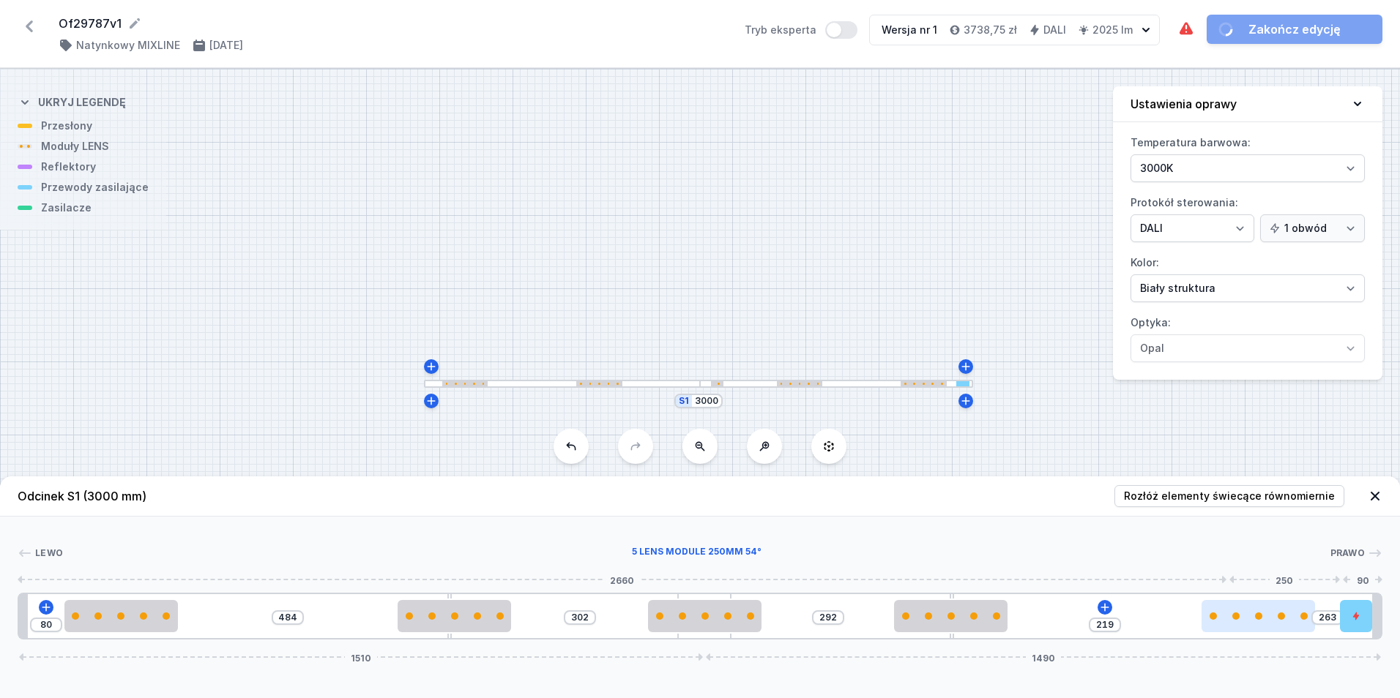
drag, startPoint x: 1271, startPoint y: 617, endPoint x: 1170, endPoint y: 619, distance: 101.1
click at [1201, 619] on div at bounding box center [1257, 616] width 113 height 7
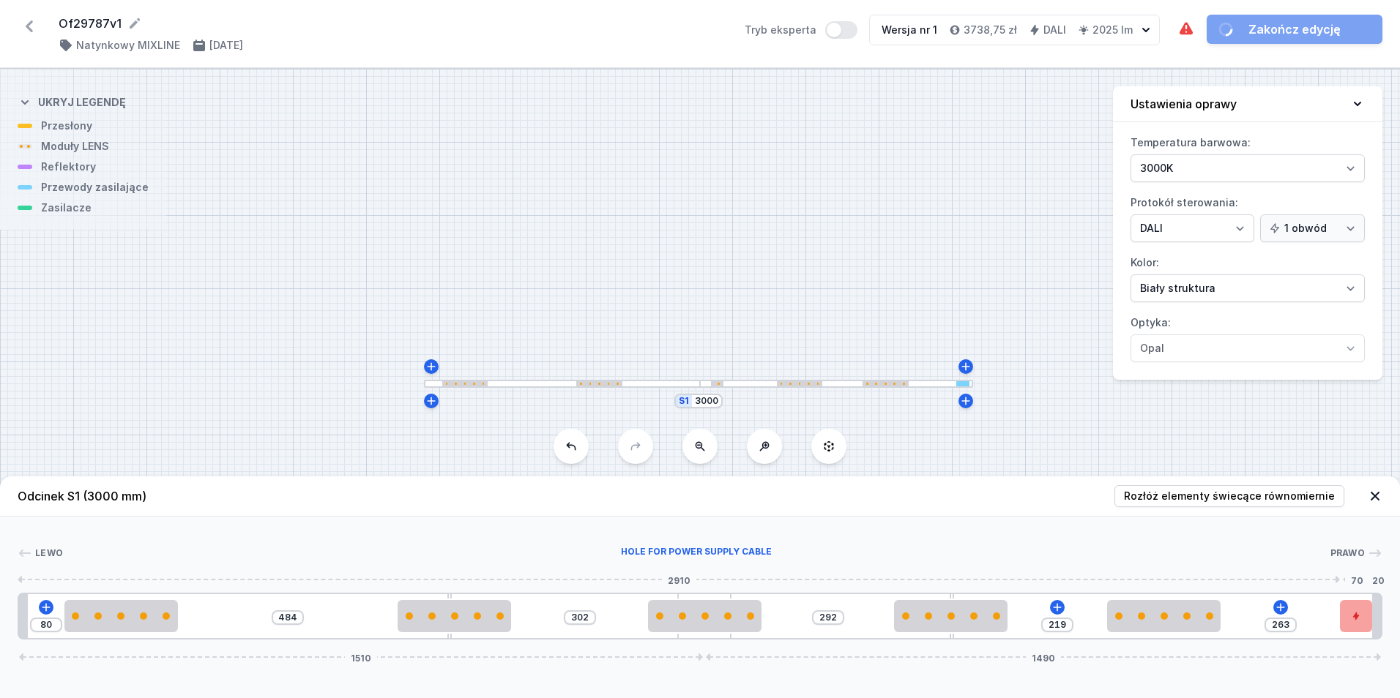
type input "253"
drag, startPoint x: 1354, startPoint y: 618, endPoint x: 1236, endPoint y: 626, distance: 118.1
click at [1236, 626] on div at bounding box center [1235, 616] width 31 height 32
type input "221"
type input "344"
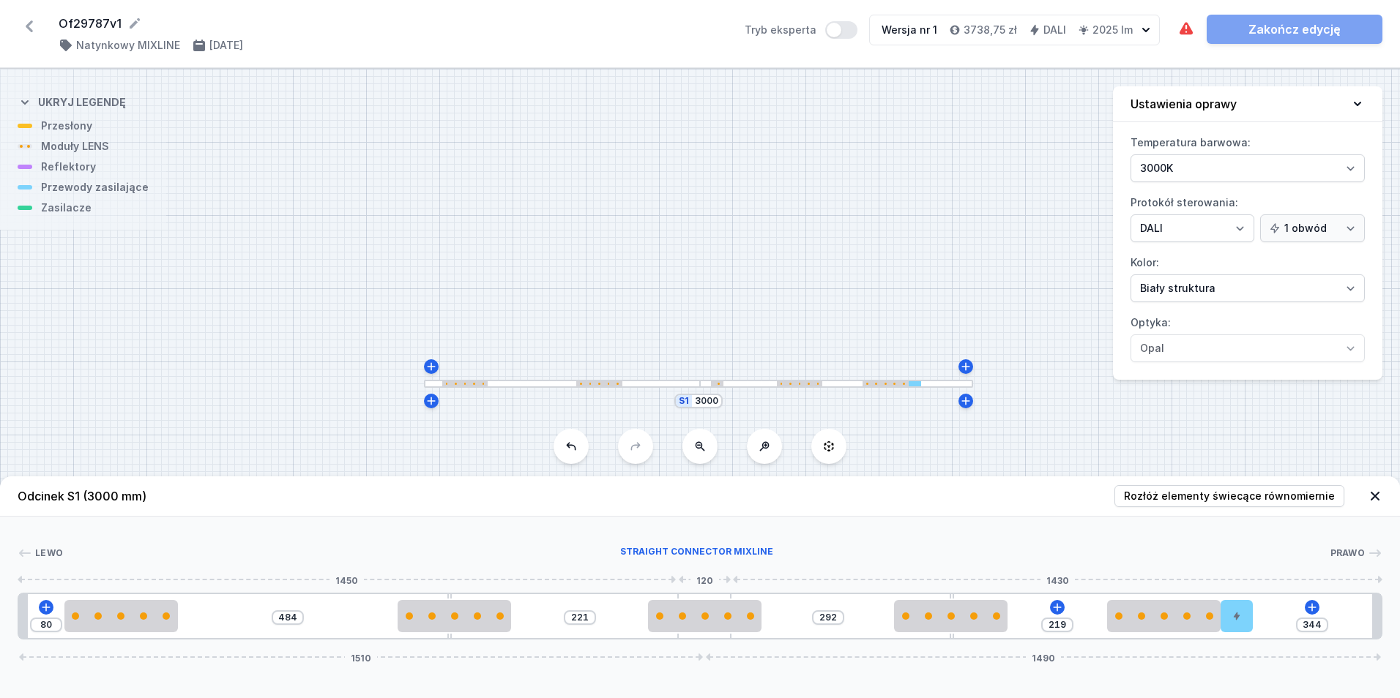
type input "223"
type input "342"
type input "228"
type input "337"
type input "251"
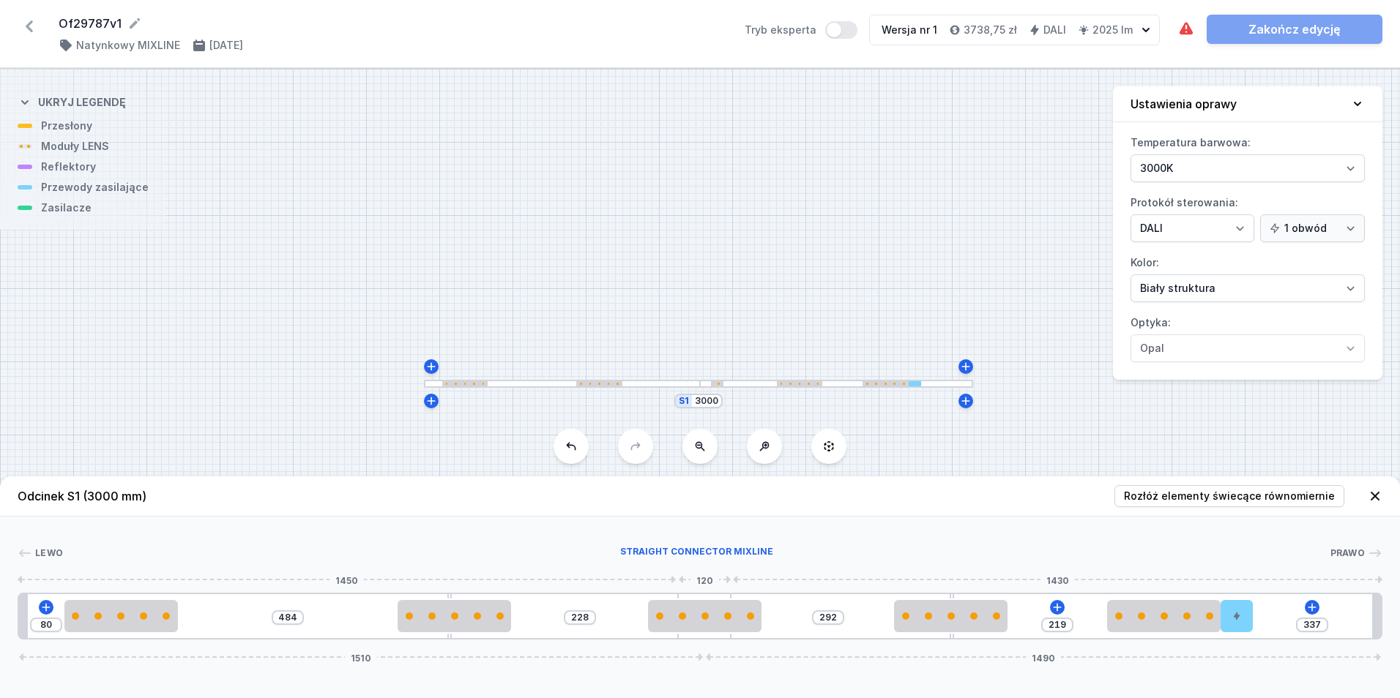
type input "314"
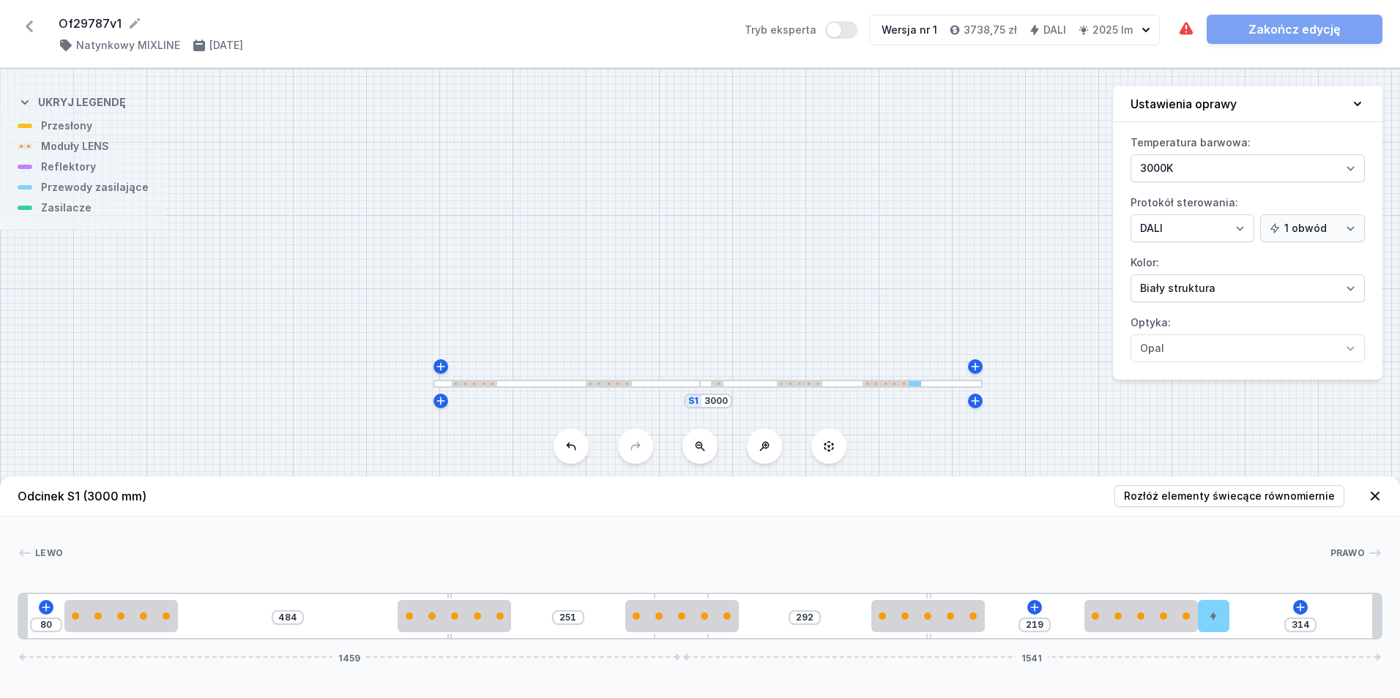
type input "288"
type input "277"
type input "328"
type input "237"
type input "367"
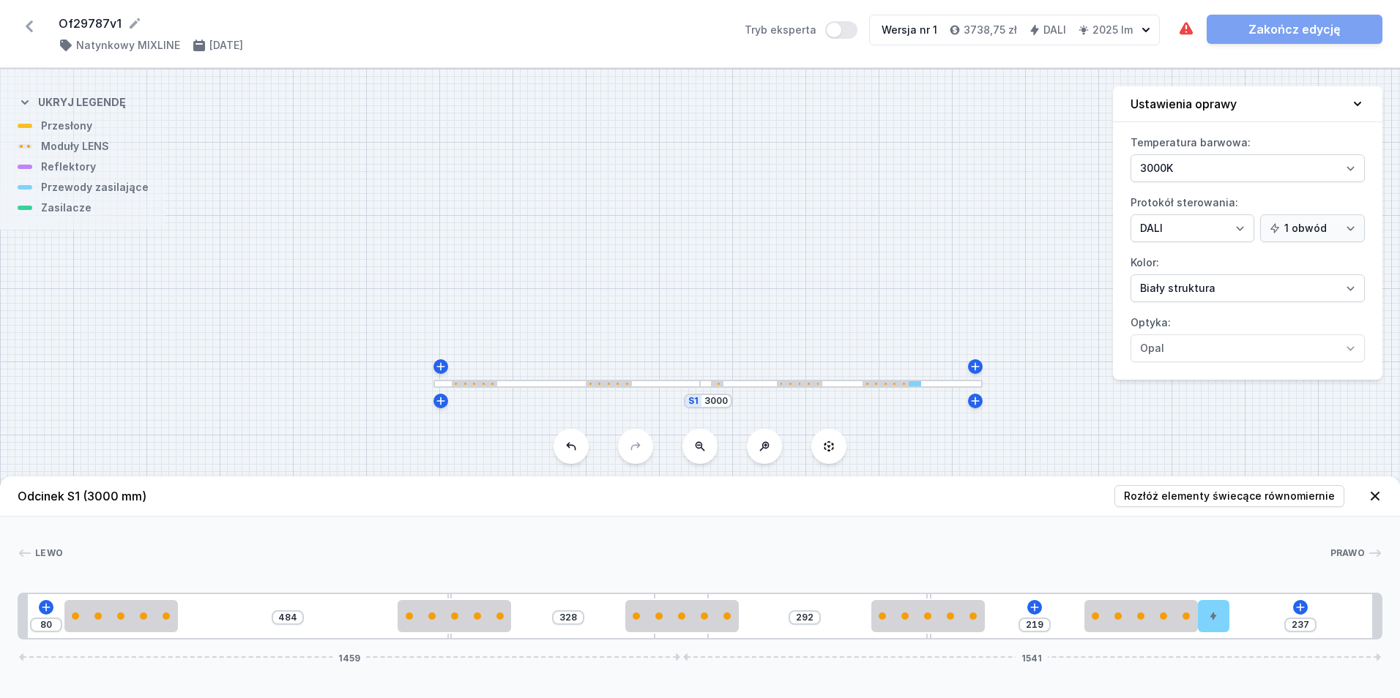
type input "198"
type input "407"
type input "158"
type input "442"
type input "123"
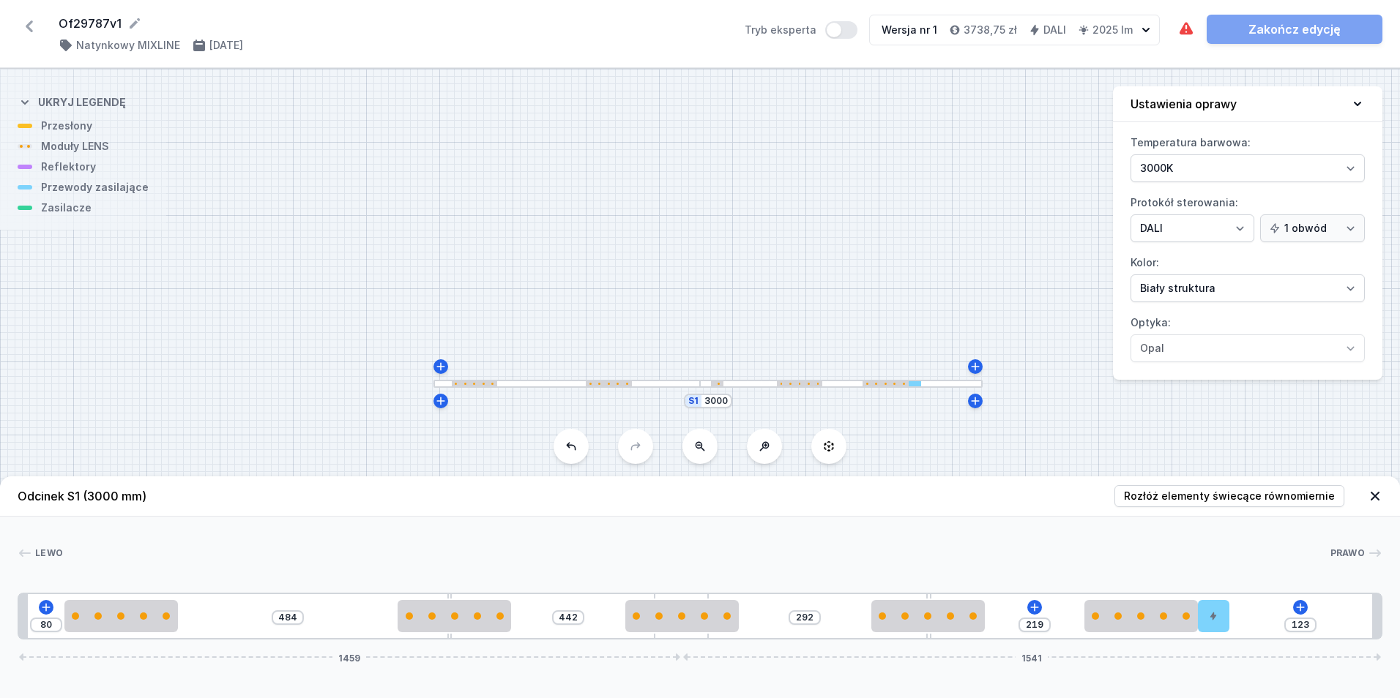
type input "467"
type input "98"
type input "469"
type input "96"
type input "470"
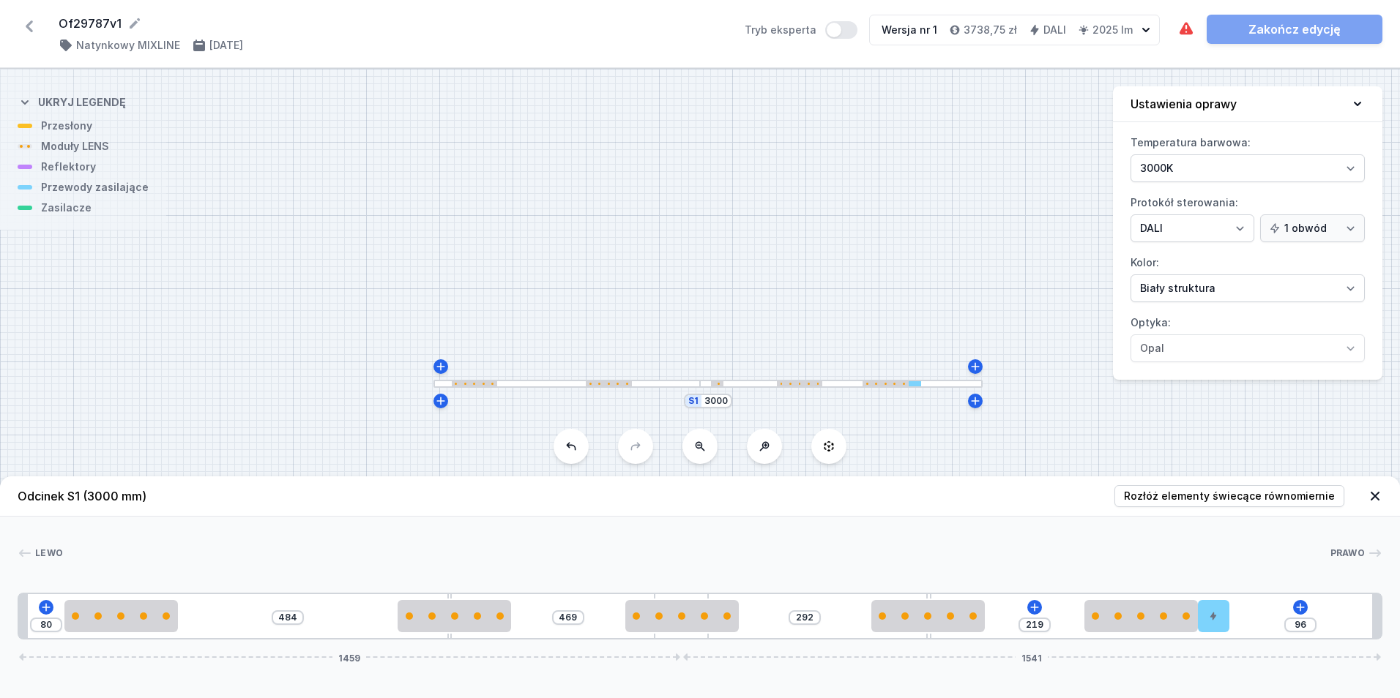
type input "95"
type input "474"
type input "91"
type input "475"
type input "90"
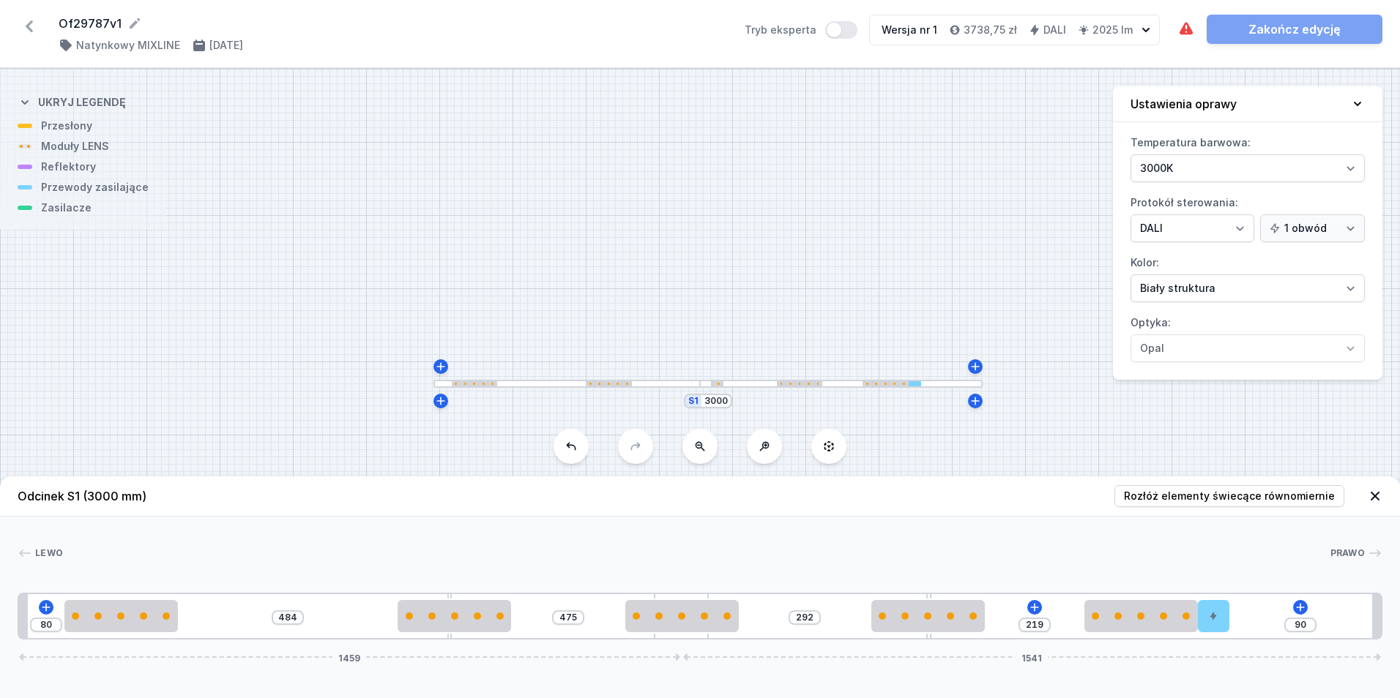
type input "477"
type input "88"
type input "478"
type input "87"
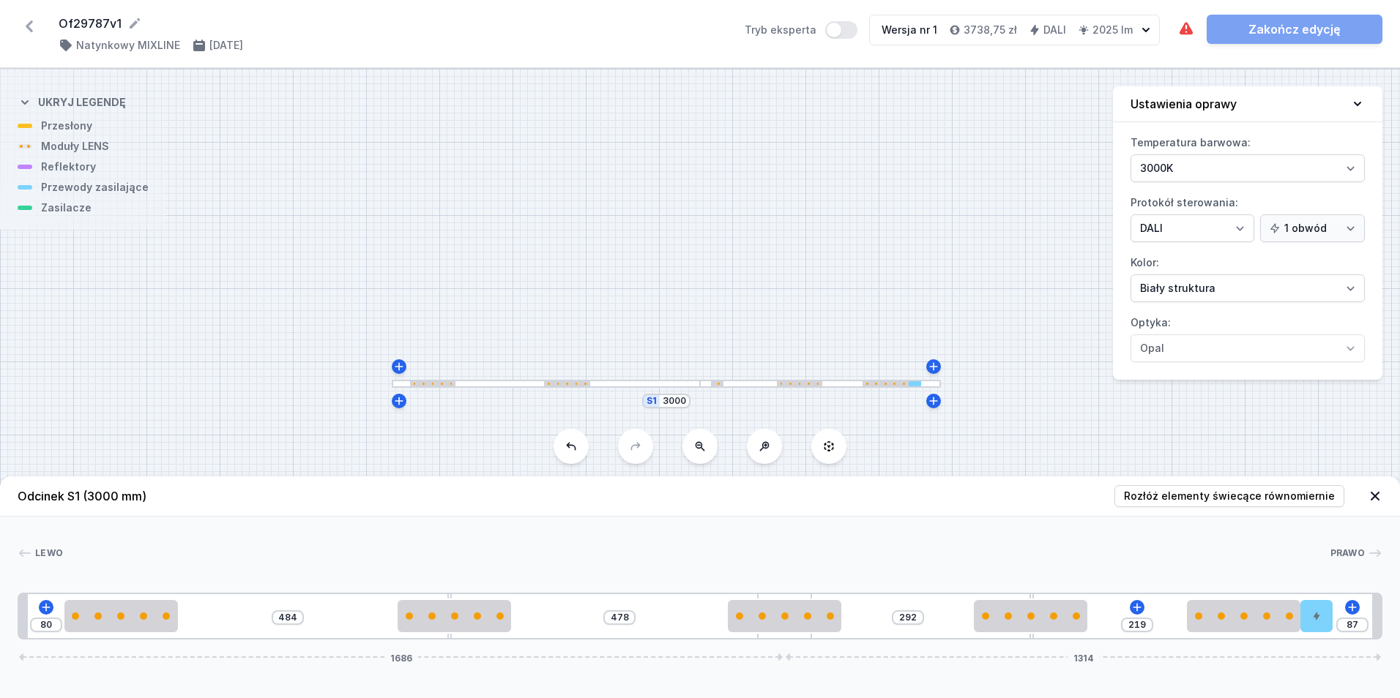
type input "482"
type input "83"
type input "485"
type input "80"
type input "486"
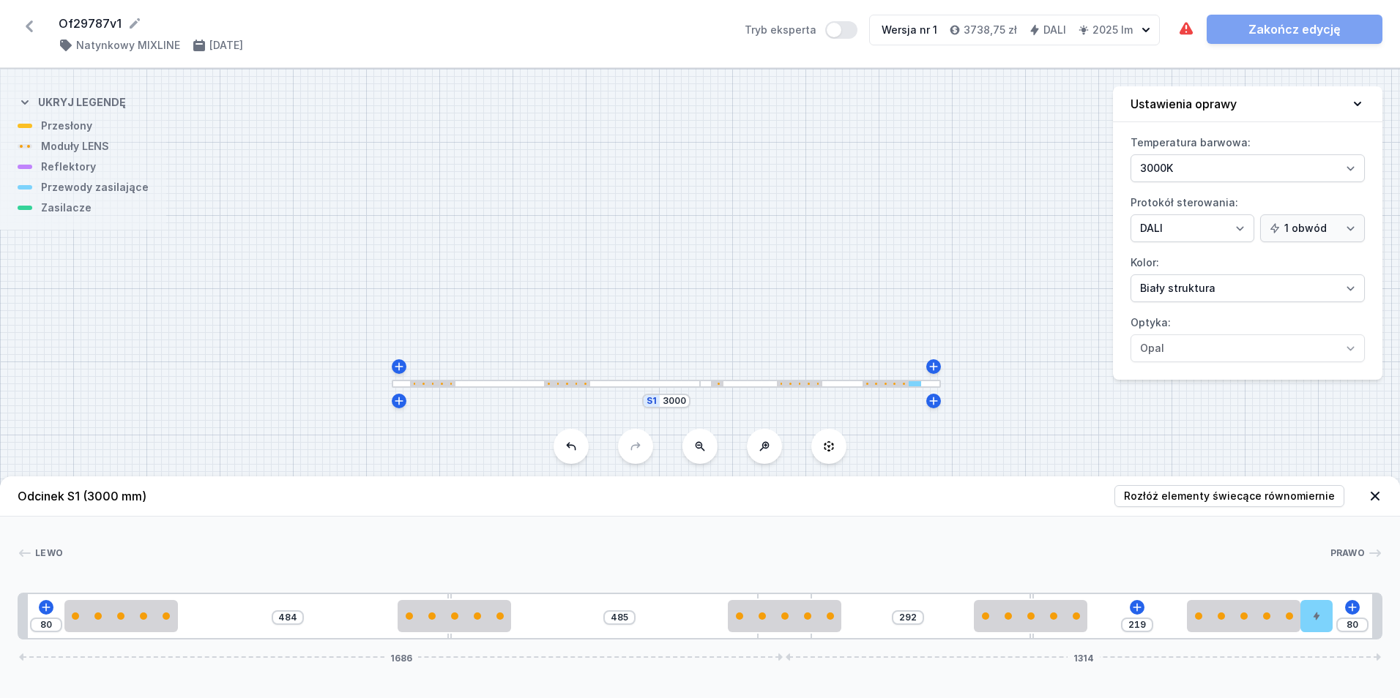
type input "79"
type input "488"
type input "77"
drag, startPoint x: 705, startPoint y: 636, endPoint x: 829, endPoint y: 651, distance: 124.6
click at [829, 651] on div "Odcinek S1 (3000 mm) Rozłóż elementy świecące równomiernie Lewo Prawo 1 2 3 2 4…" at bounding box center [700, 588] width 1400 height 222
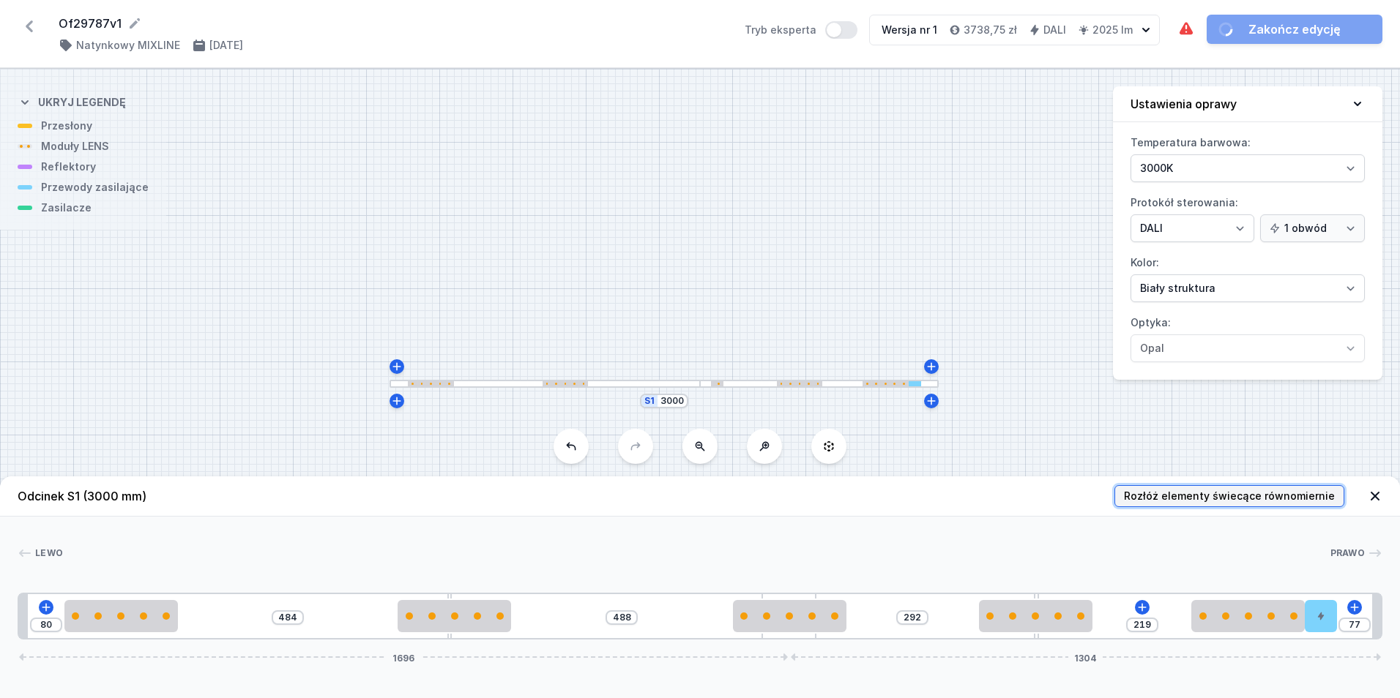
click at [1190, 492] on span "Rozłóż elementy świecące równomiernie" at bounding box center [1229, 496] width 211 height 15
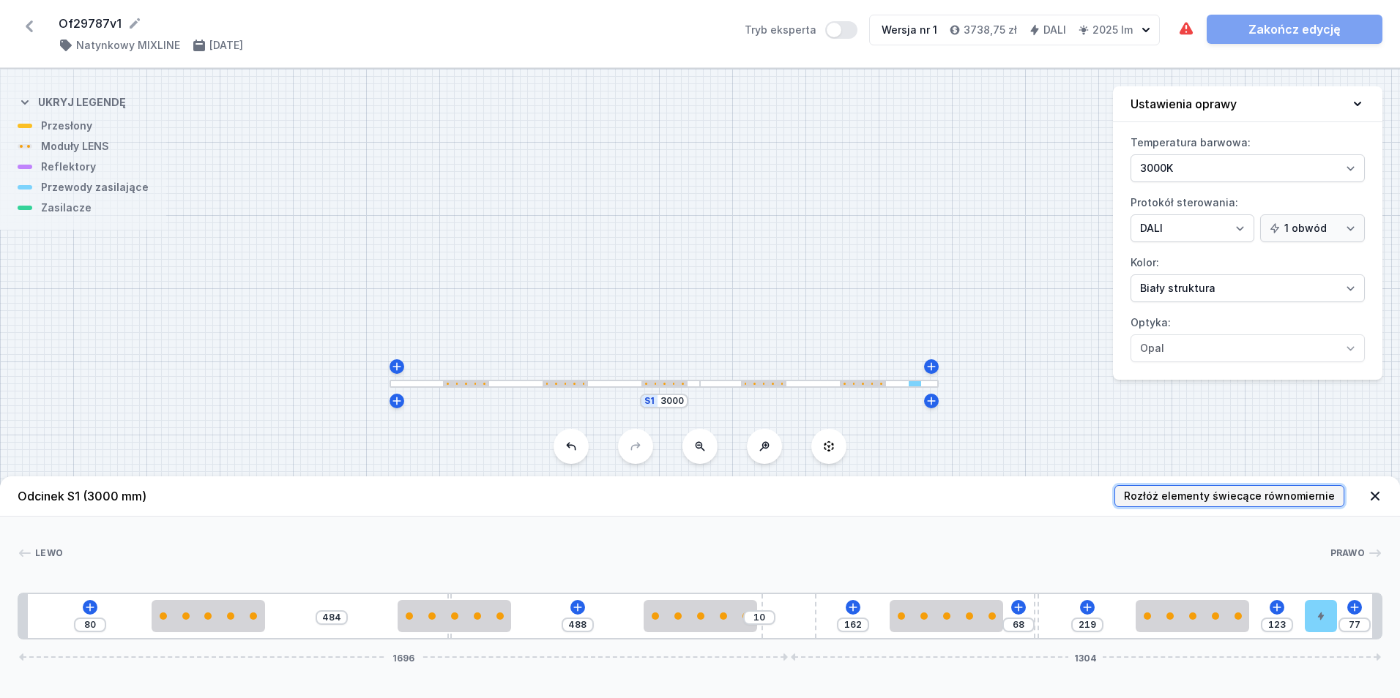
type input "292"
type input "214"
type input "272"
type input "162"
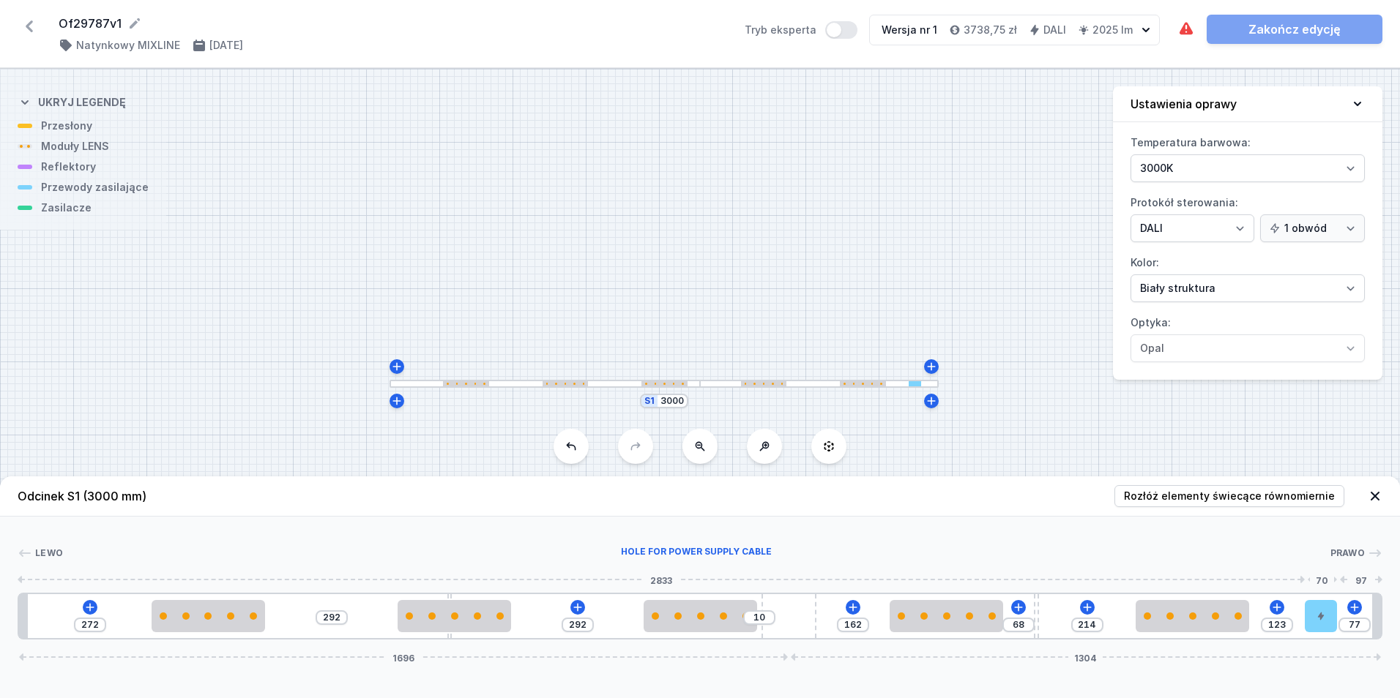
type input "111"
type input "89"
type input "105"
type input "95"
type input "78"
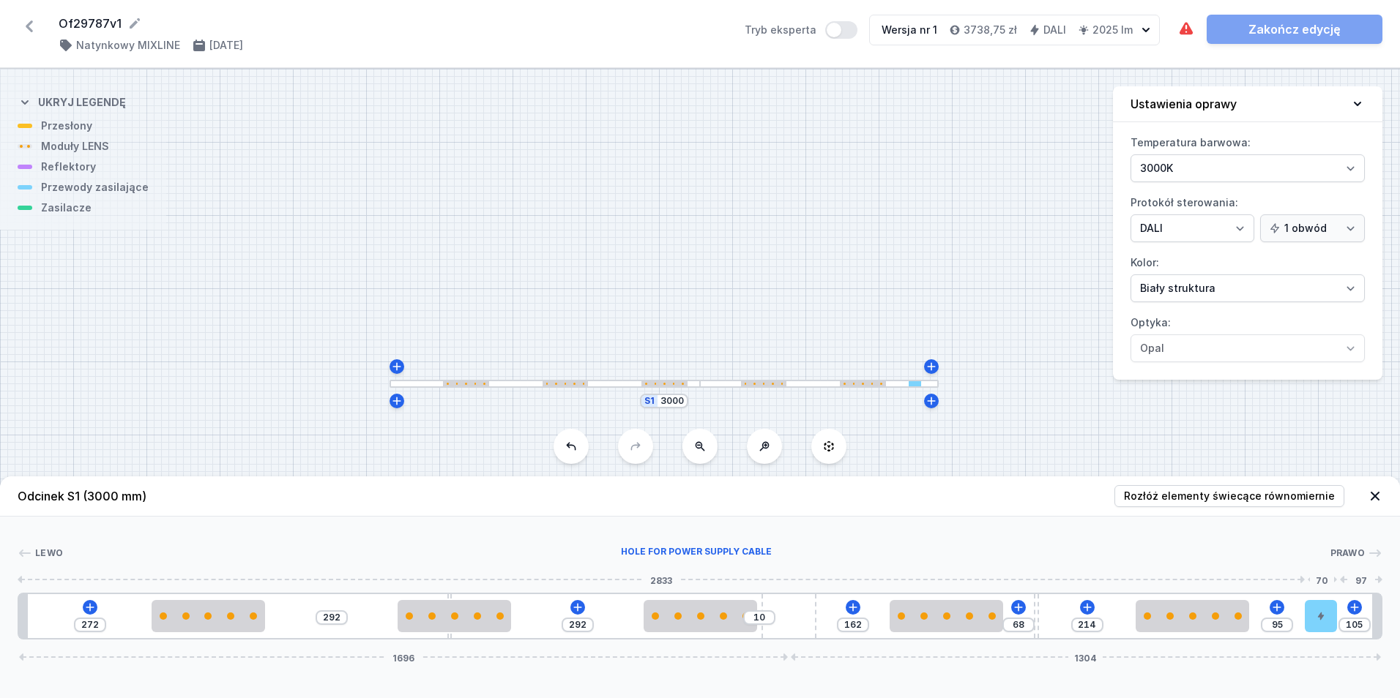
type input "122"
type input "10"
type input "190"
drag, startPoint x: 1321, startPoint y: 620, endPoint x: 1432, endPoint y: 618, distance: 111.3
click at [1399, 618] on html "Of29787v1 ( 11818 /v 1 ) Natynkowy MIXLINE 3.10.2025 Tryb eksperta Wersja nr 1 …" at bounding box center [700, 349] width 1400 height 698
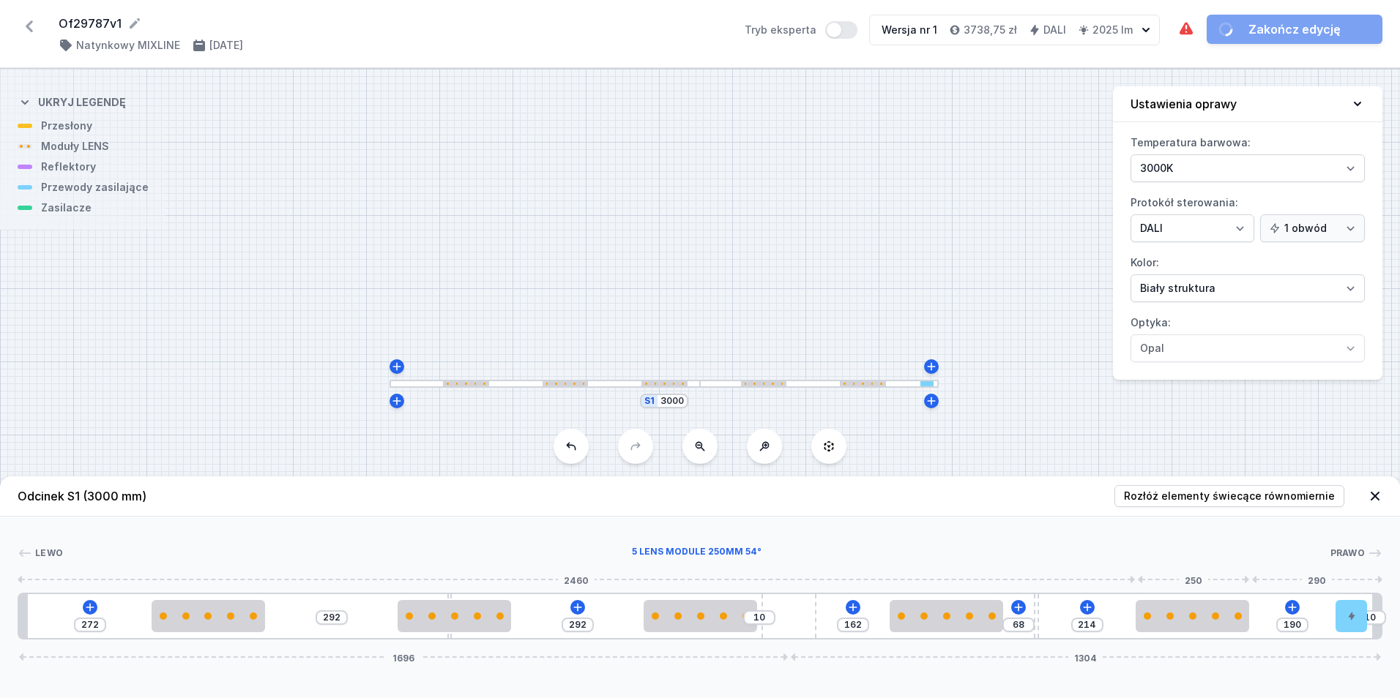
type input "184"
type input "220"
type input "192"
type input "212"
type input "200"
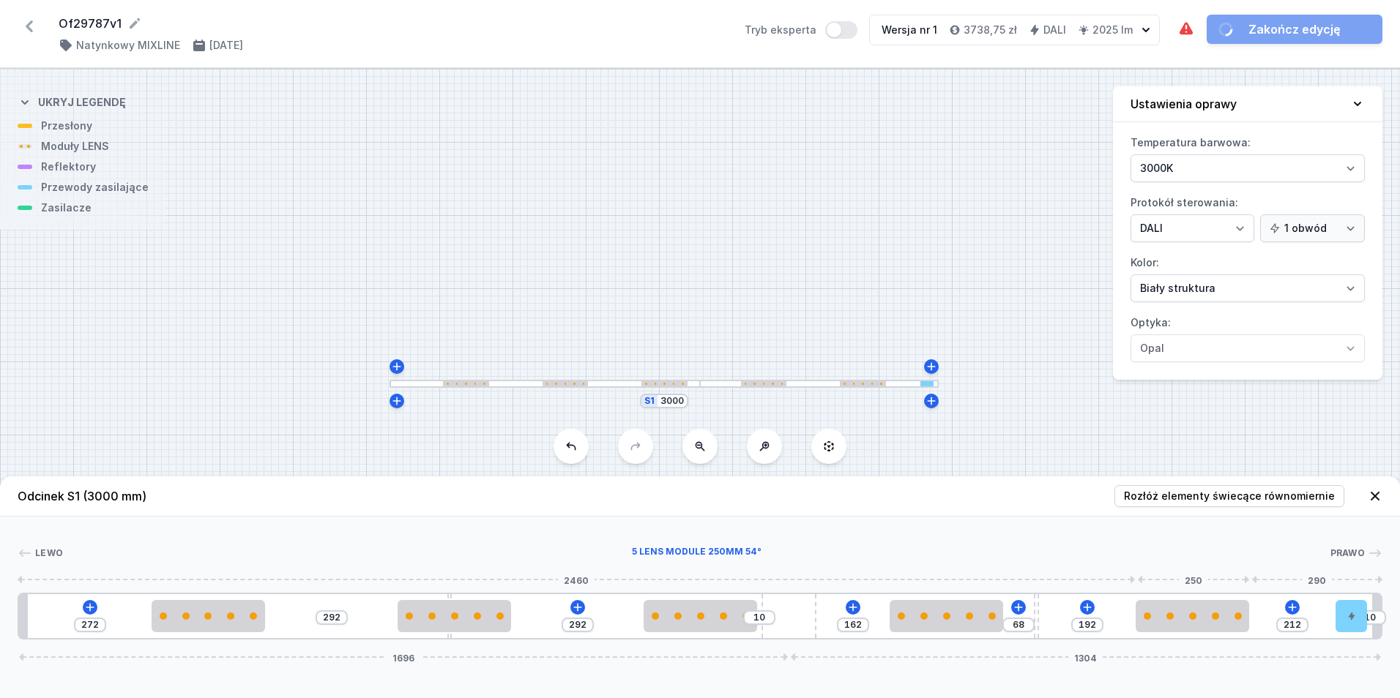
type input "204"
type input "219"
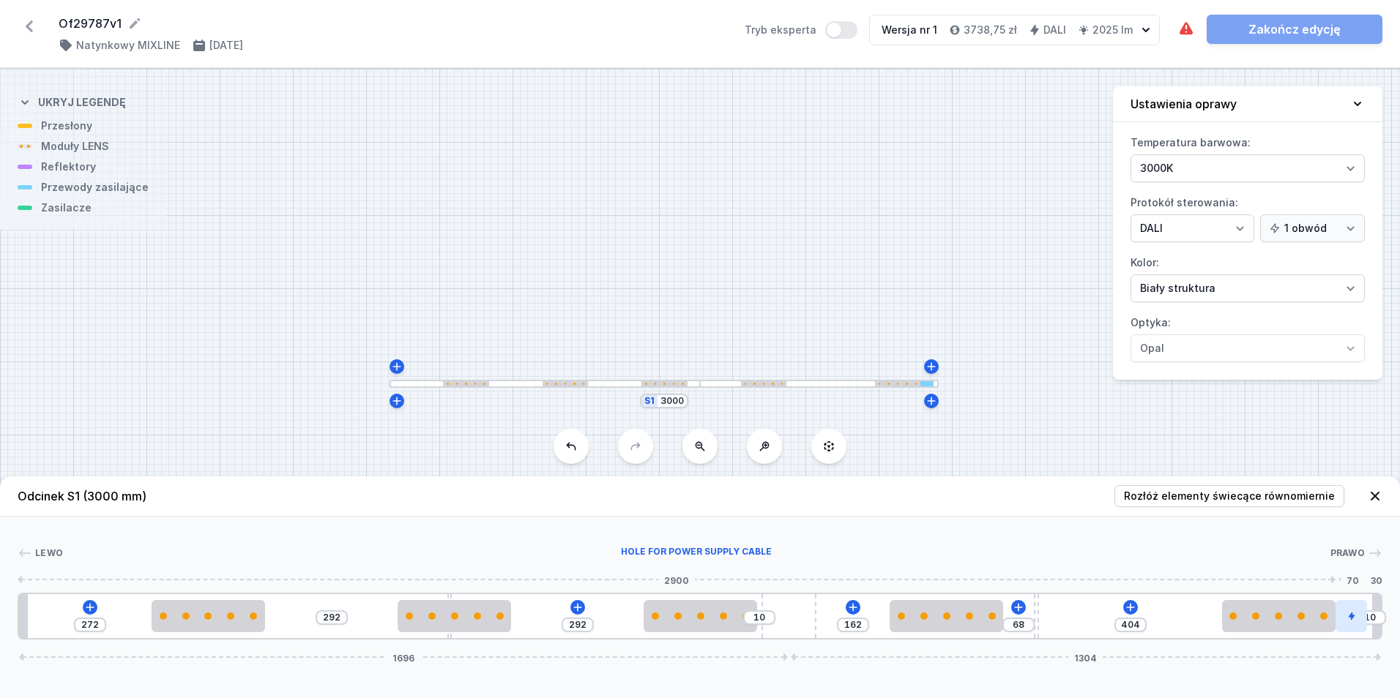
drag, startPoint x: 1253, startPoint y: 618, endPoint x: 1343, endPoint y: 618, distance: 90.8
click at [1343, 618] on div "272 292 292 10 162 68 404 10 1696 1304" at bounding box center [700, 616] width 1365 height 47
drag, startPoint x: 100, startPoint y: 624, endPoint x: 18, endPoint y: 621, distance: 81.3
click at [18, 621] on div "272 292 292 10 162 68 404 10 1696 1304" at bounding box center [700, 616] width 1365 height 47
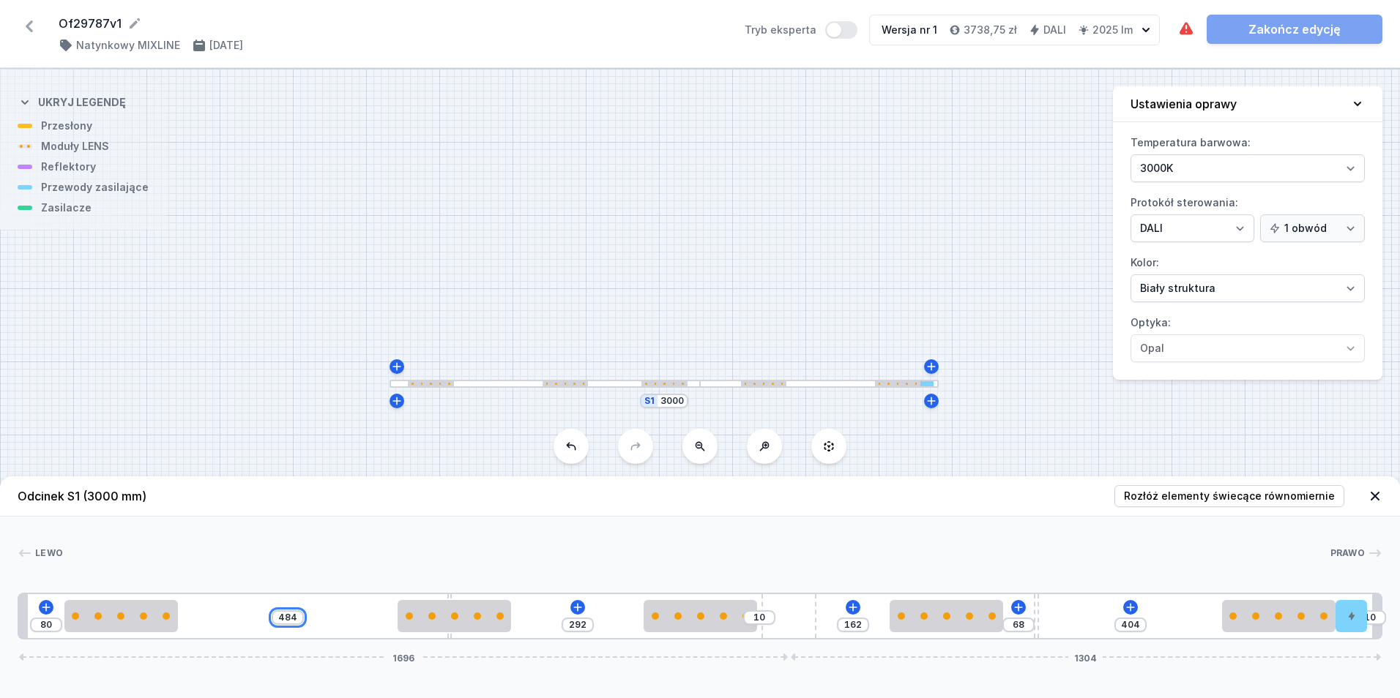
drag, startPoint x: 295, startPoint y: 617, endPoint x: 244, endPoint y: 620, distance: 51.3
click at [244, 620] on div "80 484 292 10 162 68 404 10 1696 1304" at bounding box center [700, 616] width 1365 height 47
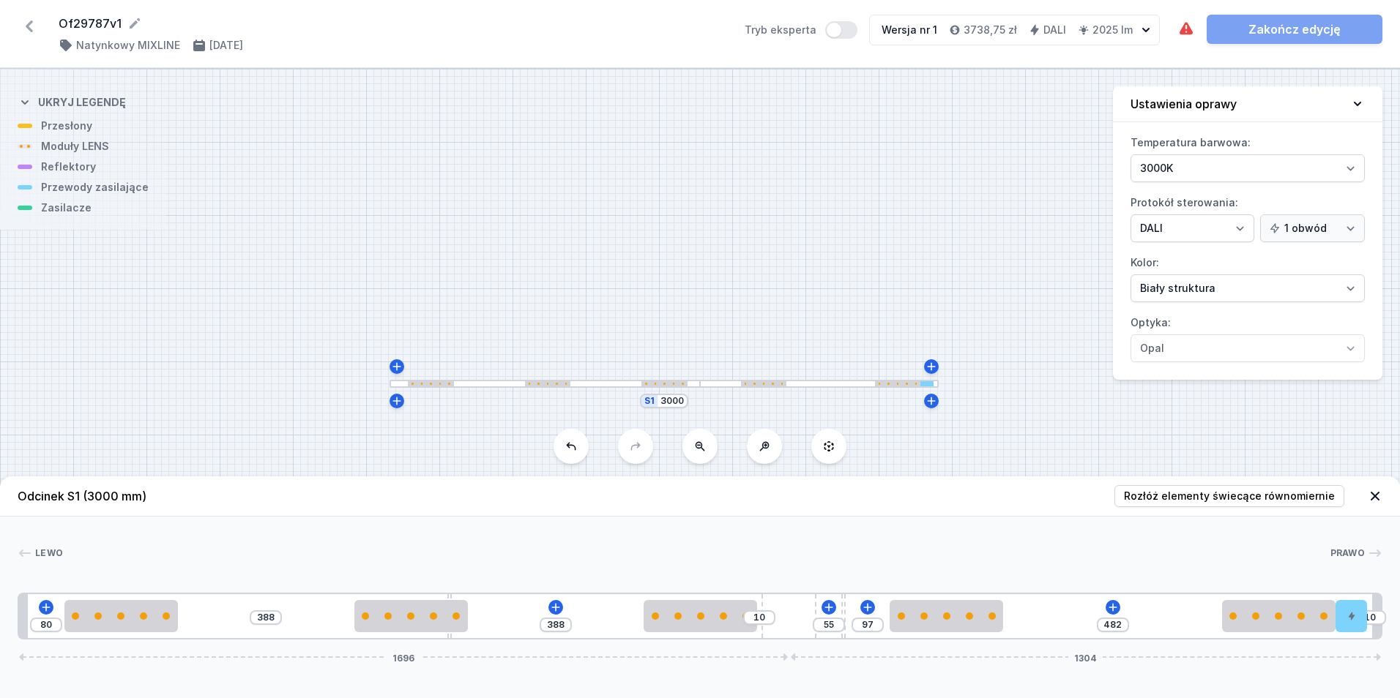
drag, startPoint x: 1036, startPoint y: 638, endPoint x: 865, endPoint y: 627, distance: 171.6
click at [856, 627] on div "80 388 388 10 55 97 482 10 1696 1304" at bounding box center [700, 616] width 1365 height 47
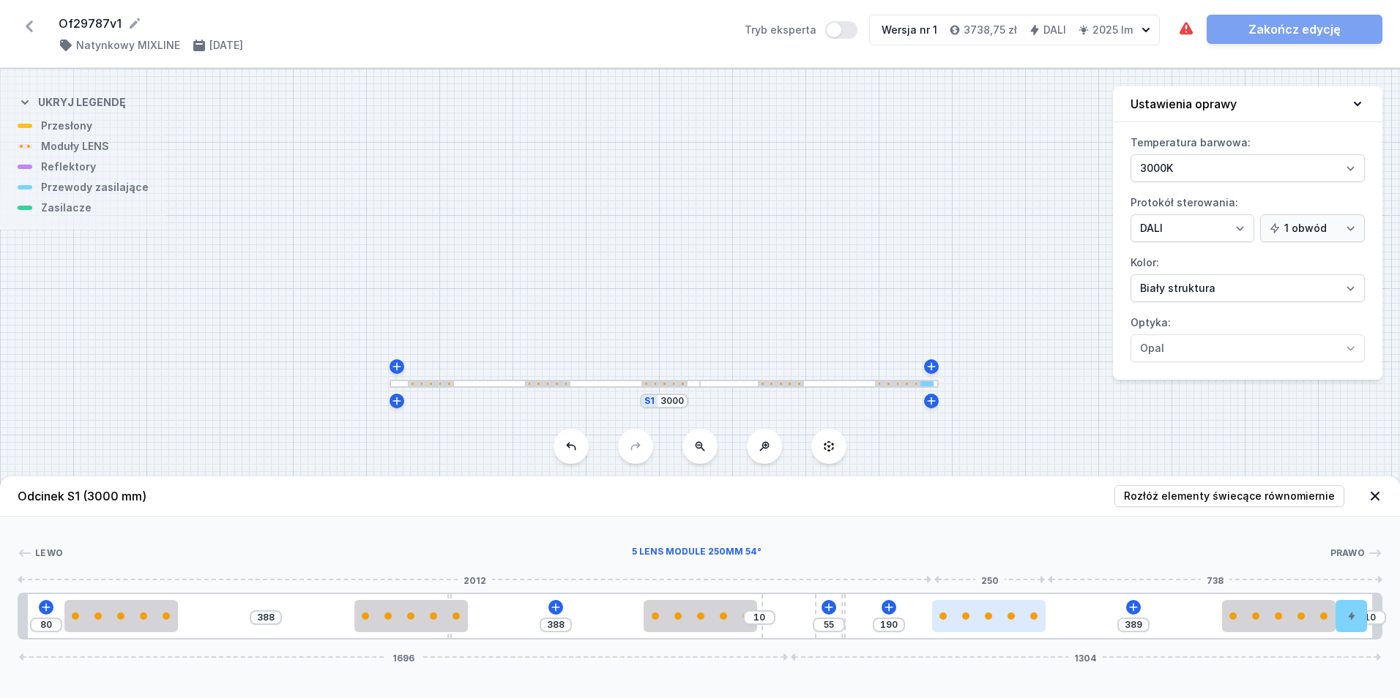
drag, startPoint x: 909, startPoint y: 626, endPoint x: 966, endPoint y: 632, distance: 56.7
click at [966, 632] on div at bounding box center [988, 616] width 113 height 32
click at [893, 624] on input "190" at bounding box center [888, 625] width 23 height 12
drag, startPoint x: 840, startPoint y: 635, endPoint x: 1064, endPoint y: 631, distance: 224.1
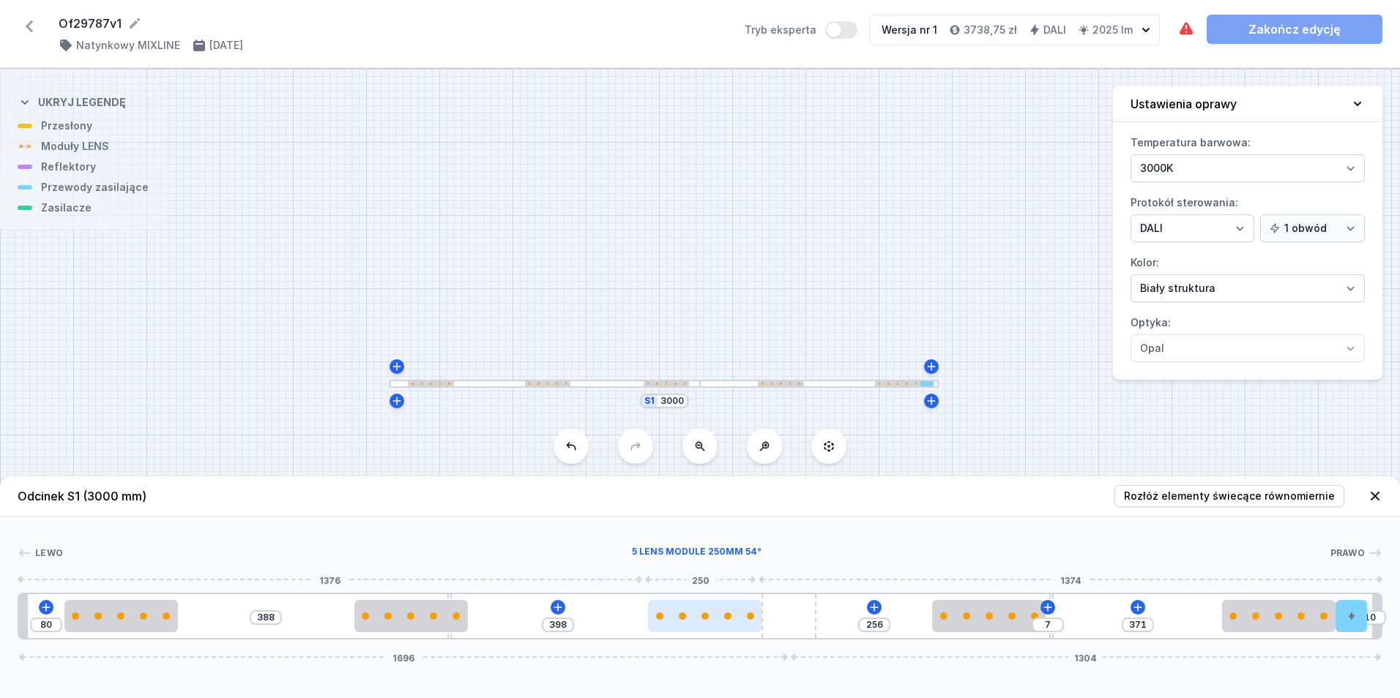
click at [726, 627] on div at bounding box center [704, 616] width 113 height 32
click at [674, 575] on button at bounding box center [668, 574] width 31 height 19
click at [529, 526] on div "Lewo Prawo 1 2 3 2 2 4 2 3 2 5 1 80 388 387 11 256 7 371 10 1696 1304 100 250 5…" at bounding box center [700, 578] width 1400 height 123
drag, startPoint x: 449, startPoint y: 636, endPoint x: 471, endPoint y: 646, distance: 24.6
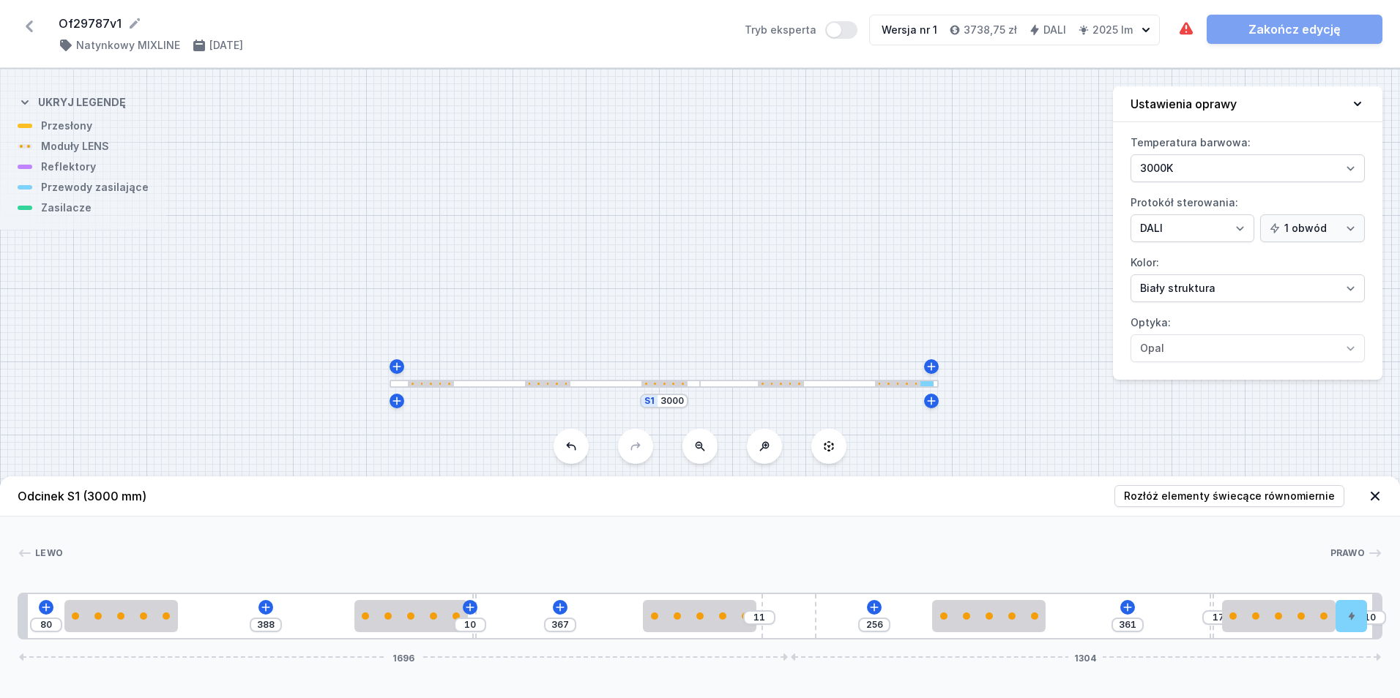
drag, startPoint x: 1051, startPoint y: 635, endPoint x: 1231, endPoint y: 647, distance: 179.8
click at [1134, 608] on button at bounding box center [1127, 607] width 15 height 15
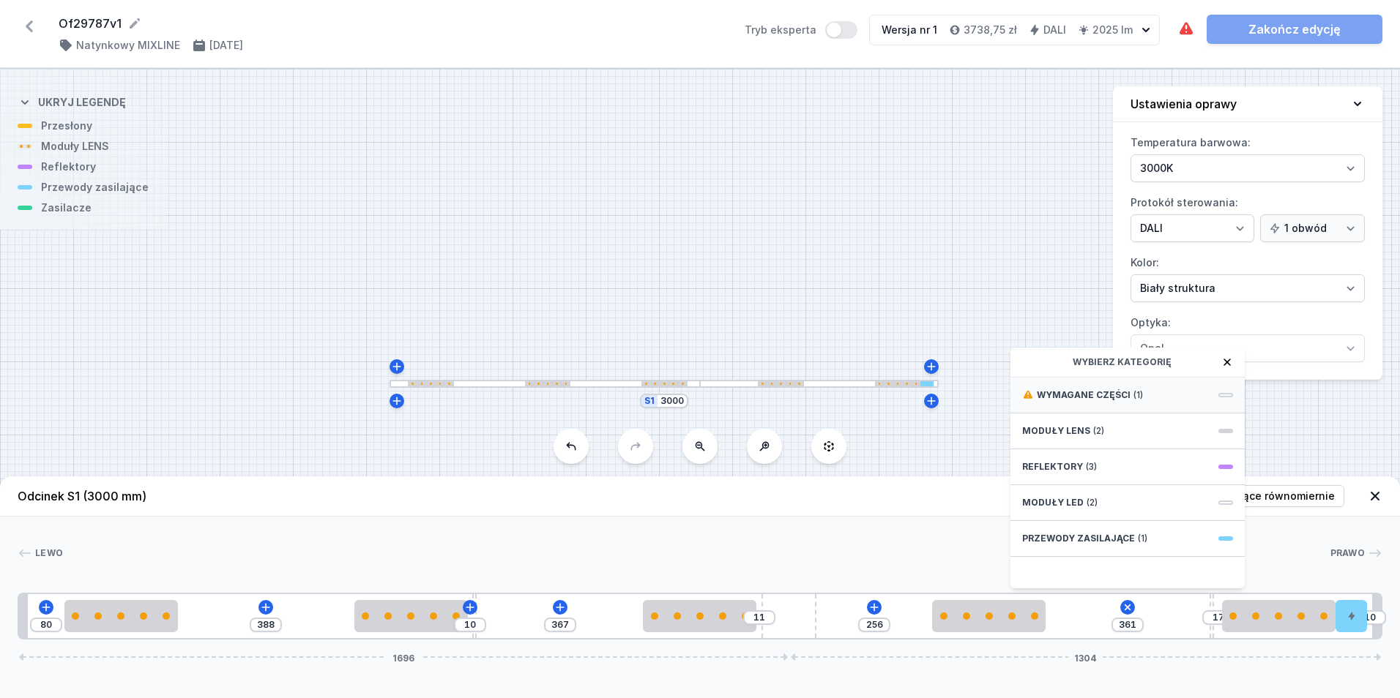
click at [1140, 396] on div "Wymagane części (1)" at bounding box center [1127, 396] width 234 height 36
click at [1140, 396] on span "DALI Driver - up to 35W" at bounding box center [1127, 394] width 211 height 15
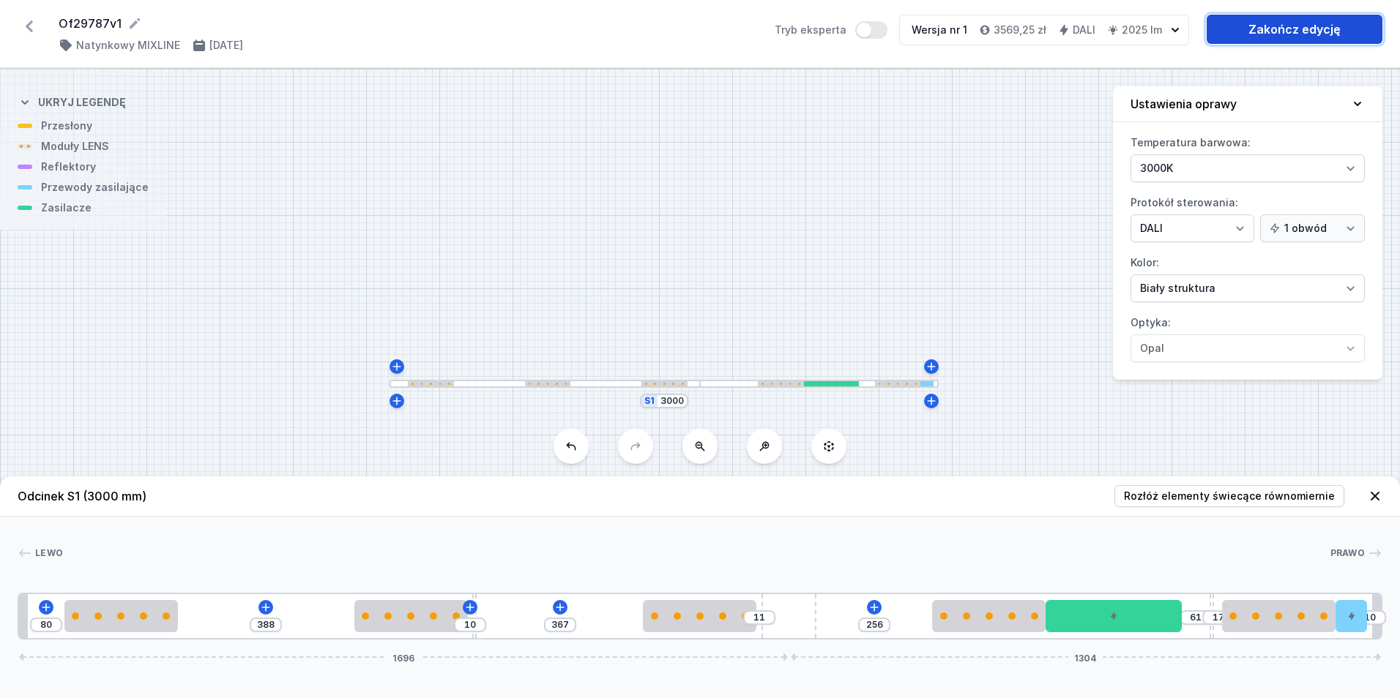
click at [1288, 25] on link "Zakończ edycję" at bounding box center [1295, 29] width 176 height 29
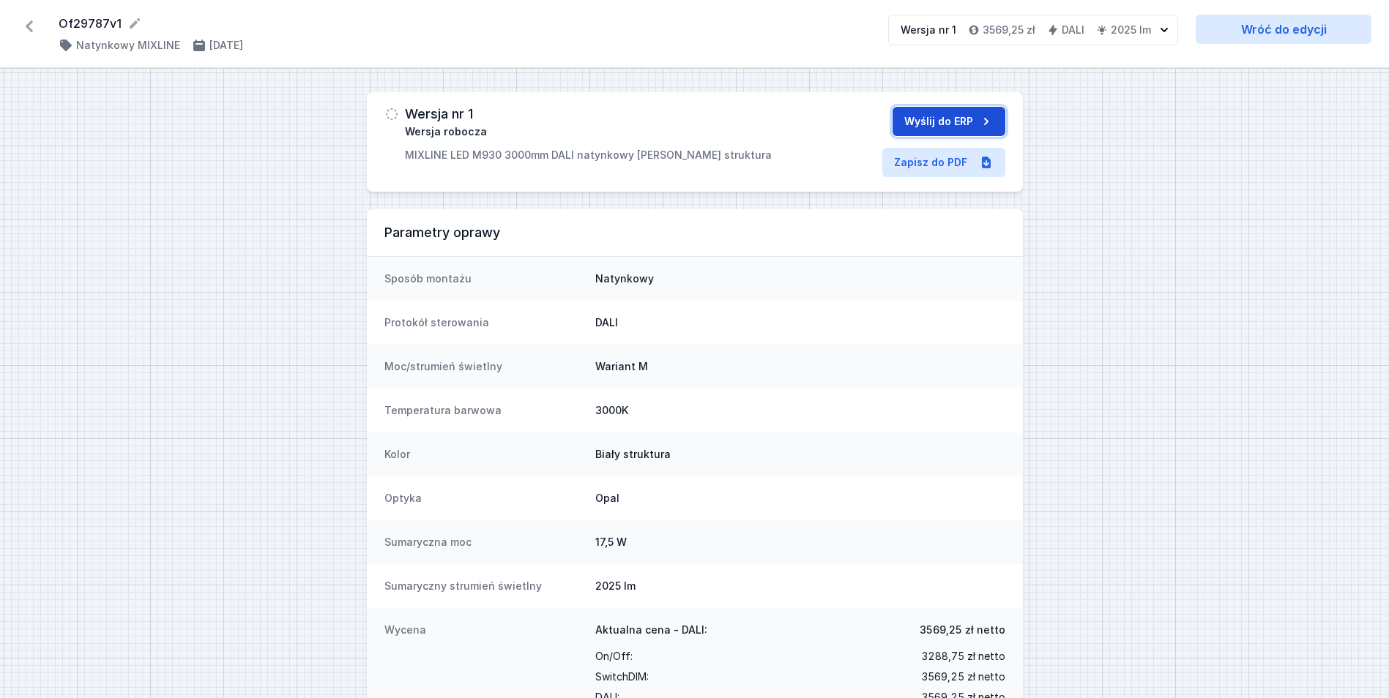
click at [916, 127] on button "Wyślij do ERP" at bounding box center [948, 121] width 113 height 29
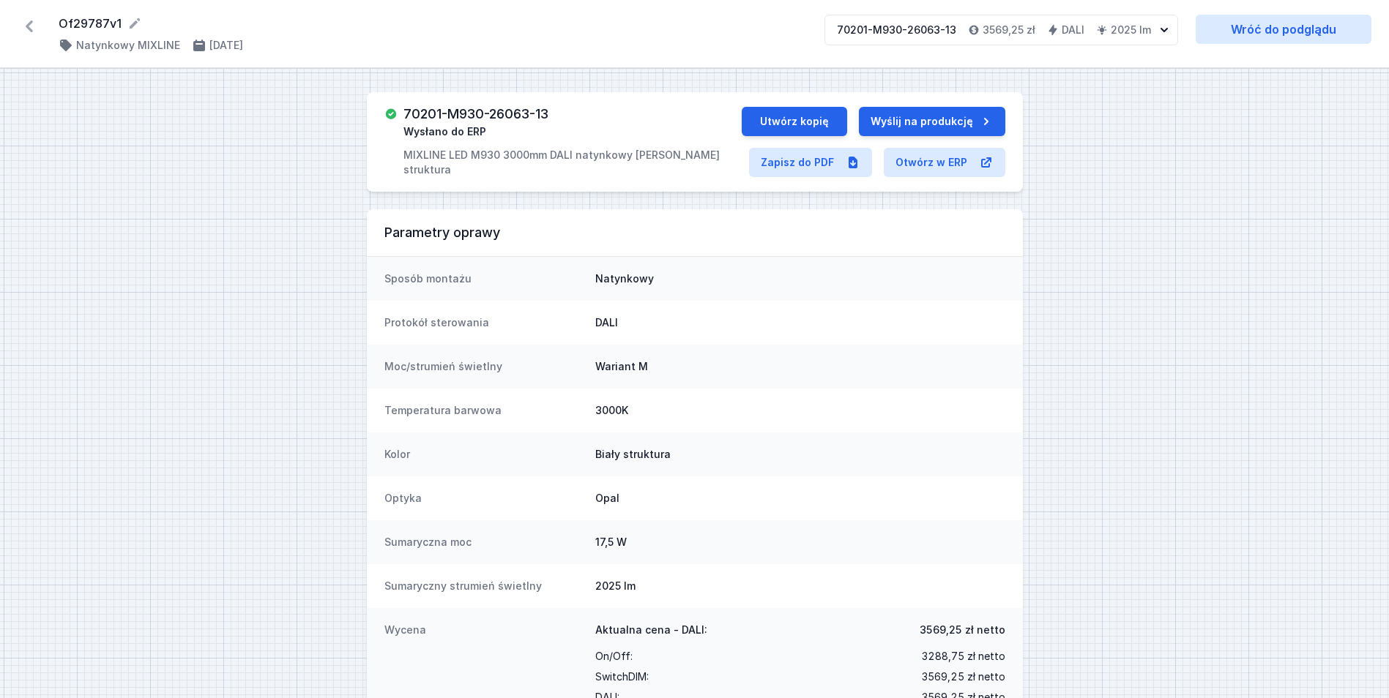
click at [508, 111] on h3 "70201-M930-26063-13" at bounding box center [475, 114] width 145 height 15
click at [508, 110] on h3 "70201-M930-26063-13" at bounding box center [475, 114] width 145 height 15
copy h3 "70201-M930-26063-13"
click at [798, 121] on button "Utwórz kopię" at bounding box center [794, 121] width 105 height 29
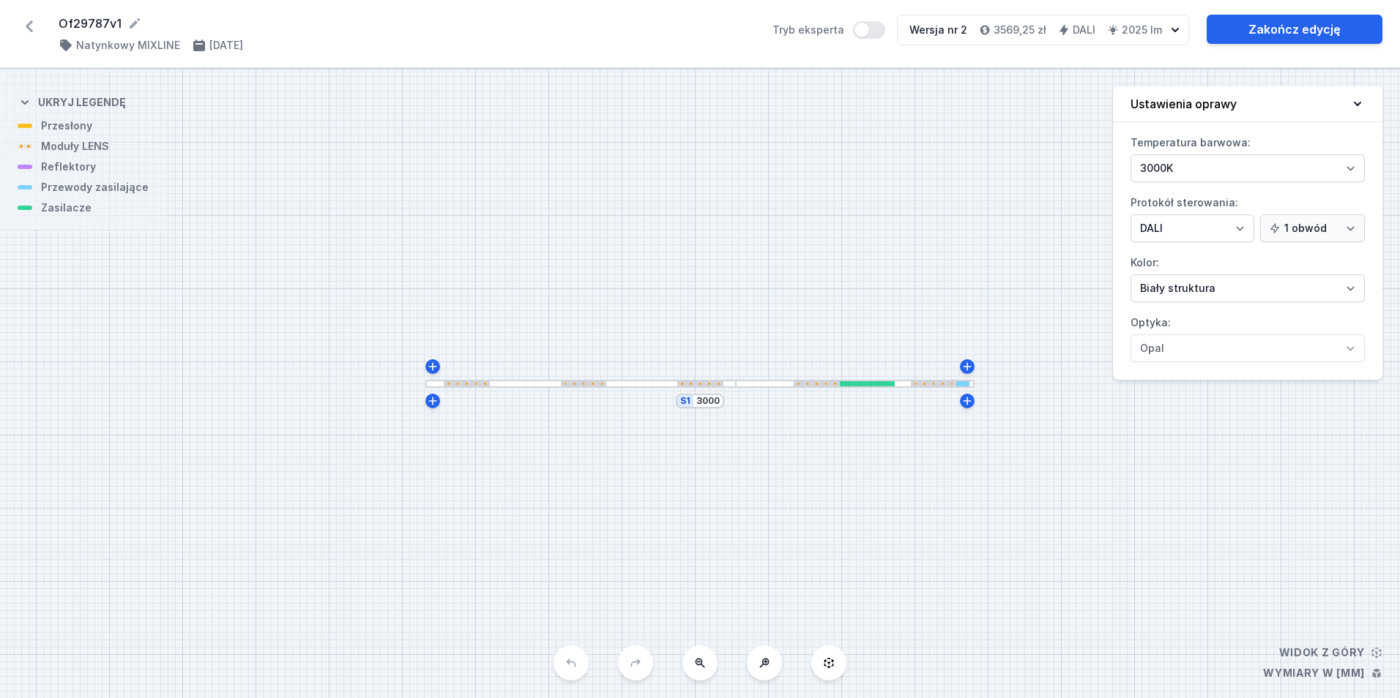
click at [15, 31] on div "Of29787v1 ( 11818 /v 2 ) Natynkowy MIXLINE 3.10.2025 Tryb eksperta Wersja nr 2 …" at bounding box center [700, 34] width 1400 height 68
click at [29, 26] on icon at bounding box center [29, 26] width 7 height 12
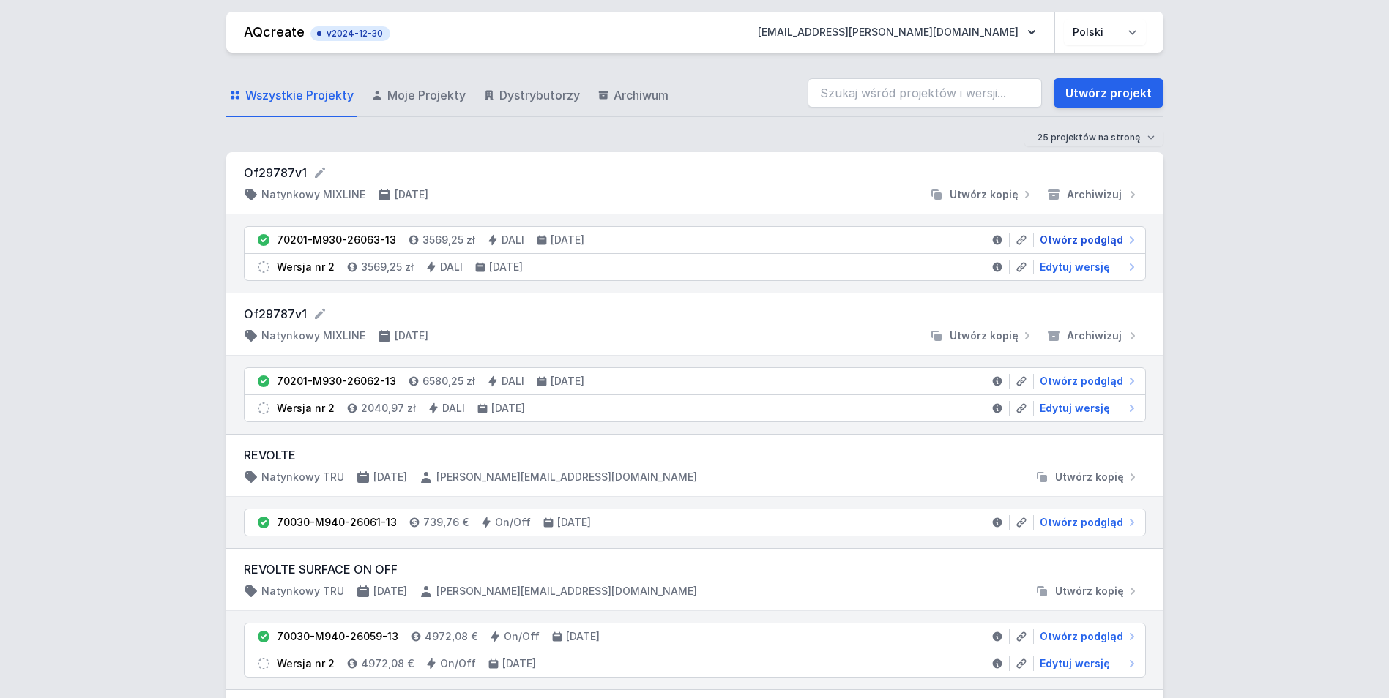
drag, startPoint x: 1090, startPoint y: 236, endPoint x: 971, endPoint y: 15, distance: 250.9
click at [1090, 236] on span "Otwórz podgląd" at bounding box center [1081, 240] width 83 height 15
click at [1077, 242] on span "Otwórz podgląd" at bounding box center [1081, 240] width 83 height 15
click at [1069, 237] on span "Otwórz podgląd" at bounding box center [1081, 240] width 83 height 15
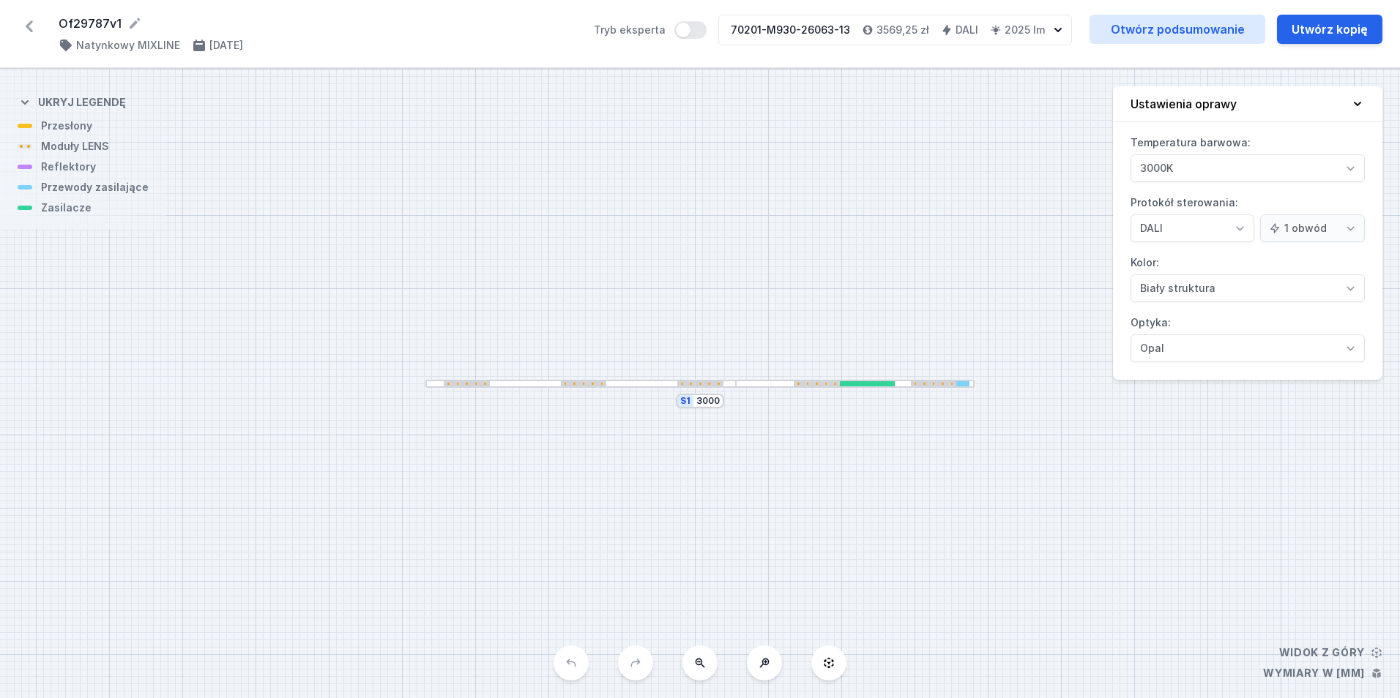
select select "4"
click at [1177, 31] on link "Otwórz podsumowanie" at bounding box center [1177, 29] width 176 height 29
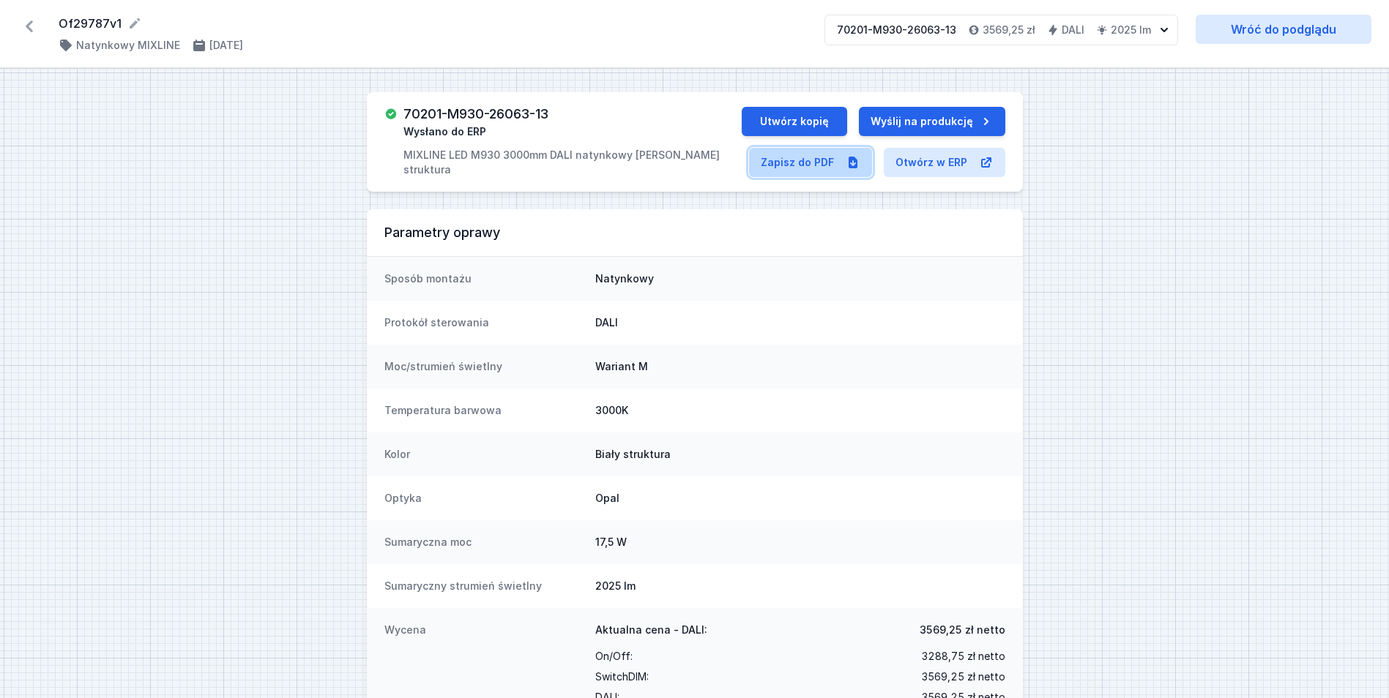
click at [815, 167] on link "Zapisz do PDF" at bounding box center [810, 162] width 123 height 29
click at [791, 119] on button "Utwórz kopię" at bounding box center [794, 121] width 105 height 29
select select "4"
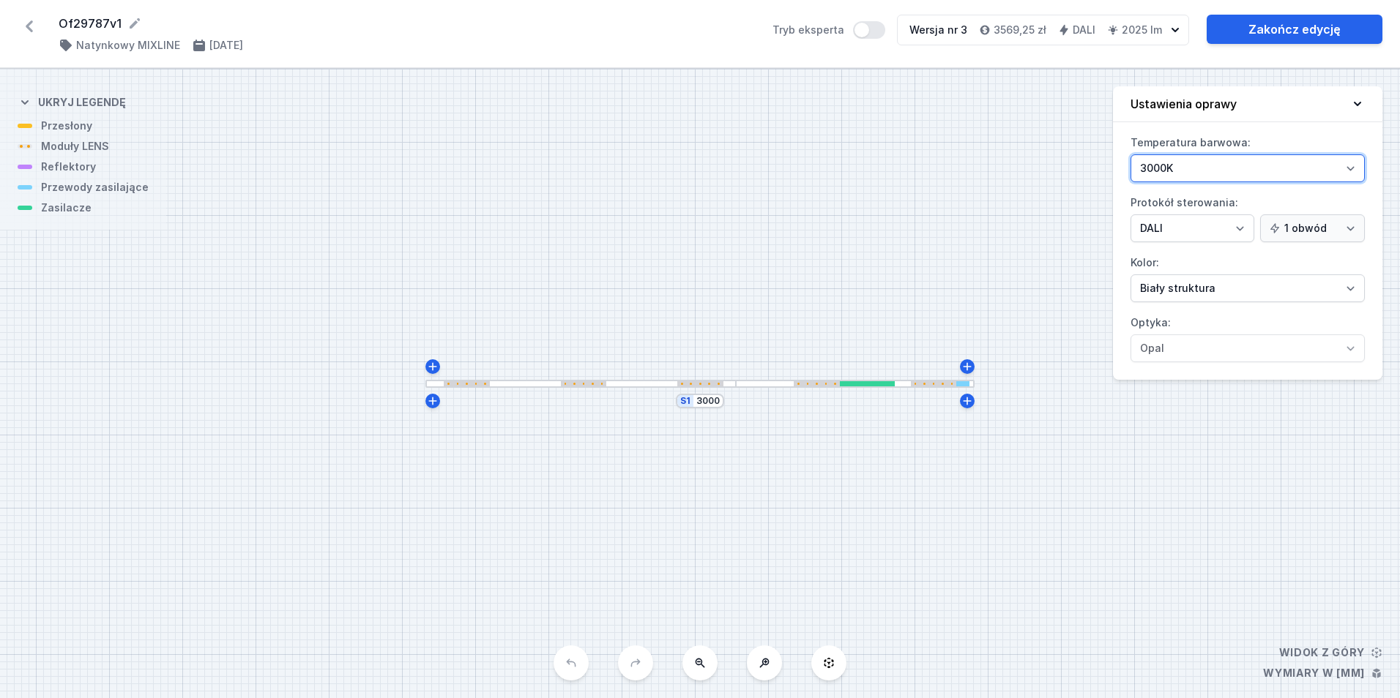
click at [1184, 168] on select "3000K 4000K 2700K" at bounding box center [1247, 168] width 234 height 28
select select "4000"
click at [1130, 154] on select "3000K 4000K 2700K" at bounding box center [1247, 168] width 234 height 28
click at [1274, 31] on link "Zakończ edycję" at bounding box center [1295, 29] width 176 height 29
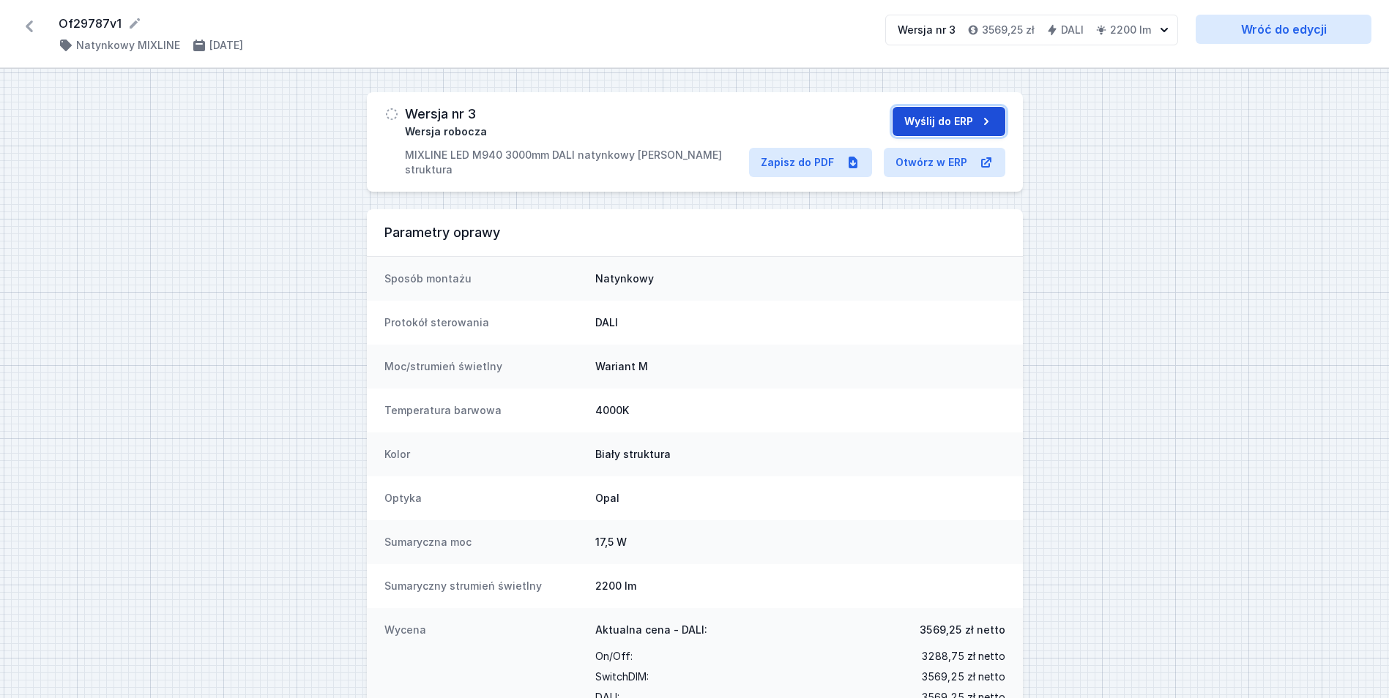
click at [930, 118] on button "Wyślij do ERP" at bounding box center [948, 121] width 113 height 29
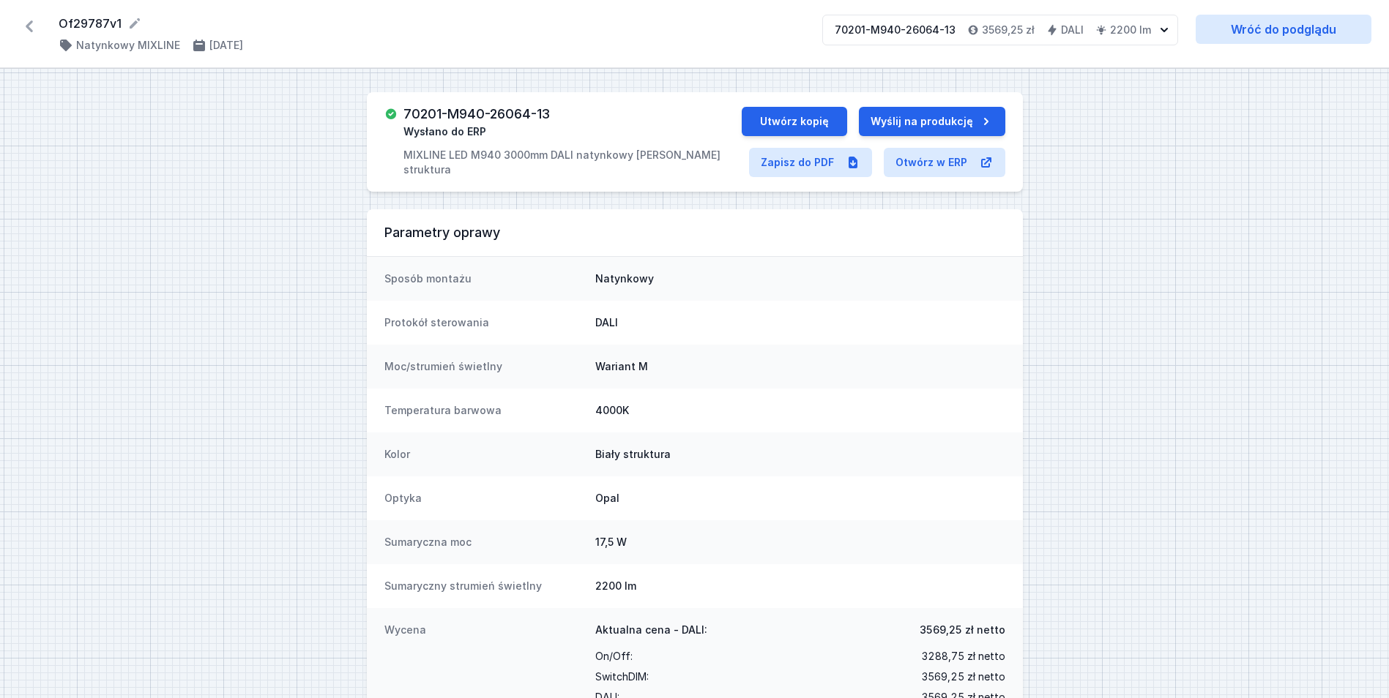
click at [524, 113] on h3 "70201-M940-26064-13" at bounding box center [476, 114] width 146 height 15
copy h3 "70201-M940-26064-13"
click at [802, 164] on link "Zapisz do PDF" at bounding box center [810, 162] width 123 height 29
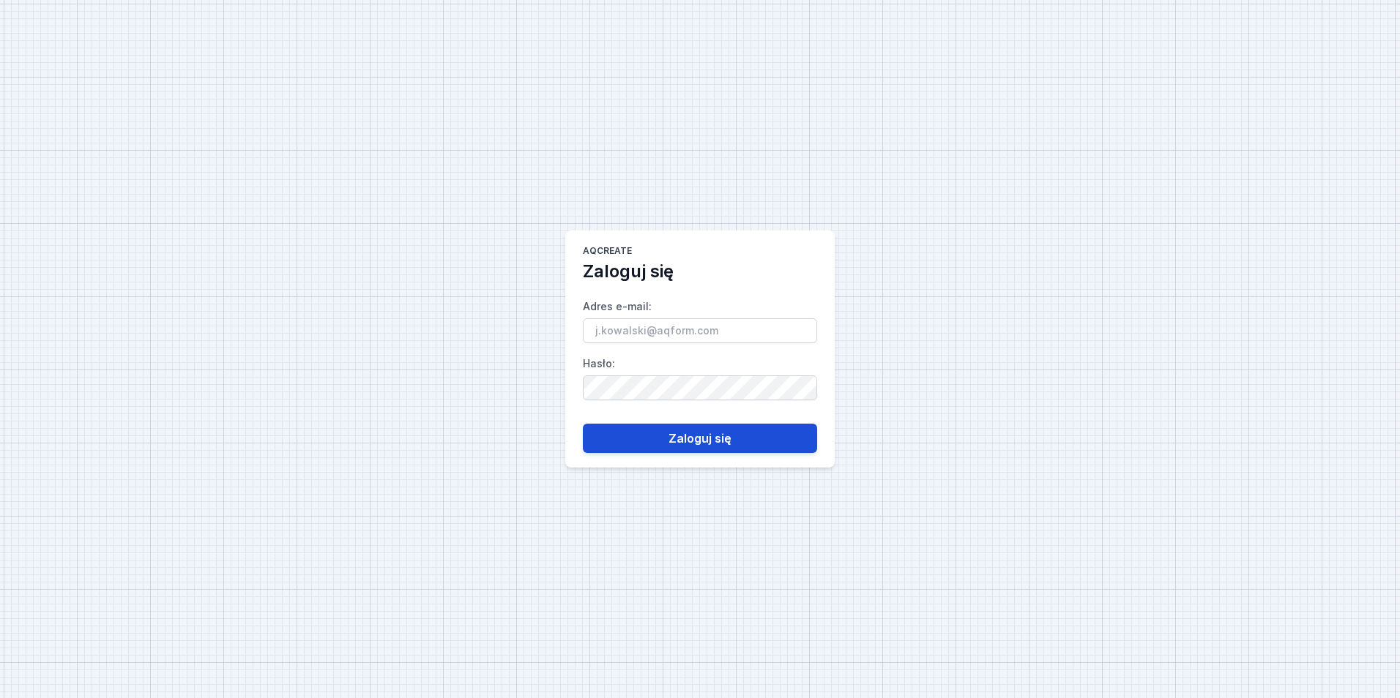
type input "[EMAIL_ADDRESS][PERSON_NAME][DOMAIN_NAME]"
click at [714, 443] on button "Zaloguj się" at bounding box center [700, 438] width 234 height 29
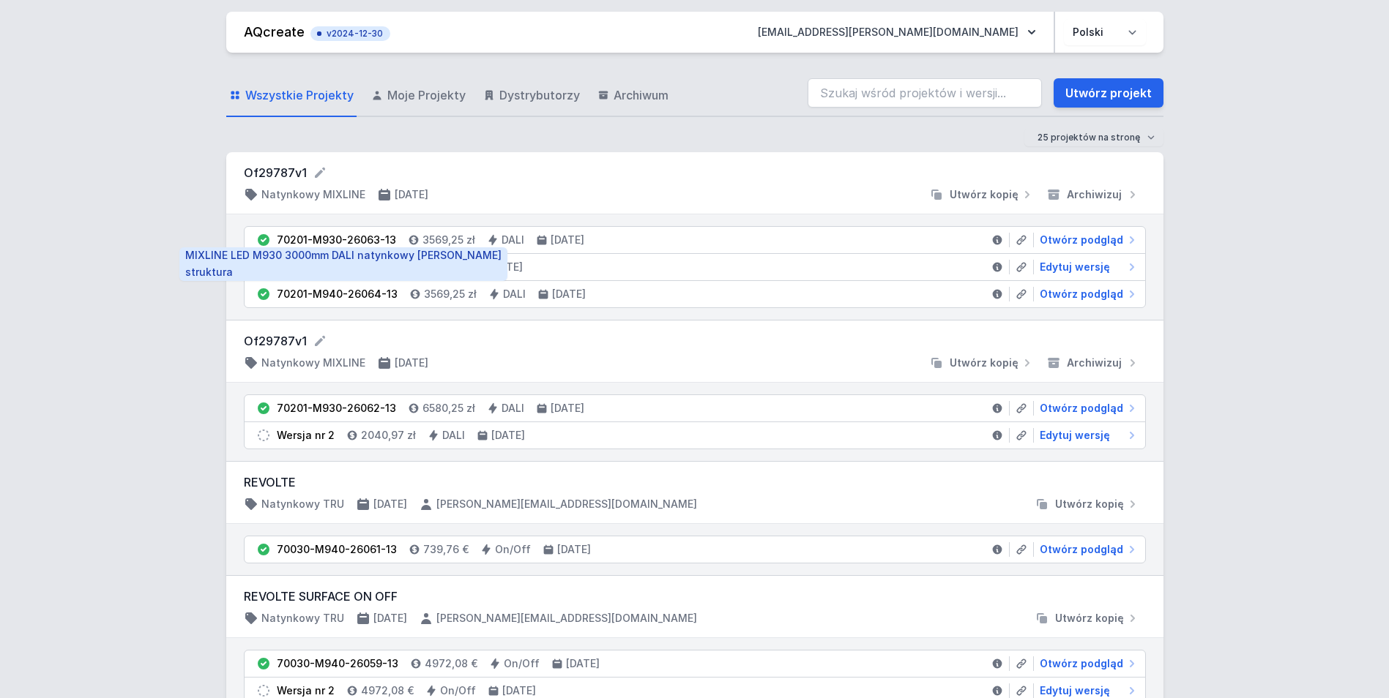
click at [370, 241] on div "70201-M930-26063-13" at bounding box center [336, 240] width 119 height 15
copy li "70201-M930-26063-13"
